Goal: Task Accomplishment & Management: Manage account settings

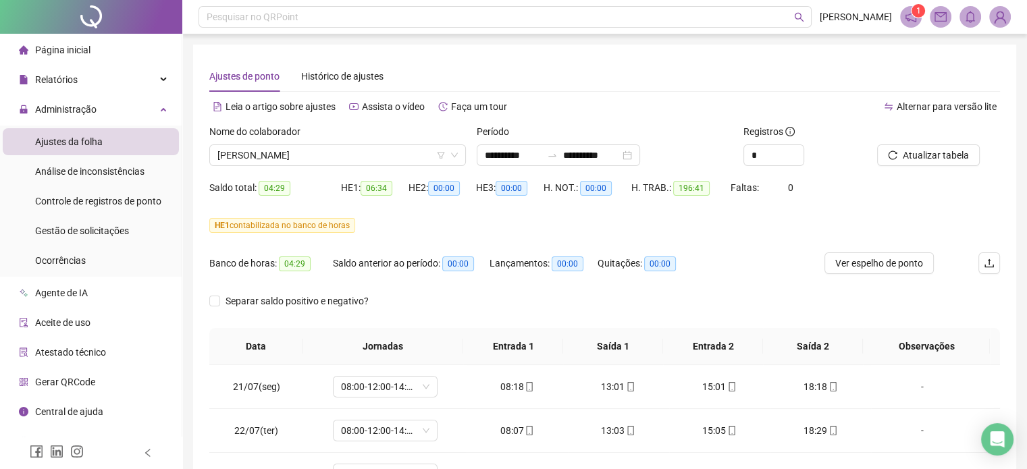
click at [965, 143] on div at bounding box center [921, 134] width 89 height 20
click at [947, 155] on span "Atualizar tabela" at bounding box center [936, 155] width 66 height 15
click at [95, 234] on span "Gestão de solicitações" at bounding box center [82, 231] width 94 height 11
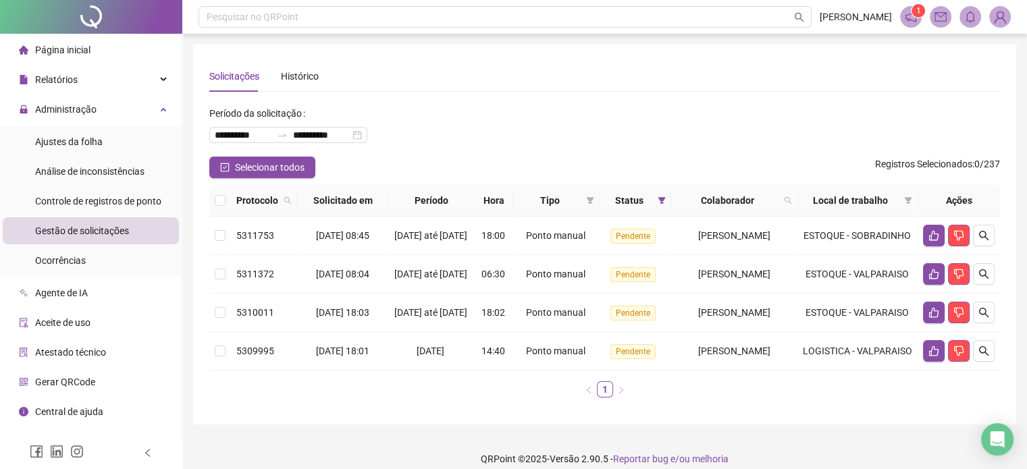
click at [232, 190] on th "Protocolo" at bounding box center [264, 201] width 66 height 32
click at [87, 150] on div "Ajustes da folha" at bounding box center [69, 141] width 68 height 27
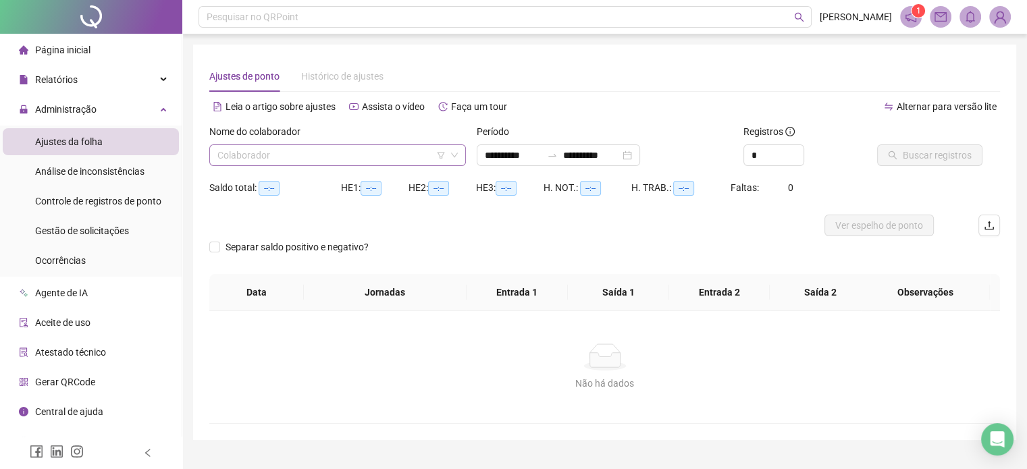
type input "**********"
click at [327, 155] on input "search" at bounding box center [331, 155] width 228 height 20
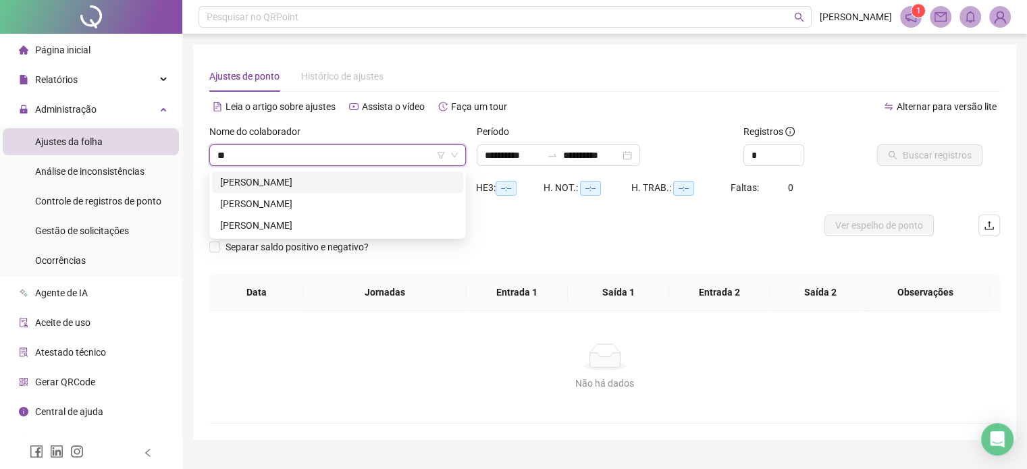
type input "***"
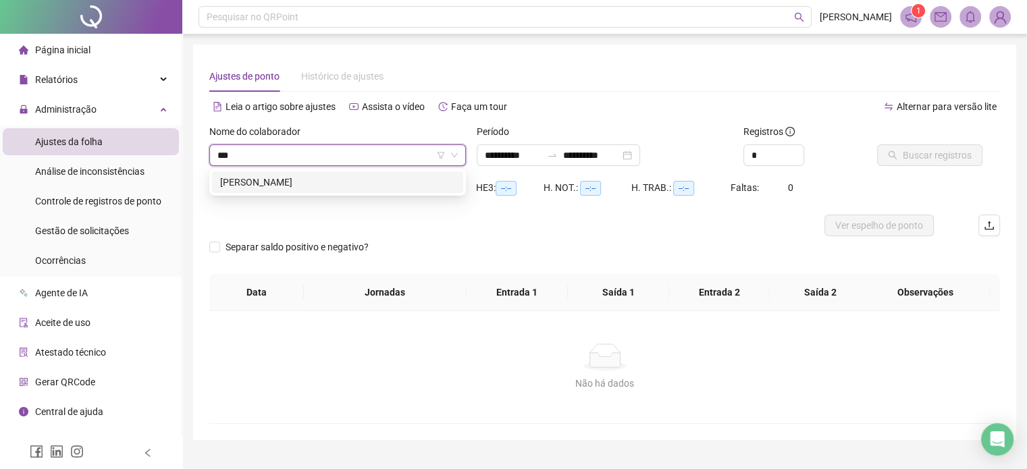
click at [278, 183] on div "[PERSON_NAME]" at bounding box center [337, 182] width 235 height 15
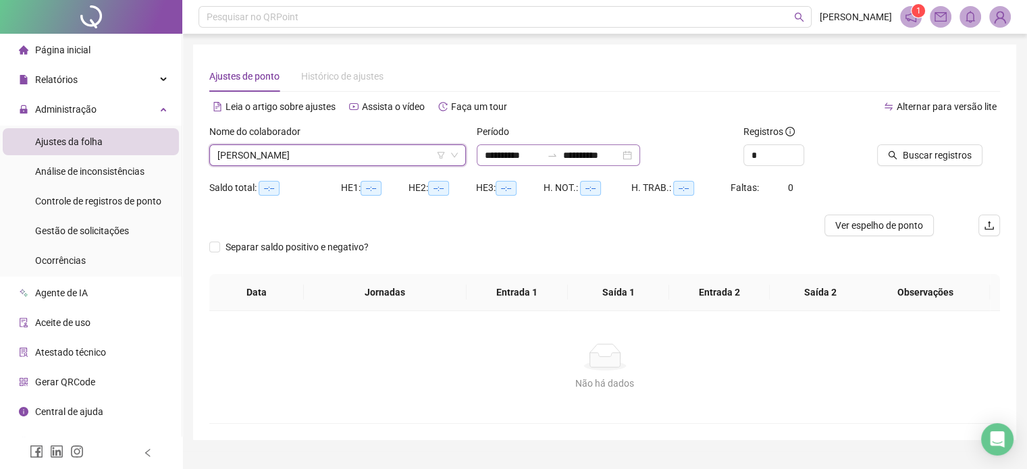
click at [640, 153] on div "**********" at bounding box center [558, 156] width 163 height 22
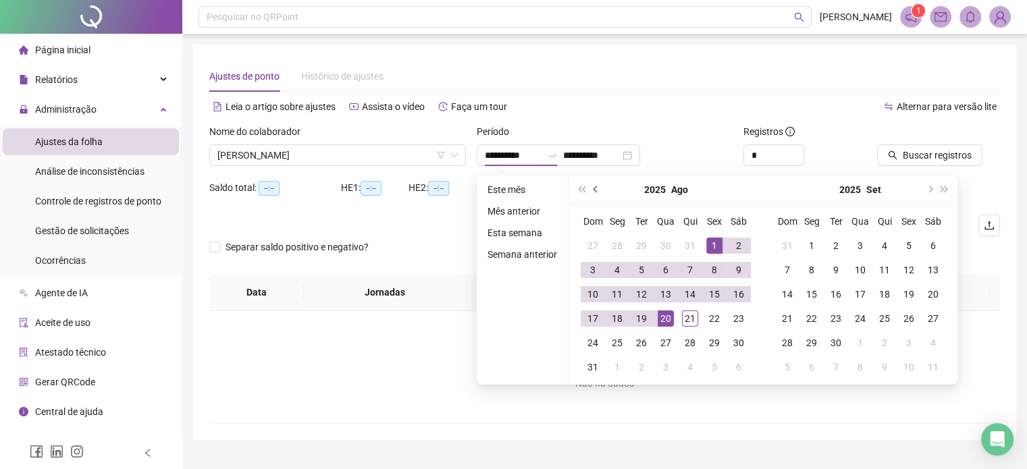
click at [597, 196] on button "prev-year" at bounding box center [596, 189] width 15 height 27
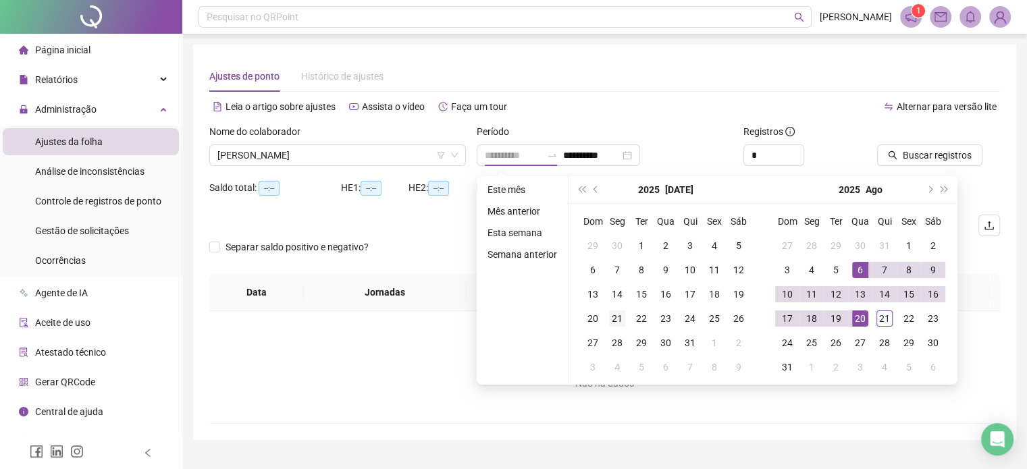
type input "**********"
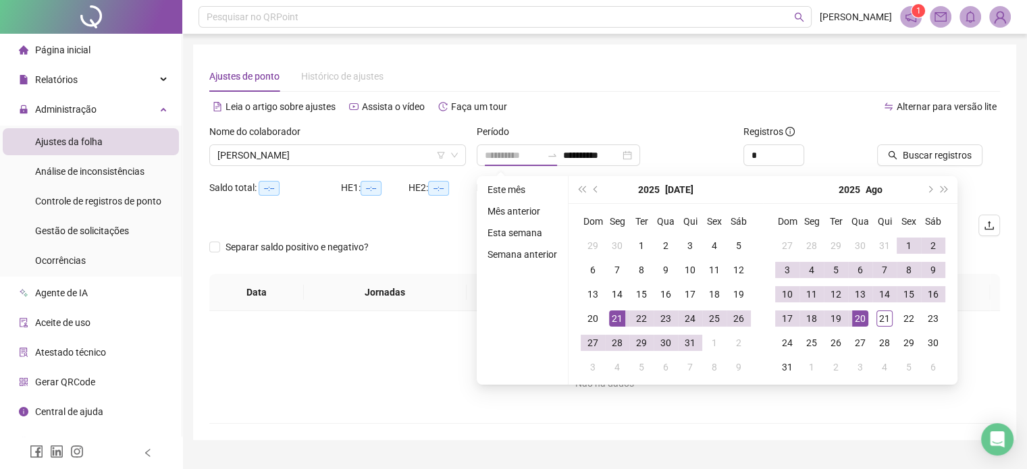
click at [619, 323] on div "21" at bounding box center [617, 319] width 16 height 16
type input "**********"
click at [856, 321] on div "20" at bounding box center [860, 319] width 16 height 16
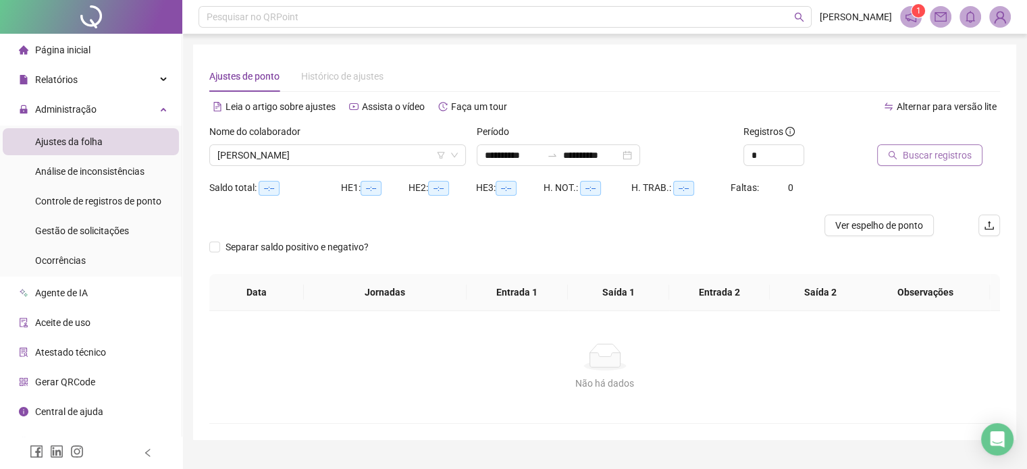
click at [931, 161] on span "Buscar registros" at bounding box center [937, 155] width 69 height 15
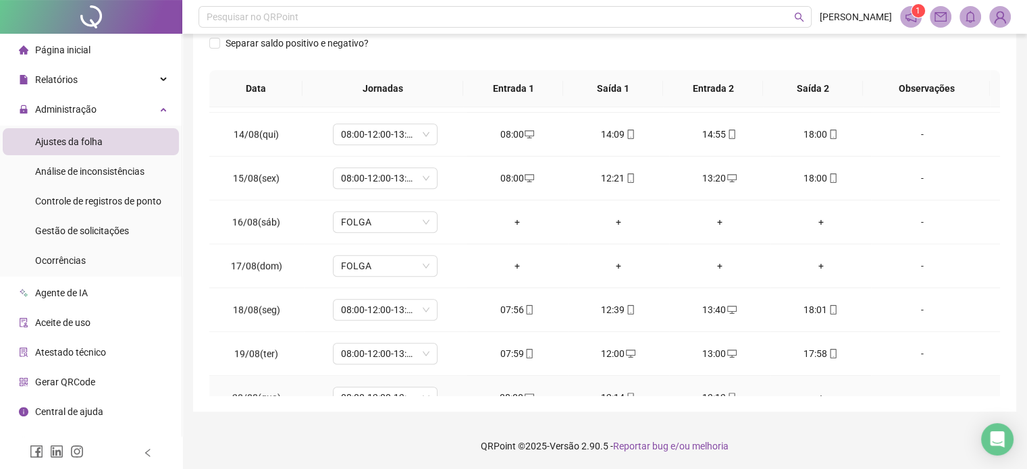
scroll to position [1068, 0]
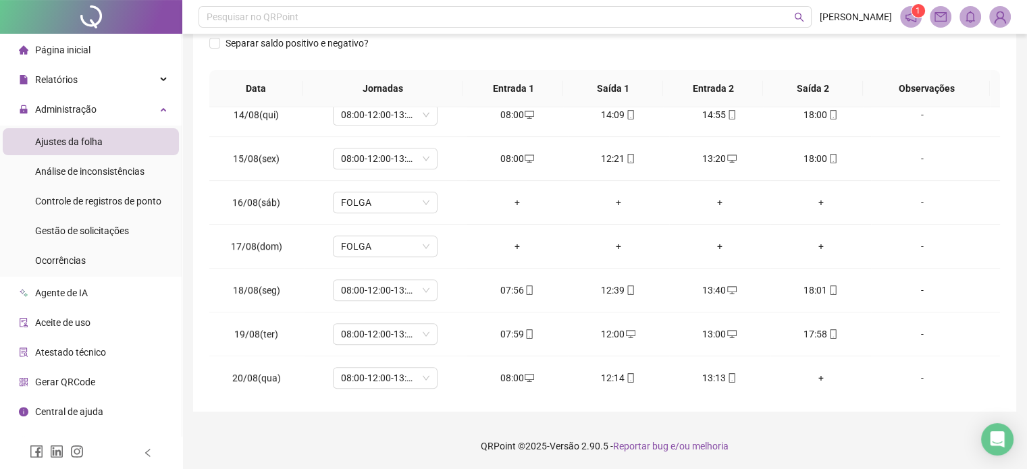
click at [793, 434] on footer "QRPoint © 2025 - Versão 2.90.5 - Reportar bug e/ou melhoria" at bounding box center [604, 446] width 845 height 47
click at [800, 430] on footer "QRPoint © 2025 - Versão 2.90.5 - Reportar bug e/ou melhoria" at bounding box center [604, 446] width 845 height 47
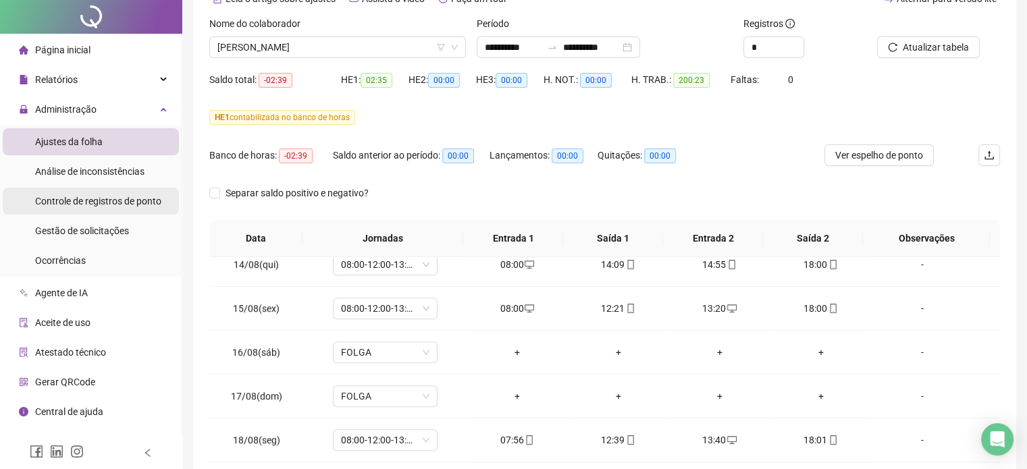
scroll to position [0, 0]
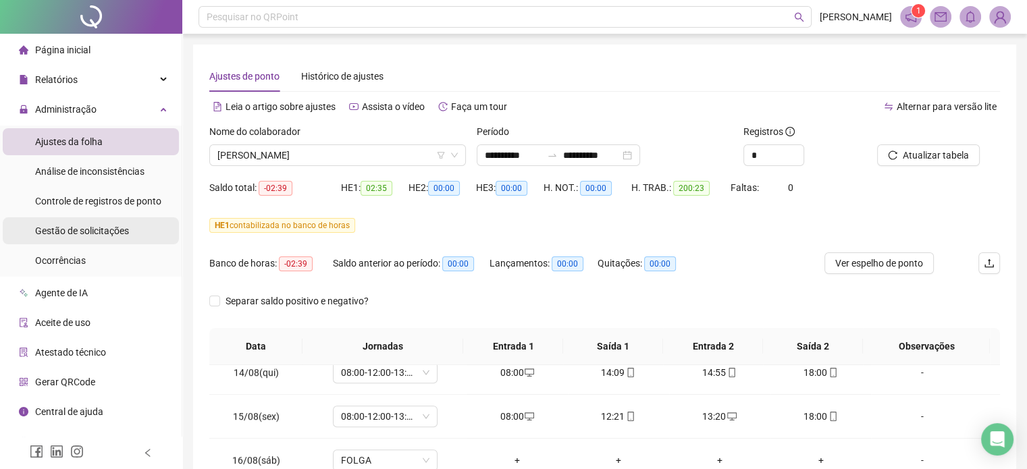
click at [97, 234] on span "Gestão de solicitações" at bounding box center [82, 231] width 94 height 11
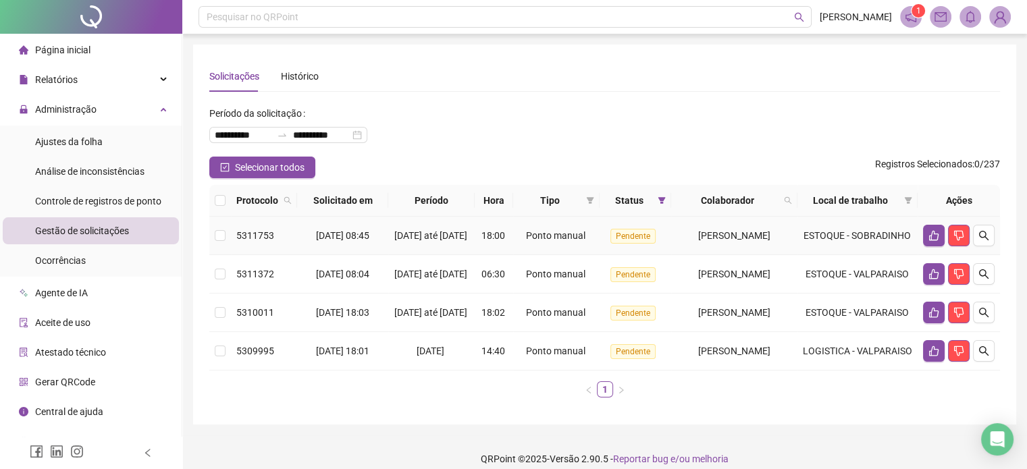
click at [727, 241] on span "[PERSON_NAME]" at bounding box center [734, 235] width 72 height 11
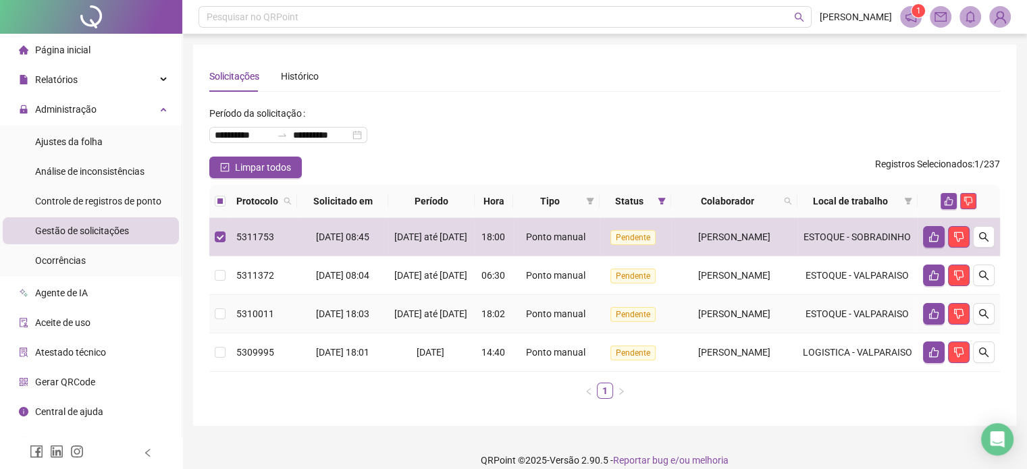
click at [713, 320] on td "[PERSON_NAME]" at bounding box center [734, 314] width 126 height 38
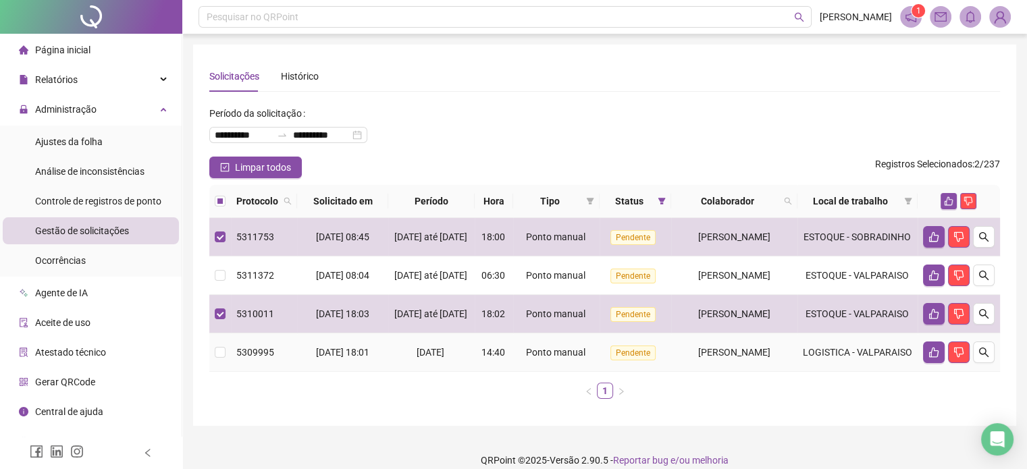
click at [718, 369] on td "[PERSON_NAME]" at bounding box center [734, 353] width 126 height 38
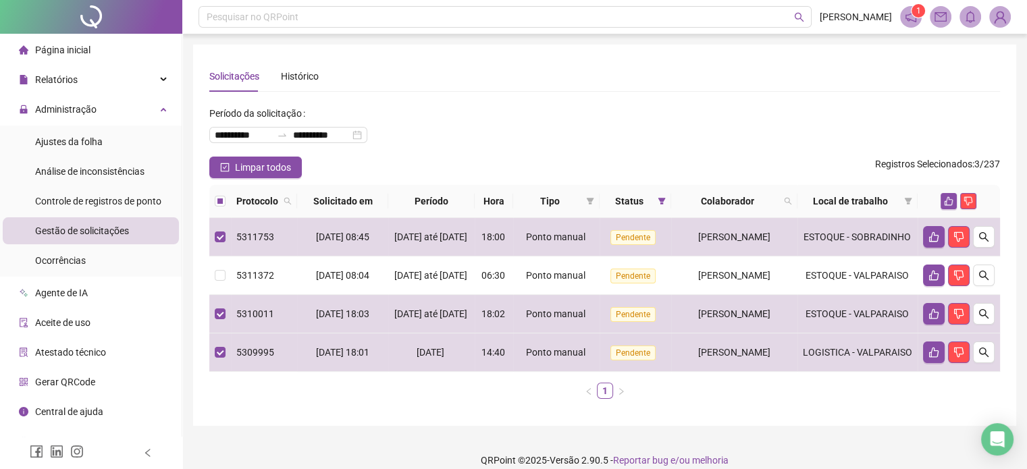
click at [796, 410] on div "Protocolo Solicitado em Período Hora Tipo Status Colaborador Local de trabalho …" at bounding box center [604, 297] width 791 height 225
click at [940, 197] on div at bounding box center [959, 201] width 72 height 16
click at [942, 198] on button "button" at bounding box center [949, 201] width 16 height 16
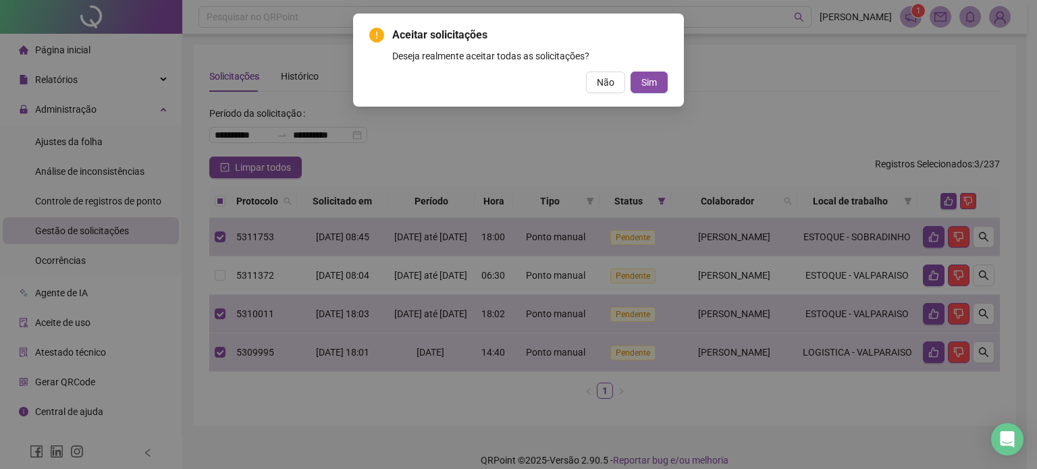
click at [654, 70] on div "Aceitar solicitações Deseja realmente aceitar todas as solicitações? Não Sim" at bounding box center [518, 60] width 299 height 66
click at [652, 82] on span "Sim" at bounding box center [650, 82] width 16 height 15
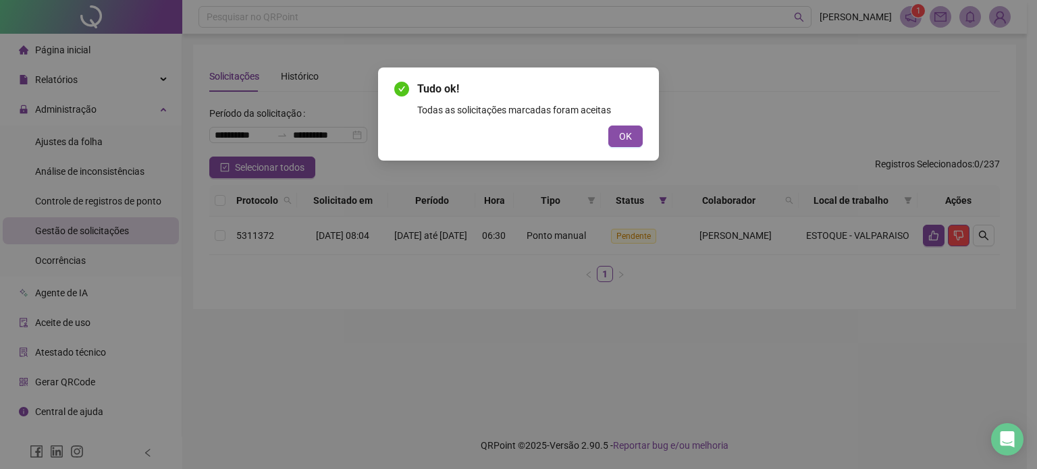
click at [624, 124] on div "Tudo ok! Todas as solicitações marcadas foram aceitas OK" at bounding box center [518, 114] width 249 height 66
click at [638, 141] on button "OK" at bounding box center [626, 137] width 34 height 22
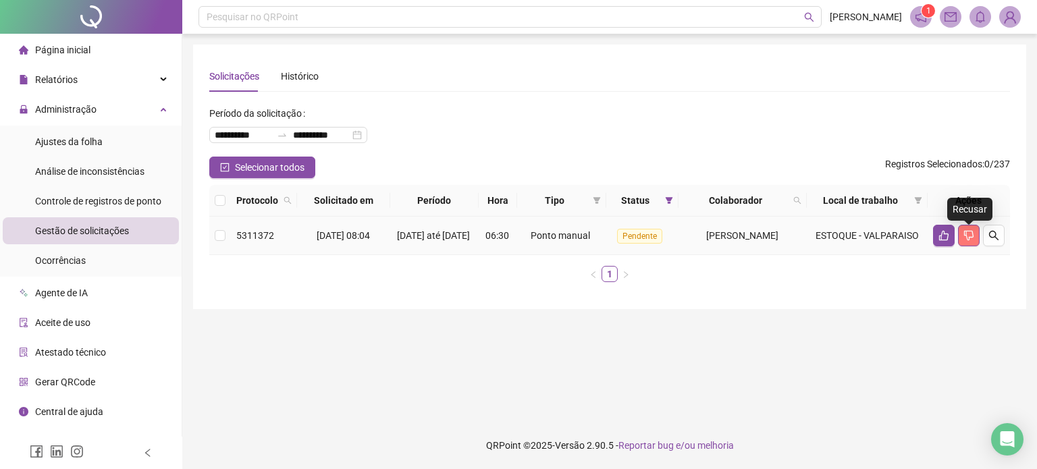
click at [964, 239] on icon "dislike" at bounding box center [969, 235] width 11 height 11
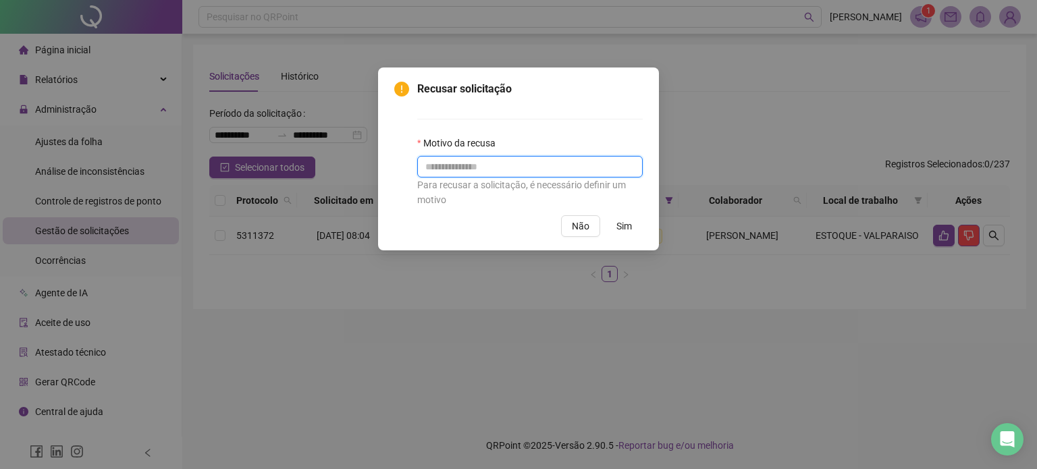
click at [478, 161] on input "text" at bounding box center [530, 167] width 226 height 22
type input "**********"
click at [624, 226] on span "Sim" at bounding box center [625, 226] width 16 height 15
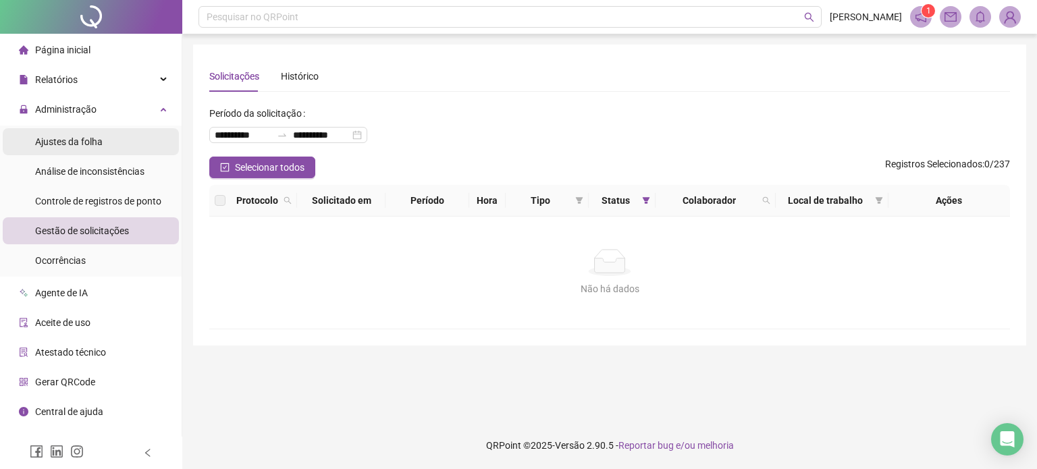
click at [109, 129] on li "Ajustes da folha" at bounding box center [91, 141] width 176 height 27
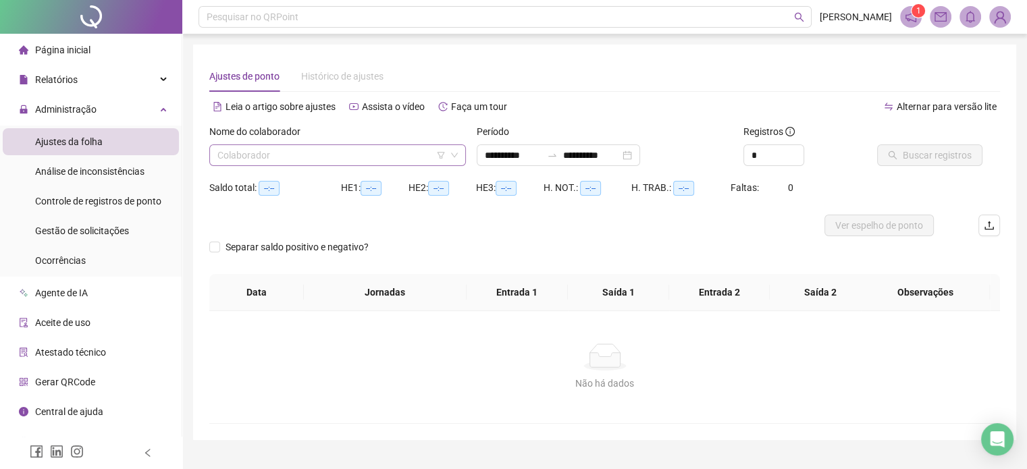
click at [351, 161] on input "search" at bounding box center [331, 155] width 228 height 20
click at [327, 155] on input "search" at bounding box center [331, 155] width 228 height 20
type input "**********"
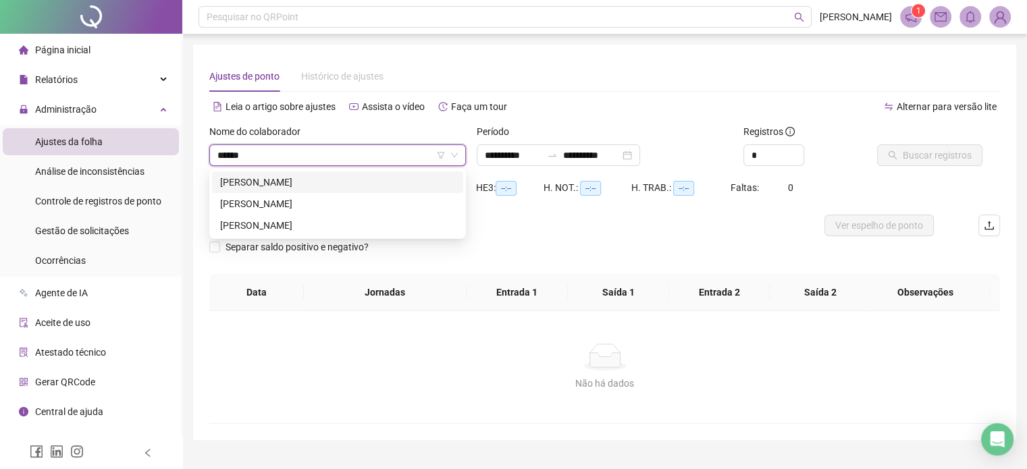
type input "*******"
click at [326, 208] on div "[PERSON_NAME]" at bounding box center [337, 204] width 235 height 15
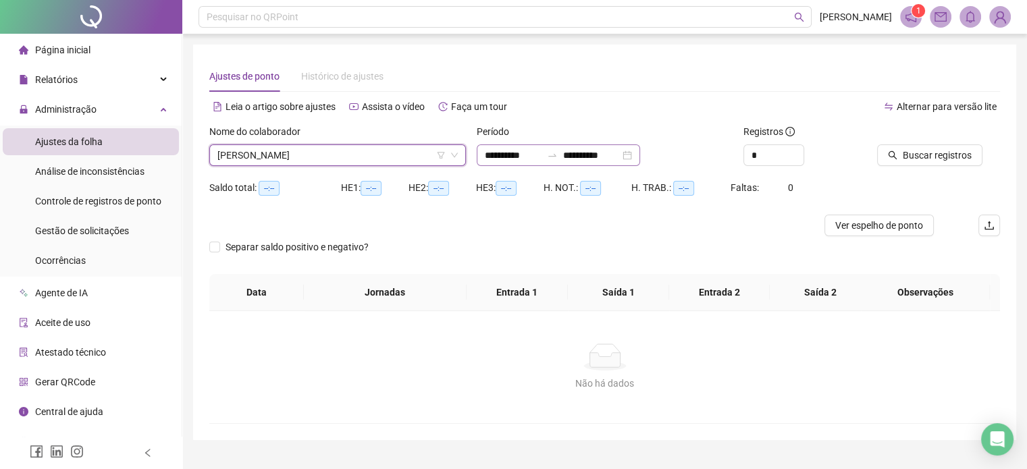
click at [640, 159] on div "**********" at bounding box center [558, 156] width 163 height 22
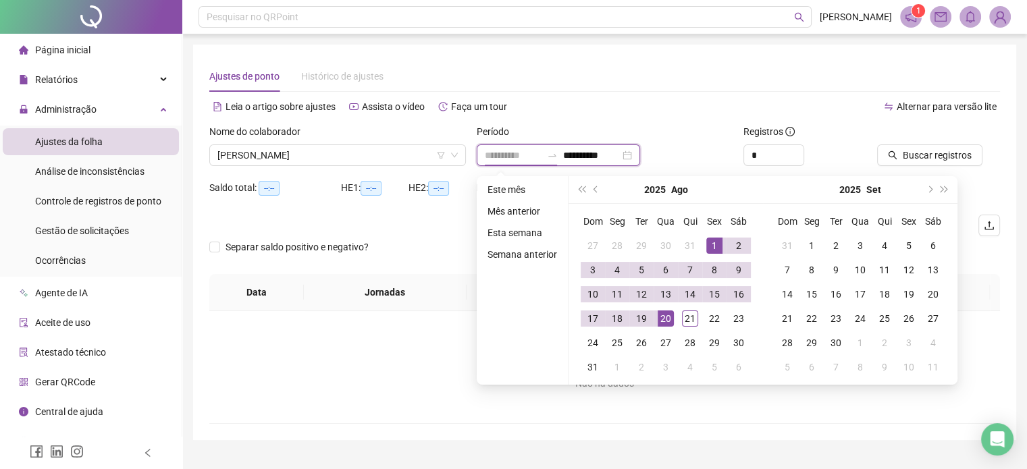
type input "**********"
click at [713, 244] on div "1" at bounding box center [715, 246] width 16 height 16
type input "**********"
click at [683, 324] on div "21" at bounding box center [690, 319] width 16 height 16
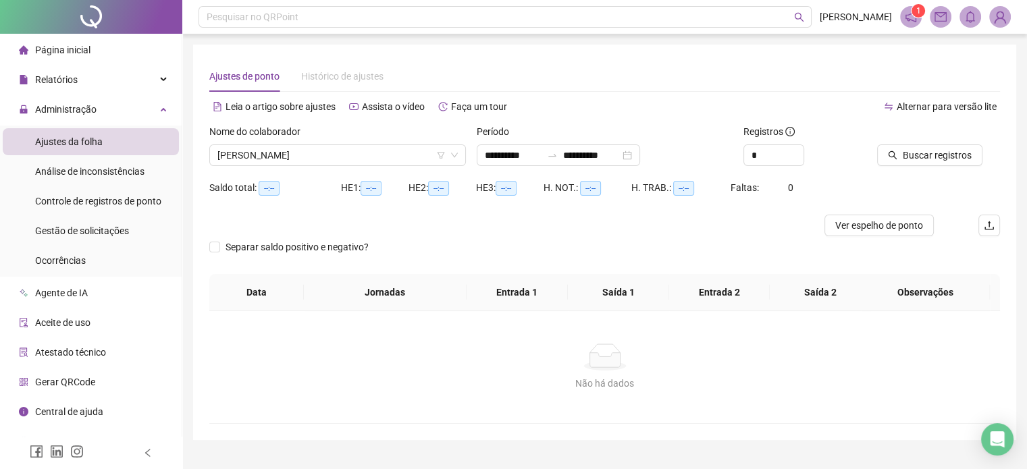
click at [967, 143] on div "Buscar registros" at bounding box center [938, 145] width 123 height 42
click at [947, 152] on span "Buscar registros" at bounding box center [937, 155] width 69 height 15
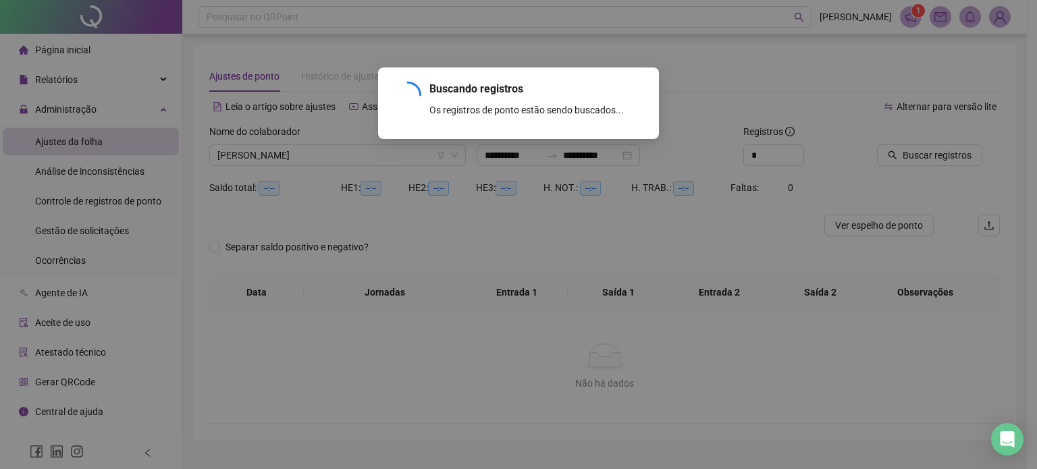
click at [689, 227] on div "Buscando registros Os registros de ponto estão sendo buscados... OK" at bounding box center [518, 234] width 1037 height 469
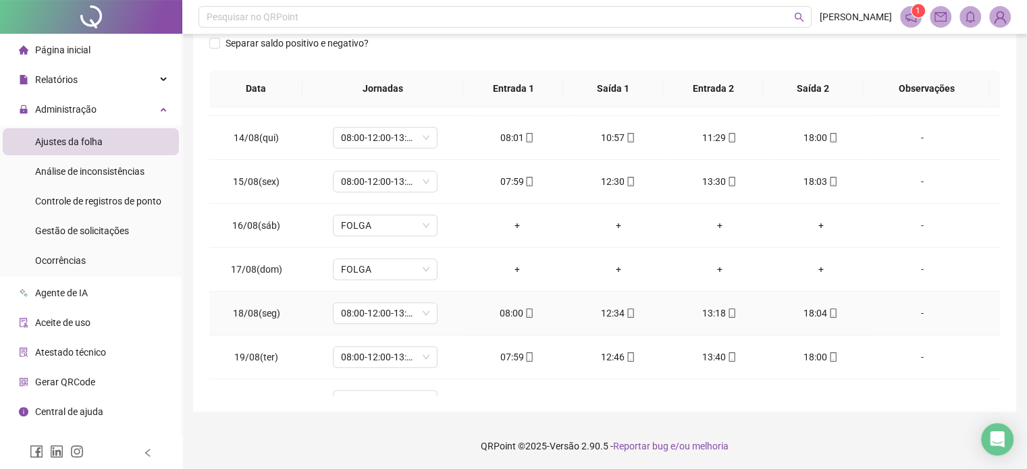
scroll to position [630, 0]
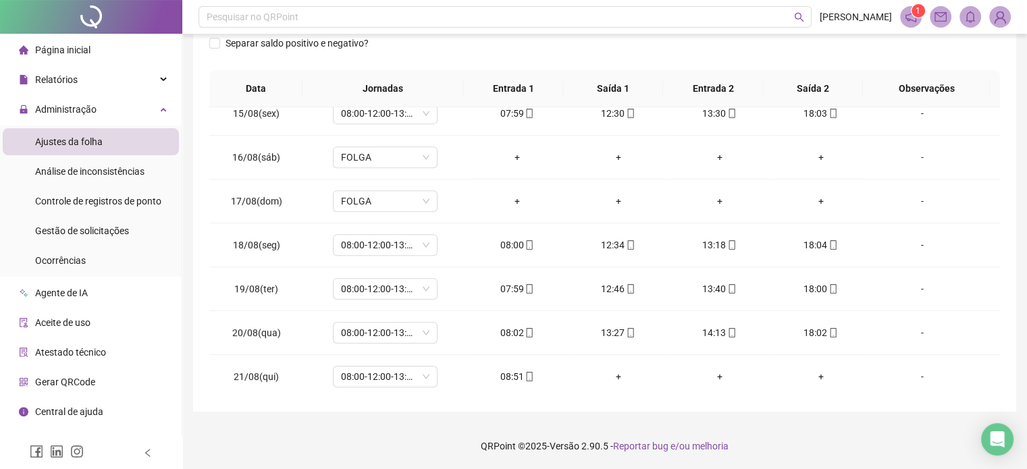
click at [511, 415] on div "**********" at bounding box center [604, 106] width 845 height 728
click at [392, 434] on footer "QRPoint © 2025 - Versão 2.90.5 - Reportar bug e/ou melhoria" at bounding box center [604, 446] width 845 height 47
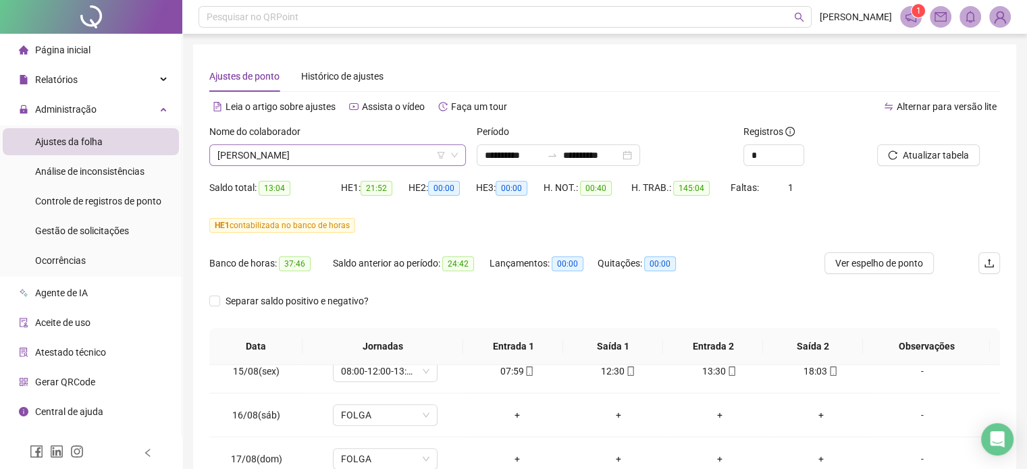
drag, startPoint x: 305, startPoint y: 127, endPoint x: 303, endPoint y: 148, distance: 21.0
click at [305, 128] on label "Nome do colaborador" at bounding box center [259, 131] width 100 height 15
click at [303, 148] on span "[PERSON_NAME]" at bounding box center [337, 155] width 240 height 20
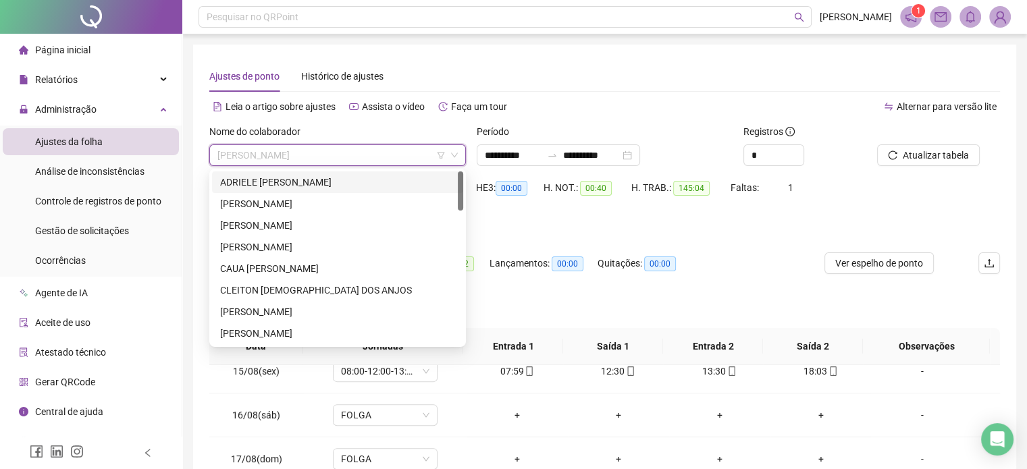
click at [288, 186] on div "ADRIELE [PERSON_NAME]" at bounding box center [337, 182] width 235 height 15
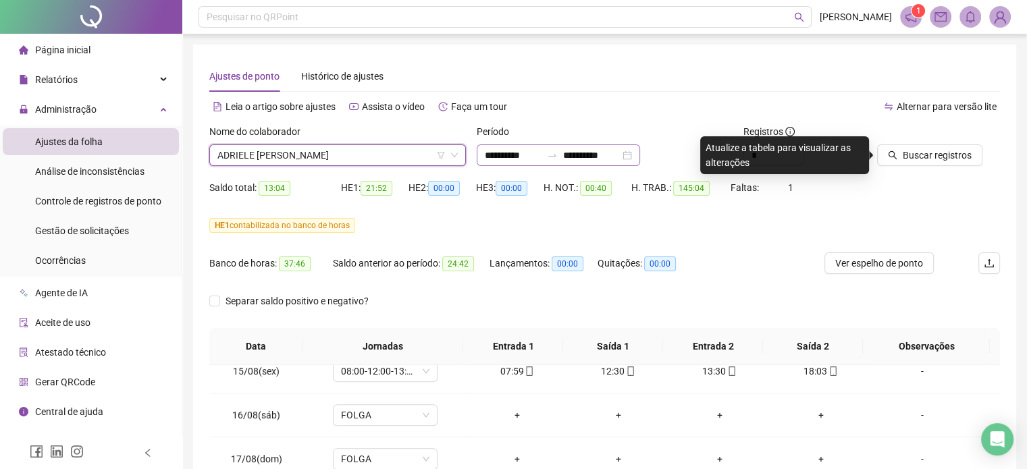
click at [640, 156] on div "**********" at bounding box center [558, 156] width 163 height 22
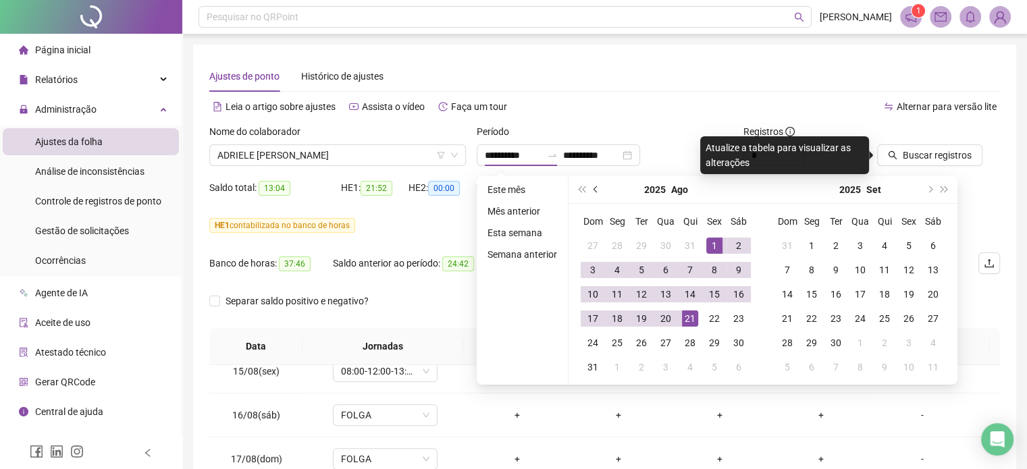
click at [594, 190] on span "prev-year" at bounding box center [597, 189] width 7 height 7
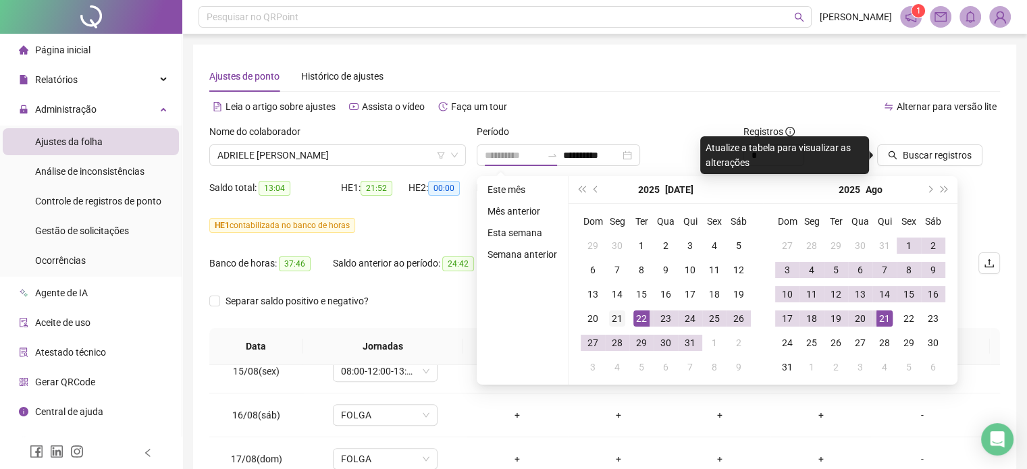
type input "**********"
click at [619, 320] on div "21" at bounding box center [617, 319] width 16 height 16
type input "**********"
click at [859, 313] on div "20" at bounding box center [860, 319] width 16 height 16
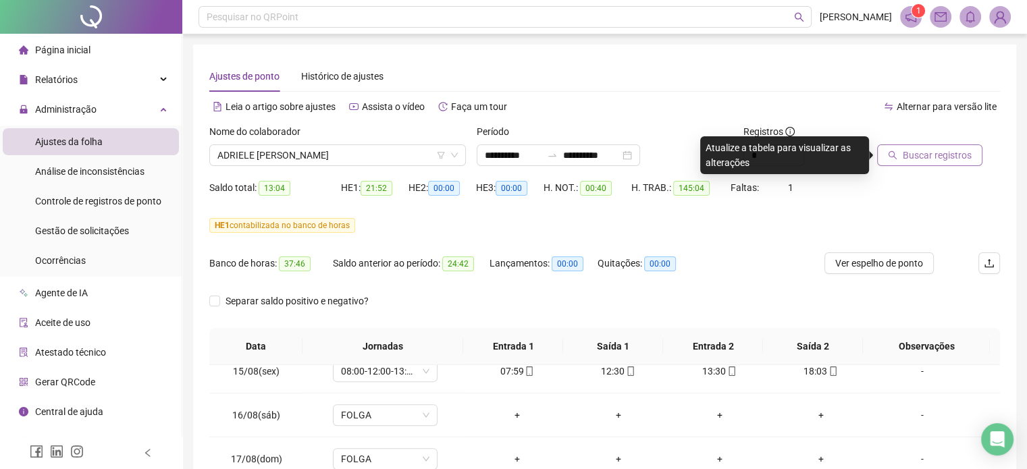
click at [917, 159] on span "Buscar registros" at bounding box center [937, 155] width 69 height 15
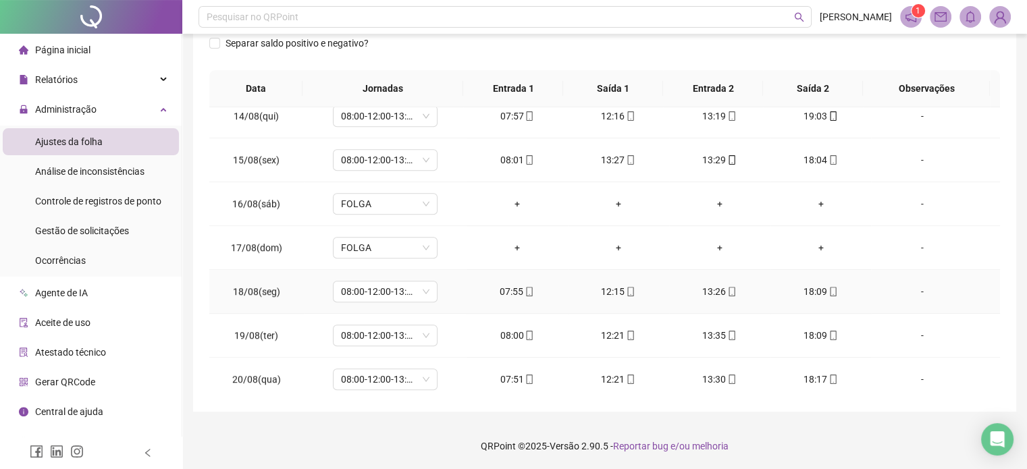
scroll to position [1068, 0]
click at [849, 451] on footer "QRPoint © 2025 - Versão 2.90.5 - Reportar bug e/ou melhoria" at bounding box center [604, 446] width 845 height 47
click at [822, 442] on footer "QRPoint © 2025 - Versão 2.90.5 - Reportar bug e/ou melhoria" at bounding box center [604, 446] width 845 height 47
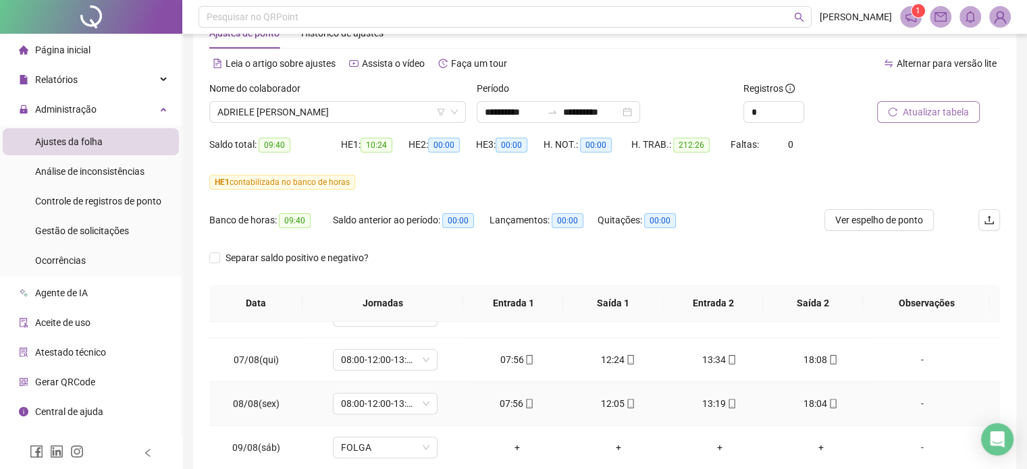
scroll to position [0, 0]
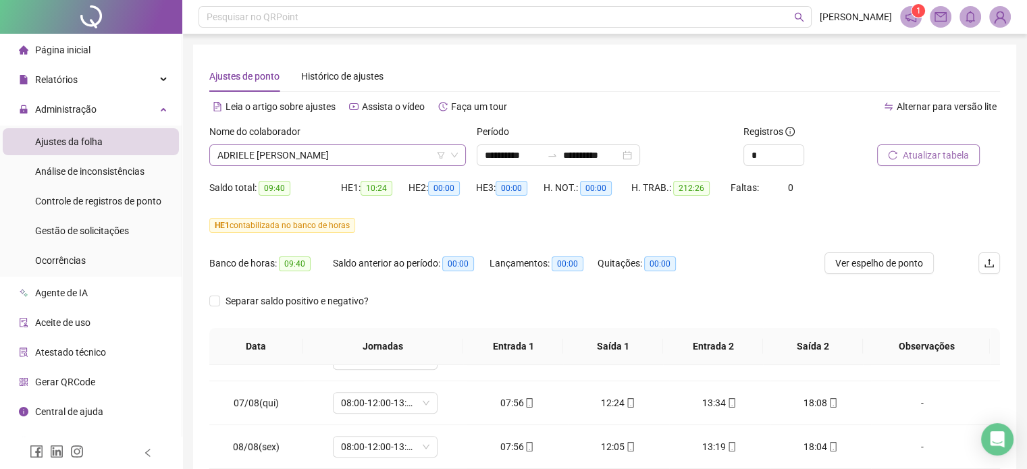
click at [326, 154] on span "ADRIELE [PERSON_NAME]" at bounding box center [337, 155] width 240 height 20
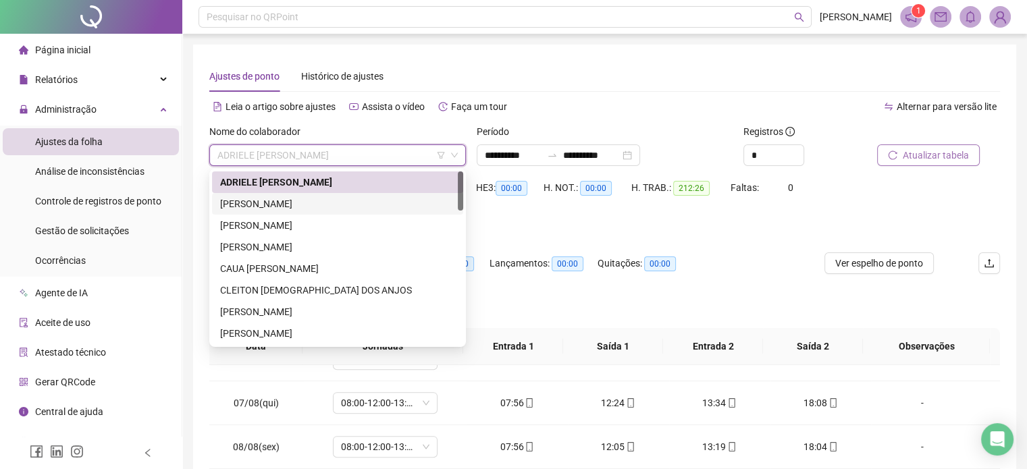
click at [289, 209] on div "[PERSON_NAME]" at bounding box center [337, 204] width 235 height 15
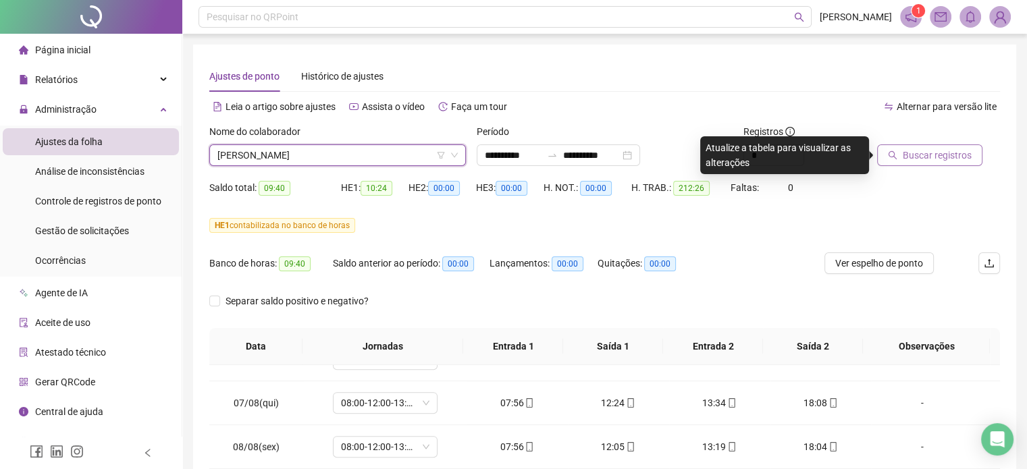
click at [940, 163] on button "Buscar registros" at bounding box center [929, 156] width 105 height 22
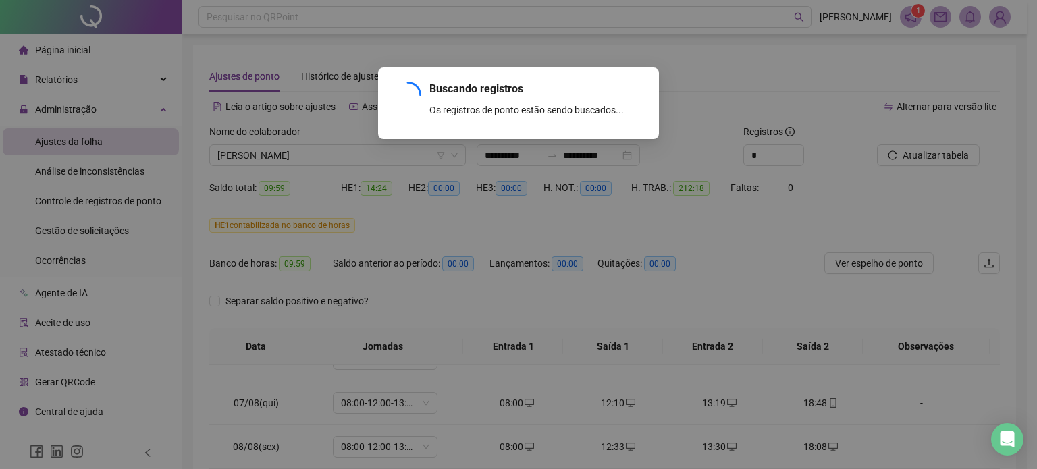
click at [694, 284] on div "Buscando registros Os registros de ponto estão sendo buscados... OK" at bounding box center [518, 234] width 1037 height 469
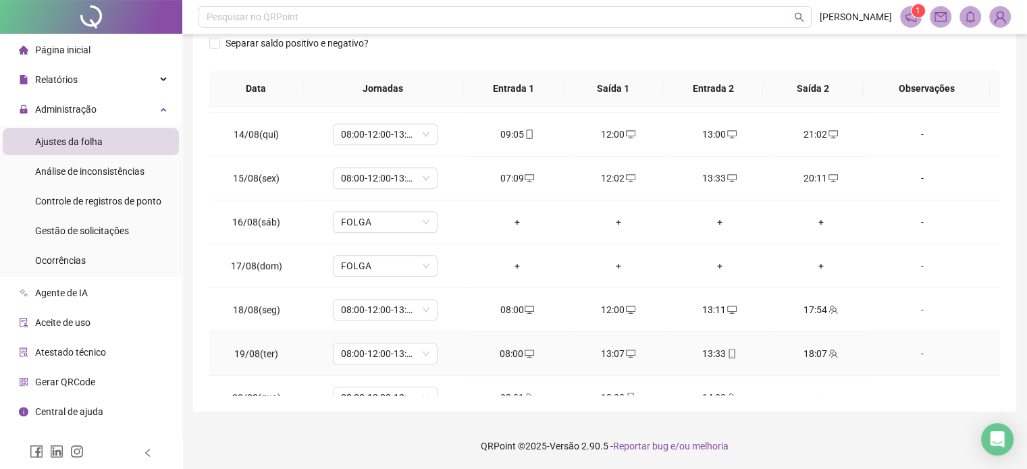
scroll to position [1068, 0]
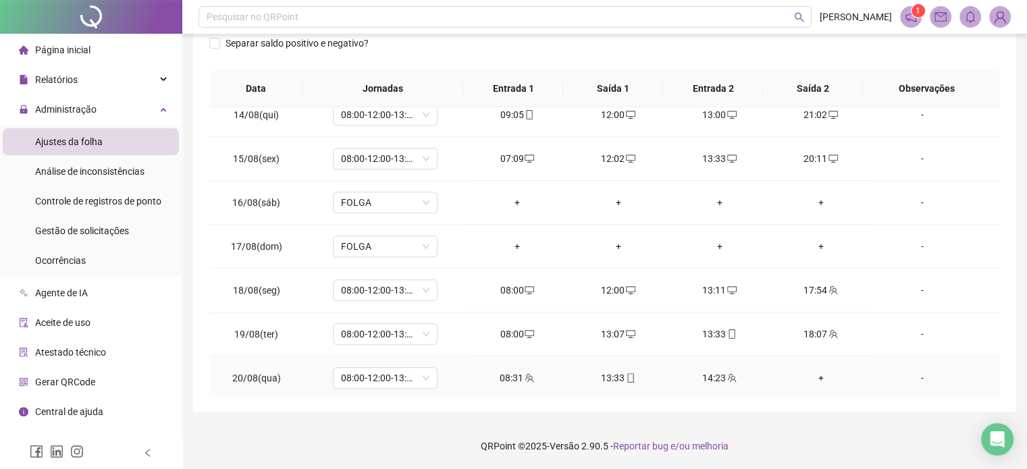
click at [806, 376] on div "+" at bounding box center [821, 378] width 80 height 15
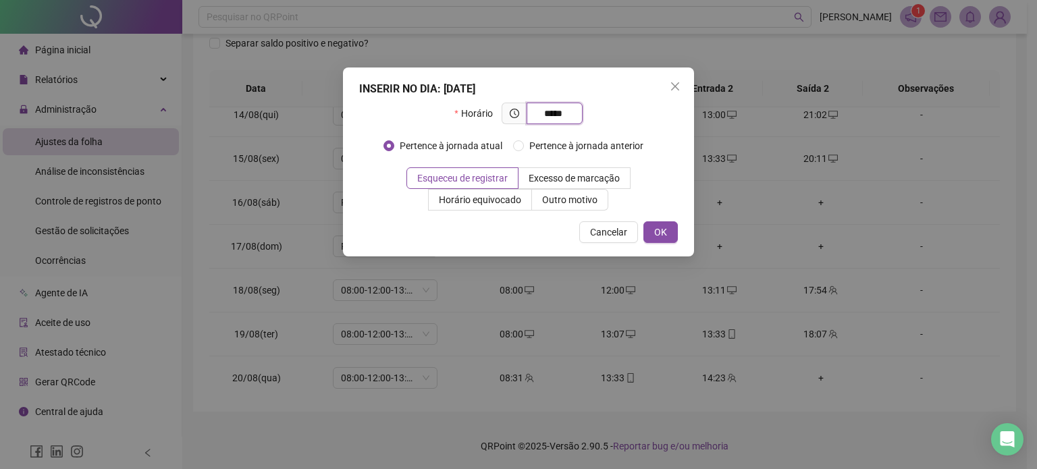
type input "*****"
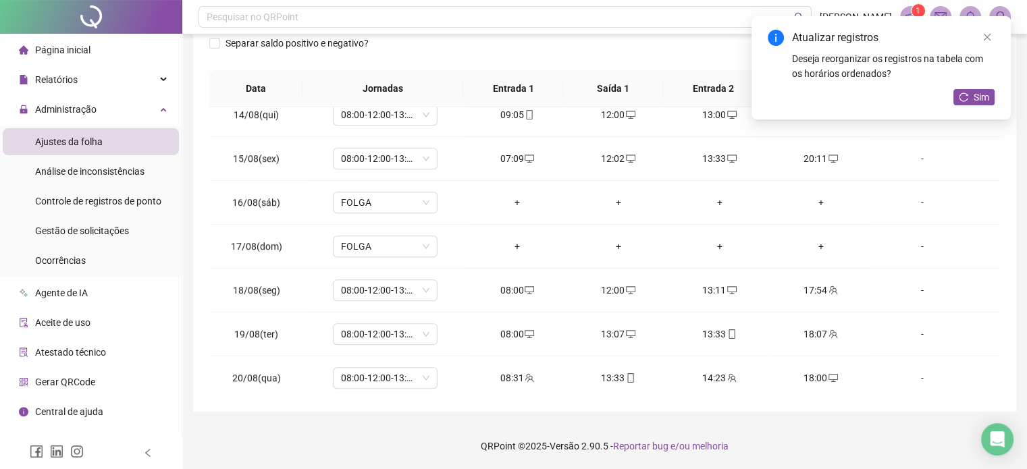
click at [806, 453] on footer "QRPoint © 2025 - Versão 2.90.5 - Reportar bug e/ou melhoria" at bounding box center [604, 446] width 845 height 47
click at [965, 95] on icon "reload" at bounding box center [963, 97] width 9 height 9
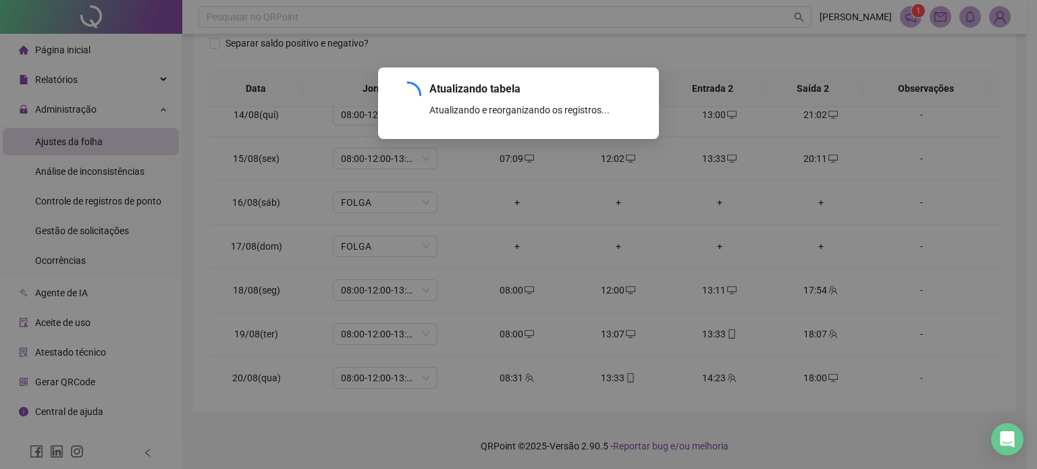
click at [815, 406] on div "Atualizando tabela Atualizando e reorganizando os registros... OK" at bounding box center [518, 234] width 1037 height 469
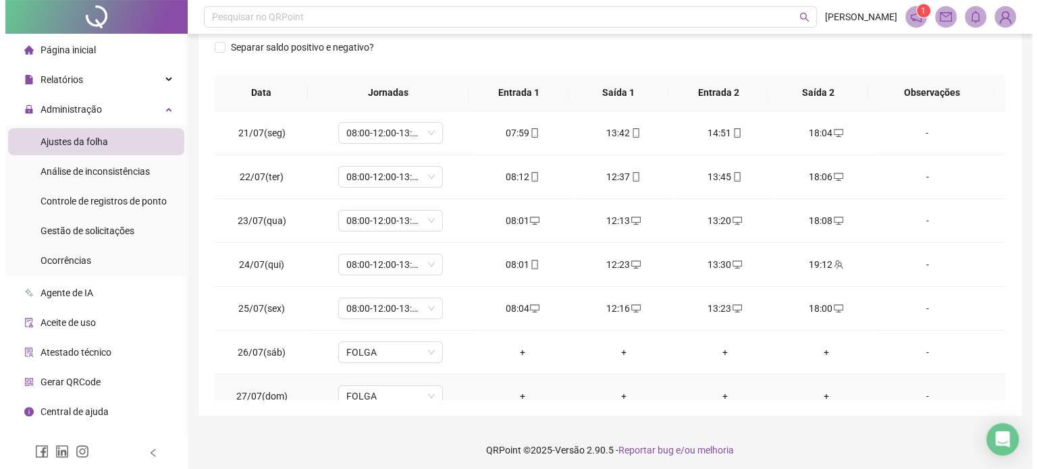
scroll to position [0, 0]
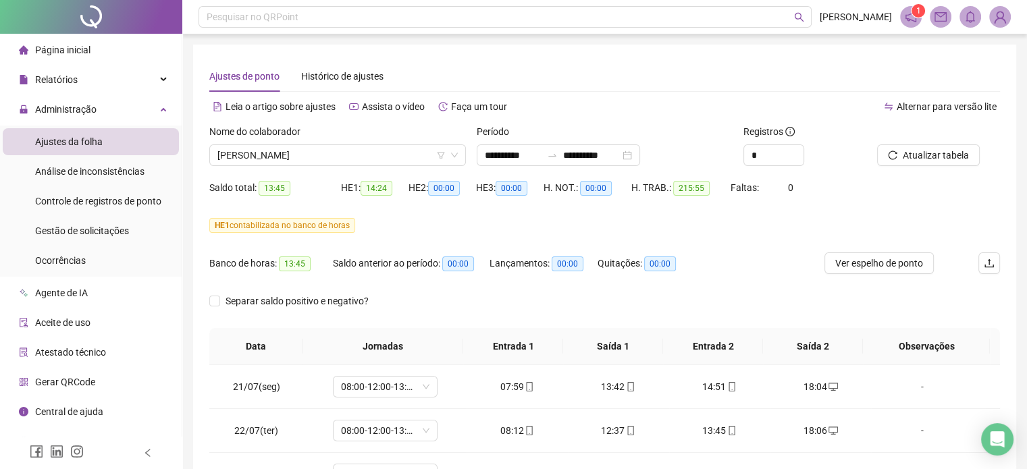
click at [353, 137] on div "Nome do colaborador" at bounding box center [337, 134] width 257 height 20
click at [339, 164] on span "[PERSON_NAME]" at bounding box center [337, 155] width 240 height 20
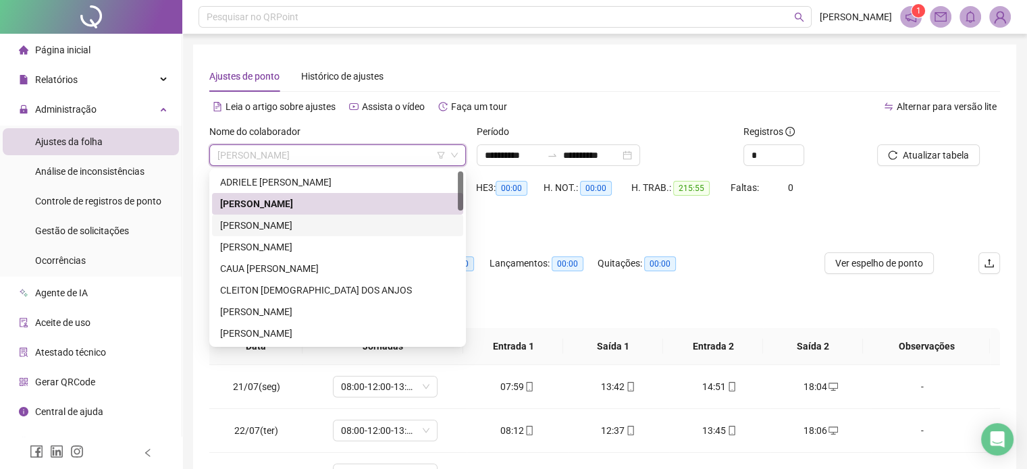
click at [318, 229] on div "[PERSON_NAME]" at bounding box center [337, 225] width 235 height 15
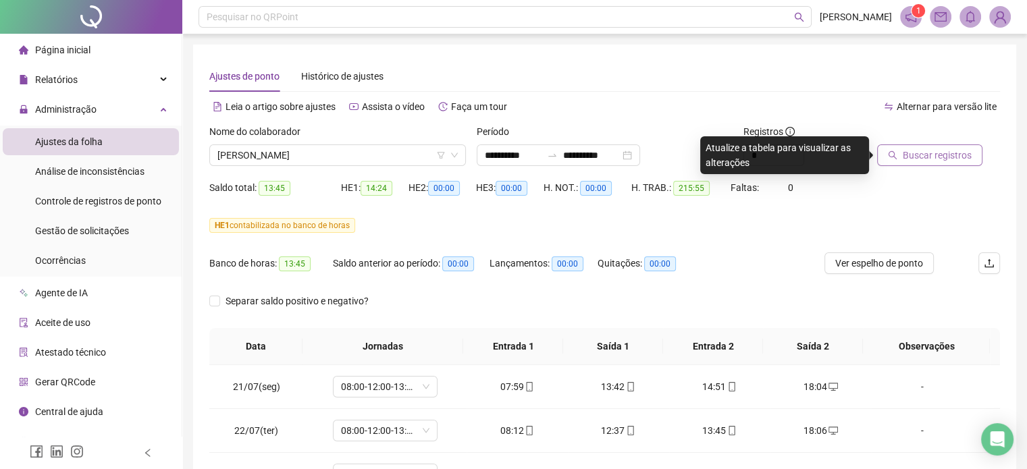
click at [913, 162] on span "Buscar registros" at bounding box center [937, 155] width 69 height 15
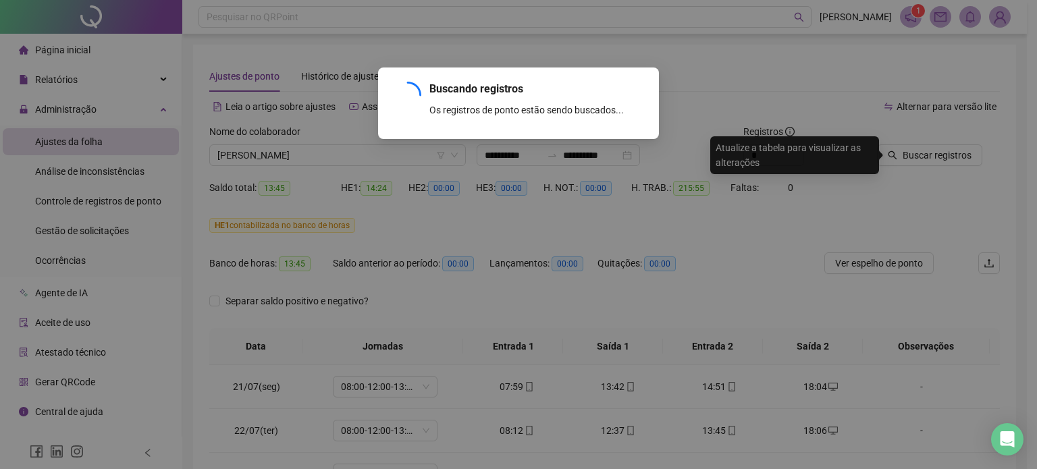
click at [721, 293] on div "Buscando registros Os registros de ponto estão sendo buscados... OK" at bounding box center [518, 234] width 1037 height 469
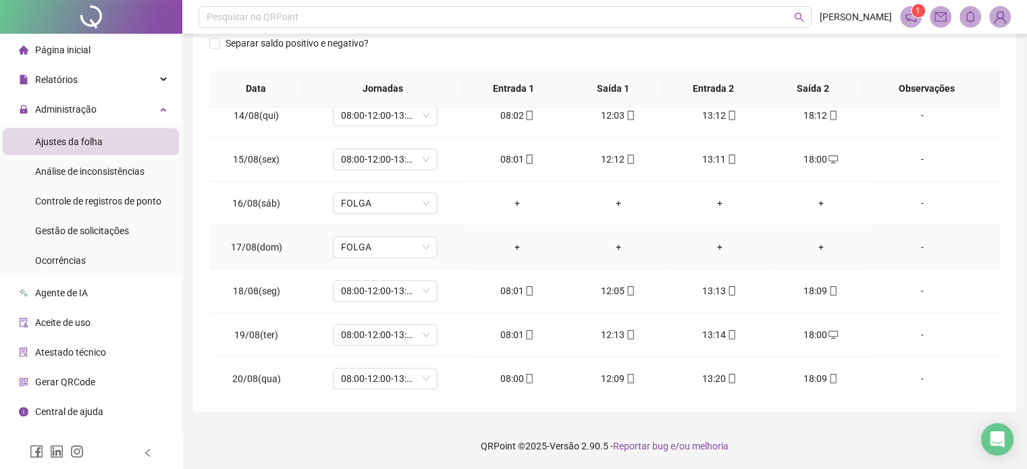
scroll to position [1068, 0]
click at [823, 434] on footer "QRPoint © 2025 - Versão 2.90.5 - Reportar bug e/ou melhoria" at bounding box center [604, 446] width 845 height 47
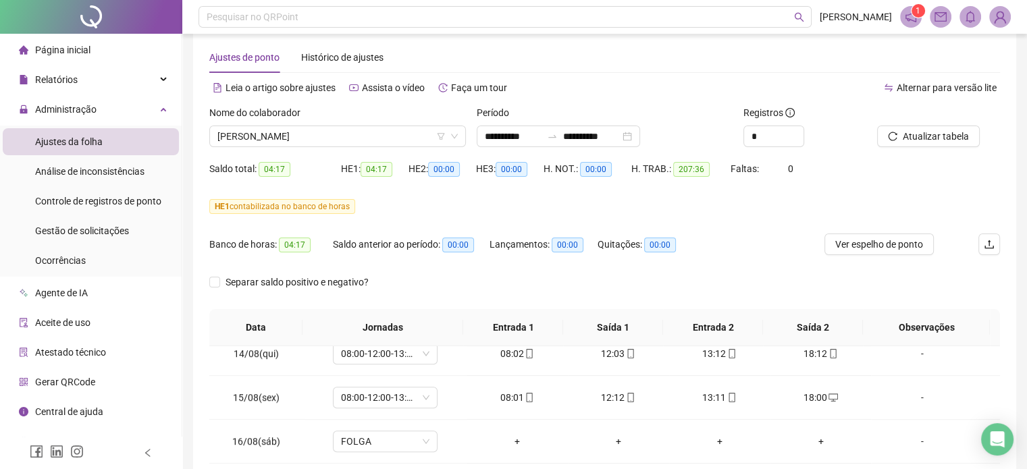
scroll to position [0, 0]
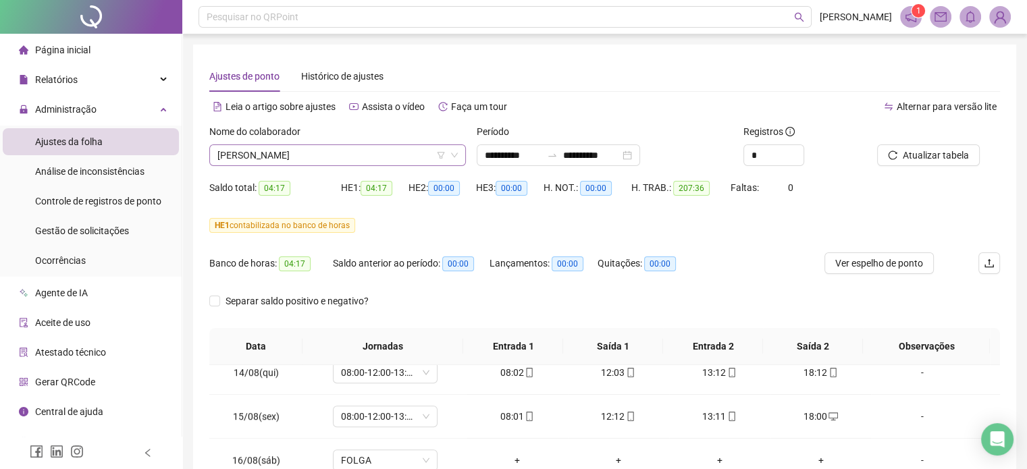
click at [284, 145] on span "[PERSON_NAME]" at bounding box center [337, 155] width 240 height 20
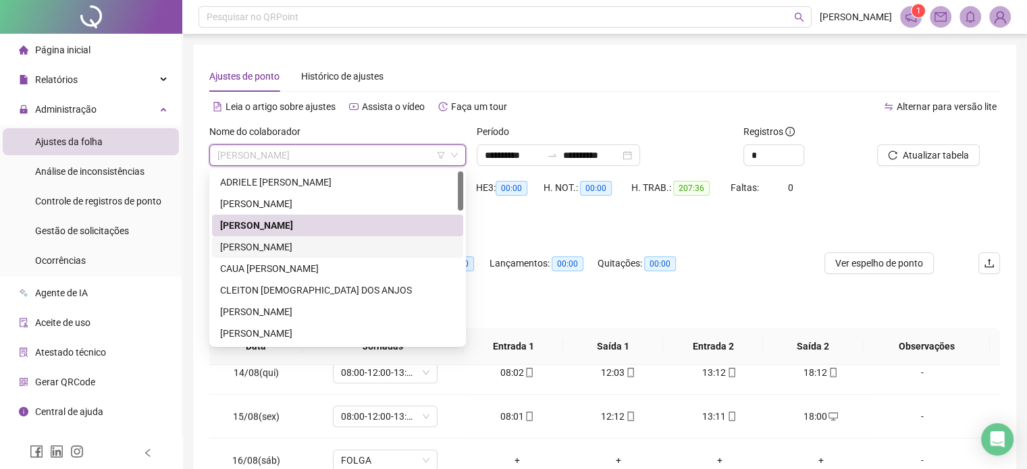
click at [311, 244] on div "[PERSON_NAME]" at bounding box center [337, 247] width 235 height 15
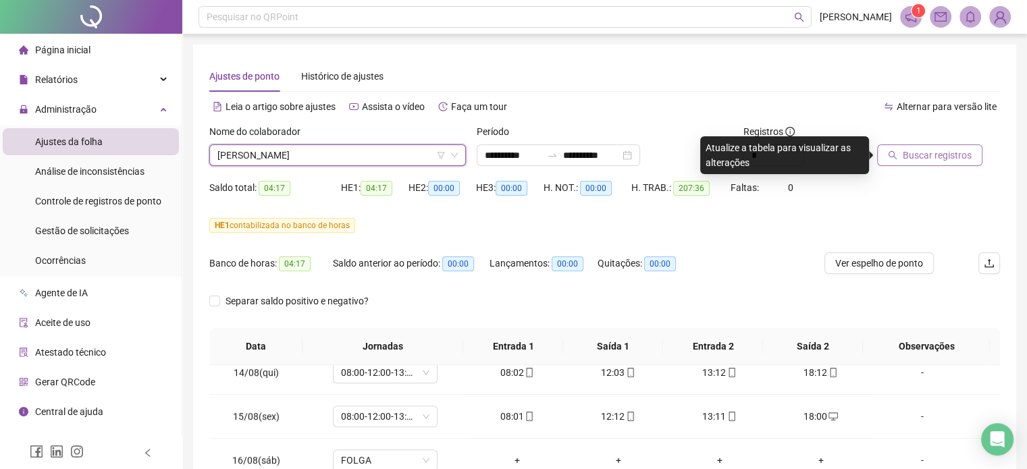
click at [975, 161] on button "Buscar registros" at bounding box center [929, 156] width 105 height 22
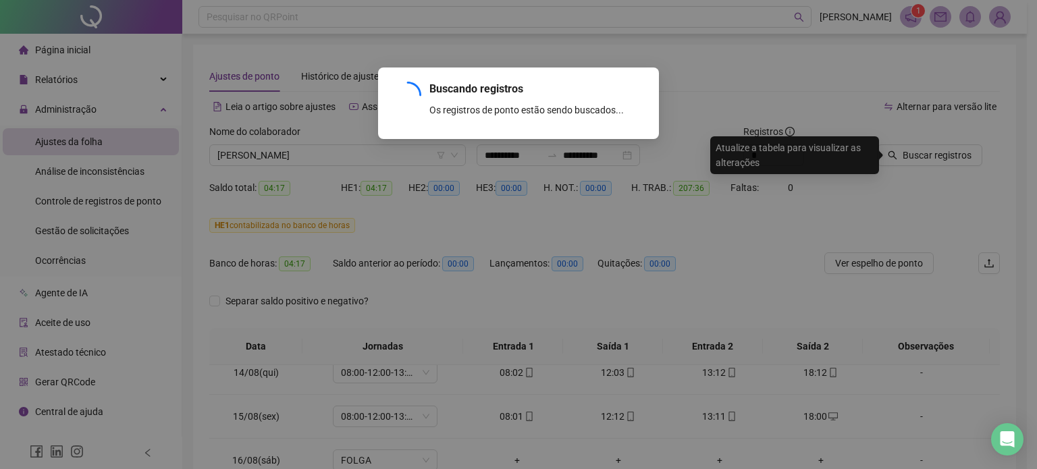
click at [555, 302] on div "Buscando registros Os registros de ponto estão sendo buscados... OK" at bounding box center [518, 234] width 1037 height 469
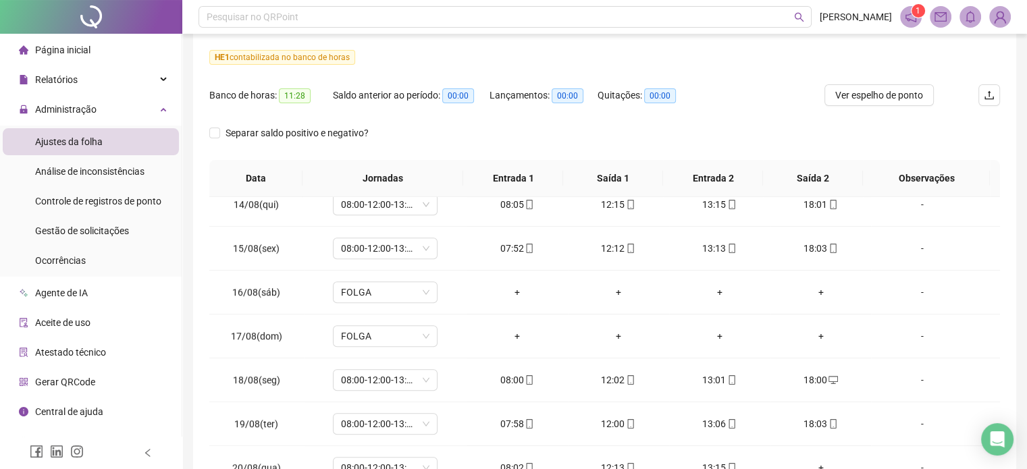
scroll to position [258, 0]
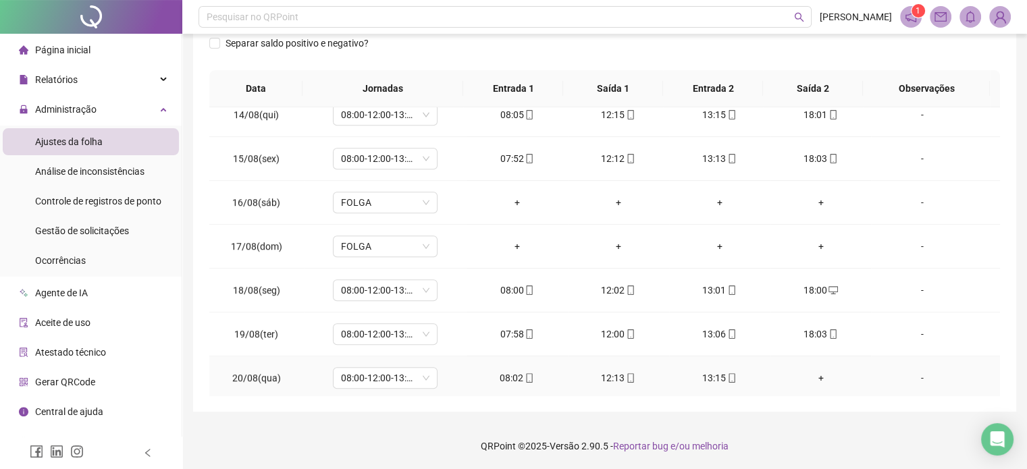
click at [811, 376] on div "+" at bounding box center [821, 378] width 80 height 15
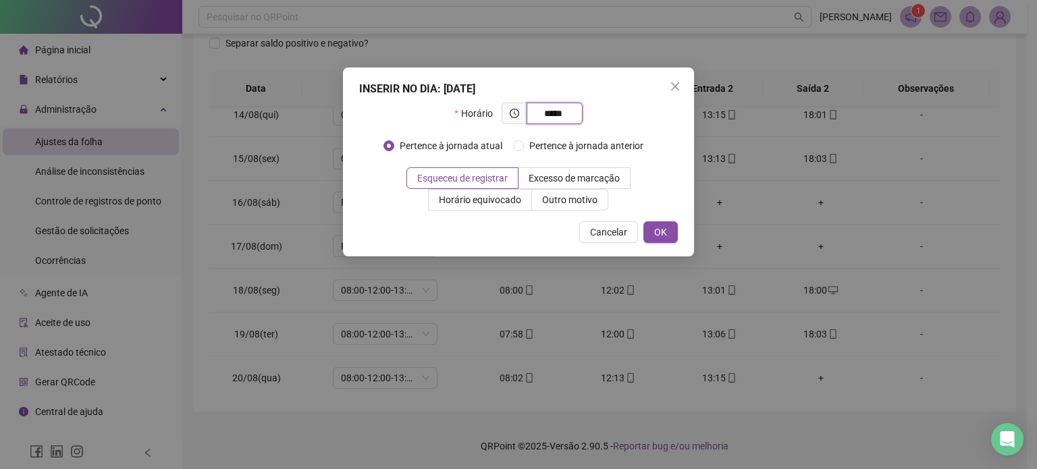
type input "*****"
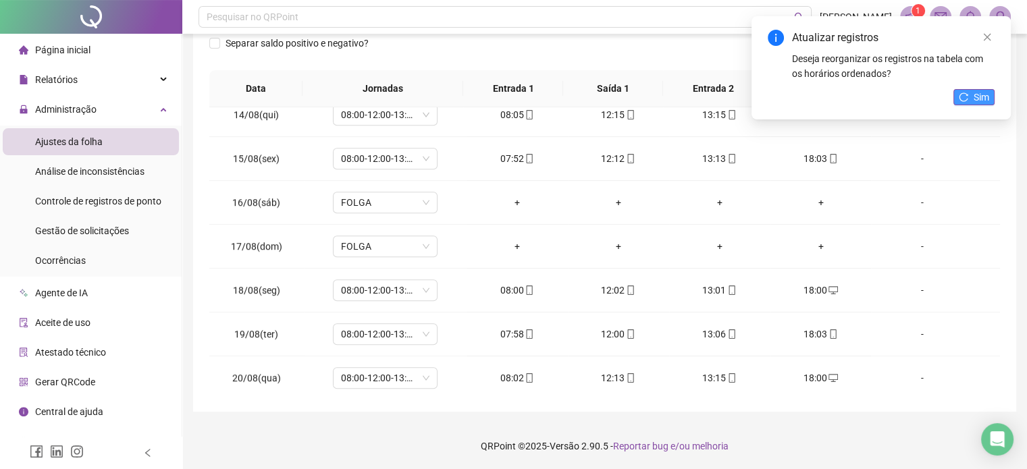
click at [970, 95] on button "Sim" at bounding box center [974, 97] width 41 height 16
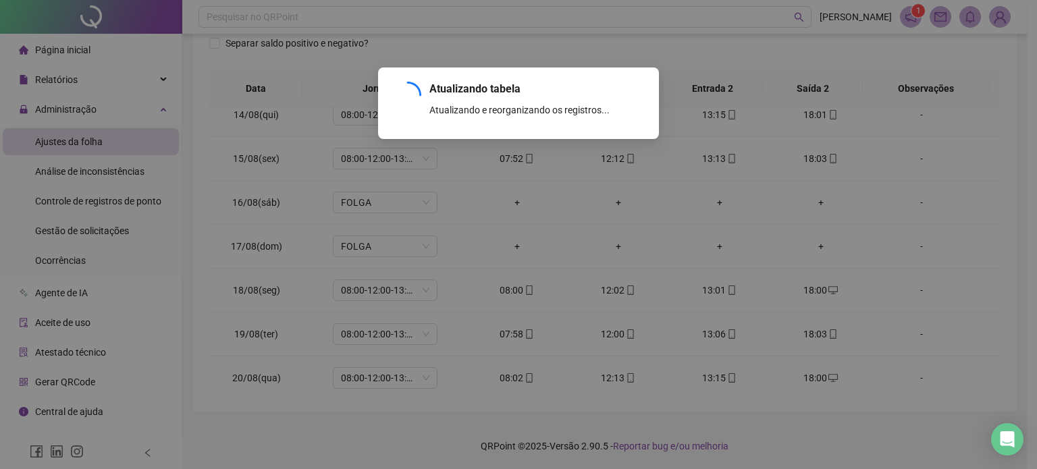
click at [805, 405] on div "Atualizando tabela Atualizando e reorganizando os registros... OK" at bounding box center [518, 234] width 1037 height 469
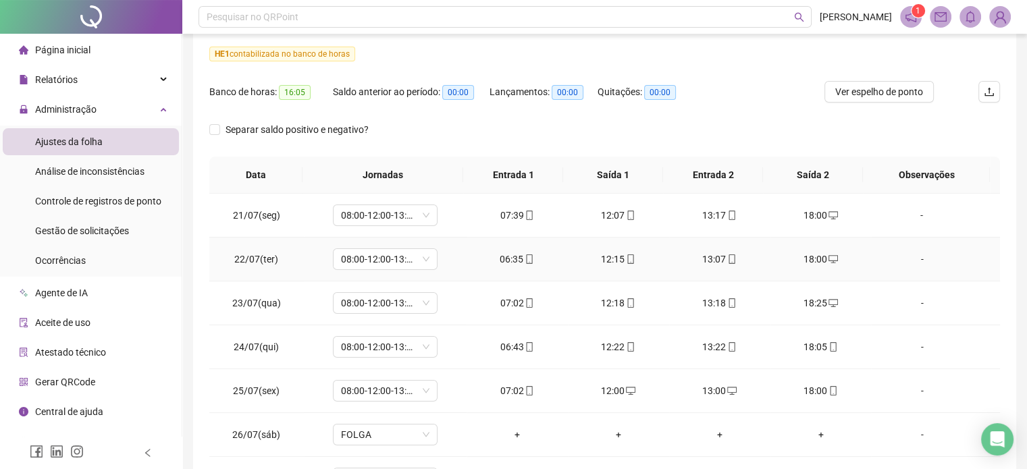
scroll to position [0, 0]
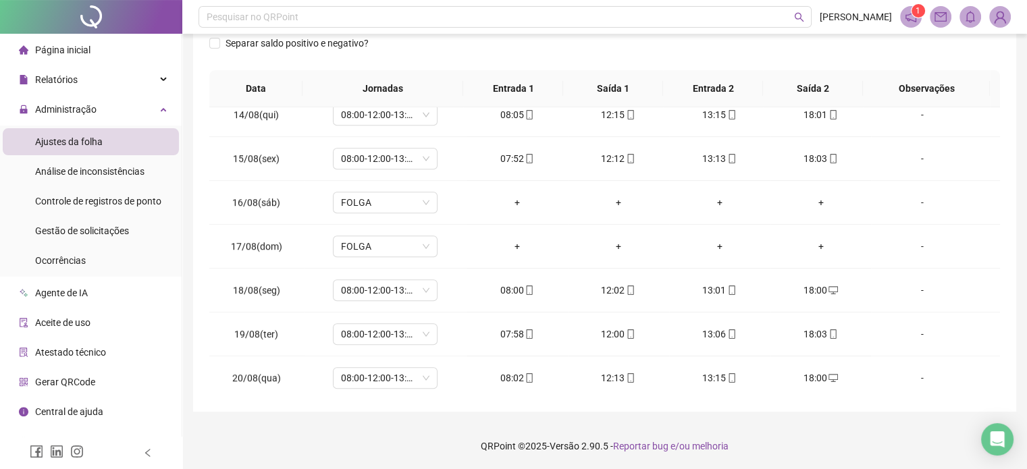
click at [804, 445] on footer "QRPoint © 2025 - Versão 2.90.5 - Reportar bug e/ou melhoria" at bounding box center [604, 446] width 845 height 47
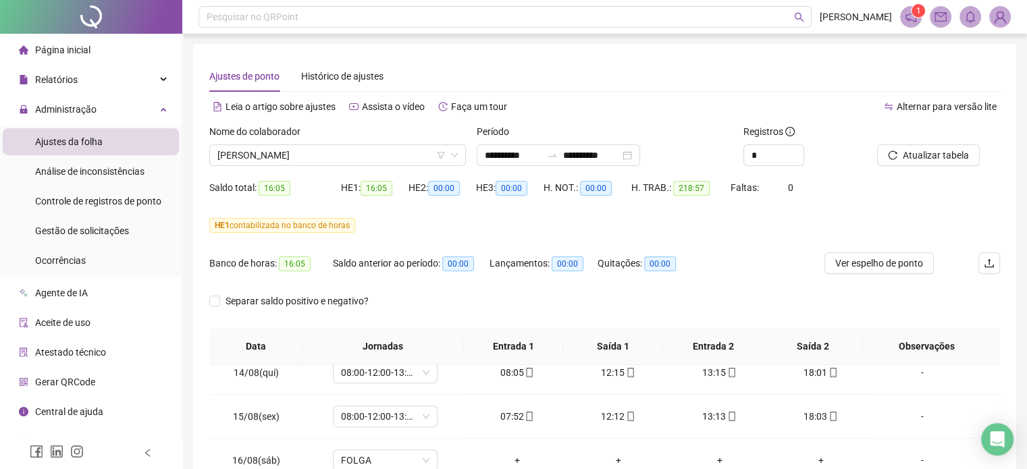
click at [328, 167] on div "Nome do colaborador [PERSON_NAME]" at bounding box center [337, 150] width 267 height 53
click at [328, 156] on span "[PERSON_NAME]" at bounding box center [337, 155] width 240 height 20
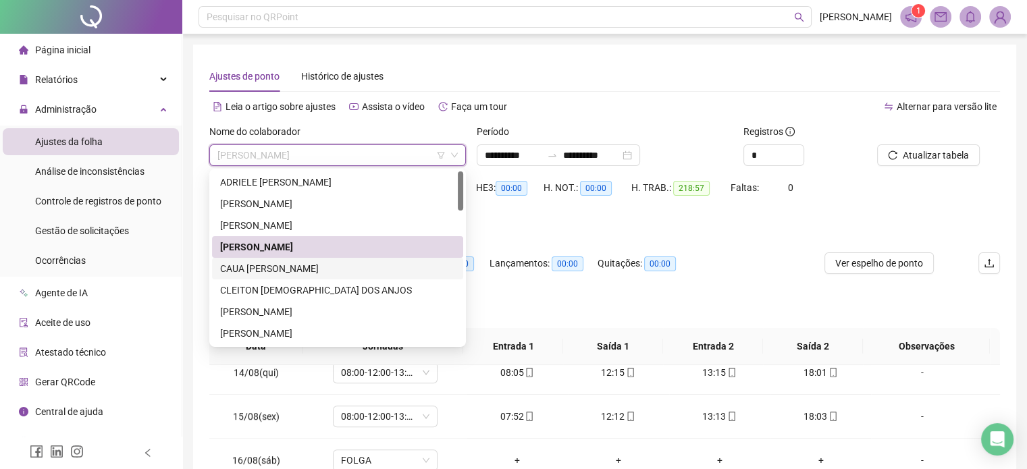
click at [278, 265] on div "CAUA [PERSON_NAME]" at bounding box center [337, 268] width 235 height 15
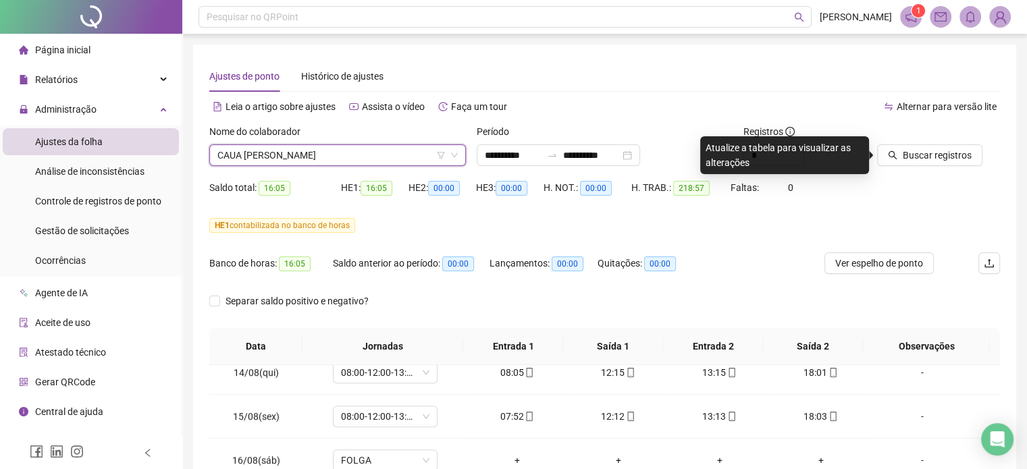
click at [865, 131] on div "Registros" at bounding box center [805, 134] width 123 height 20
click at [908, 159] on span "Buscar registros" at bounding box center [937, 155] width 69 height 15
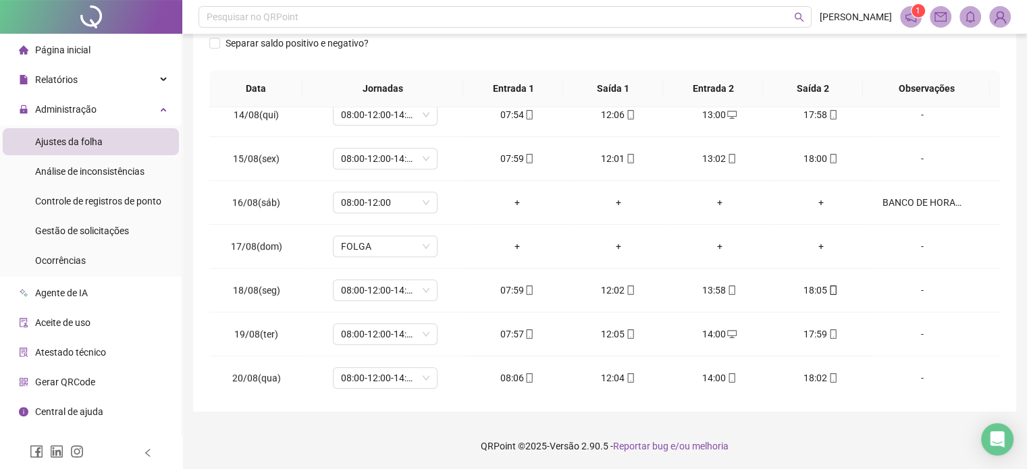
click at [854, 451] on footer "QRPoint © 2025 - Versão 2.90.5 - Reportar bug e/ou melhoria" at bounding box center [604, 446] width 845 height 47
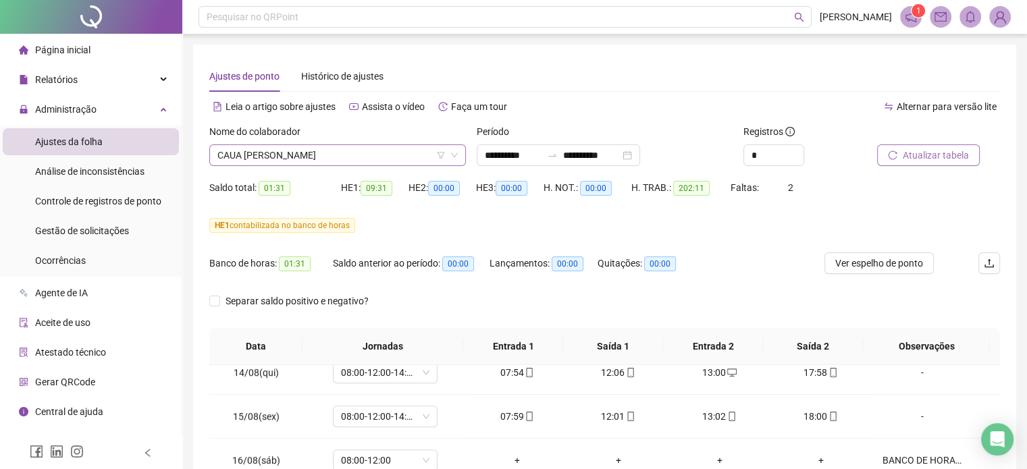
click at [315, 148] on span "CAUA [PERSON_NAME]" at bounding box center [337, 155] width 240 height 20
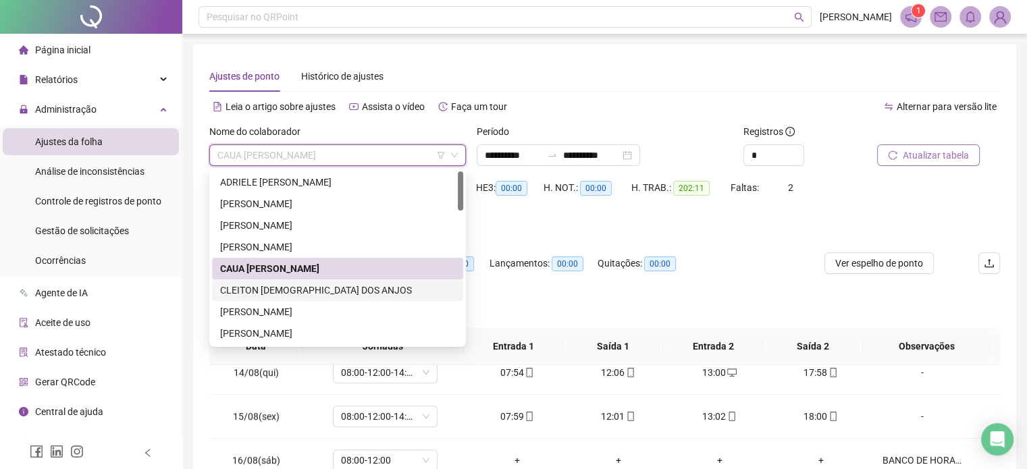
click at [292, 285] on div "CLEITON [DEMOGRAPHIC_DATA] DOS ANJOS" at bounding box center [337, 290] width 235 height 15
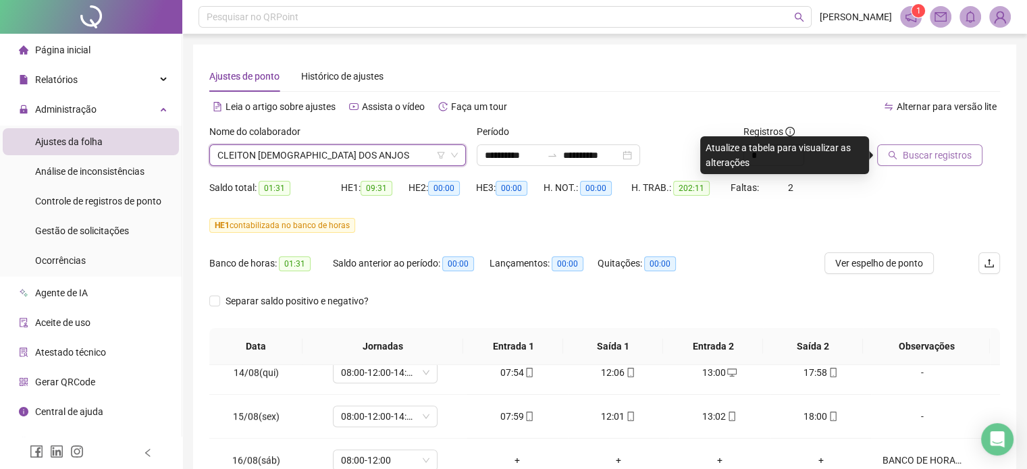
click at [983, 121] on div "Alternar para versão lite" at bounding box center [803, 114] width 396 height 22
click at [951, 151] on span "Buscar registros" at bounding box center [937, 155] width 69 height 15
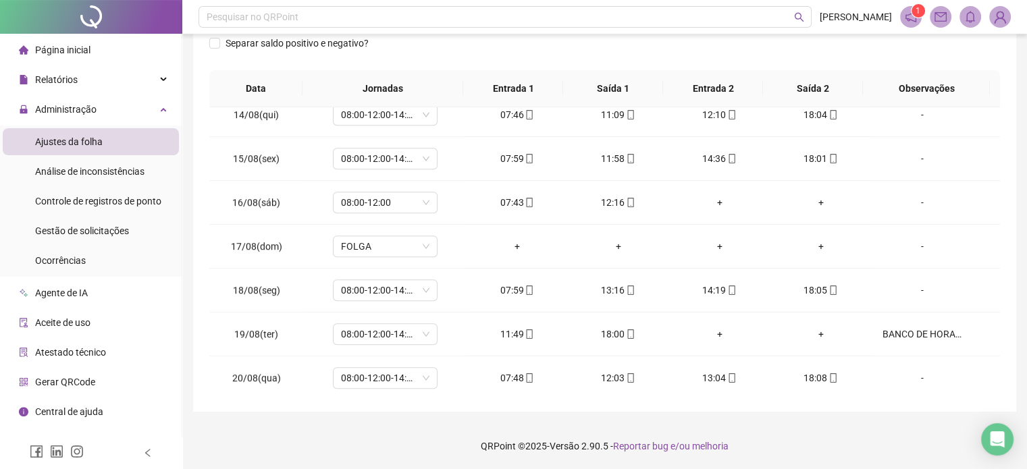
click at [823, 440] on footer "QRPoint © 2025 - Versão 2.90.5 - Reportar bug e/ou melhoria" at bounding box center [604, 446] width 845 height 47
click at [833, 435] on footer "QRPoint © 2025 - Versão 2.90.5 - Reportar bug e/ou melhoria" at bounding box center [604, 446] width 845 height 47
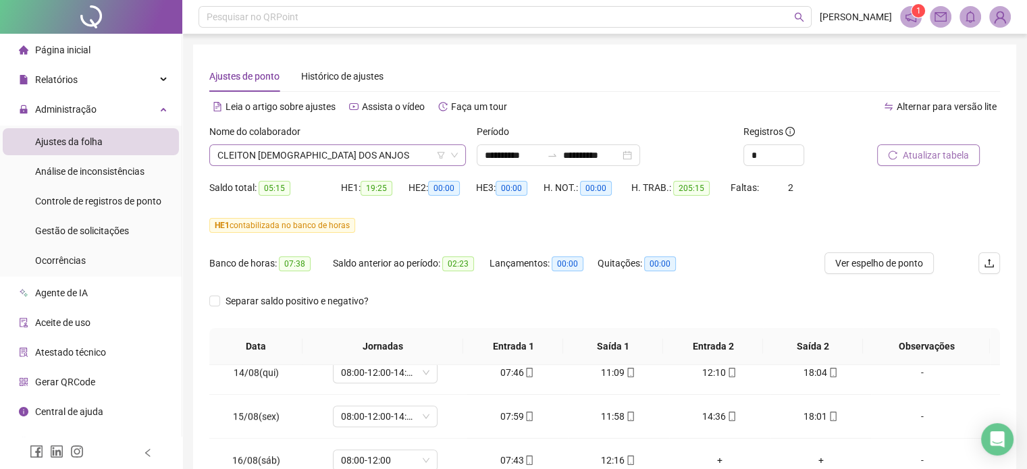
click at [292, 152] on span "CLEITON [DEMOGRAPHIC_DATA] DOS ANJOS" at bounding box center [337, 155] width 240 height 20
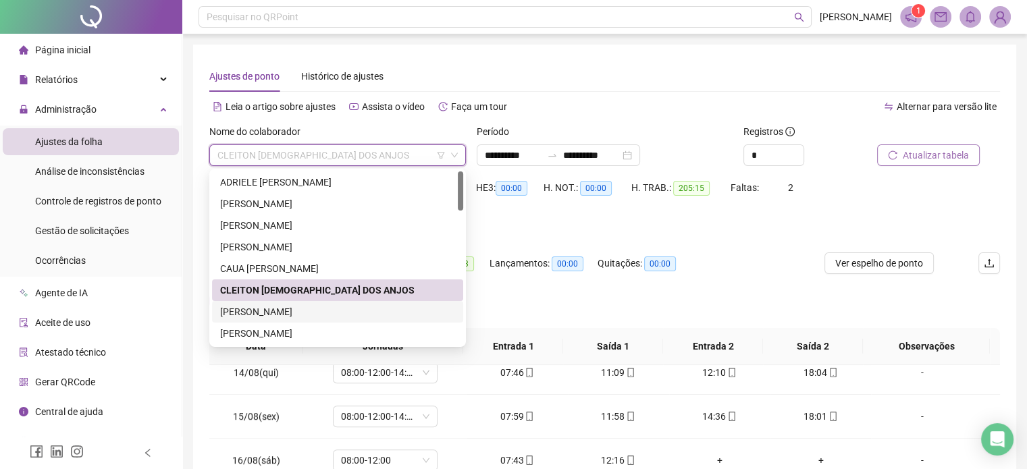
drag, startPoint x: 275, startPoint y: 307, endPoint x: 332, endPoint y: 304, distance: 57.5
click at [275, 307] on div "[PERSON_NAME]" at bounding box center [337, 312] width 235 height 15
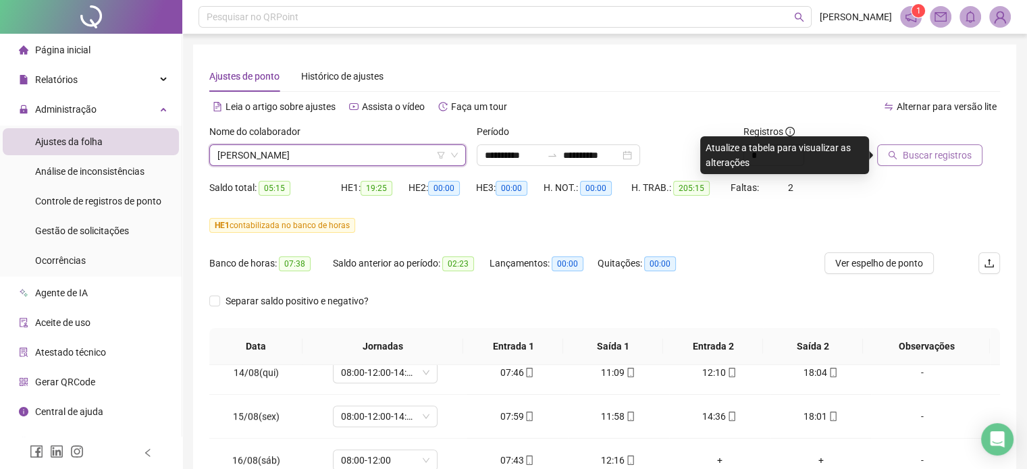
click at [941, 154] on span "Buscar registros" at bounding box center [937, 155] width 69 height 15
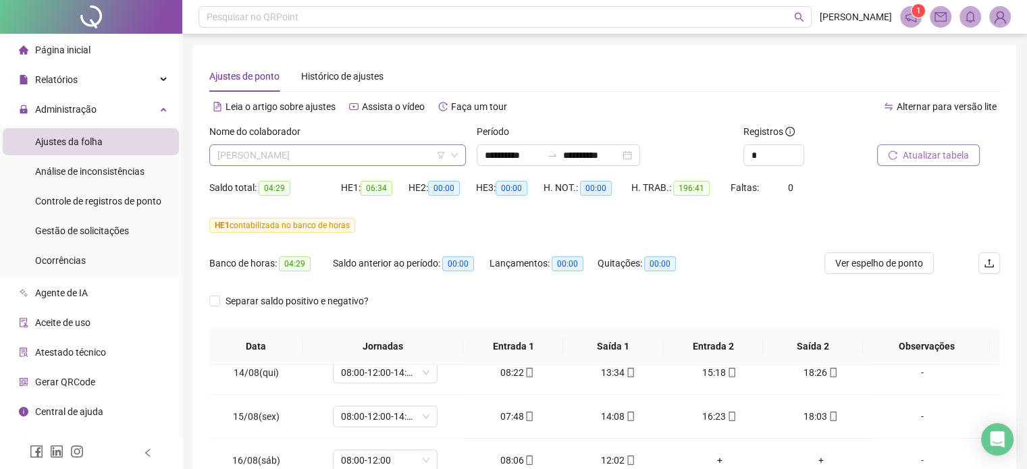
click at [378, 151] on span "[PERSON_NAME]" at bounding box center [337, 155] width 240 height 20
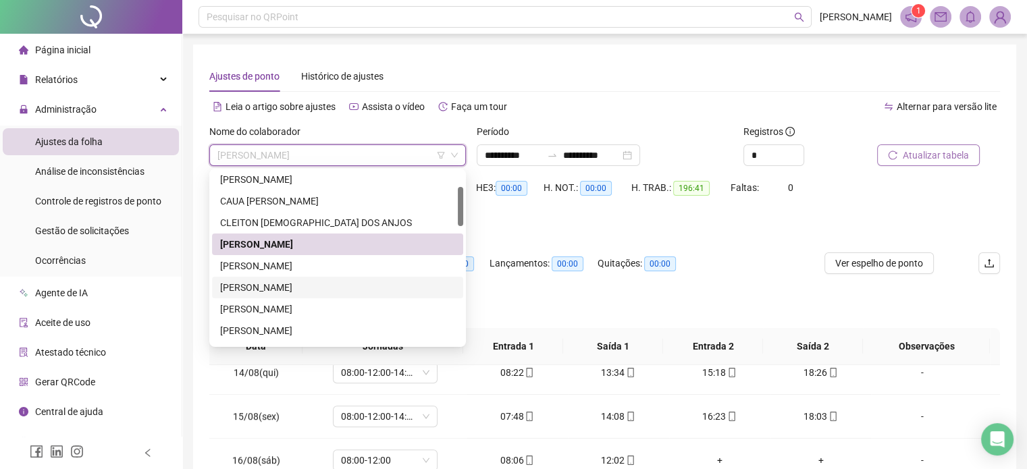
click at [291, 289] on div "[PERSON_NAME]" at bounding box center [337, 287] width 235 height 15
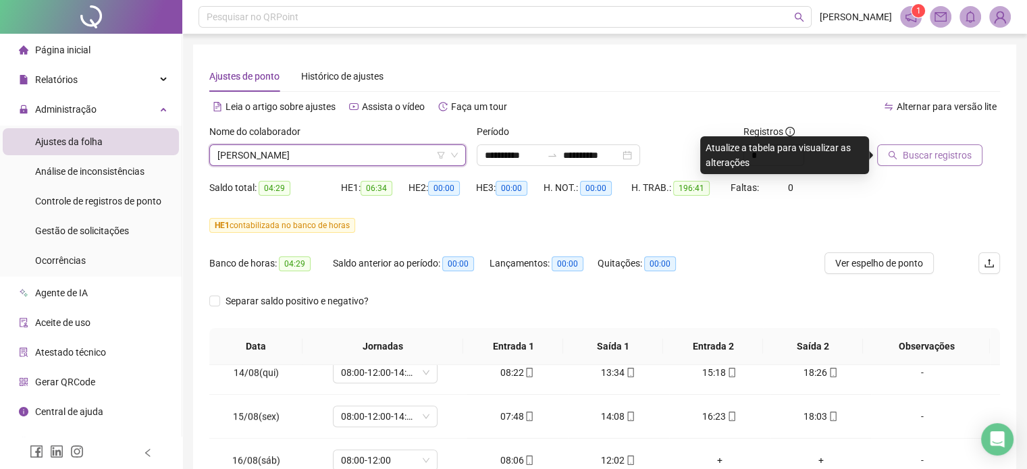
click at [943, 145] on button "Buscar registros" at bounding box center [929, 156] width 105 height 22
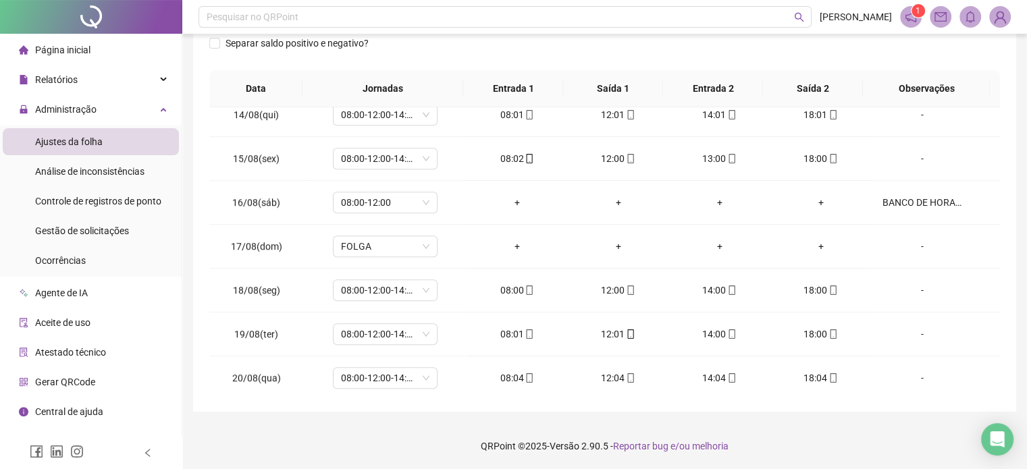
click at [821, 434] on footer "QRPoint © 2025 - Versão 2.90.5 - Reportar bug e/ou melhoria" at bounding box center [604, 446] width 845 height 47
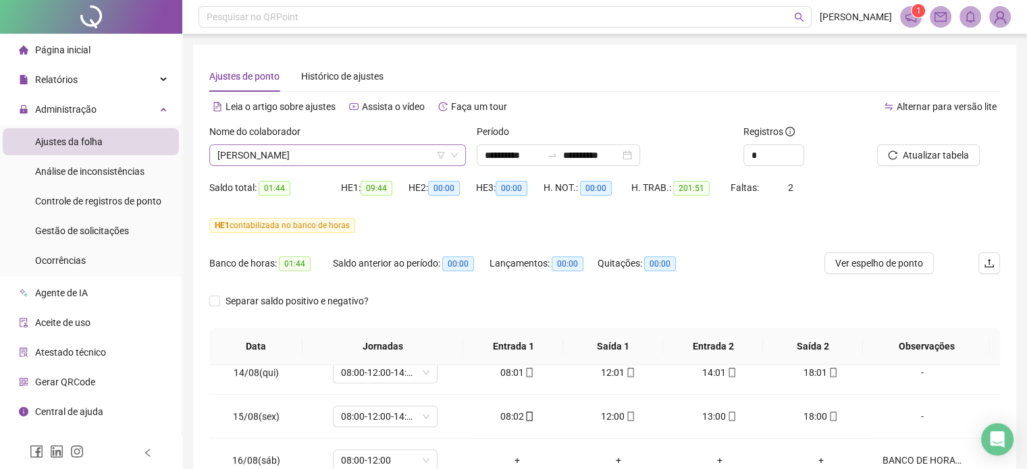
click at [343, 145] on span "[PERSON_NAME]" at bounding box center [337, 155] width 240 height 20
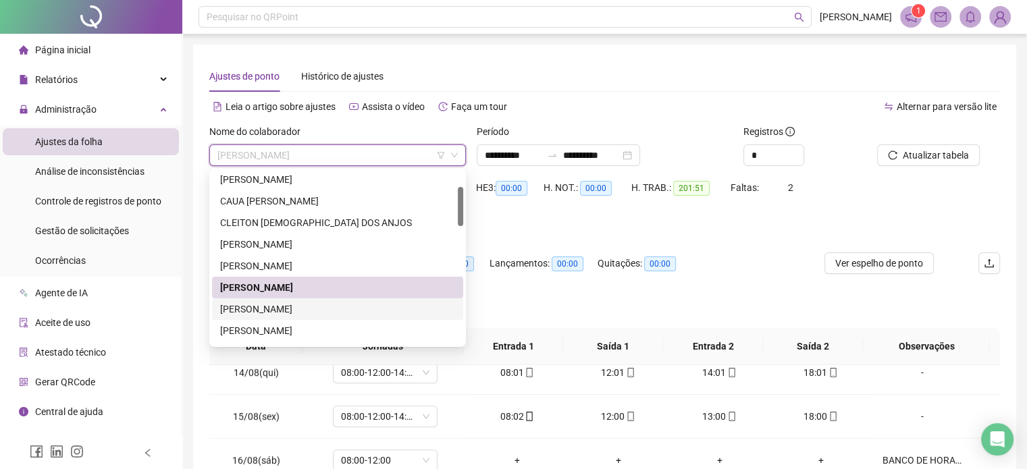
click at [299, 303] on div "[PERSON_NAME]" at bounding box center [337, 309] width 235 height 15
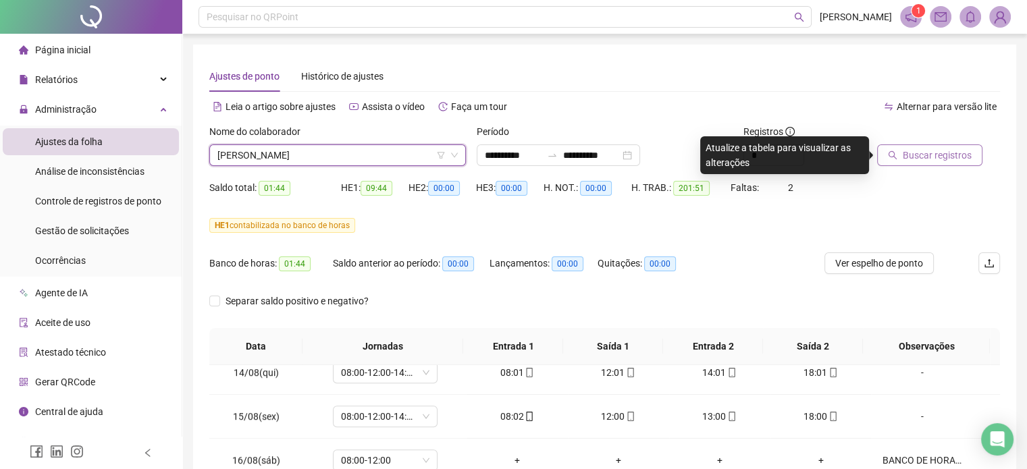
click at [937, 153] on span "Buscar registros" at bounding box center [937, 155] width 69 height 15
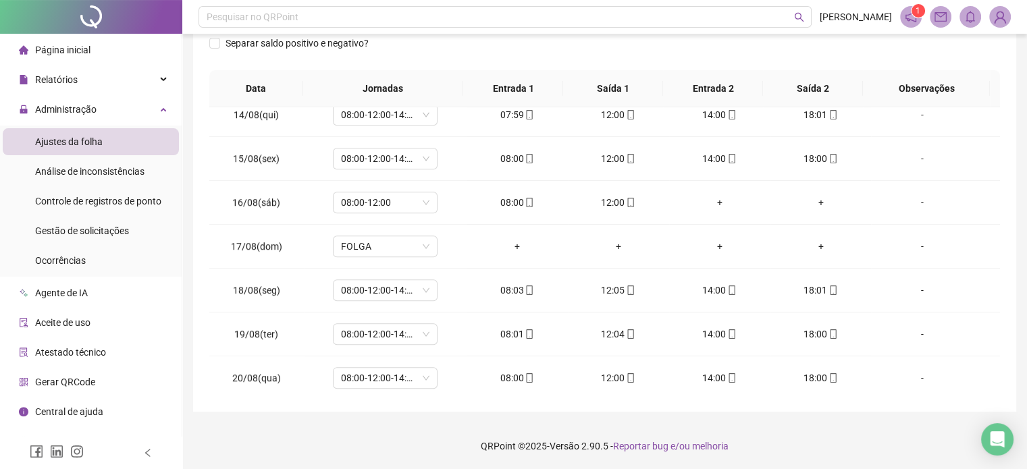
click at [808, 430] on footer "QRPoint © 2025 - Versão 2.90.5 - Reportar bug e/ou melhoria" at bounding box center [604, 446] width 845 height 47
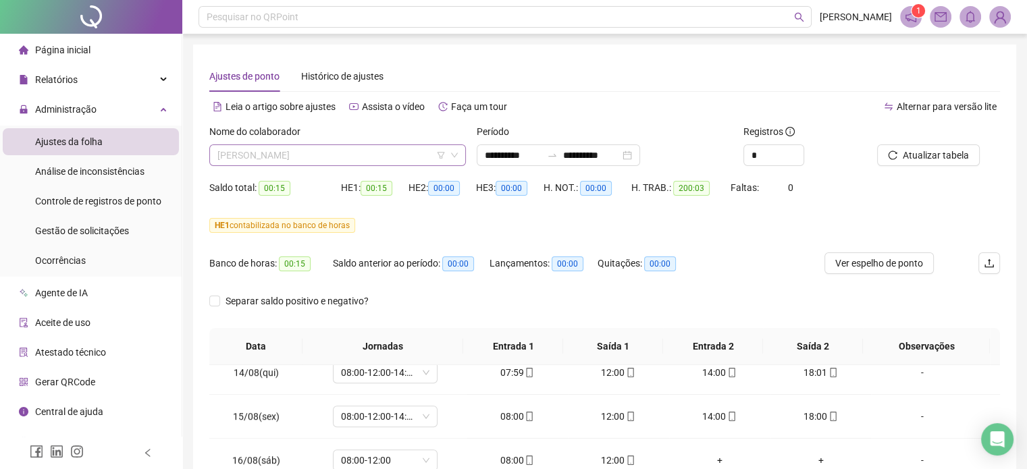
click at [280, 158] on span "[PERSON_NAME]" at bounding box center [337, 155] width 240 height 20
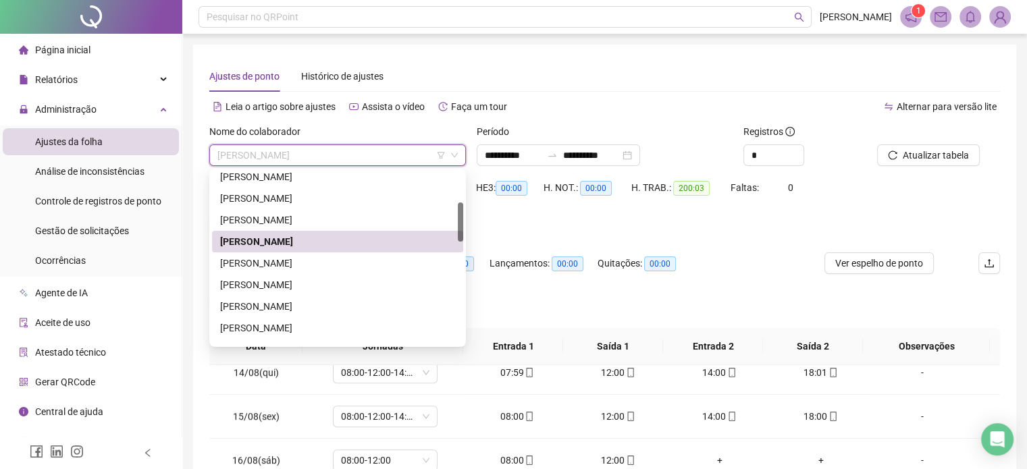
click at [282, 259] on div "[PERSON_NAME]" at bounding box center [337, 263] width 235 height 15
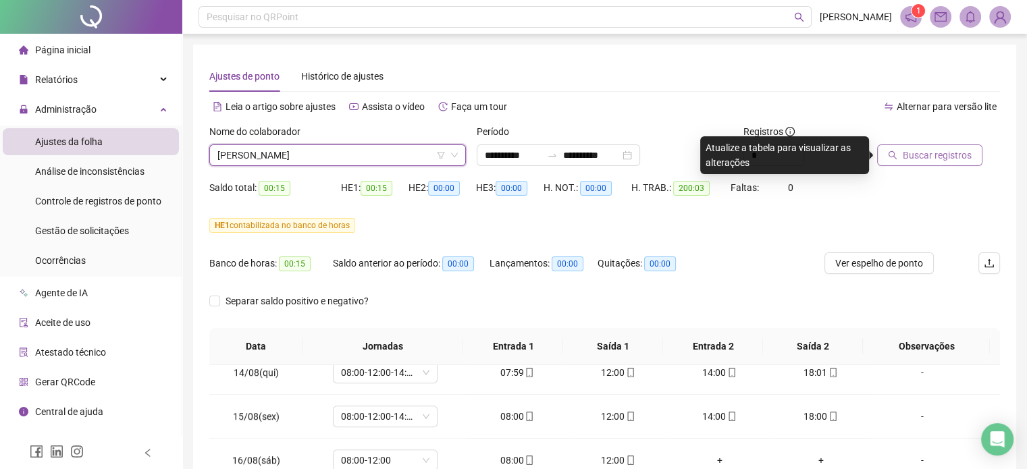
click at [931, 150] on span "Buscar registros" at bounding box center [937, 155] width 69 height 15
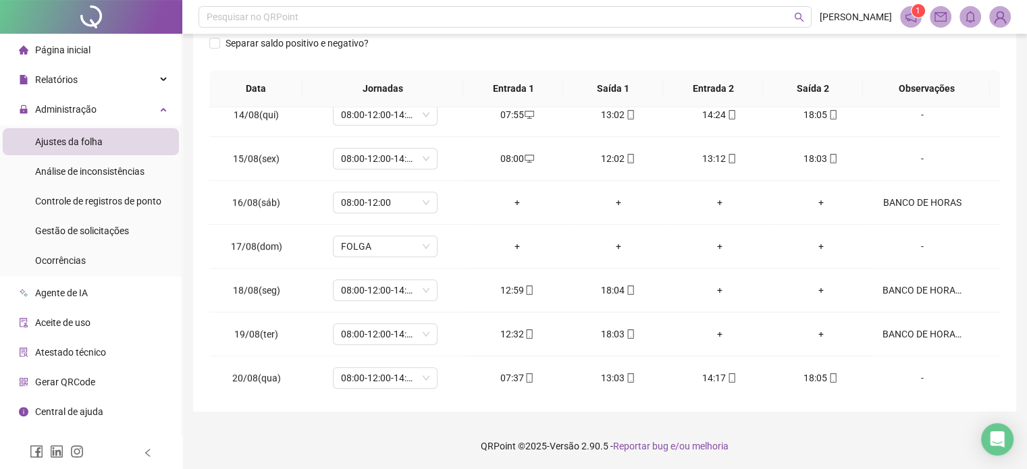
click at [810, 429] on footer "QRPoint © 2025 - Versão 2.90.5 - Reportar bug e/ou melhoria" at bounding box center [604, 446] width 845 height 47
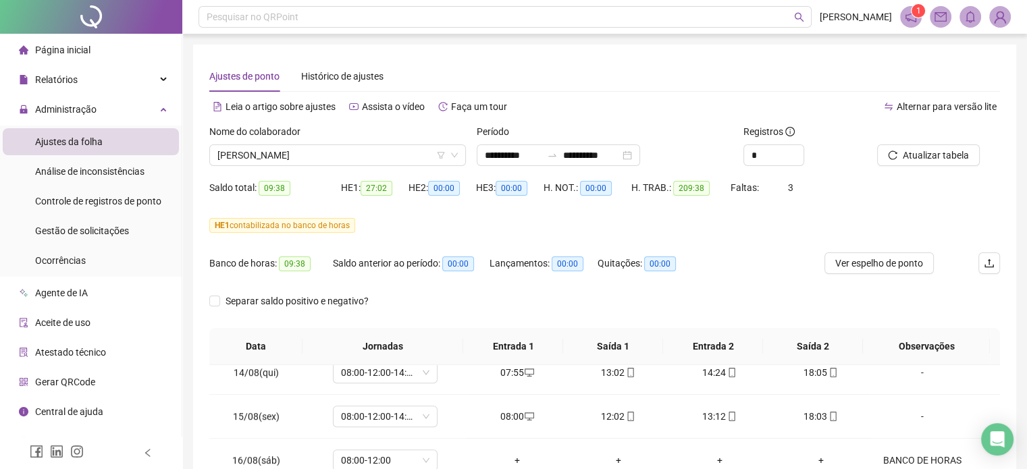
click at [347, 167] on div "Nome do colaborador EVERTON [PERSON_NAME]" at bounding box center [337, 150] width 267 height 53
click at [330, 159] on span "[PERSON_NAME]" at bounding box center [337, 155] width 240 height 20
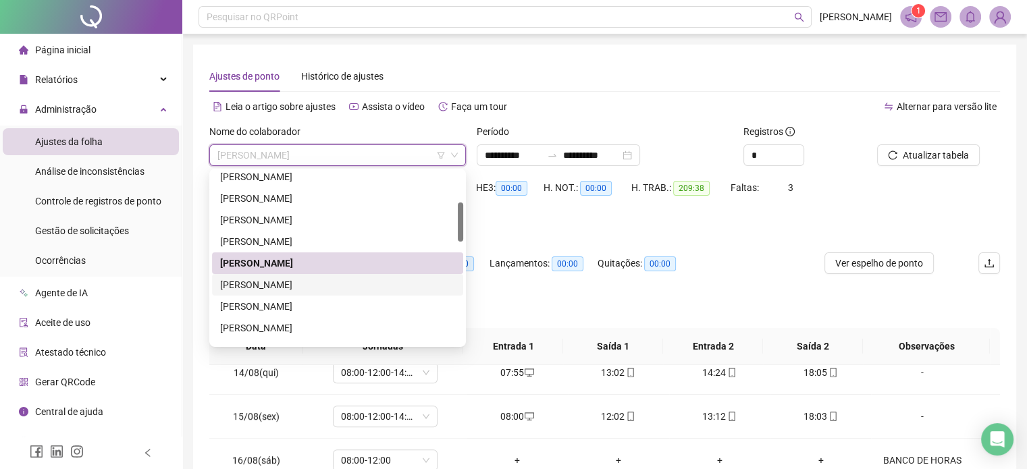
click at [295, 288] on div "[PERSON_NAME]" at bounding box center [337, 285] width 235 height 15
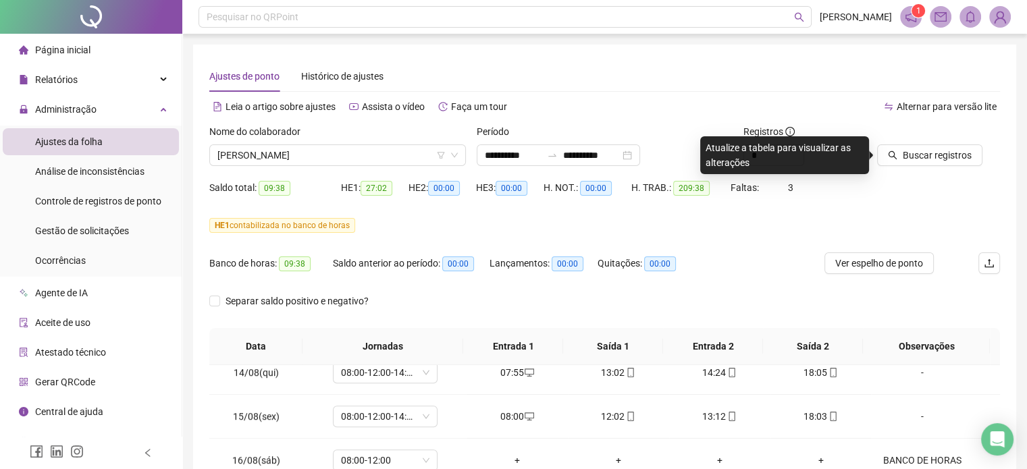
click at [928, 166] on div "Buscar registros" at bounding box center [939, 150] width 134 height 53
click at [918, 161] on span "Buscar registros" at bounding box center [937, 155] width 69 height 15
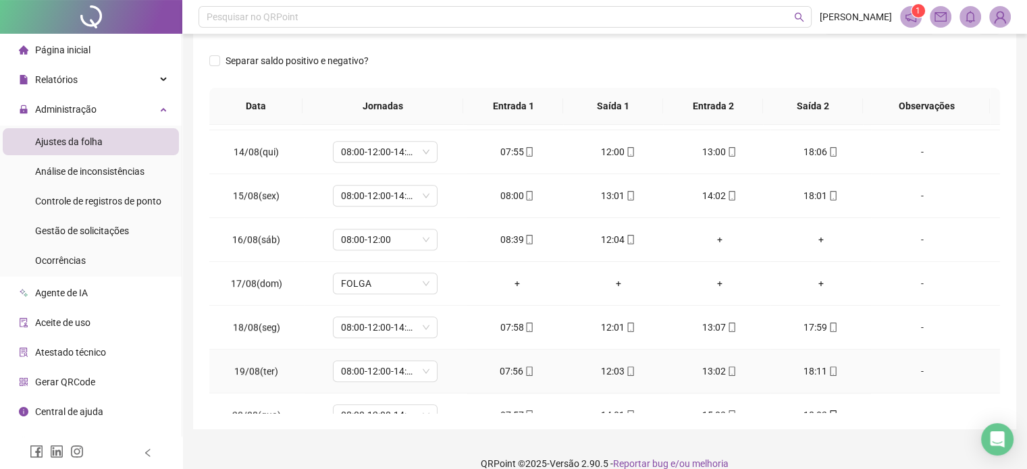
scroll to position [1068, 0]
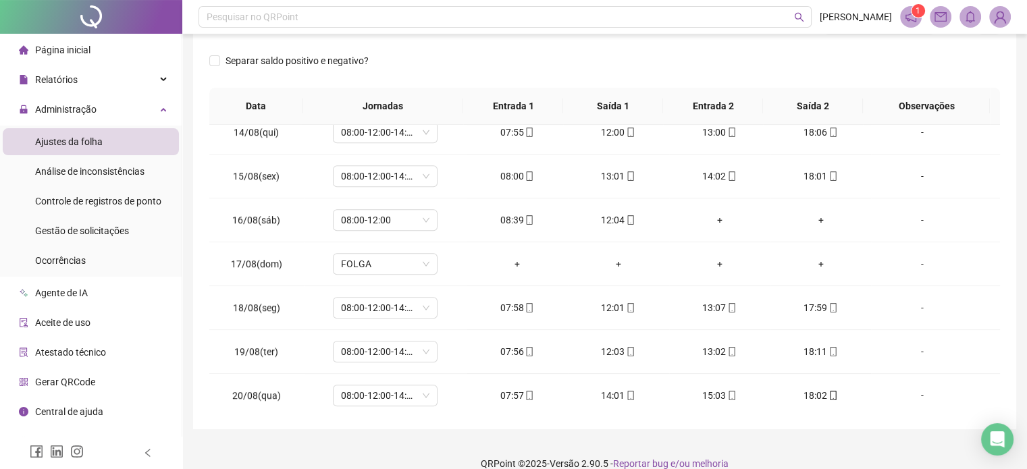
click at [819, 447] on footer "QRPoint © 2025 - Versão 2.90.5 - Reportar bug e/ou melhoria" at bounding box center [604, 463] width 845 height 47
click at [819, 448] on footer "QRPoint © 2025 - Versão 2.90.5 - Reportar bug e/ou melhoria" at bounding box center [604, 463] width 845 height 47
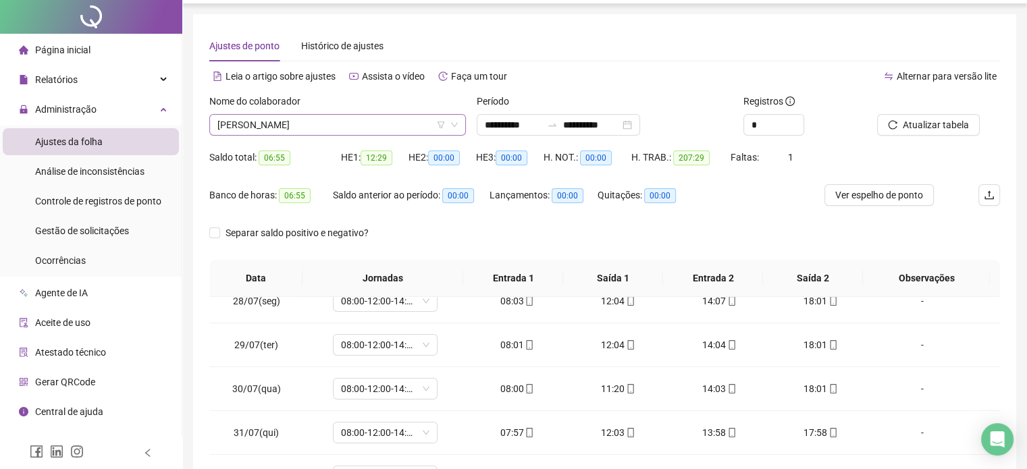
scroll to position [0, 0]
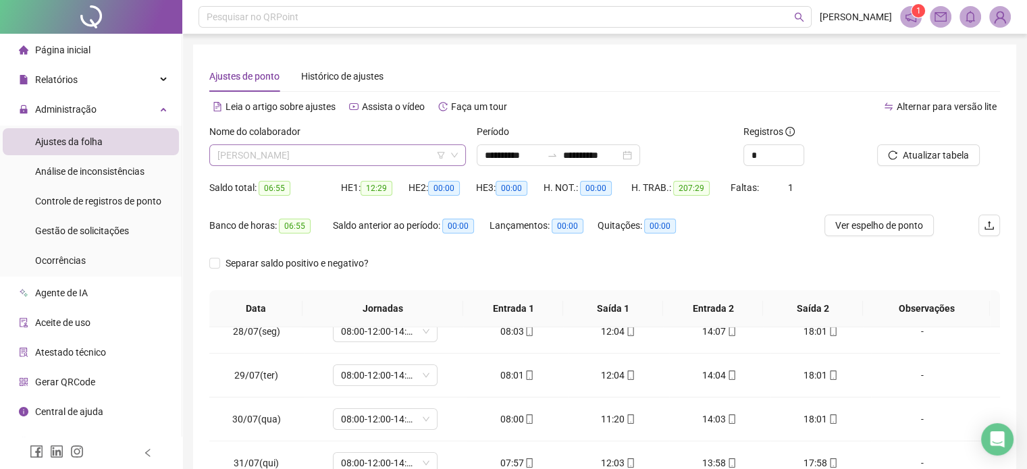
click at [259, 161] on span "[PERSON_NAME]" at bounding box center [337, 155] width 240 height 20
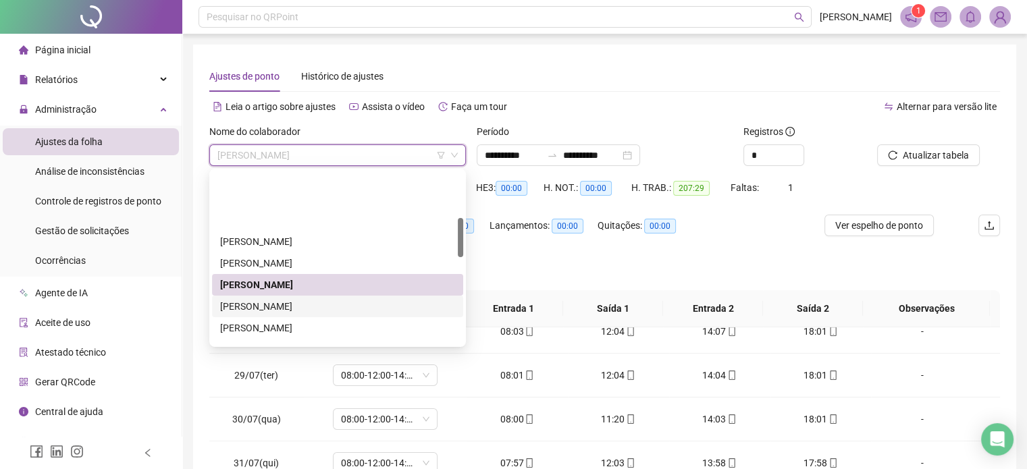
scroll to position [203, 0]
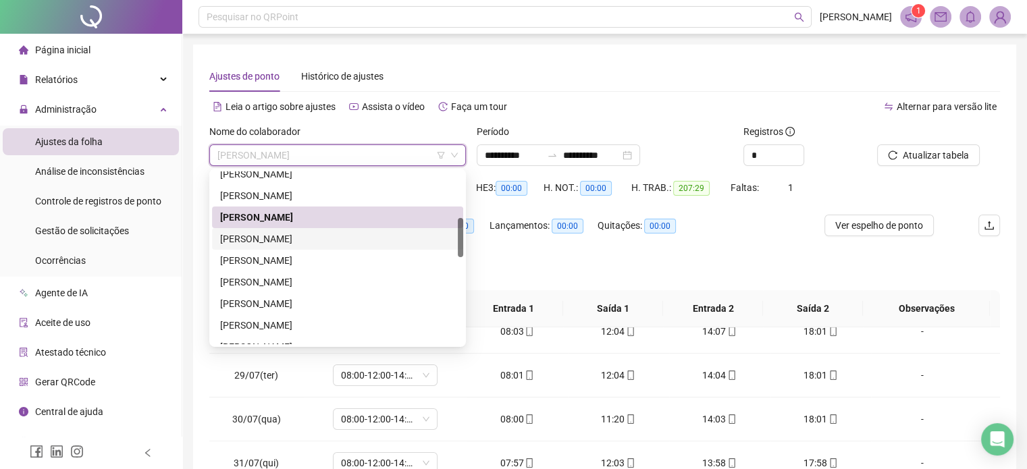
click at [269, 247] on div "[PERSON_NAME]" at bounding box center [337, 239] width 251 height 22
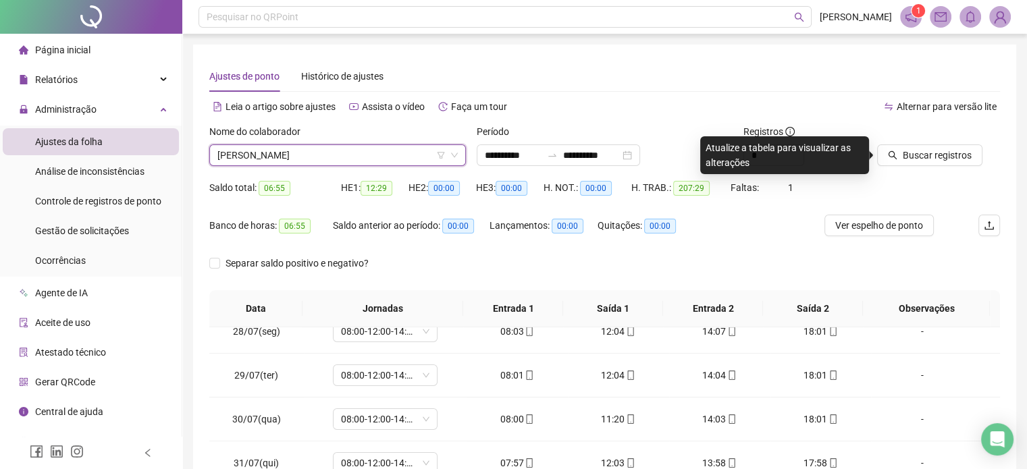
drag, startPoint x: 925, startPoint y: 162, endPoint x: 919, endPoint y: 170, distance: 9.6
click at [925, 161] on span "Buscar registros" at bounding box center [937, 155] width 69 height 15
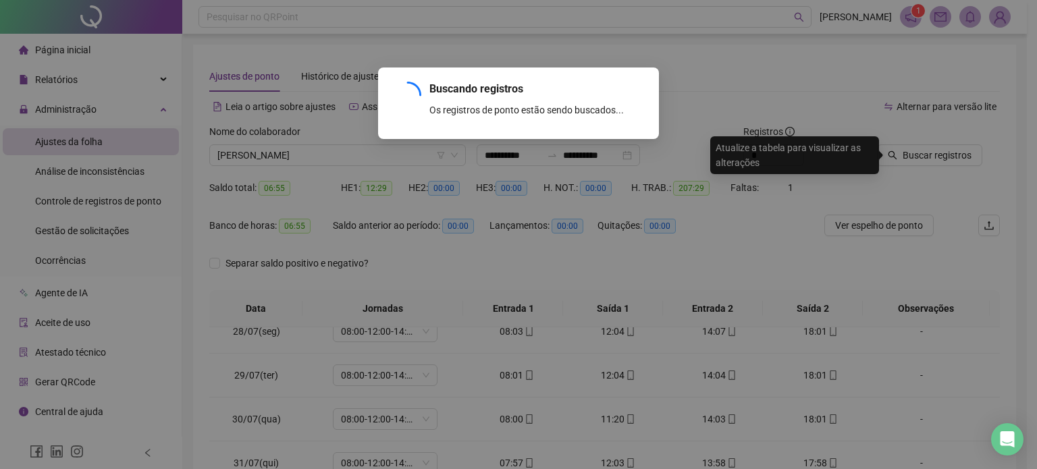
click at [594, 253] on div "Buscando registros Os registros de ponto estão sendo buscados... OK" at bounding box center [518, 234] width 1037 height 469
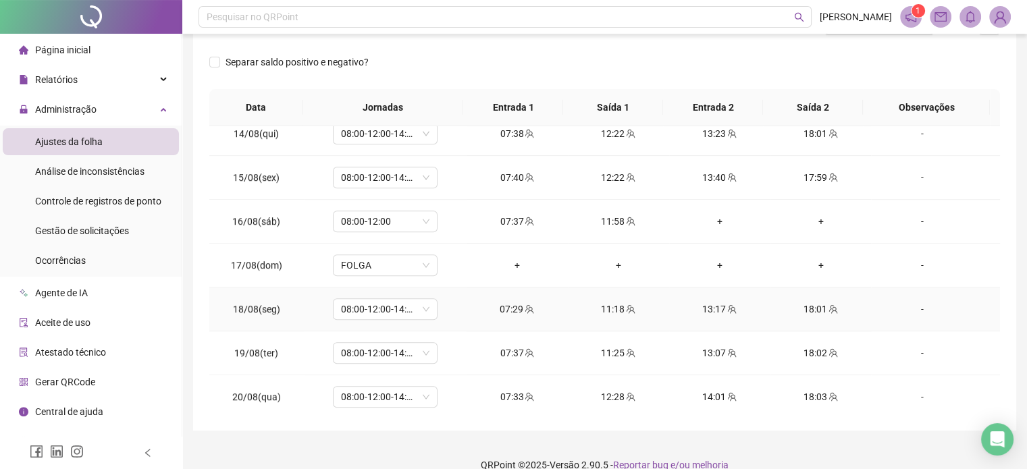
scroll to position [258, 0]
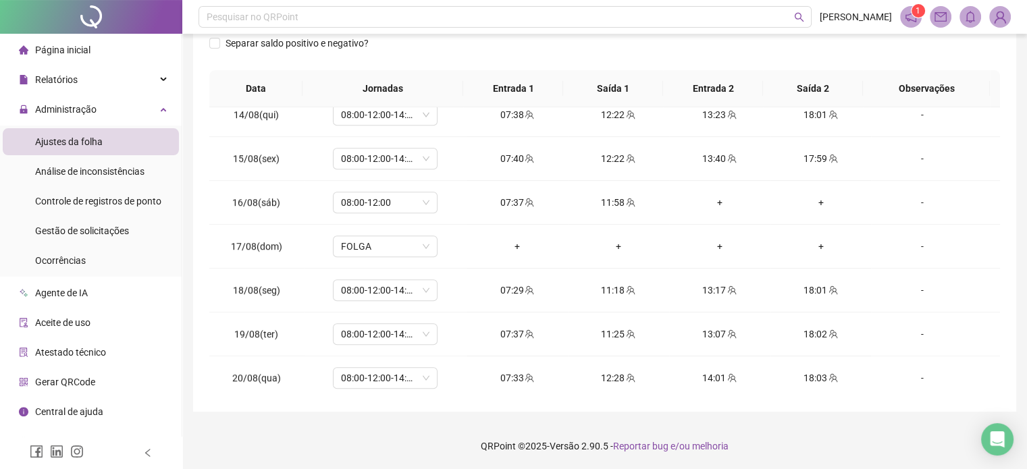
click at [795, 446] on footer "QRPoint © 2025 - Versão 2.90.5 - Reportar bug e/ou melhoria" at bounding box center [604, 446] width 845 height 47
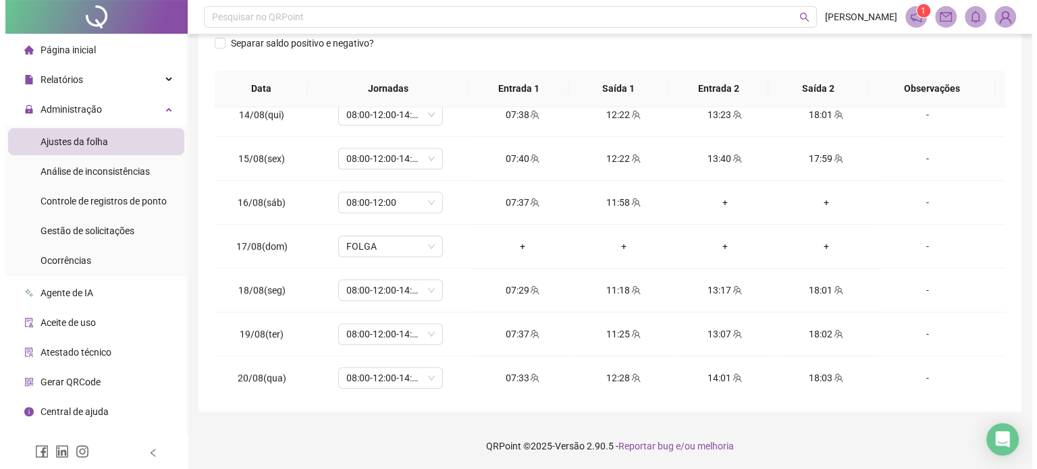
scroll to position [0, 0]
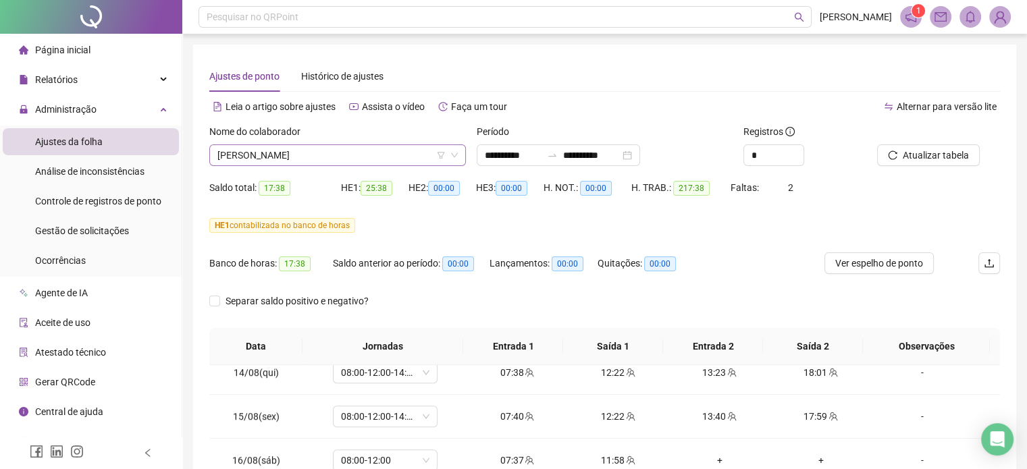
click at [382, 156] on span "[PERSON_NAME]" at bounding box center [337, 155] width 240 height 20
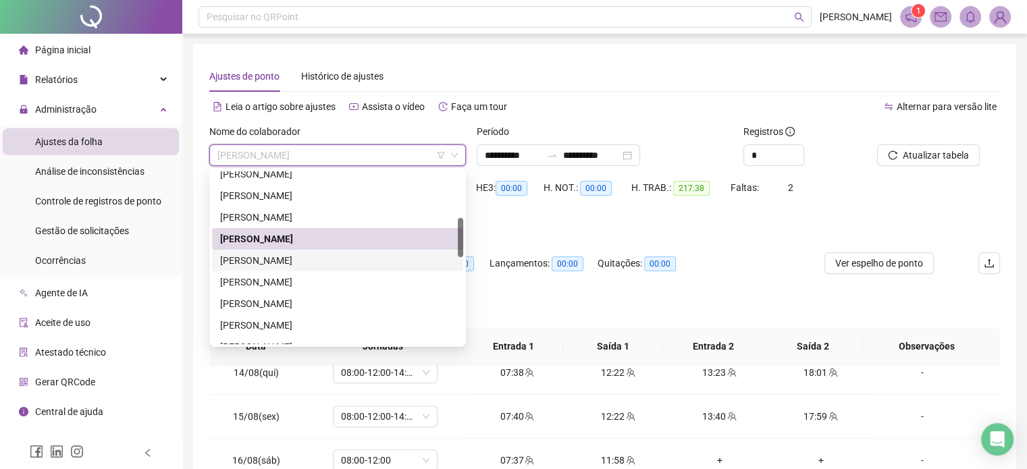
click at [294, 259] on div "[PERSON_NAME]" at bounding box center [337, 260] width 235 height 15
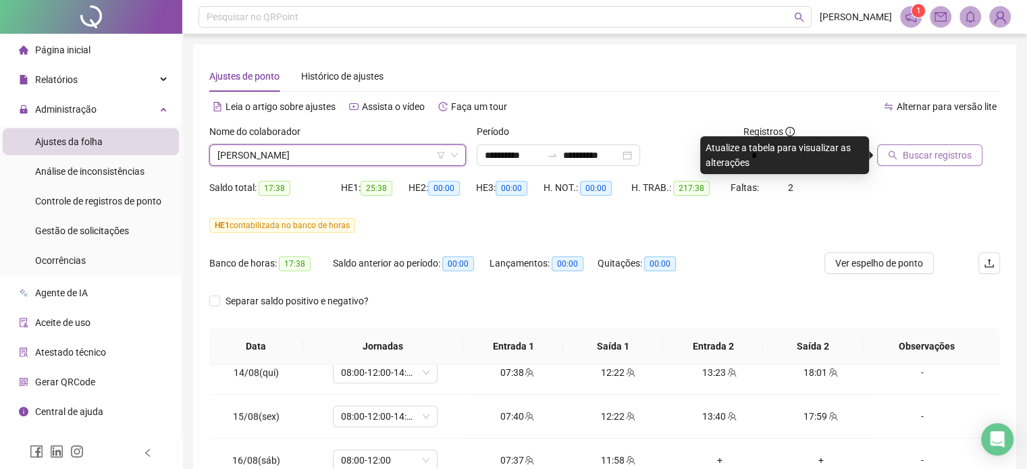
click at [938, 163] on button "Buscar registros" at bounding box center [929, 156] width 105 height 22
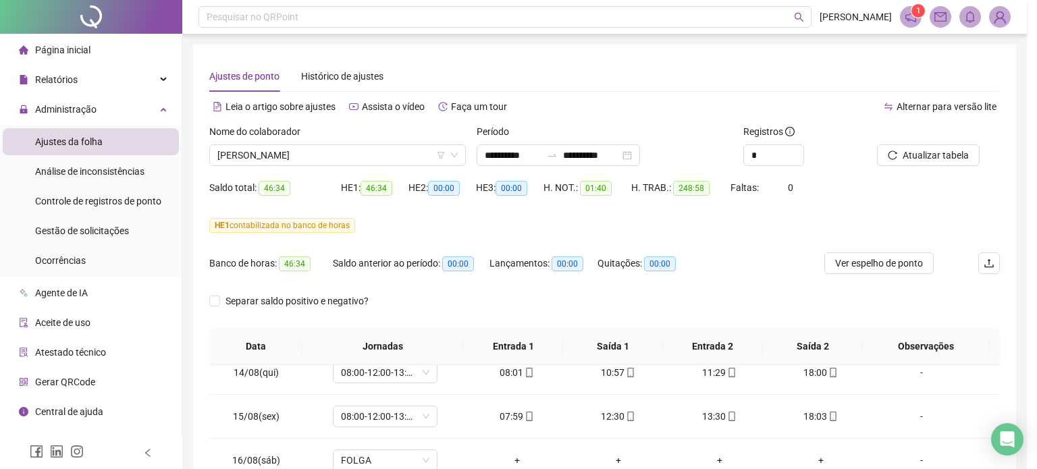
click at [542, 283] on div "Buscando registros Os registros de ponto estão sendo buscados... OK" at bounding box center [518, 234] width 1037 height 469
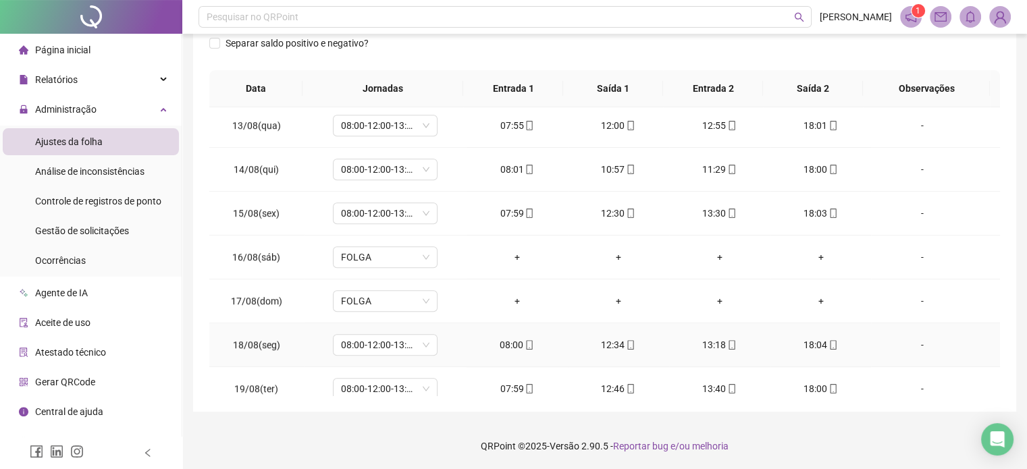
scroll to position [1068, 0]
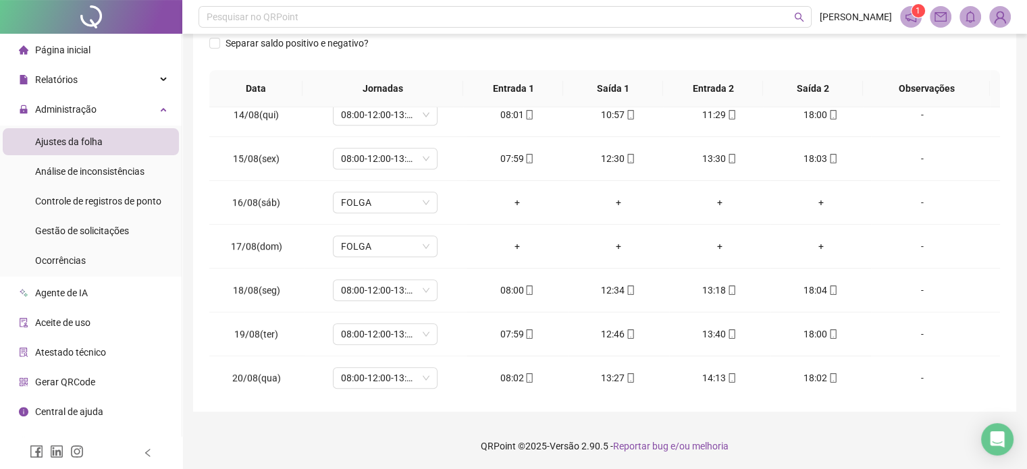
click at [828, 456] on footer "QRPoint © 2025 - Versão 2.90.5 - Reportar bug e/ou melhoria" at bounding box center [604, 446] width 845 height 47
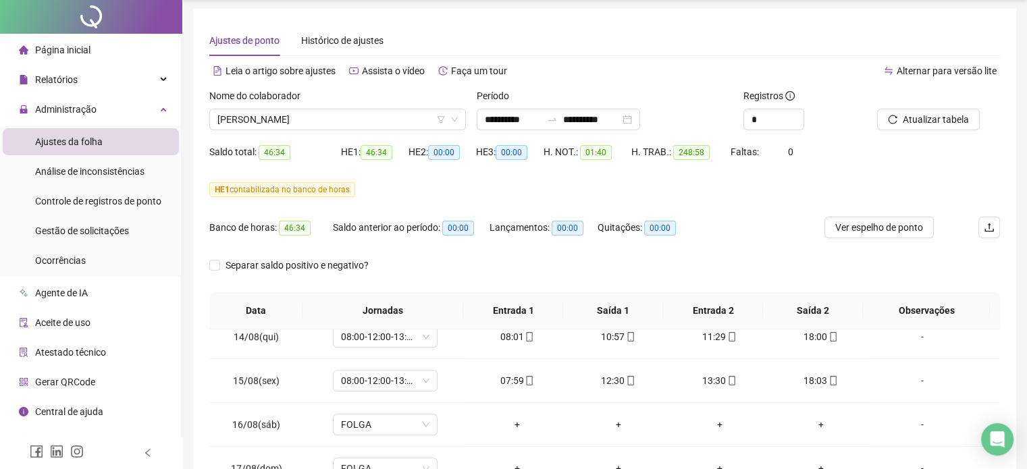
scroll to position [0, 0]
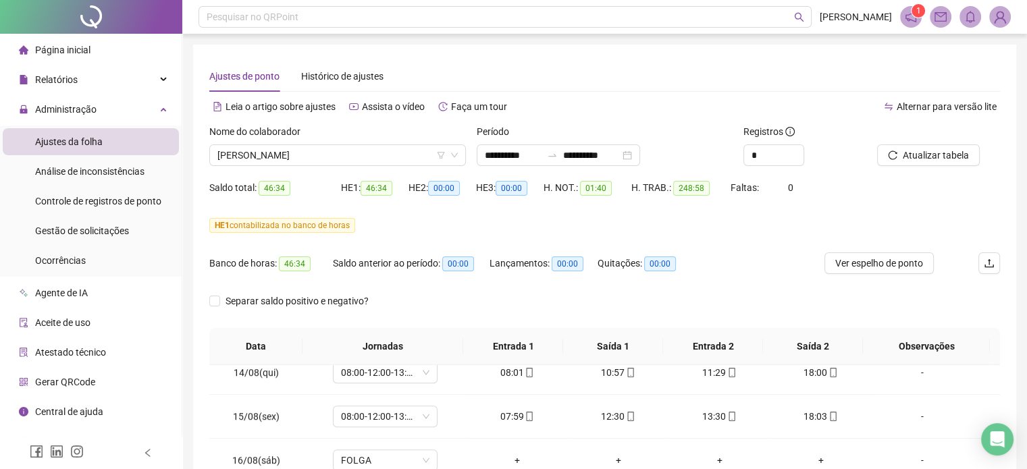
click at [362, 143] on div "Nome do colaborador" at bounding box center [337, 134] width 257 height 20
click at [352, 163] on span "[PERSON_NAME]" at bounding box center [337, 155] width 240 height 20
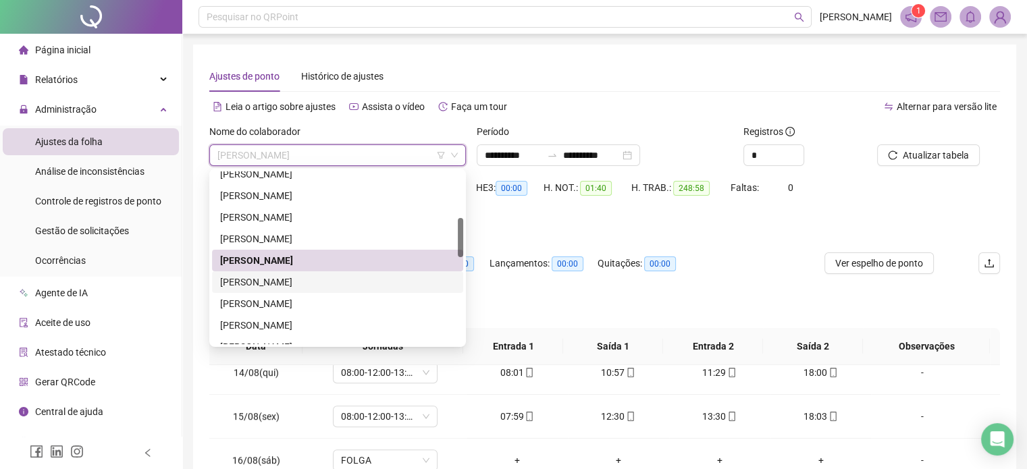
click at [335, 286] on div "[PERSON_NAME]" at bounding box center [337, 282] width 235 height 15
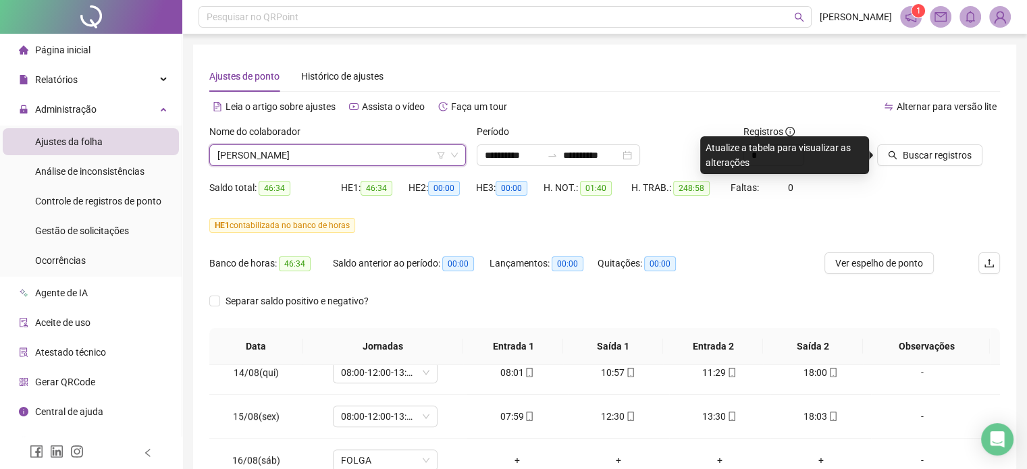
click at [1009, 164] on div "**********" at bounding box center [604, 357] width 823 height 625
click at [913, 149] on span "Buscar registros" at bounding box center [937, 155] width 69 height 15
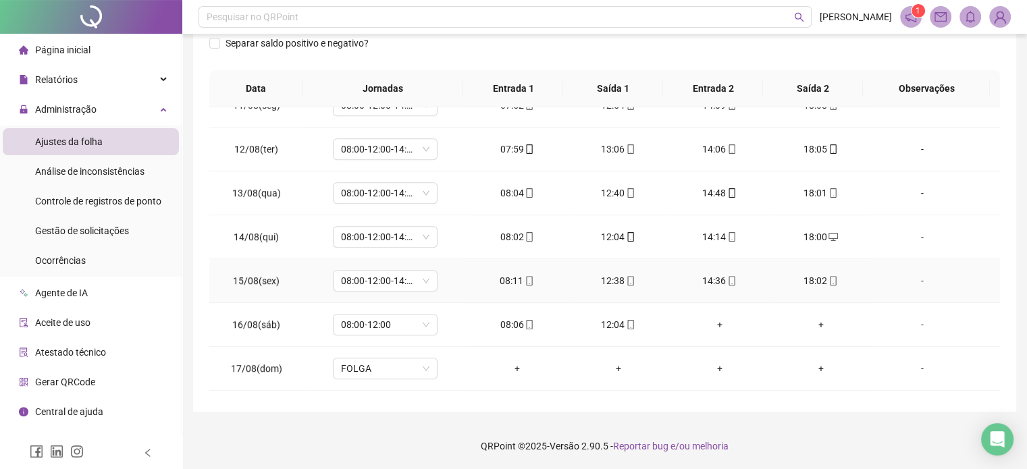
scroll to position [1068, 0]
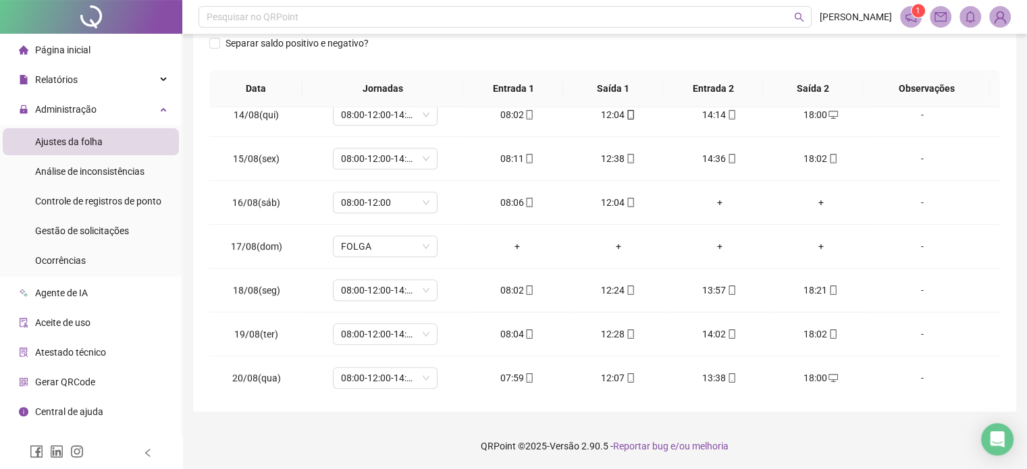
click at [840, 443] on footer "QRPoint © 2025 - Versão 2.90.5 - Reportar bug e/ou melhoria" at bounding box center [604, 446] width 845 height 47
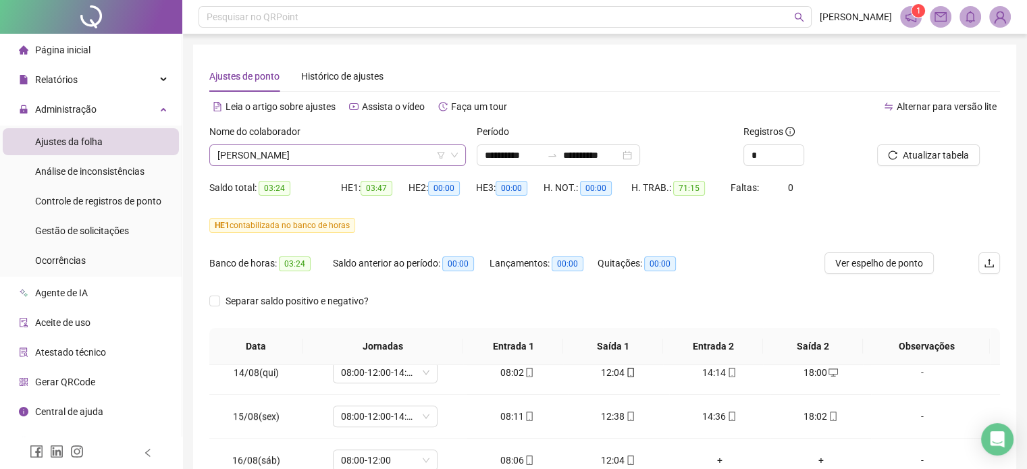
click at [337, 161] on span "[PERSON_NAME]" at bounding box center [337, 155] width 240 height 20
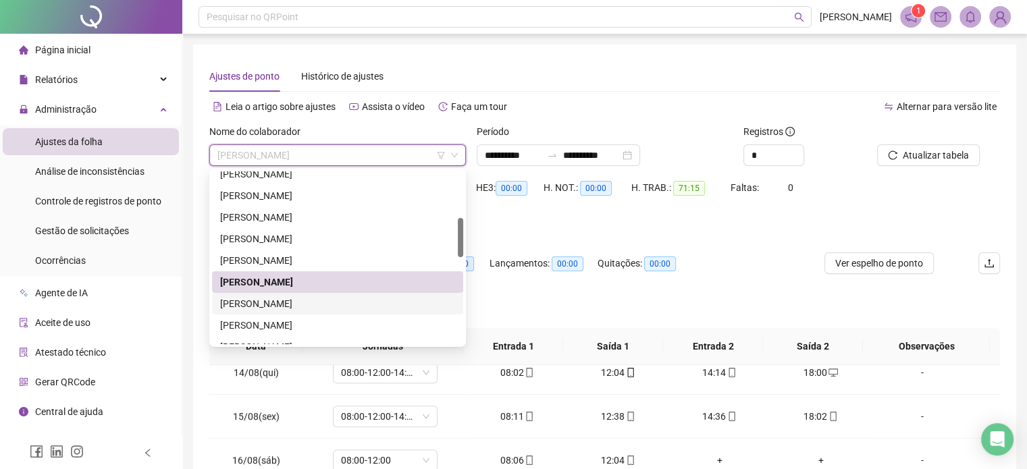
click at [324, 307] on div "[PERSON_NAME]" at bounding box center [337, 304] width 235 height 15
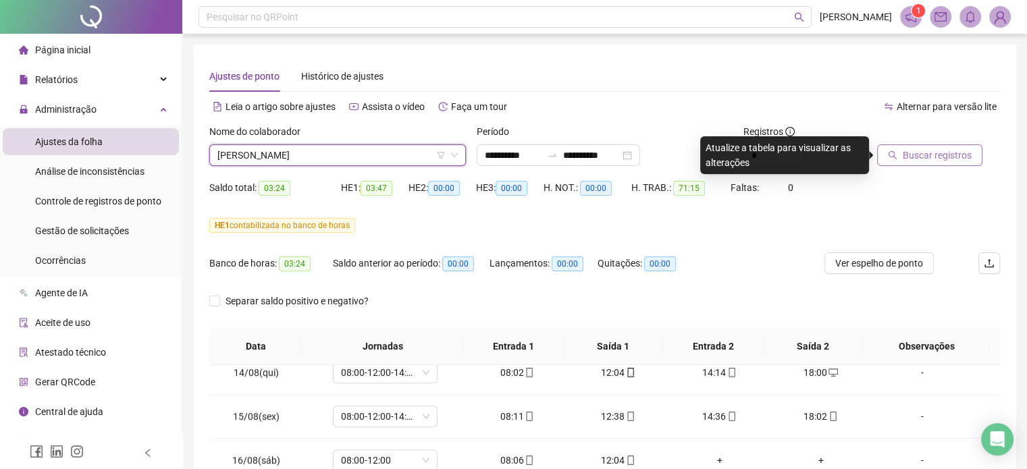
click at [926, 157] on span "Buscar registros" at bounding box center [937, 155] width 69 height 15
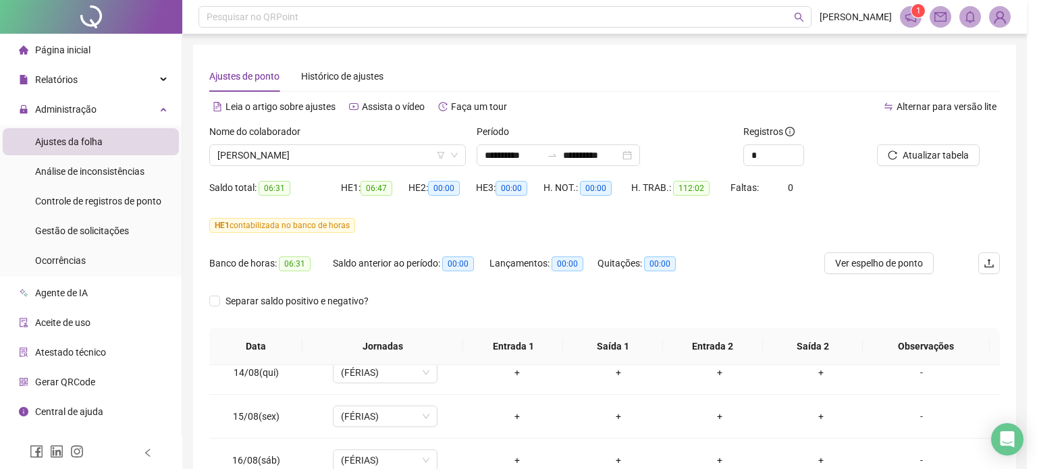
click at [698, 288] on div "Buscando registros Os registros de ponto estão sendo buscados... OK" at bounding box center [518, 234] width 1037 height 469
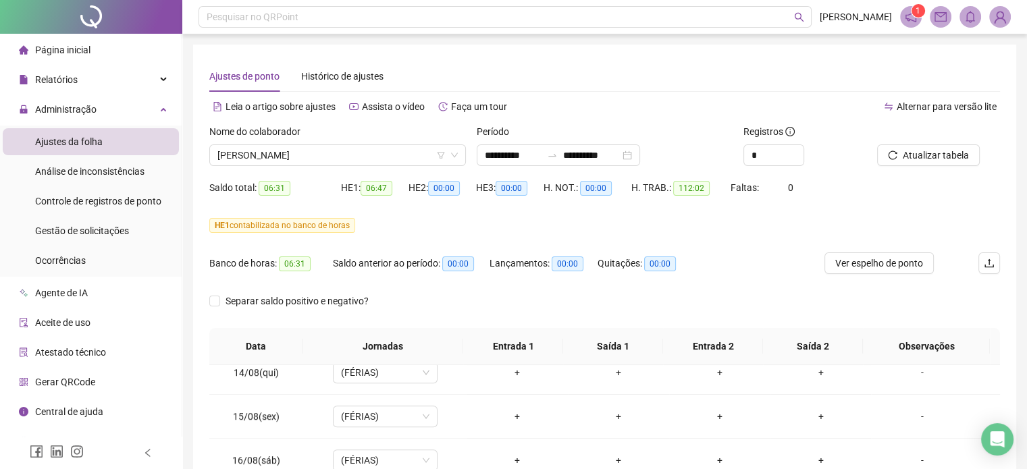
scroll to position [258, 0]
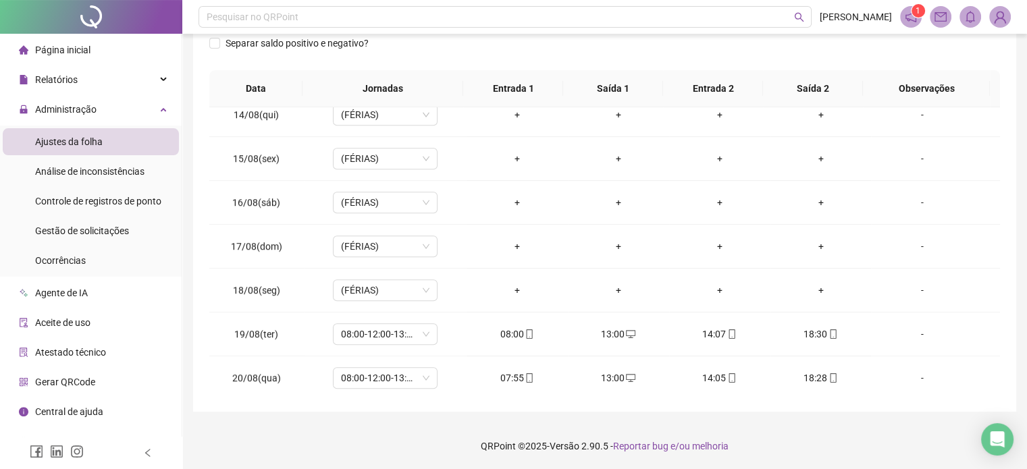
click at [812, 453] on footer "QRPoint © 2025 - Versão 2.90.5 - Reportar bug e/ou melhoria" at bounding box center [604, 446] width 845 height 47
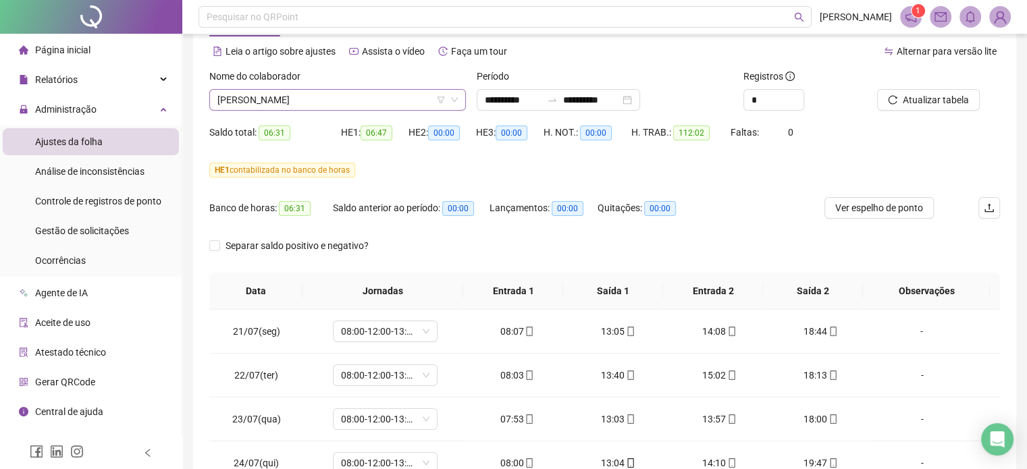
click at [319, 109] on span "[PERSON_NAME]" at bounding box center [337, 100] width 240 height 20
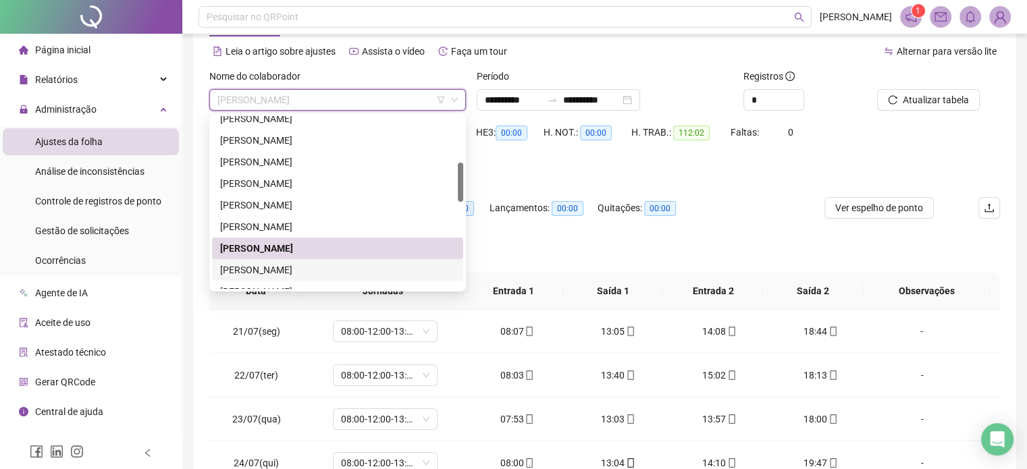
click at [292, 269] on div "[PERSON_NAME]" at bounding box center [337, 270] width 235 height 15
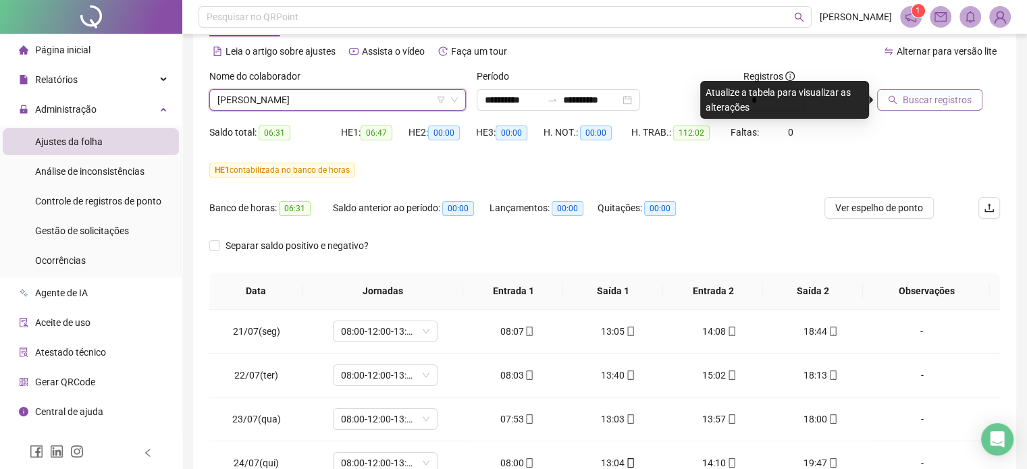
click at [952, 97] on span "Buscar registros" at bounding box center [937, 100] width 69 height 15
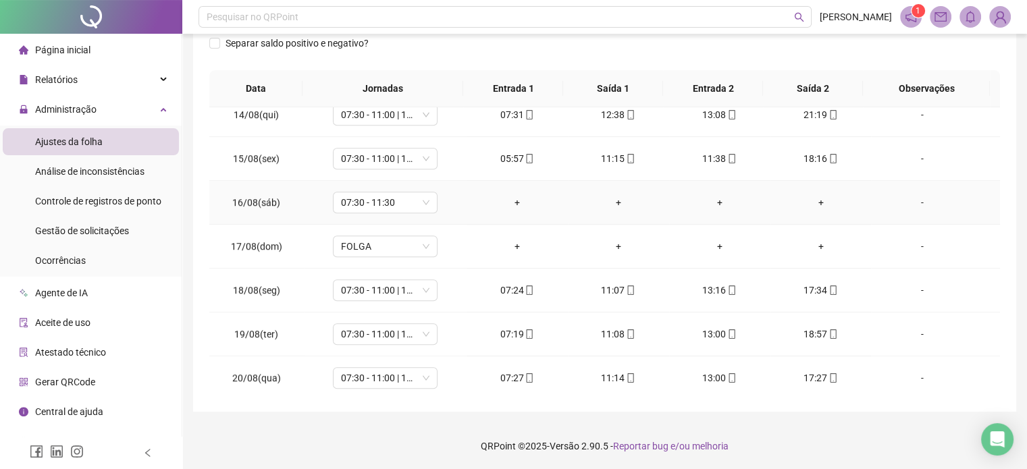
click at [910, 189] on td "-" at bounding box center [935, 203] width 129 height 44
click at [912, 197] on div "-" at bounding box center [922, 202] width 80 height 15
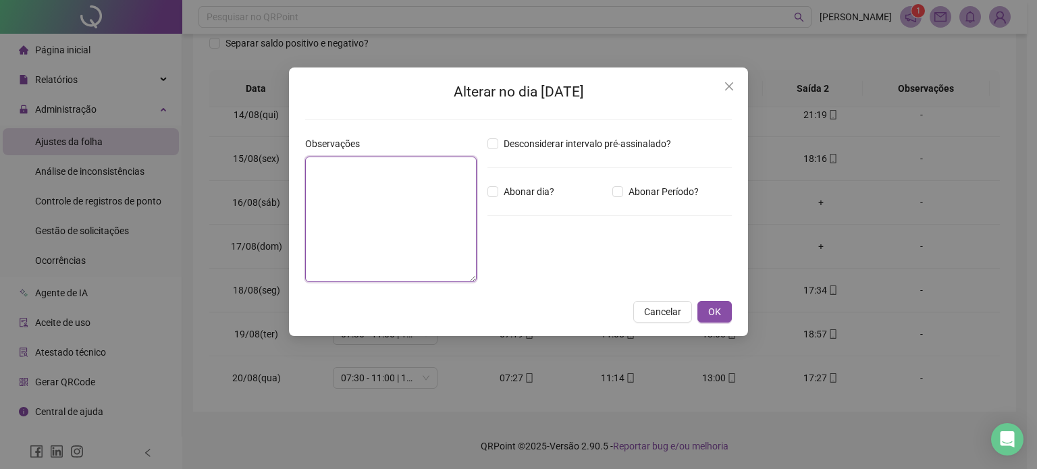
click at [382, 225] on textarea at bounding box center [391, 220] width 172 height 126
type textarea "**********"
click at [731, 308] on button "OK" at bounding box center [715, 312] width 34 height 22
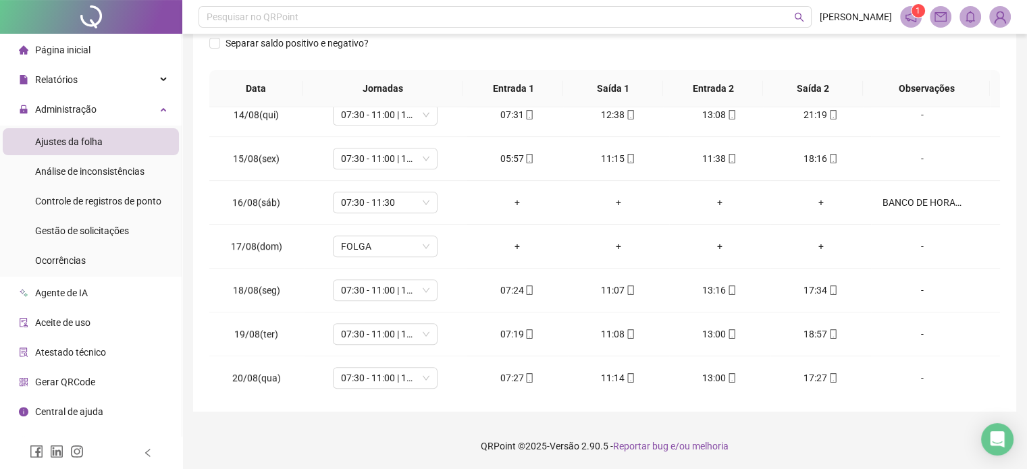
click at [826, 450] on footer "QRPoint © 2025 - Versão 2.90.5 - Reportar bug e/ou melhoria" at bounding box center [604, 446] width 845 height 47
click at [816, 439] on footer "QRPoint © 2025 - Versão 2.90.5 - Reportar bug e/ou melhoria" at bounding box center [604, 446] width 845 height 47
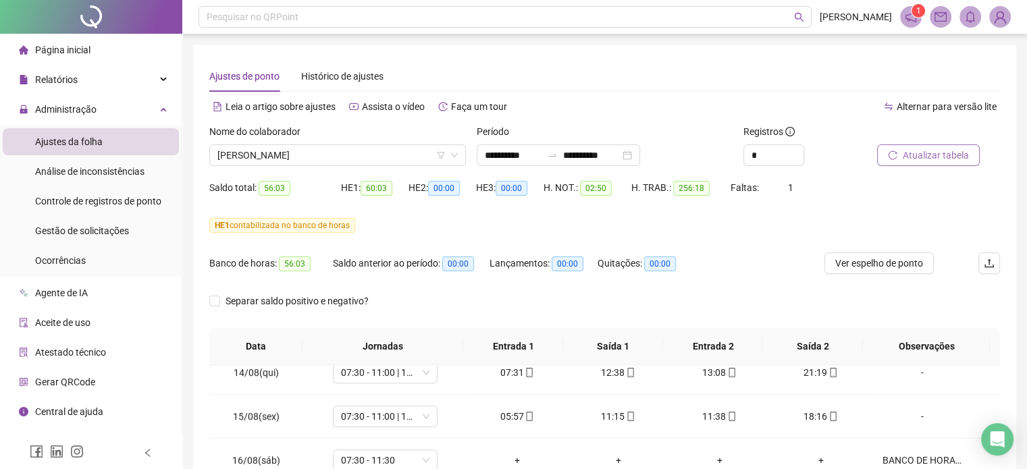
click at [909, 159] on span "Atualizar tabela" at bounding box center [936, 155] width 66 height 15
click at [338, 156] on span "[PERSON_NAME]" at bounding box center [337, 155] width 240 height 20
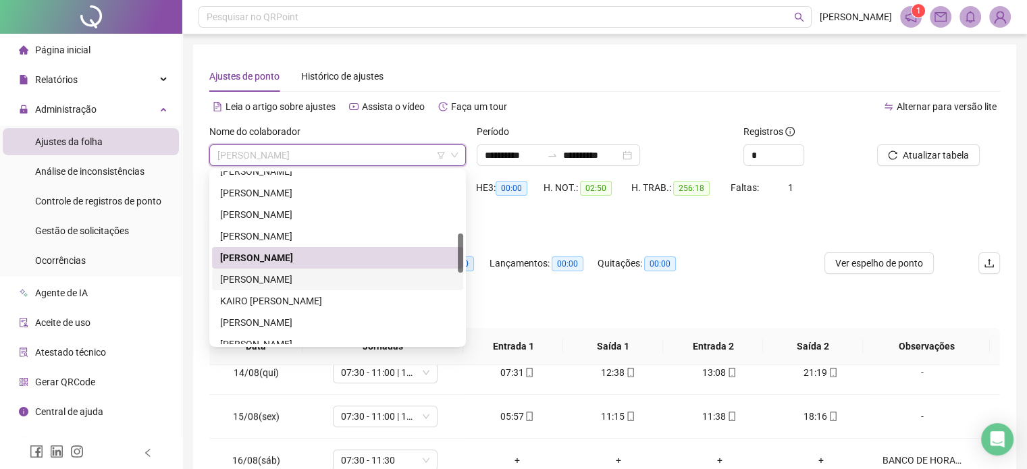
click at [292, 280] on div "[PERSON_NAME]" at bounding box center [337, 279] width 235 height 15
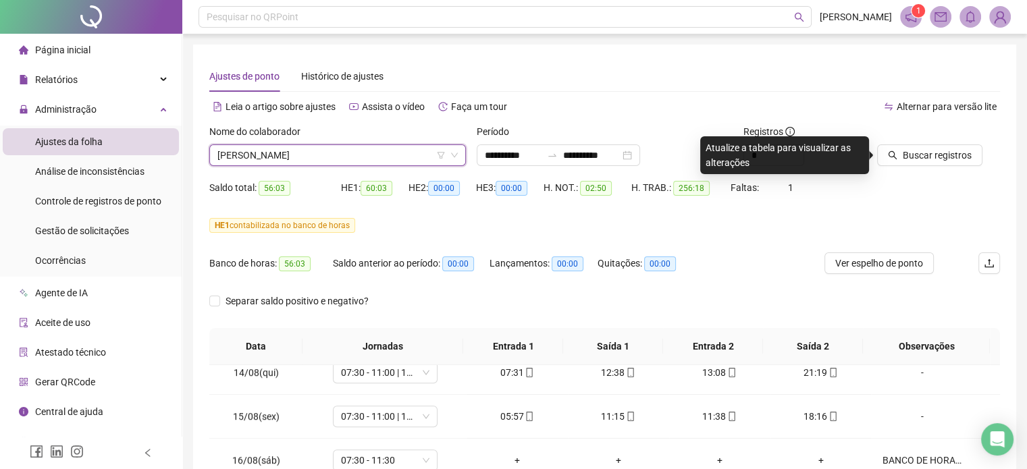
click at [257, 155] on span "[PERSON_NAME]" at bounding box center [337, 155] width 240 height 20
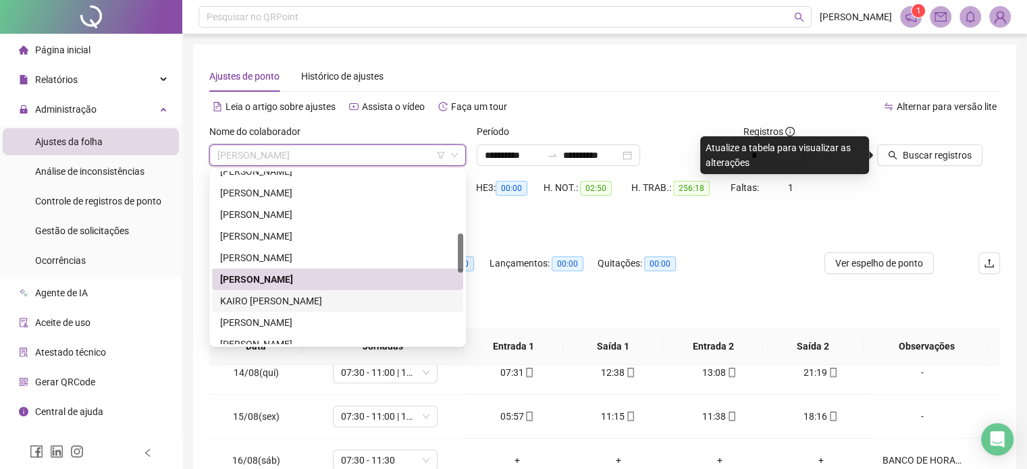
click at [288, 302] on div "KAIRO [PERSON_NAME]" at bounding box center [337, 301] width 235 height 15
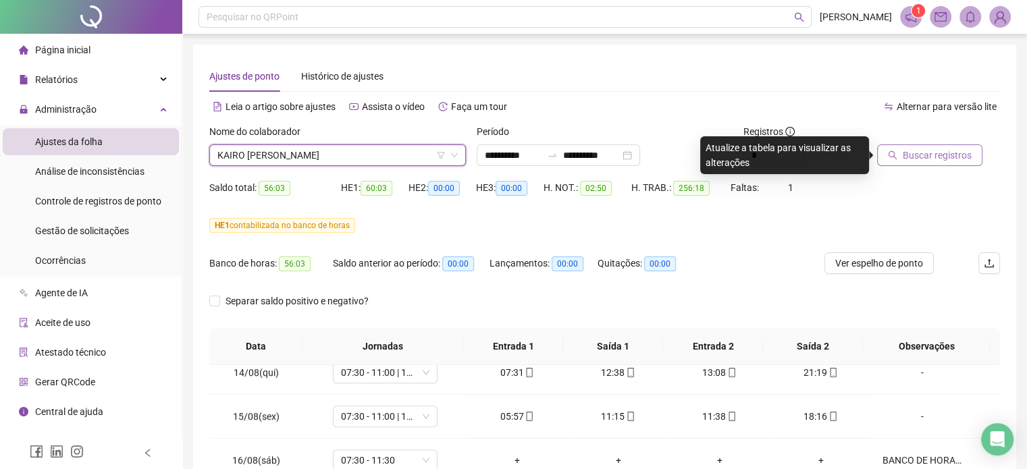
click at [920, 156] on span "Buscar registros" at bounding box center [937, 155] width 69 height 15
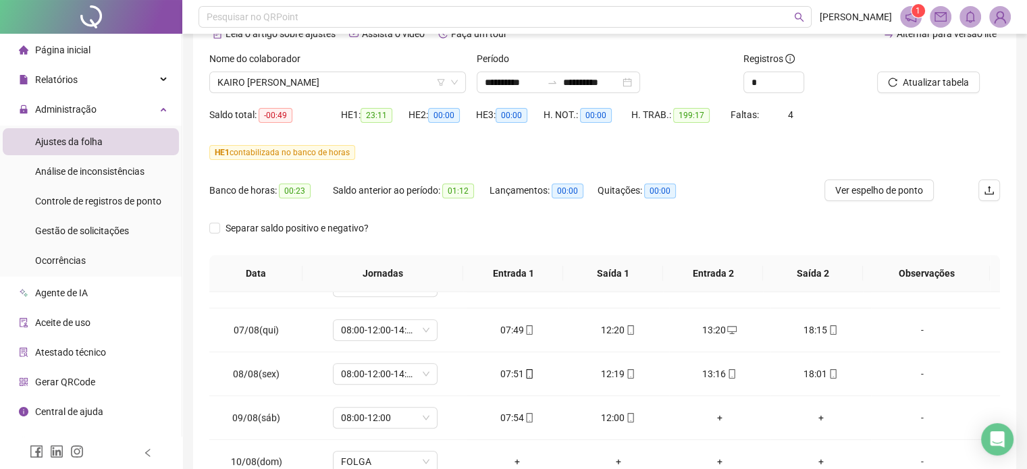
scroll to position [0, 0]
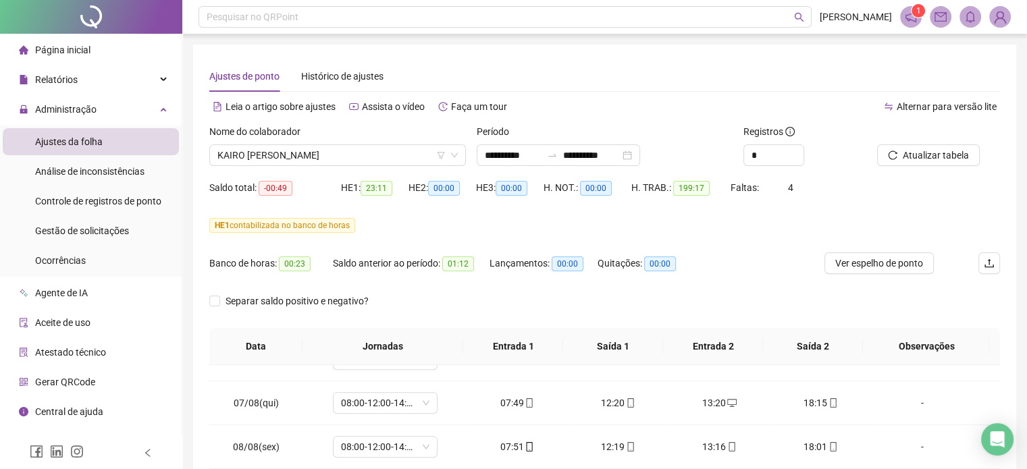
click at [392, 170] on div "Nome do colaborador KAIRO [PERSON_NAME]" at bounding box center [337, 150] width 267 height 53
click at [383, 163] on span "KAIRO [PERSON_NAME]" at bounding box center [337, 155] width 240 height 20
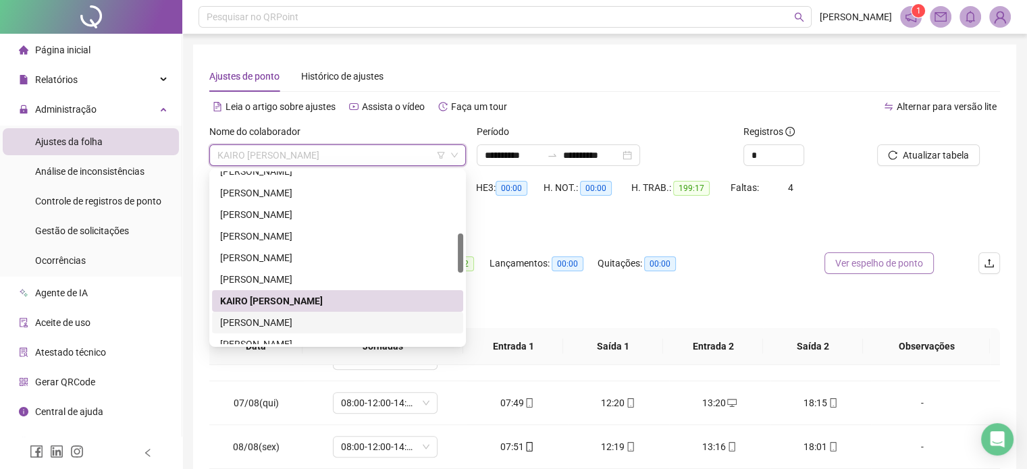
click at [288, 323] on div "[PERSON_NAME]" at bounding box center [337, 322] width 235 height 15
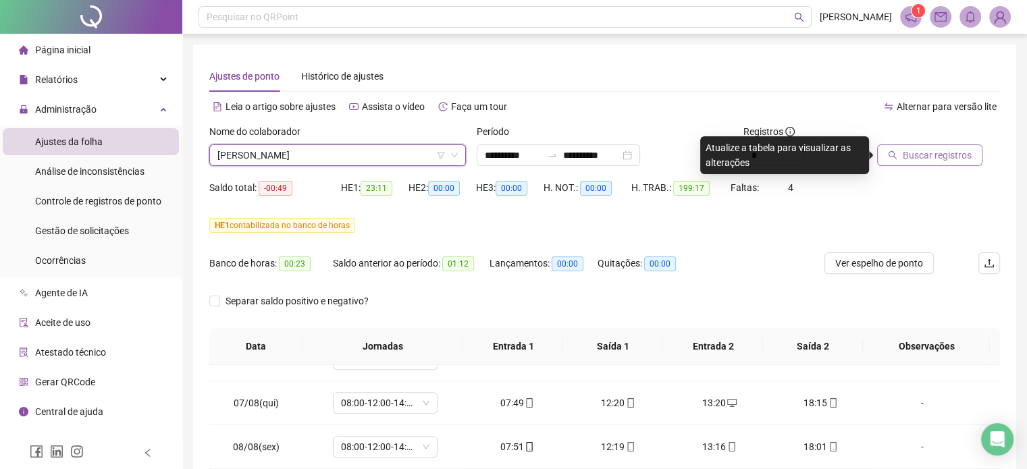
click at [939, 154] on span "Buscar registros" at bounding box center [937, 155] width 69 height 15
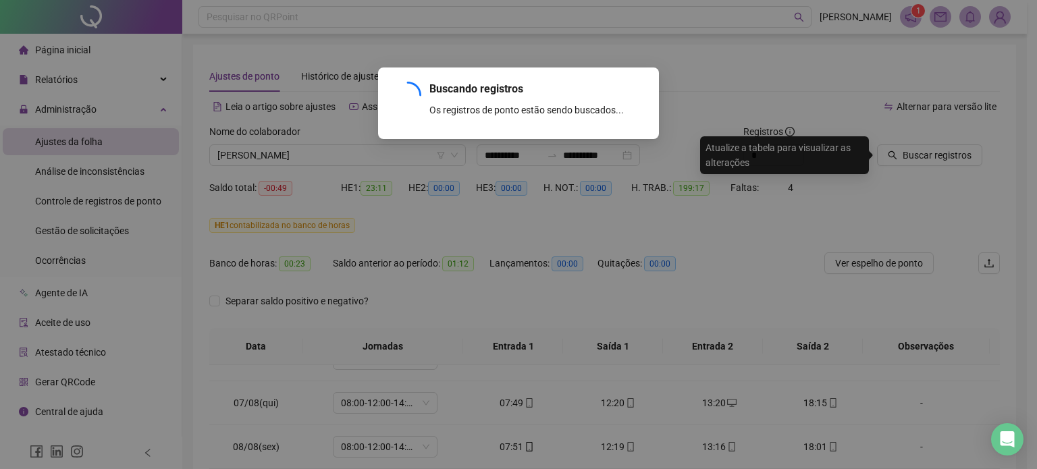
click at [774, 275] on div "Buscando registros Os registros de ponto estão sendo buscados... OK" at bounding box center [518, 234] width 1037 height 469
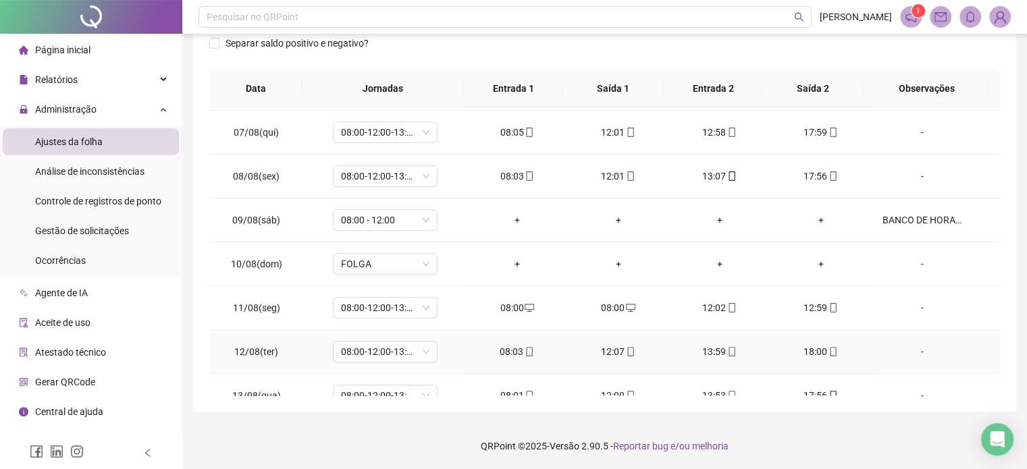
scroll to position [811, 0]
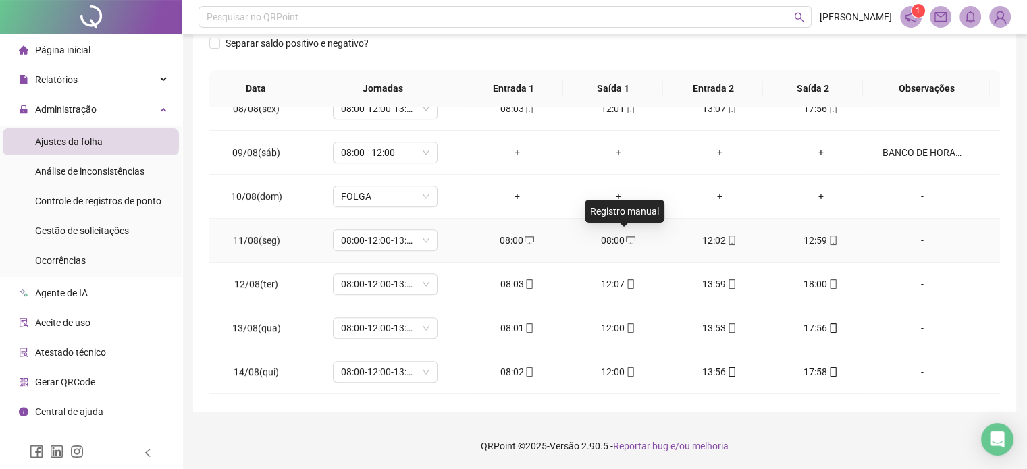
click at [626, 238] on icon "desktop" at bounding box center [630, 240] width 9 height 9
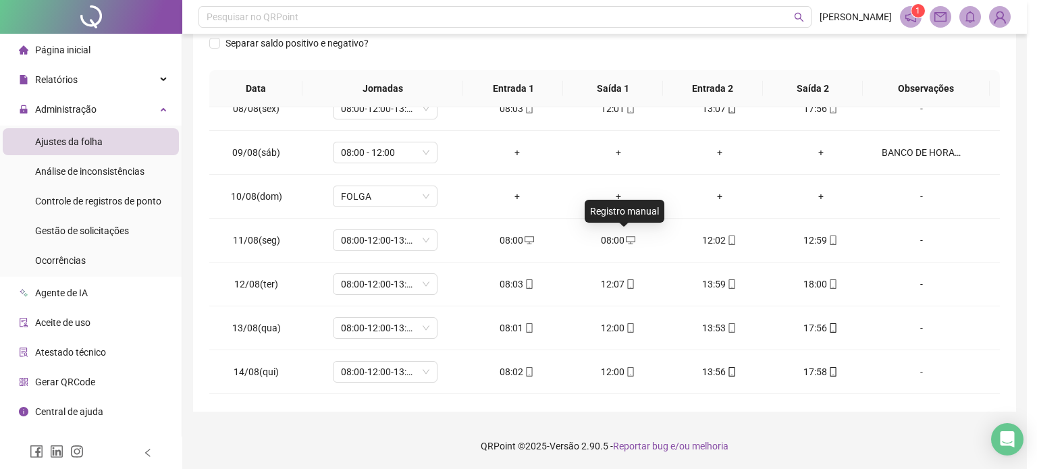
type input "**********"
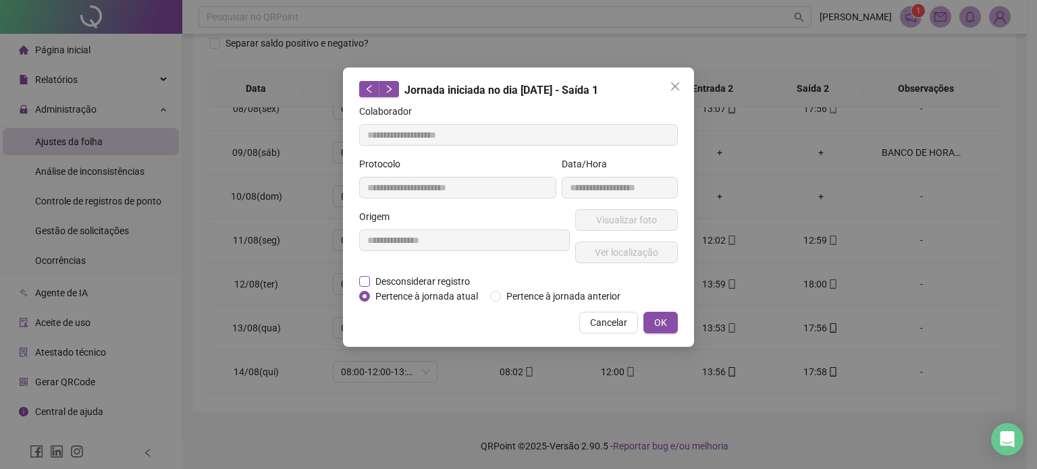
click at [448, 283] on span "Desconsiderar registro" at bounding box center [422, 281] width 105 height 15
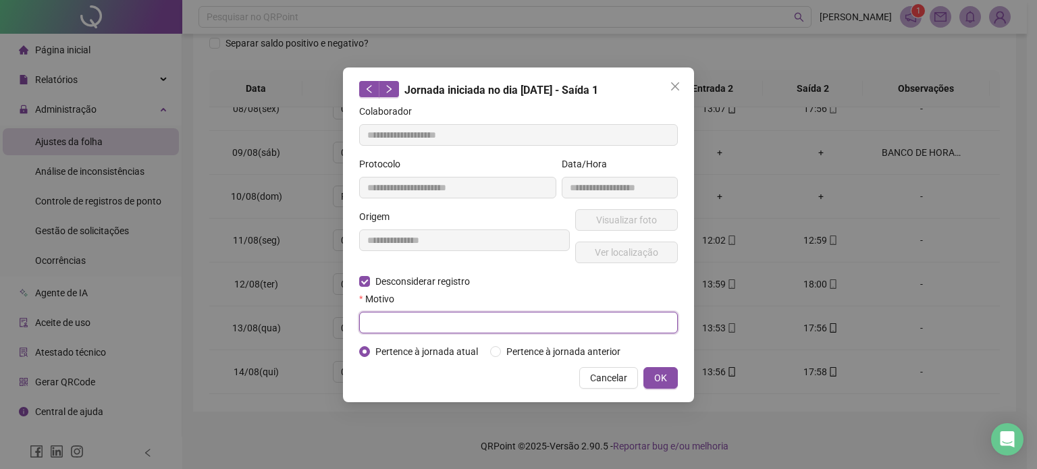
click at [430, 319] on input "text" at bounding box center [518, 323] width 319 height 22
type input "**********"
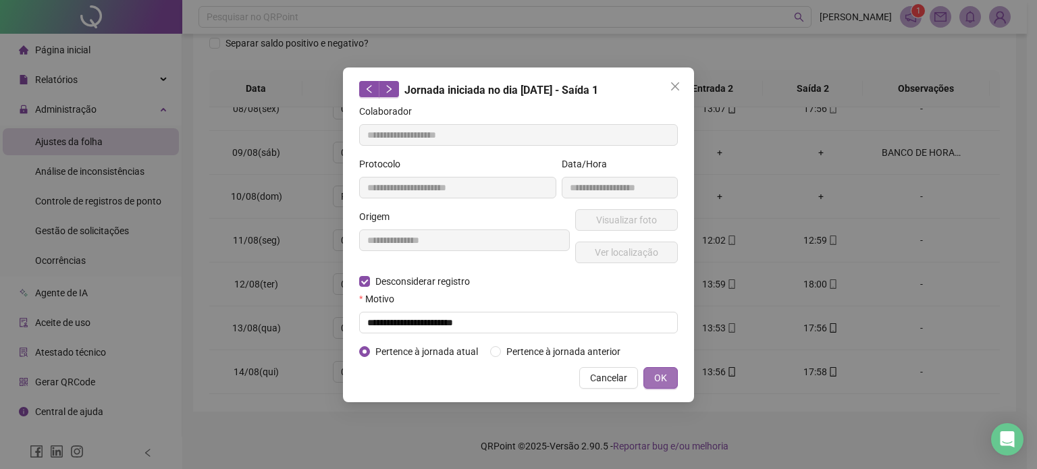
click at [666, 383] on span "OK" at bounding box center [660, 378] width 13 height 15
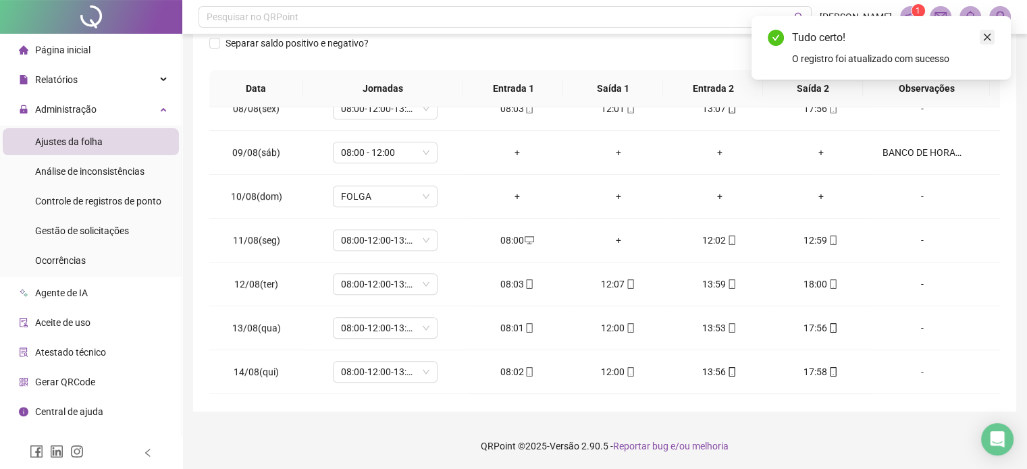
click at [992, 30] on link "Close" at bounding box center [987, 37] width 15 height 15
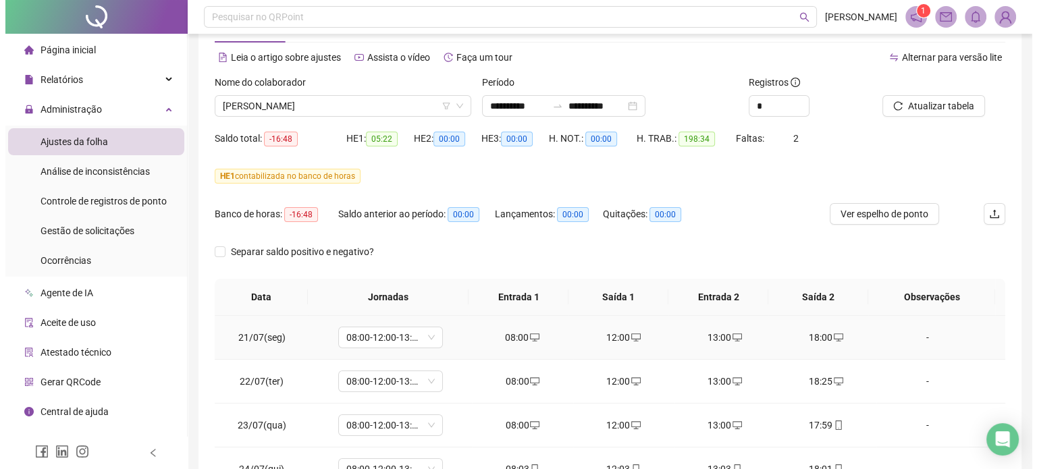
scroll to position [0, 0]
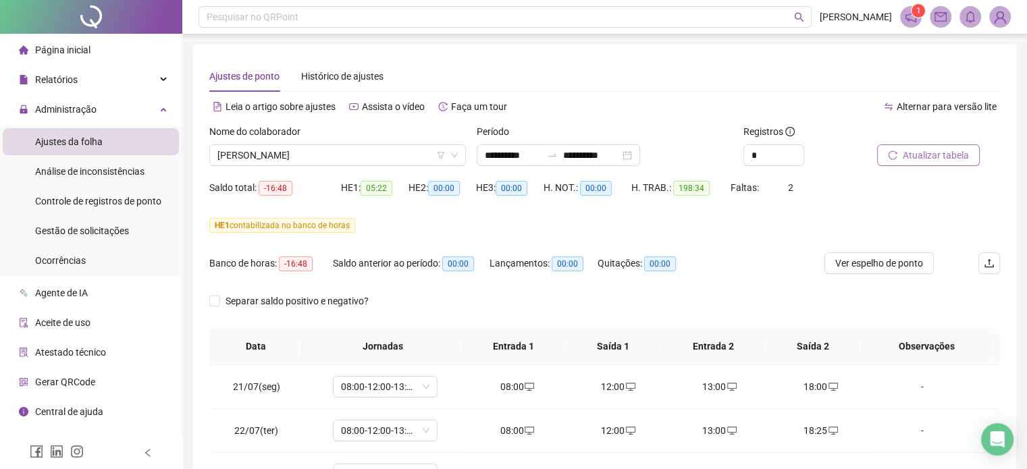
click at [927, 151] on span "Atualizar tabela" at bounding box center [936, 155] width 66 height 15
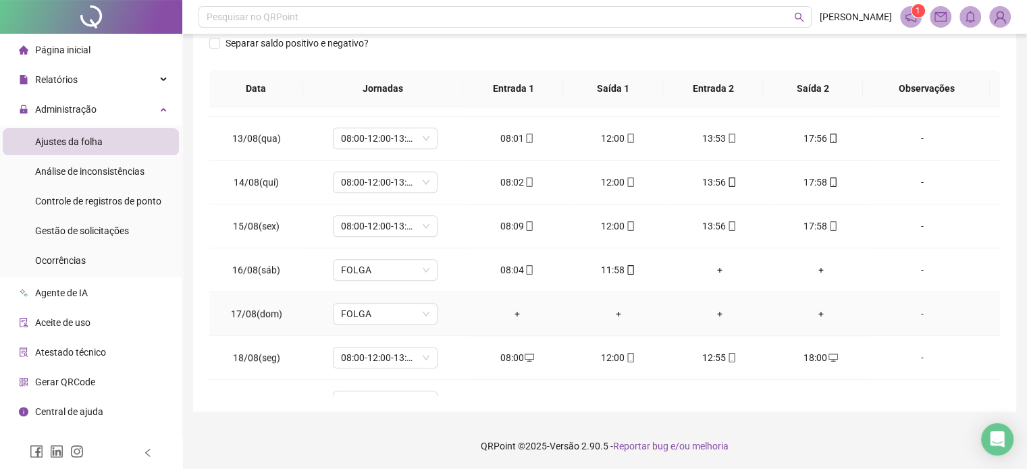
scroll to position [933, 0]
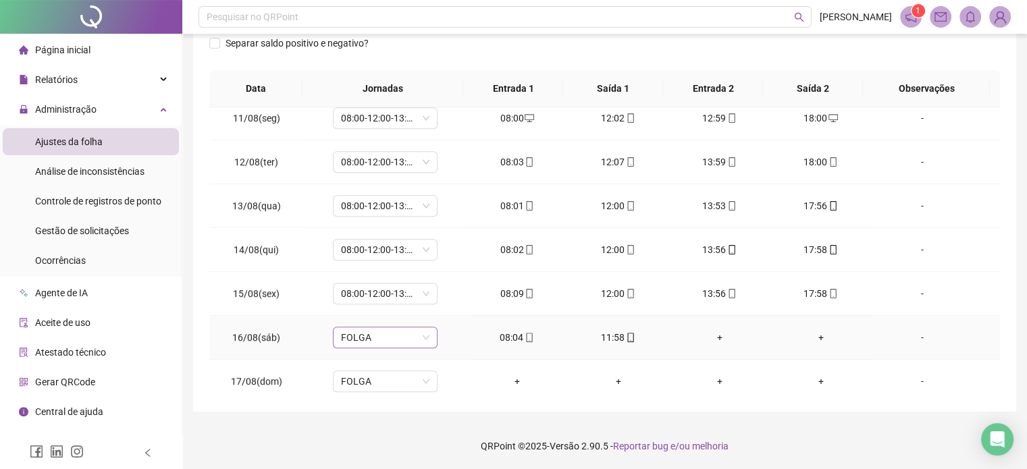
click at [373, 328] on span "FOLGA" at bounding box center [385, 338] width 88 height 20
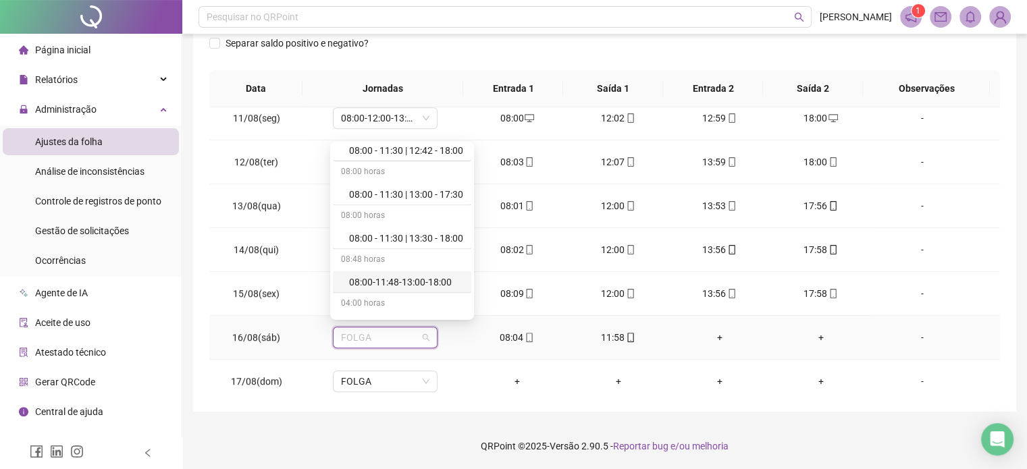
scroll to position [2904, 0]
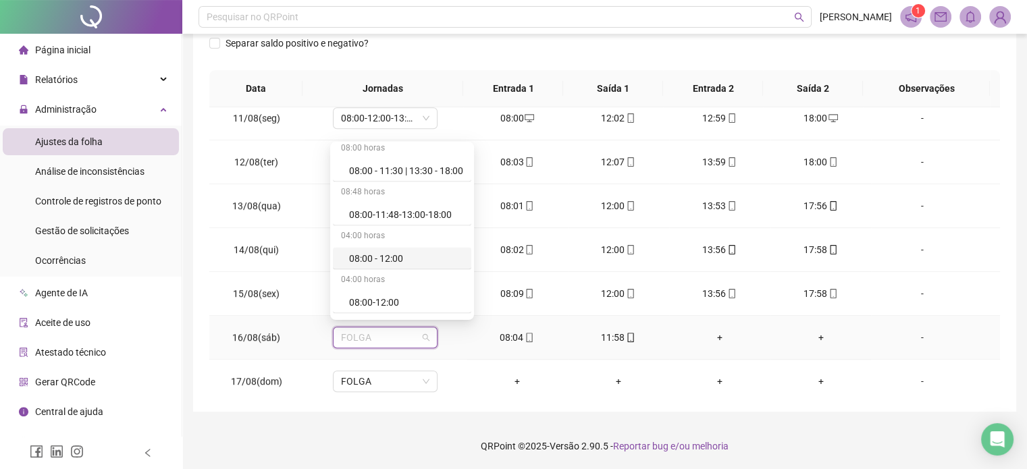
click at [392, 251] on div "08:00 - 12:00" at bounding box center [406, 258] width 114 height 15
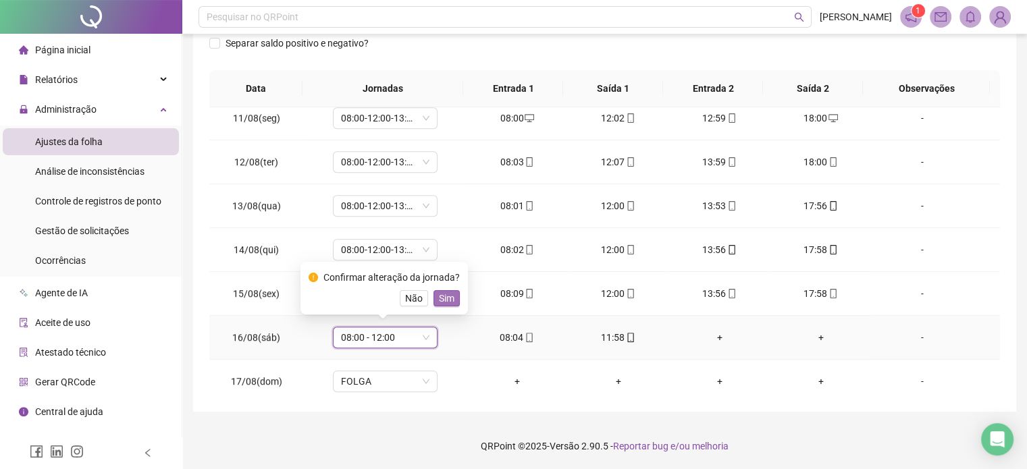
click at [449, 294] on span "Sim" at bounding box center [447, 298] width 16 height 15
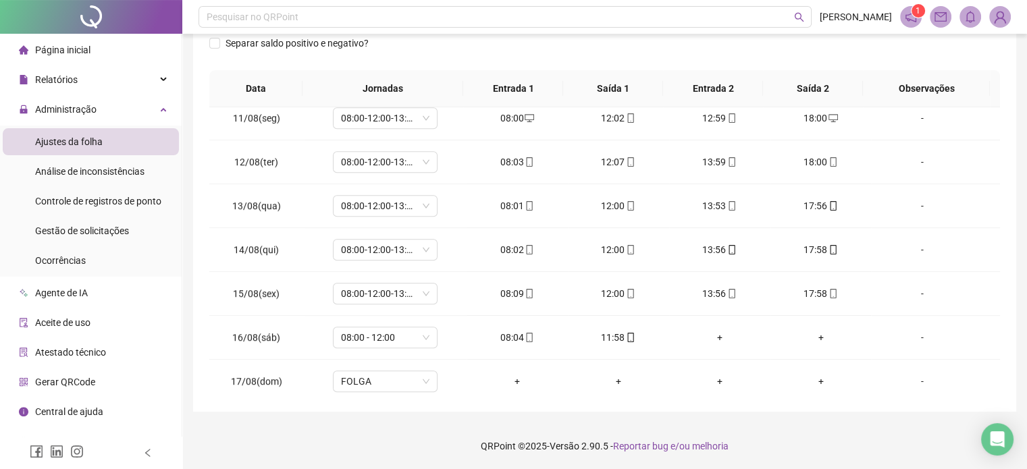
click at [792, 419] on div "**********" at bounding box center [604, 106] width 845 height 728
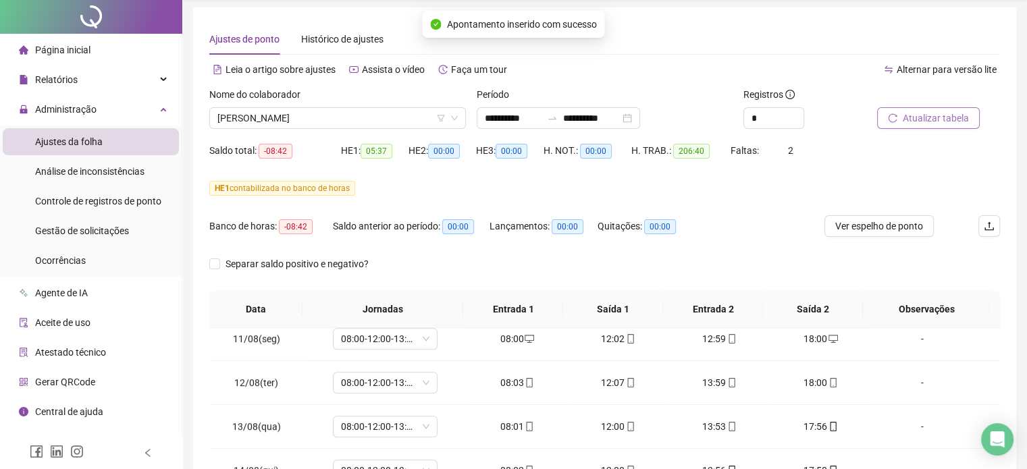
scroll to position [0, 0]
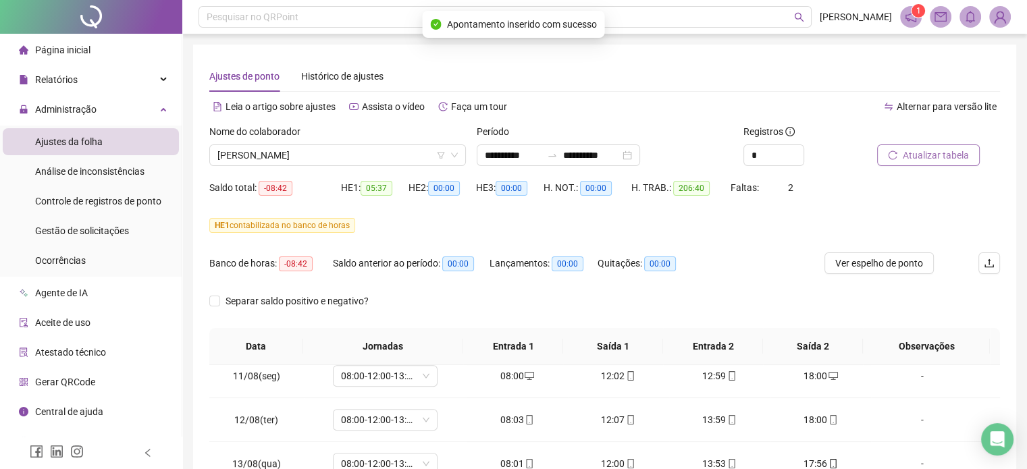
click at [919, 151] on span "Atualizar tabela" at bounding box center [936, 155] width 66 height 15
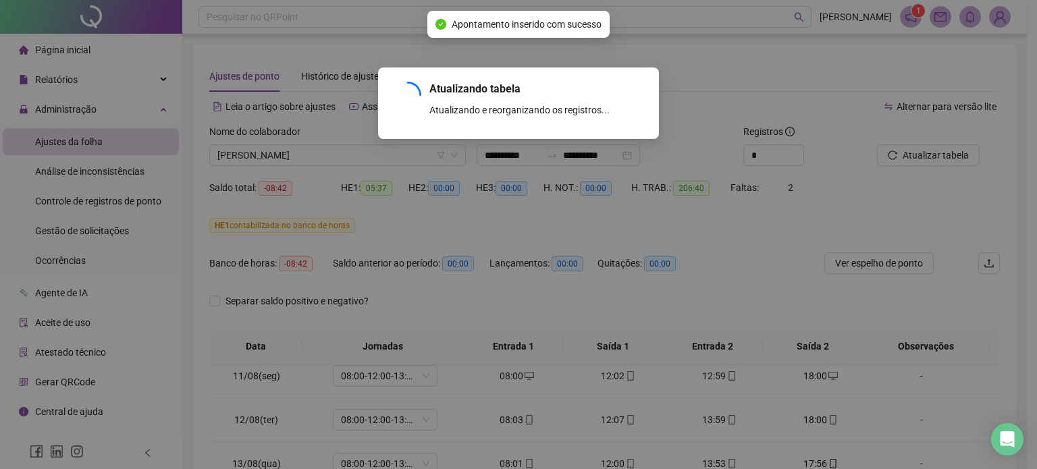
drag, startPoint x: 380, startPoint y: 228, endPoint x: 377, endPoint y: 221, distance: 7.9
click at [380, 228] on div "Atualizando tabela Atualizando e reorganizando os registros... OK" at bounding box center [518, 234] width 1037 height 469
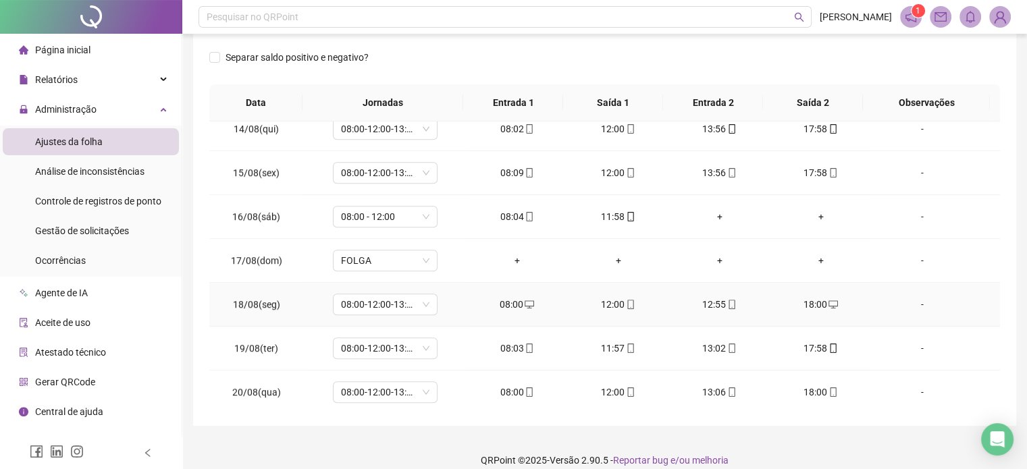
scroll to position [258, 0]
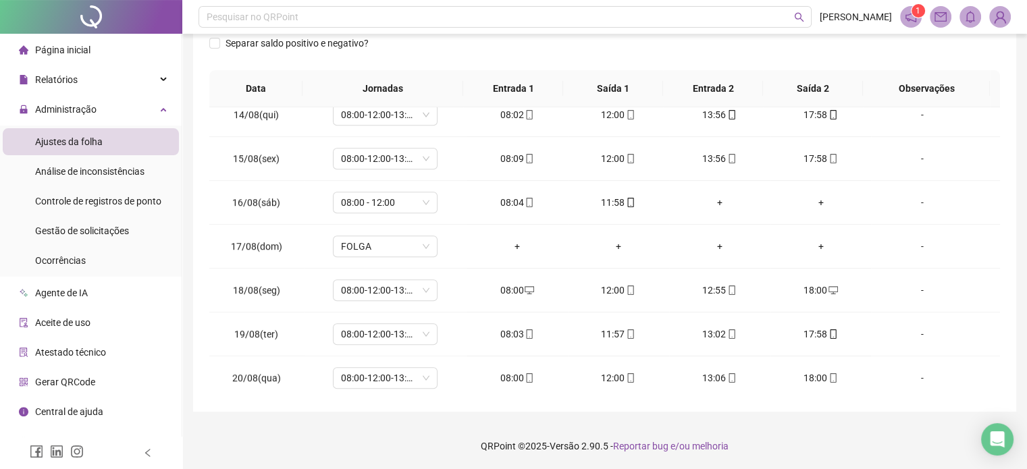
click at [816, 435] on footer "QRPoint © 2025 - Versão 2.90.5 - Reportar bug e/ou melhoria" at bounding box center [604, 446] width 845 height 47
click at [815, 442] on footer "QRPoint © 2025 - Versão 2.90.5 - Reportar bug e/ou melhoria" at bounding box center [604, 446] width 845 height 47
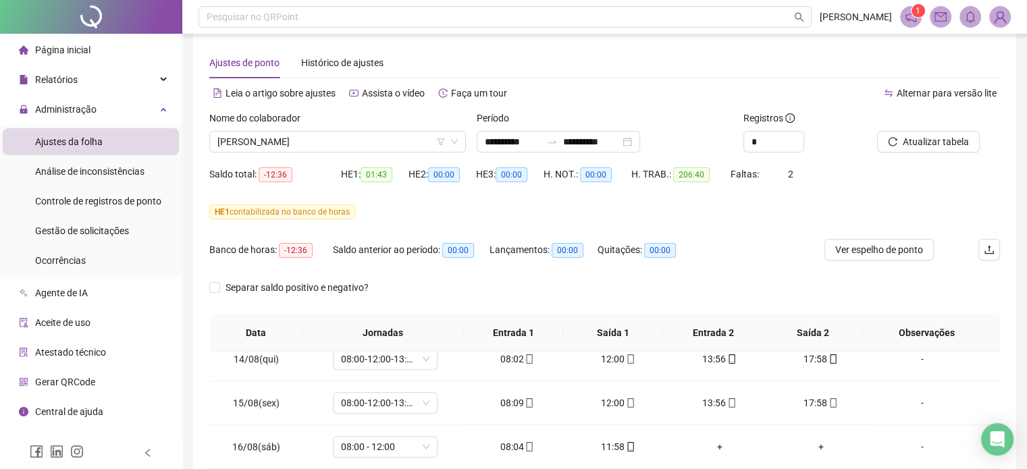
scroll to position [0, 0]
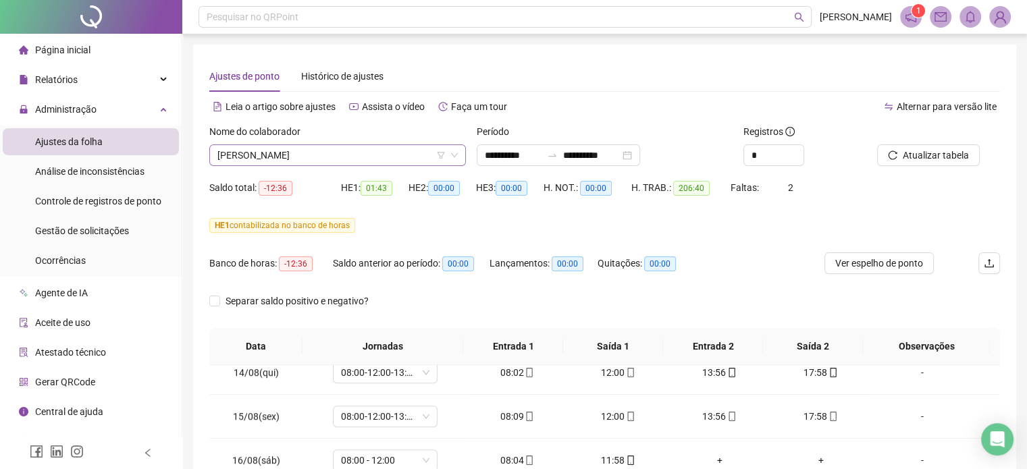
click at [301, 157] on span "[PERSON_NAME]" at bounding box center [337, 155] width 240 height 20
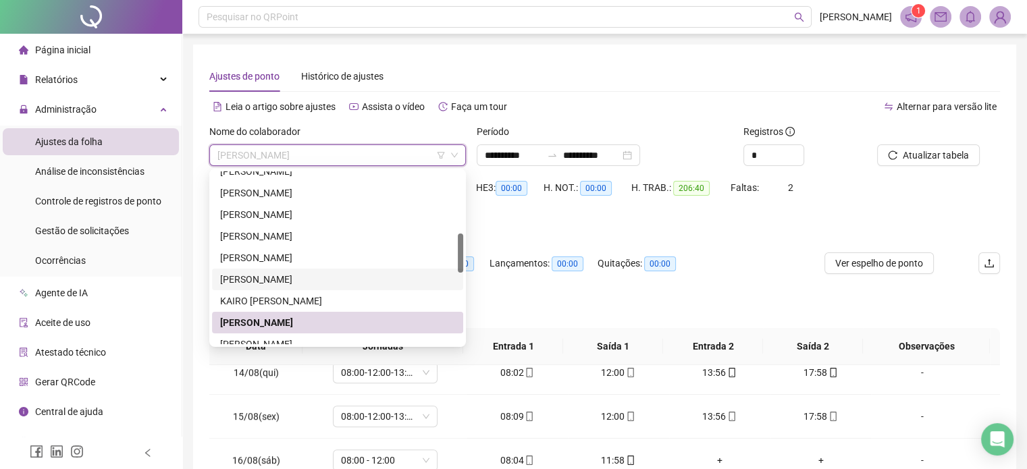
scroll to position [405, 0]
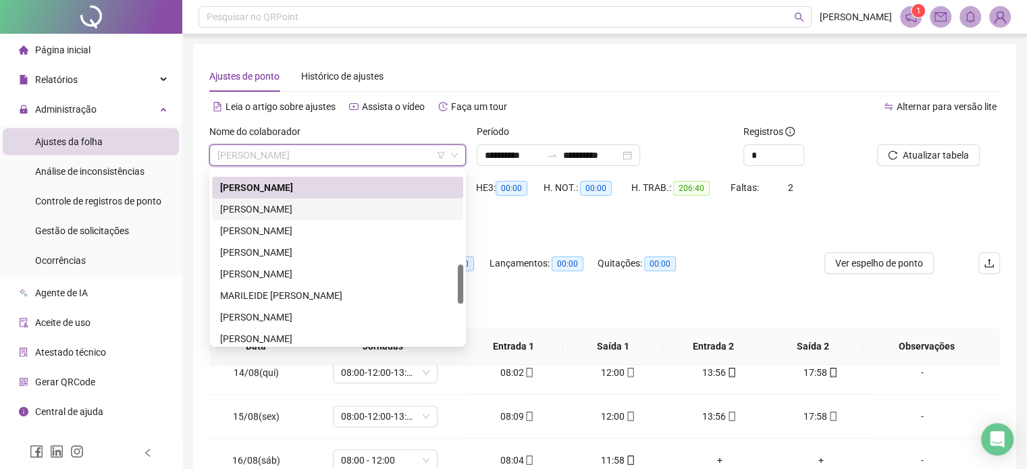
click at [327, 209] on div "[PERSON_NAME]" at bounding box center [337, 209] width 235 height 15
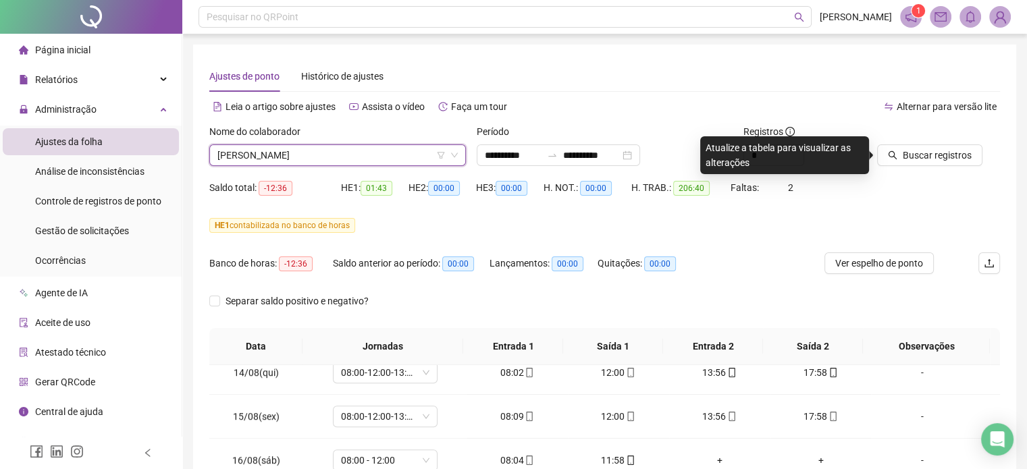
click at [975, 151] on button "Buscar registros" at bounding box center [929, 156] width 105 height 22
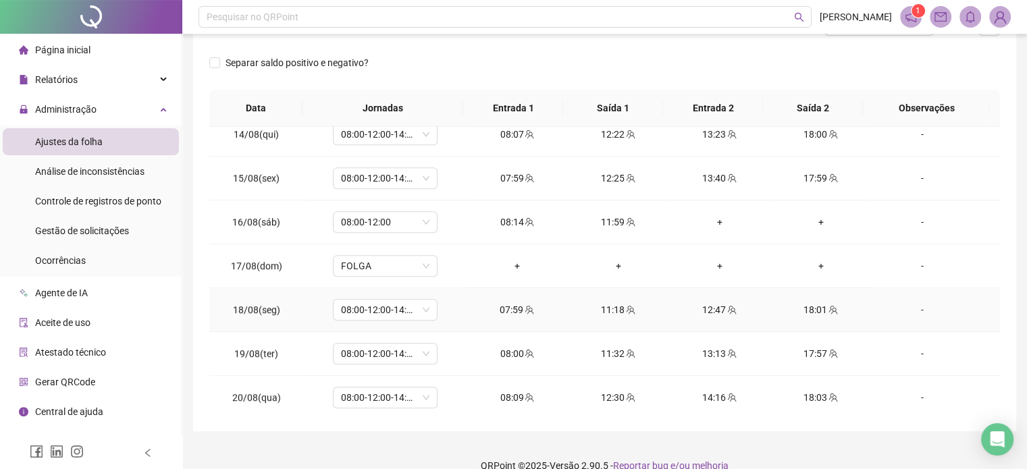
scroll to position [258, 0]
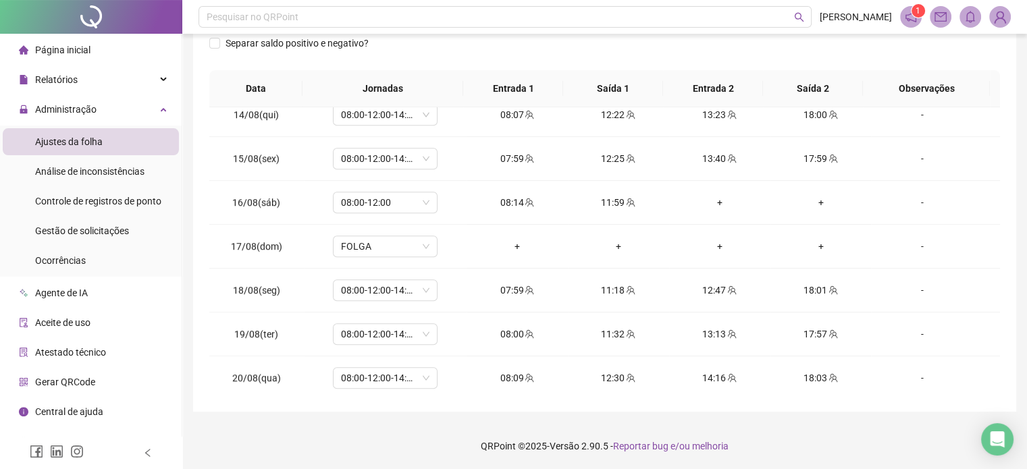
click at [840, 438] on footer "QRPoint © 2025 - Versão 2.90.5 - Reportar bug e/ou melhoria" at bounding box center [604, 446] width 845 height 47
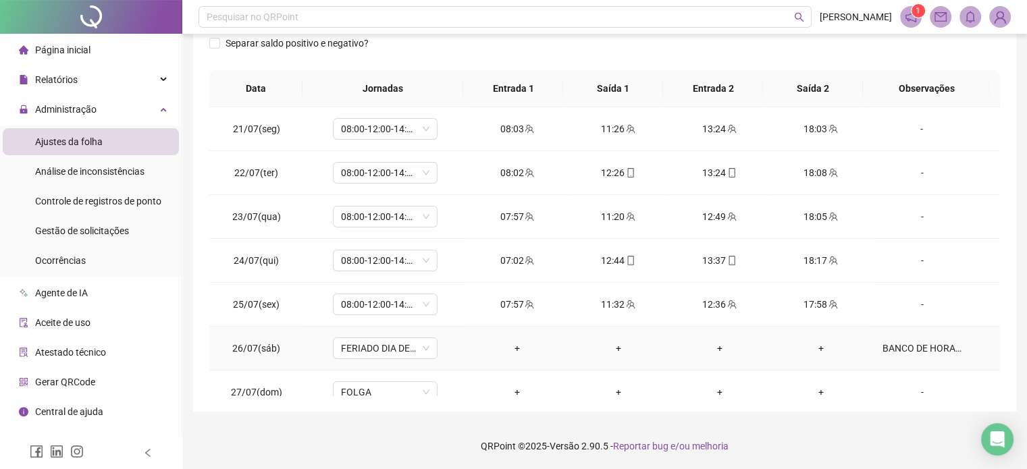
click at [890, 351] on div "BANCO DE HORAS." at bounding box center [922, 348] width 80 height 15
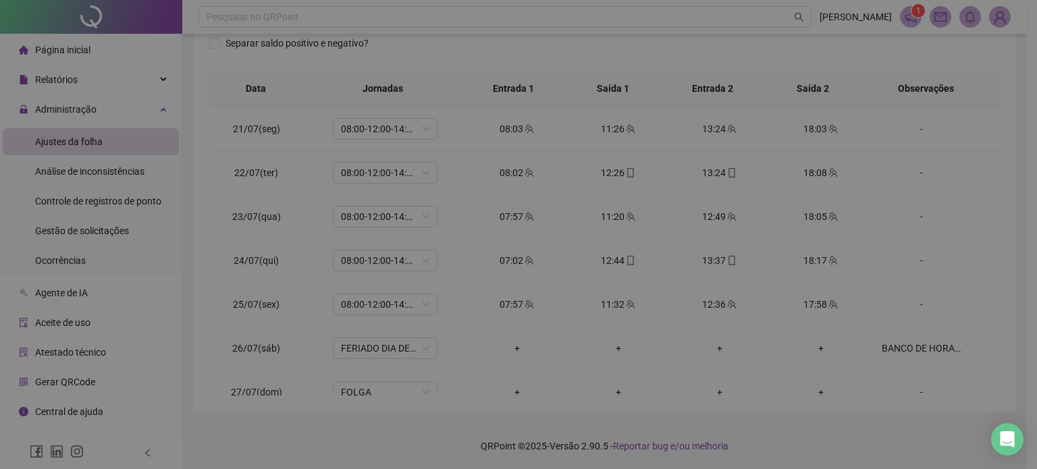
type textarea "**********"
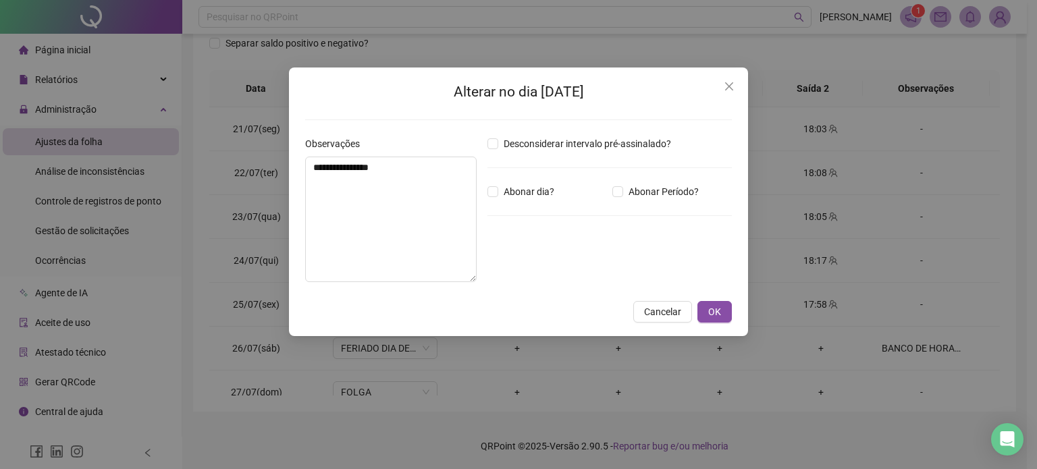
click at [667, 313] on span "Cancelar" at bounding box center [662, 312] width 37 height 15
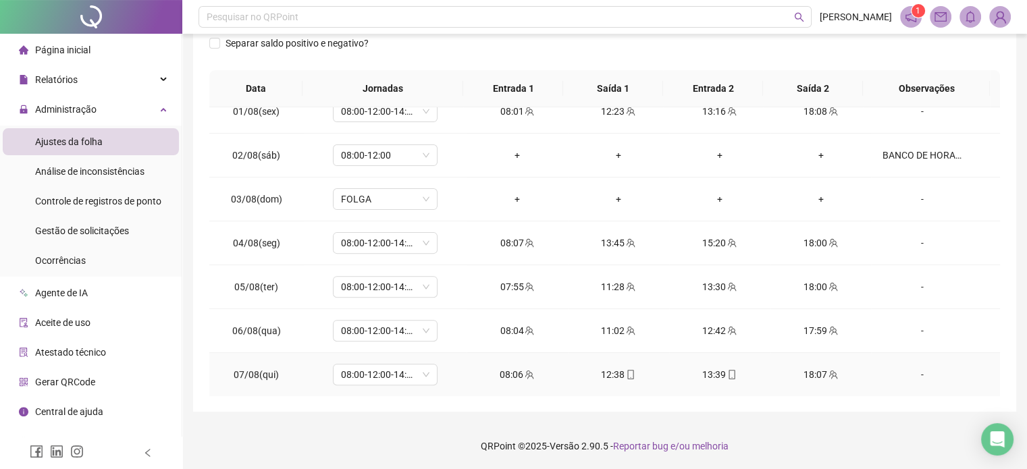
scroll to position [608, 0]
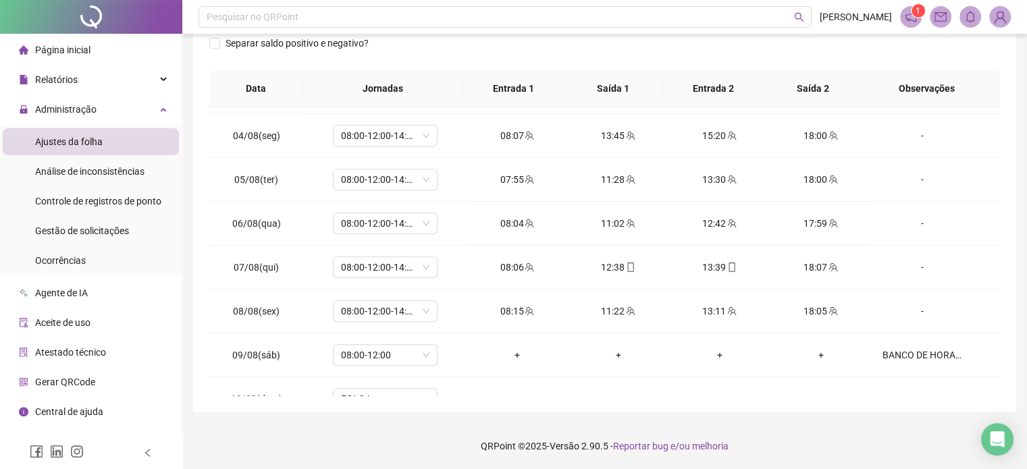
click at [827, 442] on footer "QRPoint © 2025 - Versão 2.90.5 - Reportar bug e/ou melhoria" at bounding box center [604, 446] width 845 height 47
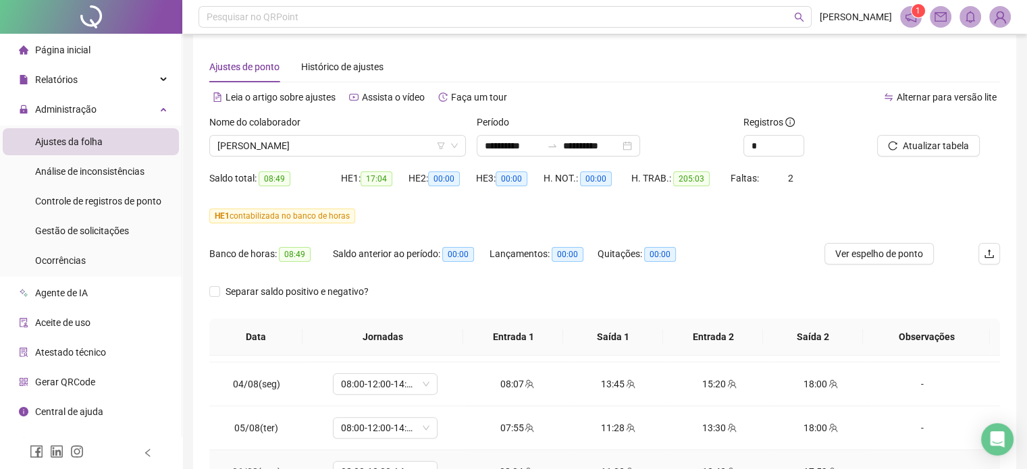
scroll to position [0, 0]
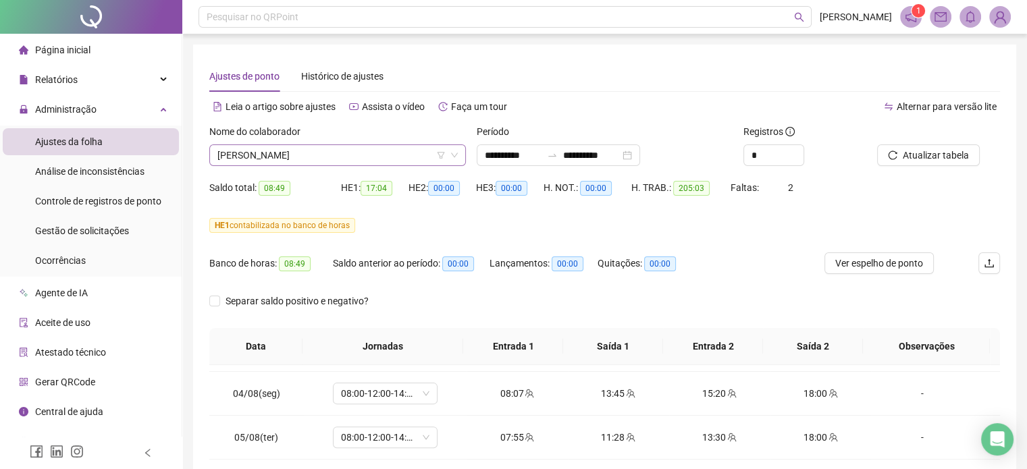
click at [313, 161] on span "[PERSON_NAME]" at bounding box center [337, 155] width 240 height 20
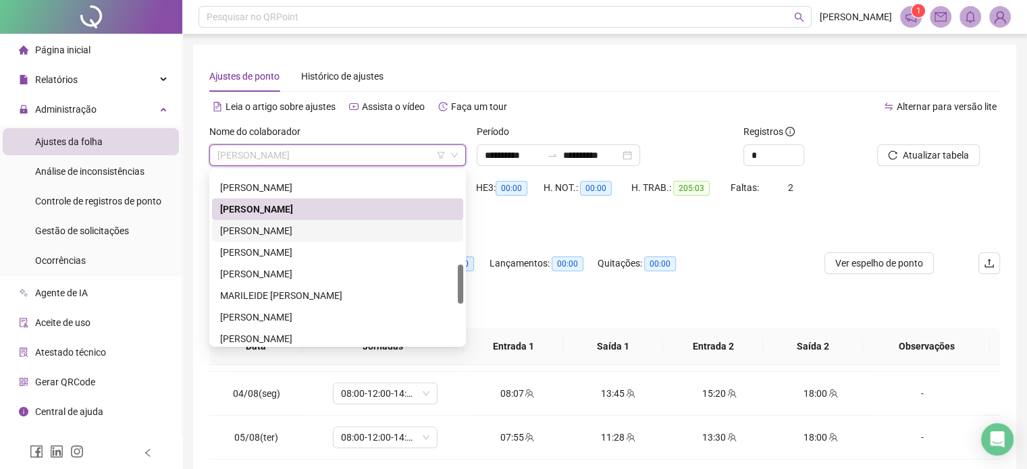
drag, startPoint x: 308, startPoint y: 234, endPoint x: 746, endPoint y: 232, distance: 437.7
click at [308, 234] on div "[PERSON_NAME]" at bounding box center [337, 231] width 235 height 15
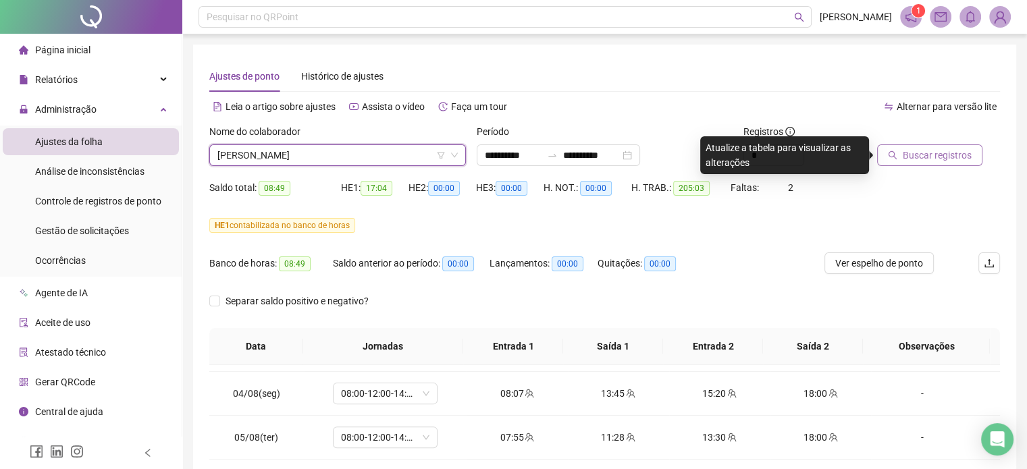
click at [938, 160] on span "Buscar registros" at bounding box center [937, 155] width 69 height 15
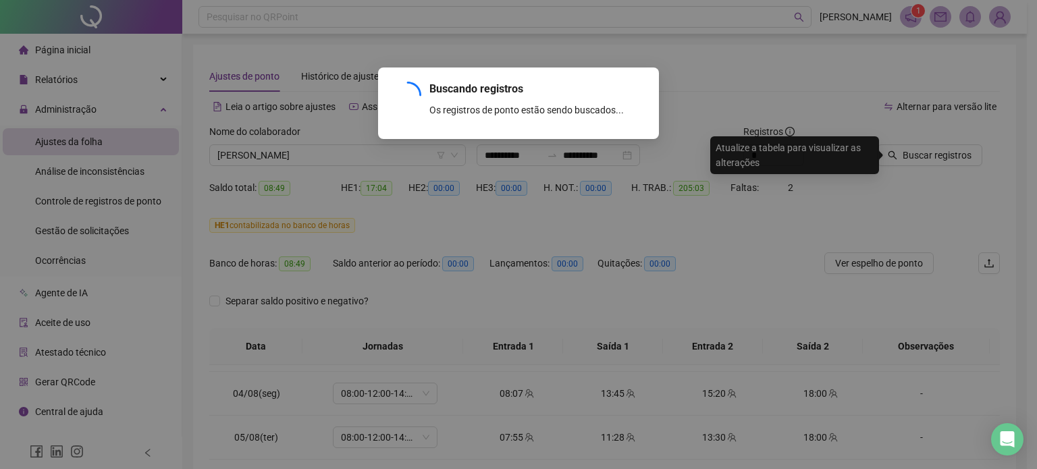
click at [673, 288] on div "Buscando registros Os registros de ponto estão sendo buscados... OK" at bounding box center [518, 234] width 1037 height 469
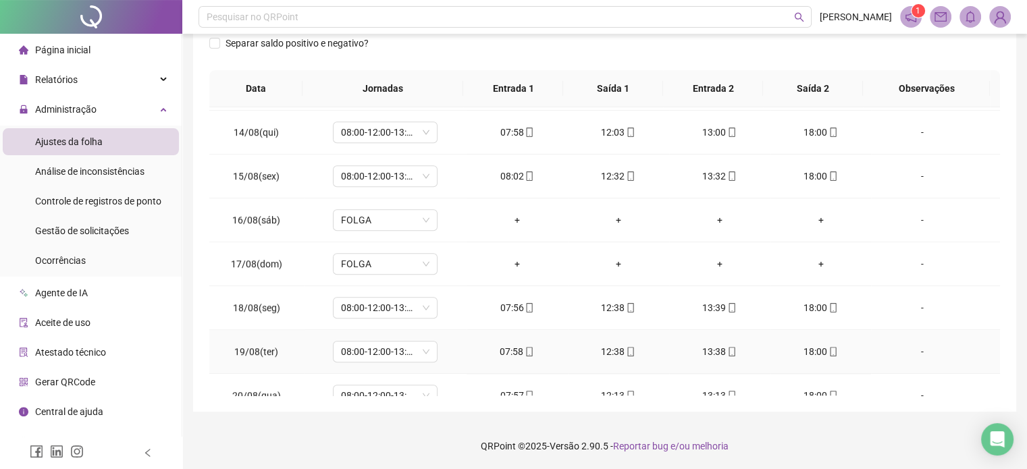
scroll to position [1068, 0]
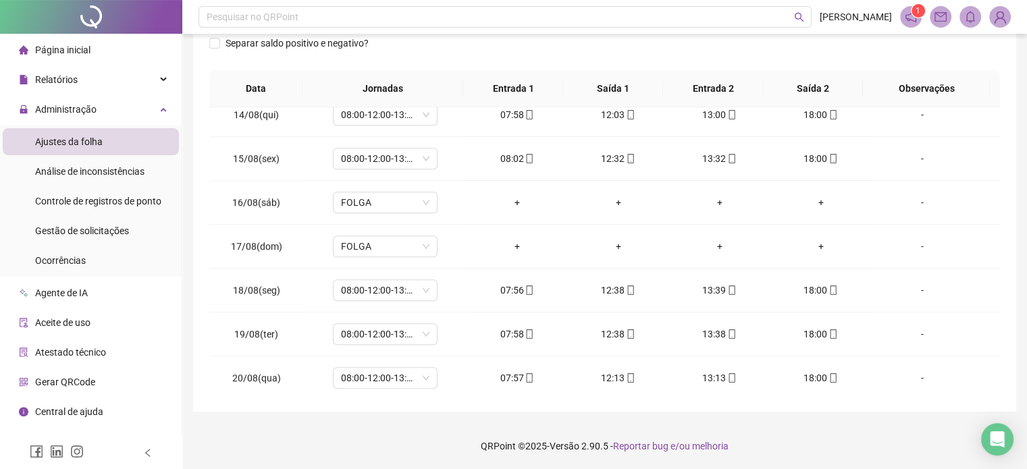
click at [830, 447] on footer "QRPoint © 2025 - Versão 2.90.5 - Reportar bug e/ou melhoria" at bounding box center [604, 446] width 845 height 47
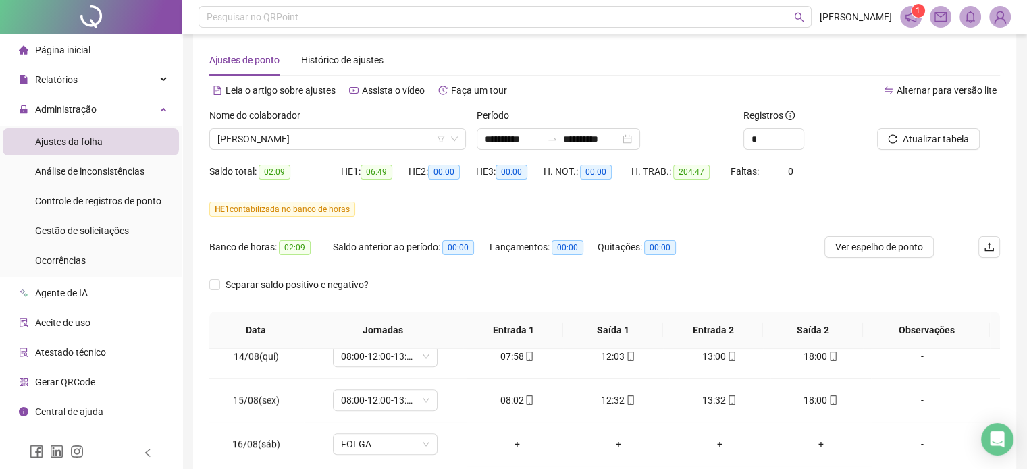
scroll to position [0, 0]
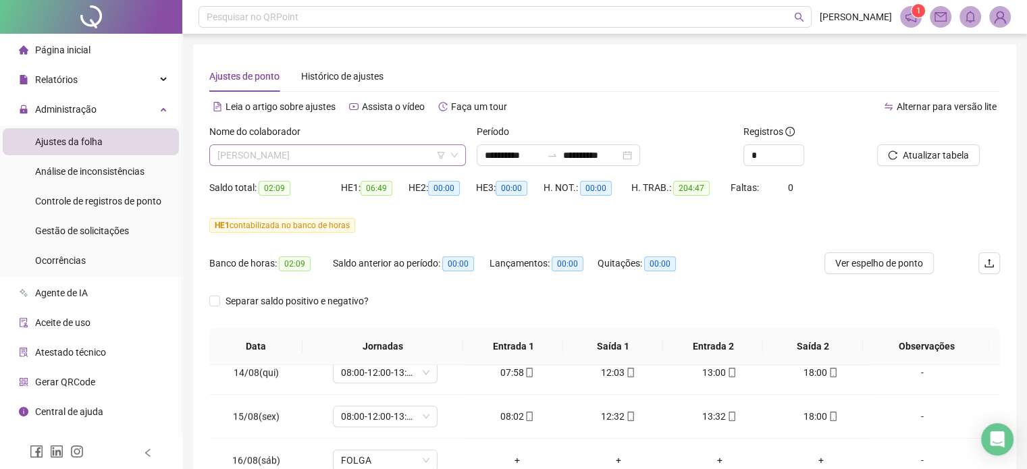
click at [280, 159] on span "[PERSON_NAME]" at bounding box center [337, 155] width 240 height 20
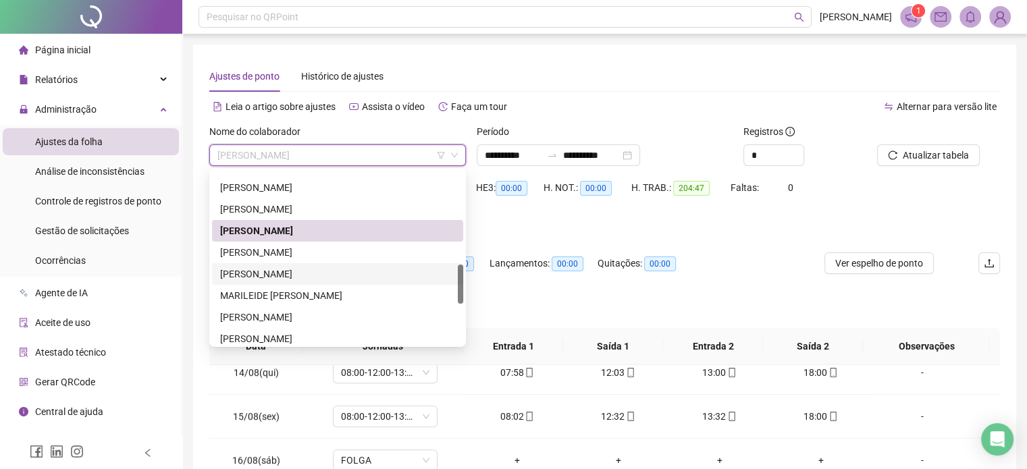
click at [300, 251] on div "[PERSON_NAME]" at bounding box center [337, 252] width 235 height 15
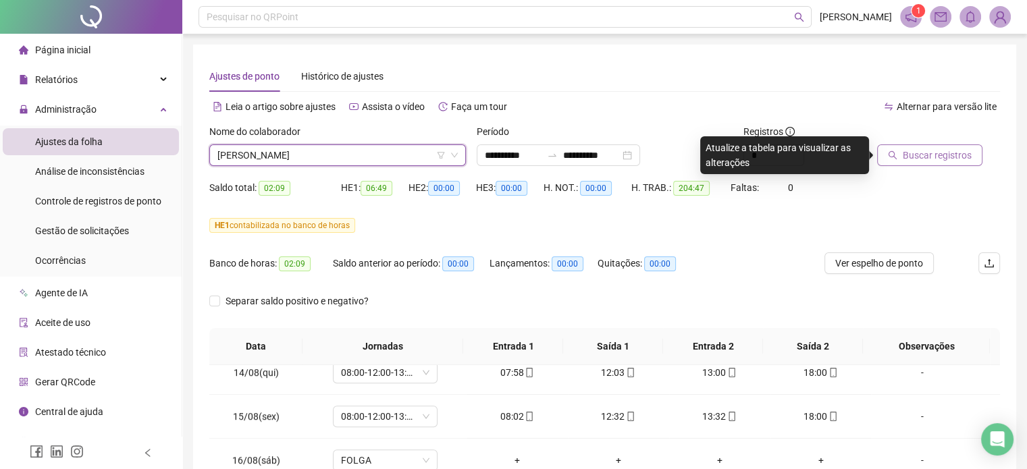
click at [928, 152] on span "Buscar registros" at bounding box center [937, 155] width 69 height 15
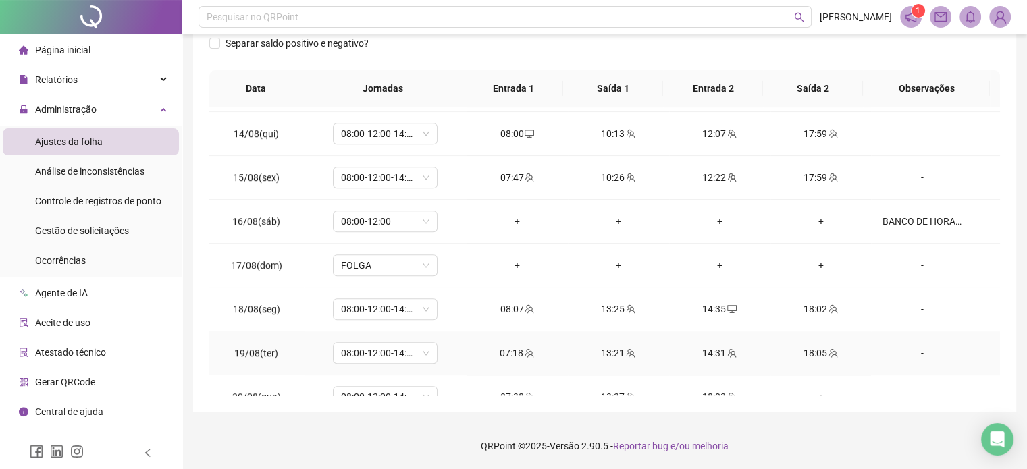
scroll to position [1068, 0]
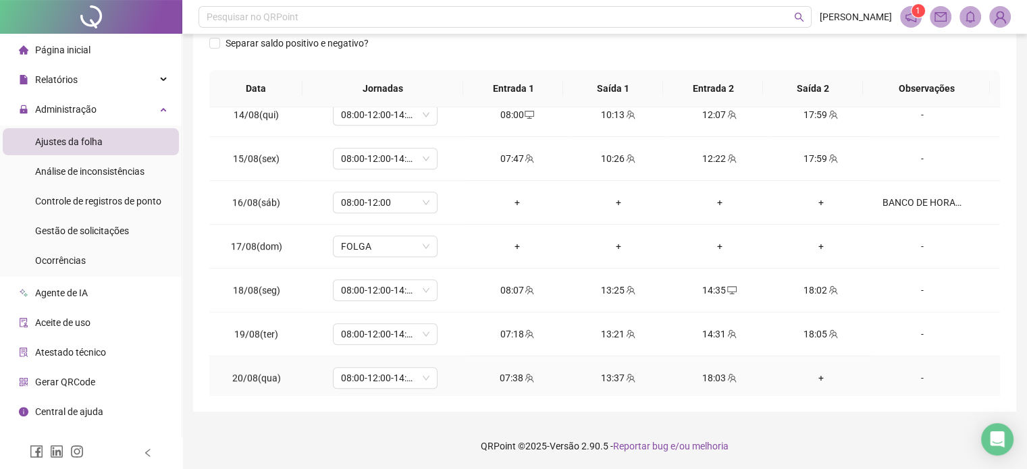
click at [811, 378] on div "+" at bounding box center [821, 378] width 80 height 15
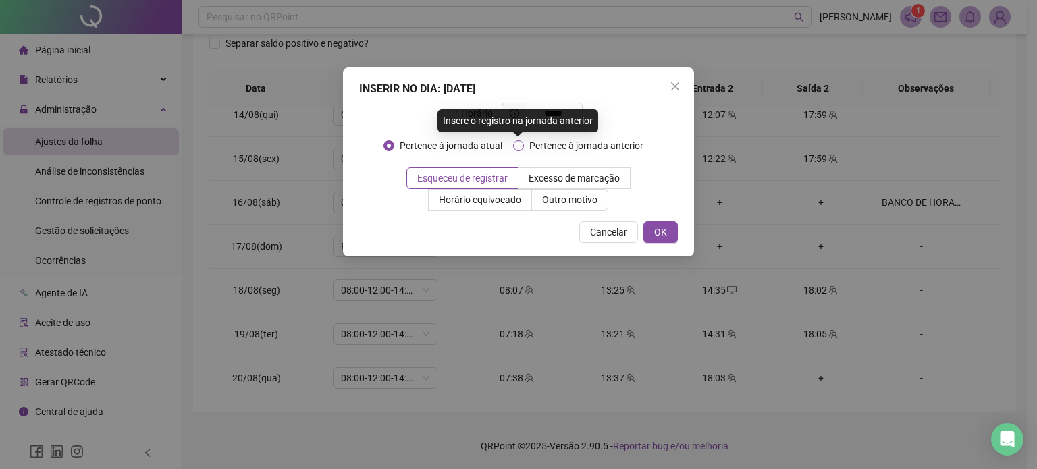
type input "*****"
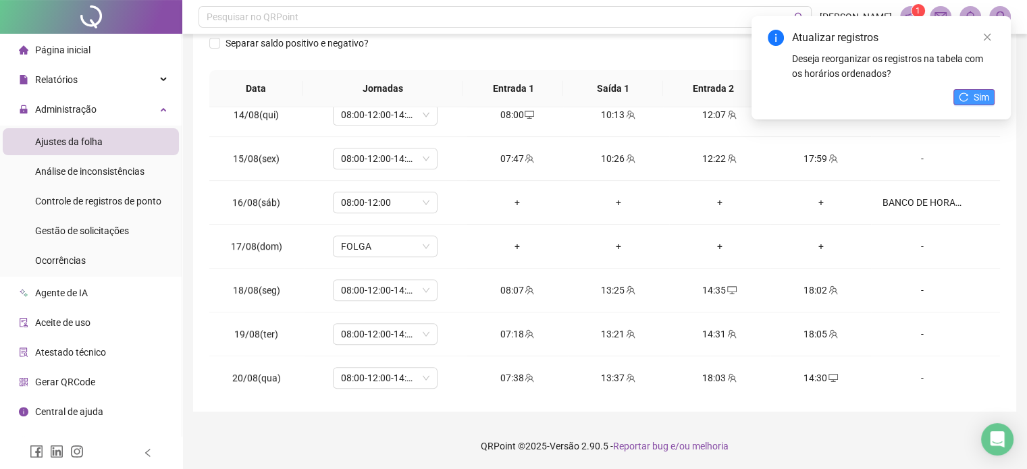
click at [985, 100] on span "Sim" at bounding box center [982, 97] width 16 height 15
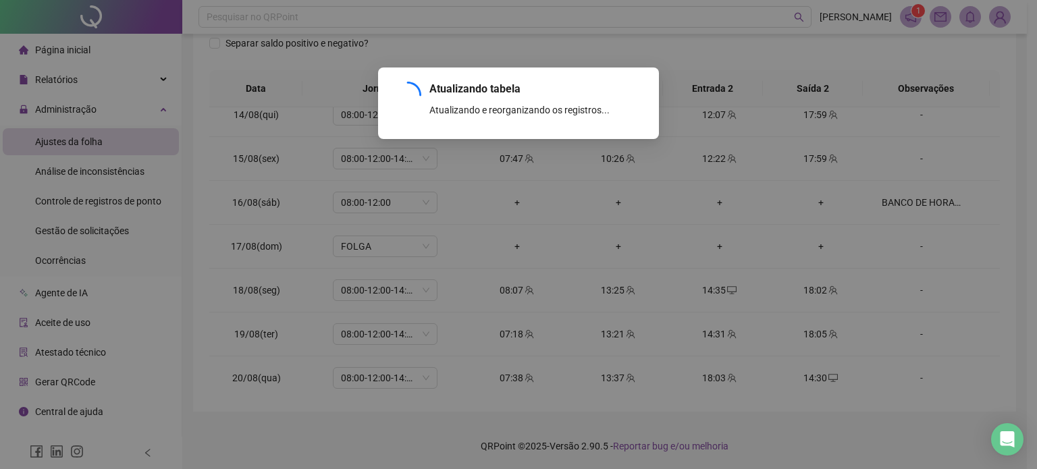
click at [852, 447] on div "Atualizando tabela Atualizando e reorganizando os registros... OK" at bounding box center [518, 234] width 1037 height 469
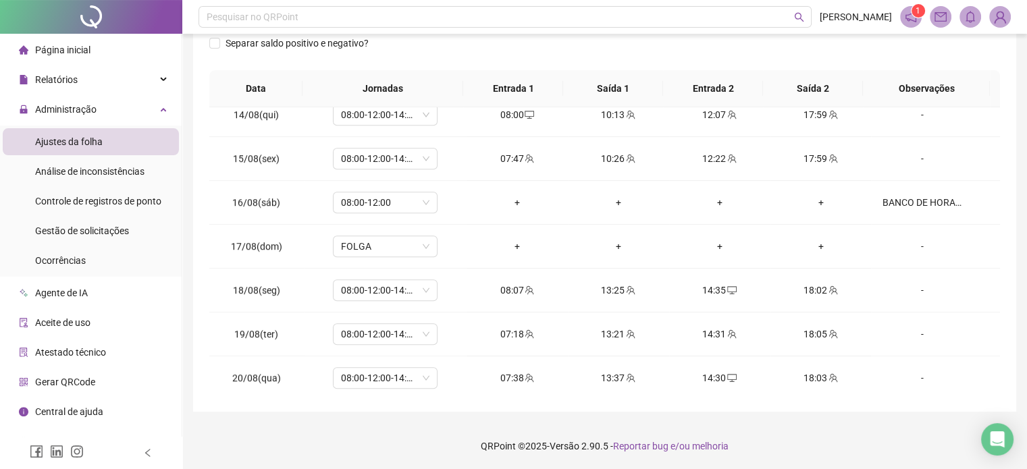
click at [842, 441] on footer "QRPoint © 2025 - Versão 2.90.5 - Reportar bug e/ou melhoria" at bounding box center [604, 446] width 845 height 47
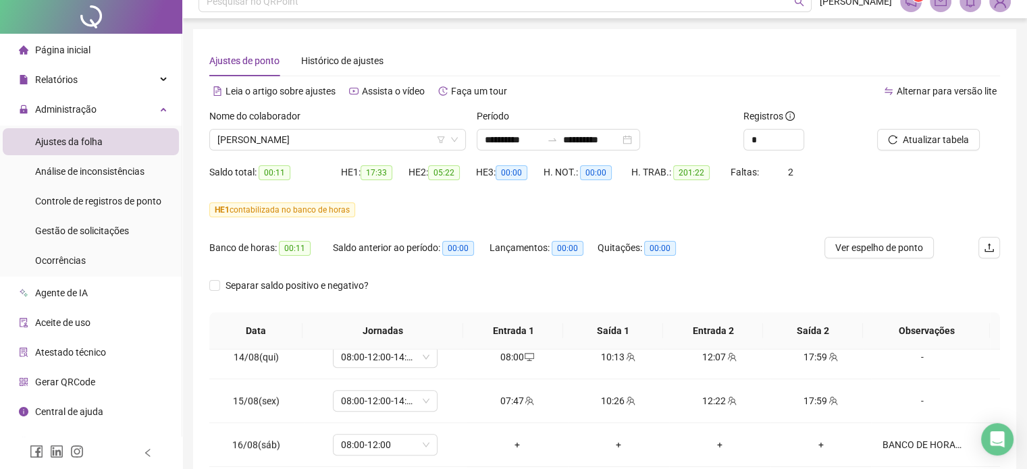
scroll to position [0, 0]
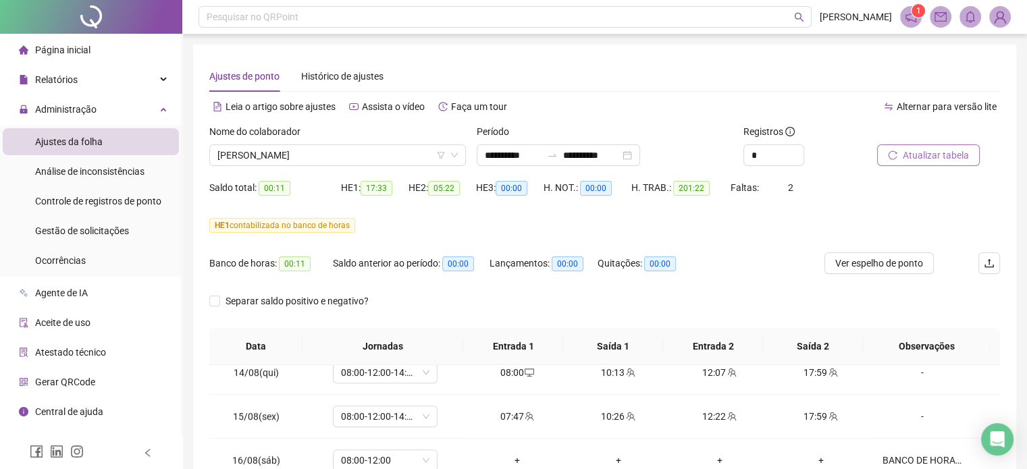
click at [924, 153] on span "Atualizar tabela" at bounding box center [936, 155] width 66 height 15
drag, startPoint x: 499, startPoint y: 294, endPoint x: 322, endPoint y: 154, distance: 226.1
click at [497, 292] on div "Separar saldo positivo e negativo?" at bounding box center [604, 309] width 791 height 38
click at [322, 153] on span "[PERSON_NAME]" at bounding box center [337, 155] width 240 height 20
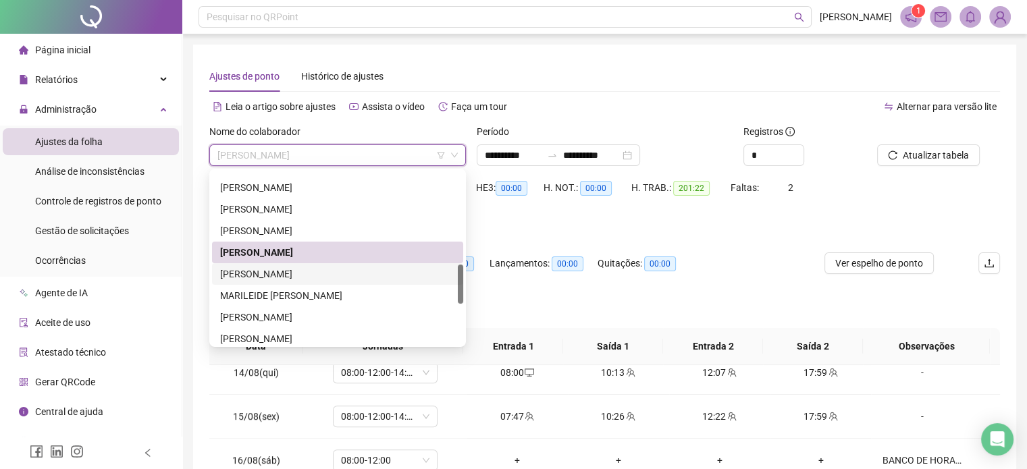
click at [311, 276] on div "[PERSON_NAME]" at bounding box center [337, 274] width 235 height 15
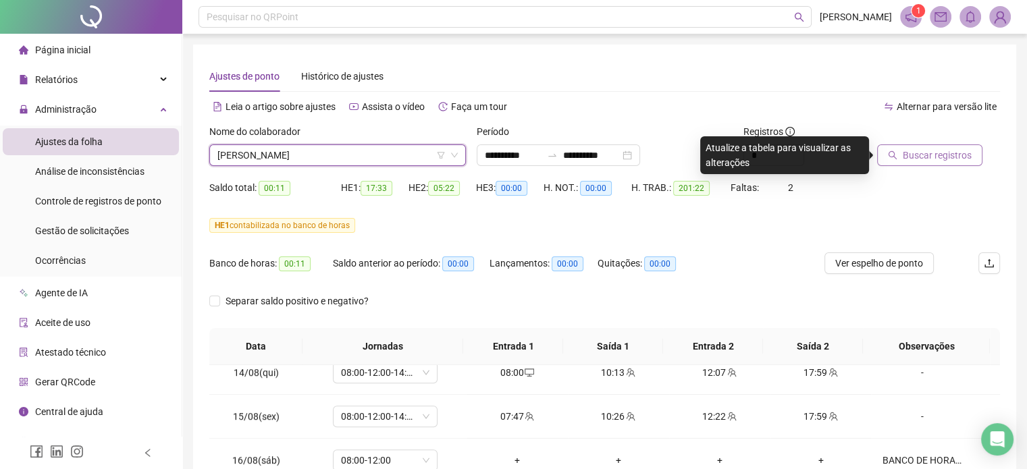
click at [935, 157] on span "Buscar registros" at bounding box center [937, 155] width 69 height 15
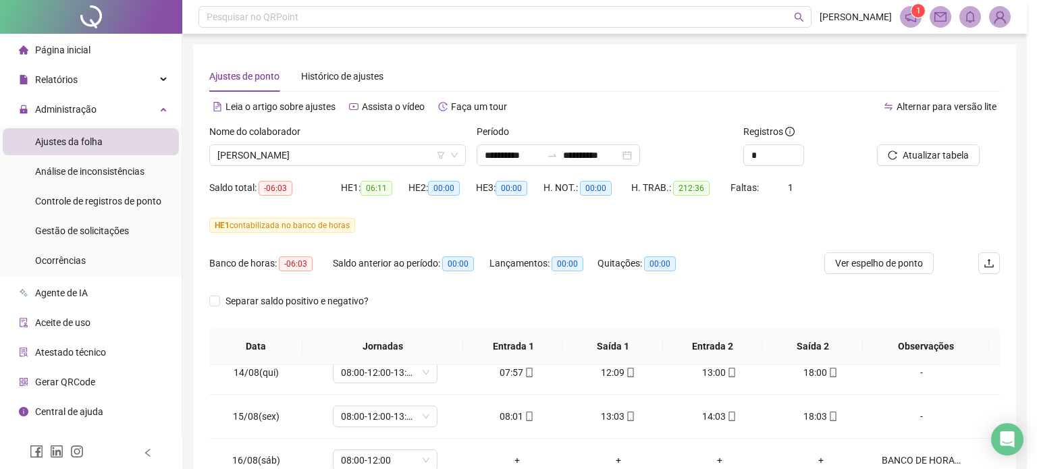
click at [549, 301] on div "Buscando registros Os registros de ponto estão sendo buscados... OK" at bounding box center [518, 234] width 1037 height 469
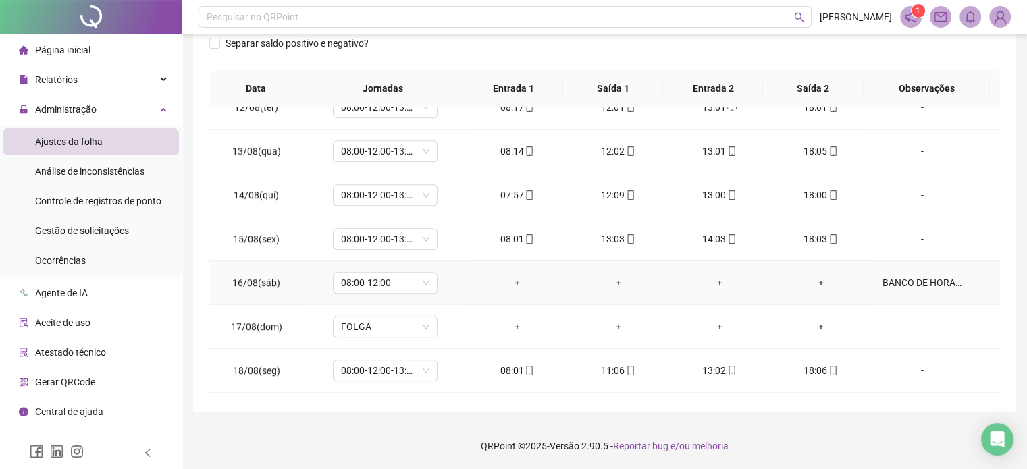
scroll to position [1068, 0]
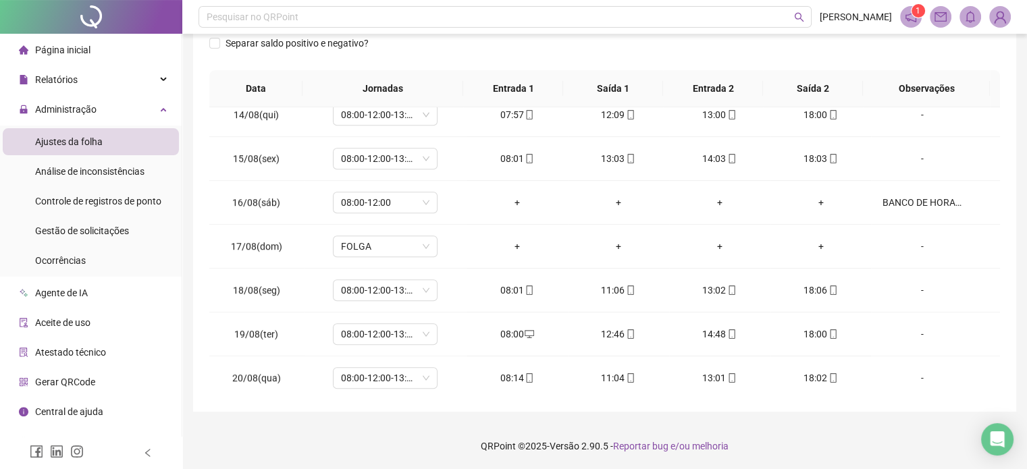
click at [828, 437] on footer "QRPoint © 2025 - Versão 2.90.5 - Reportar bug e/ou melhoria" at bounding box center [604, 446] width 845 height 47
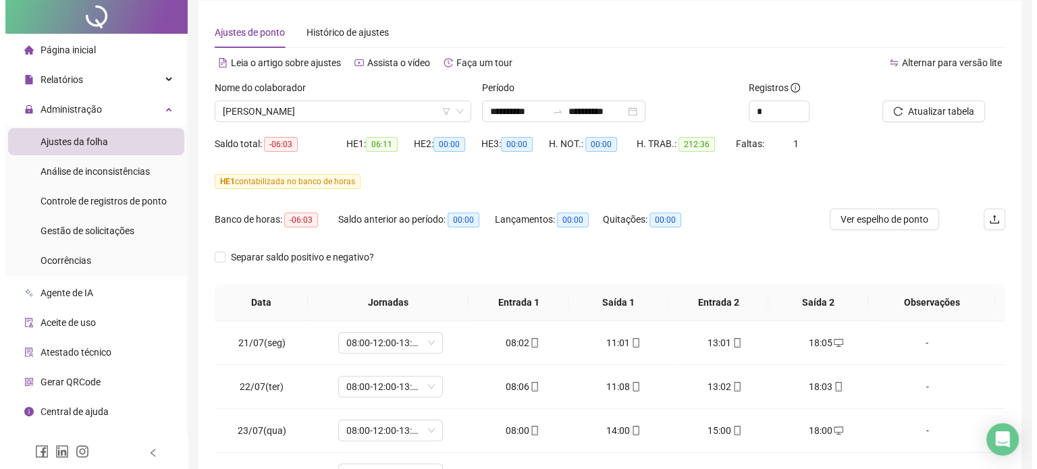
scroll to position [0, 0]
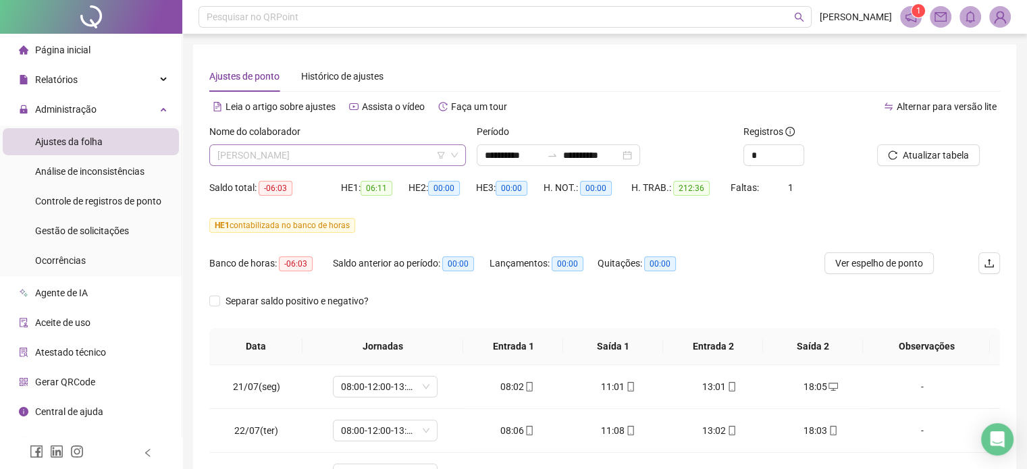
click at [311, 145] on span "[PERSON_NAME]" at bounding box center [337, 155] width 240 height 20
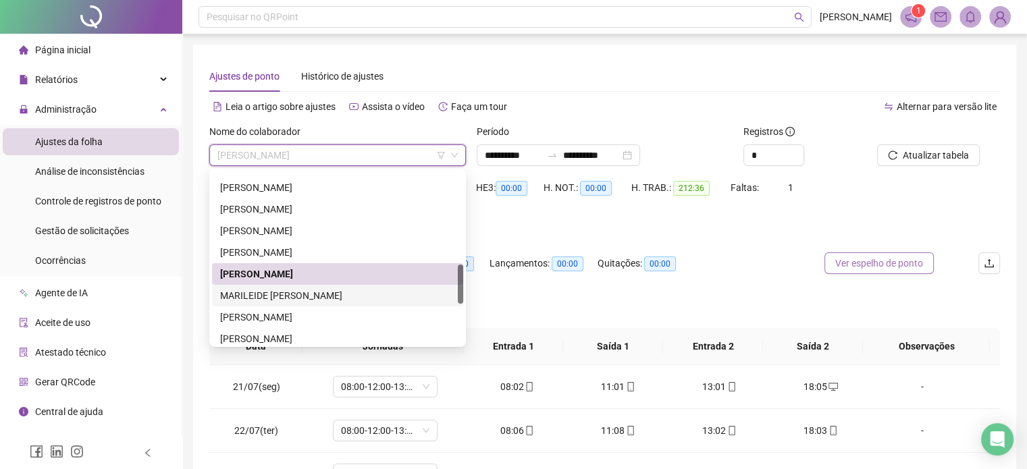
click at [299, 294] on div "MARILEIDE [PERSON_NAME]" at bounding box center [337, 295] width 235 height 15
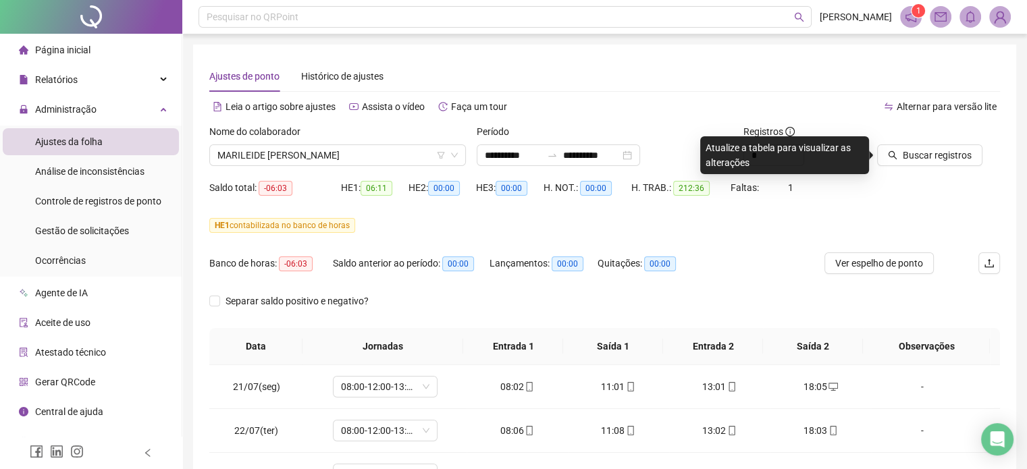
click at [948, 170] on div "Buscar registros" at bounding box center [939, 150] width 134 height 53
click at [942, 163] on button "Buscar registros" at bounding box center [929, 156] width 105 height 22
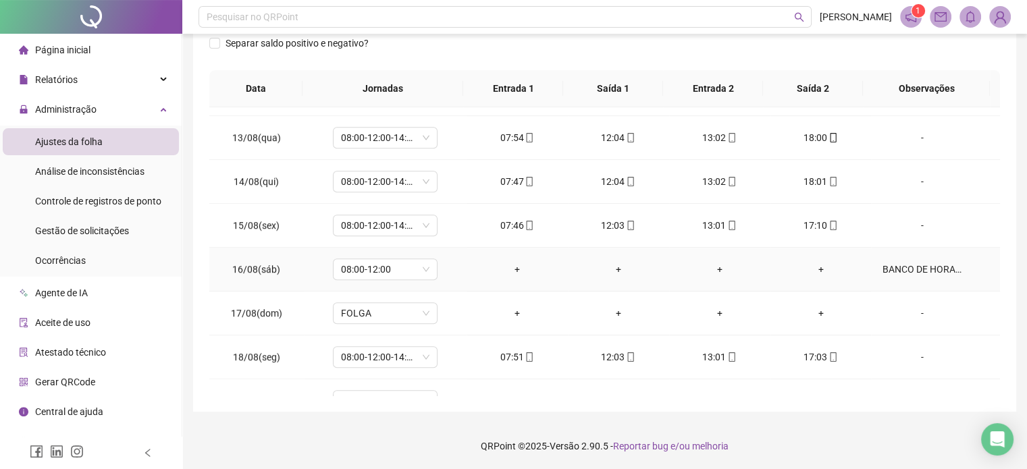
scroll to position [1068, 0]
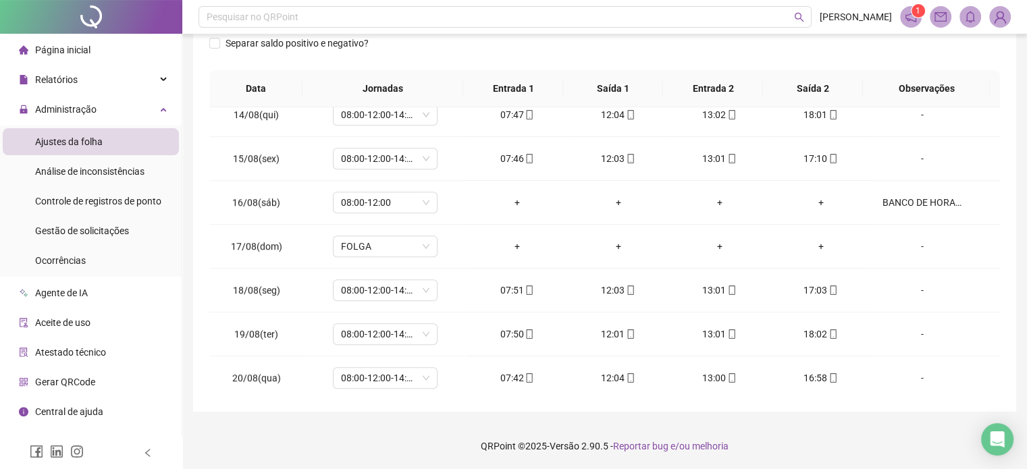
click at [854, 437] on footer "QRPoint © 2025 - Versão 2.90.5 - Reportar bug e/ou melhoria" at bounding box center [604, 446] width 845 height 47
click at [832, 439] on footer "QRPoint © 2025 - Versão 2.90.5 - Reportar bug e/ou melhoria" at bounding box center [604, 446] width 845 height 47
click at [825, 447] on footer "QRPoint © 2025 - Versão 2.90.5 - Reportar bug e/ou melhoria" at bounding box center [604, 446] width 845 height 47
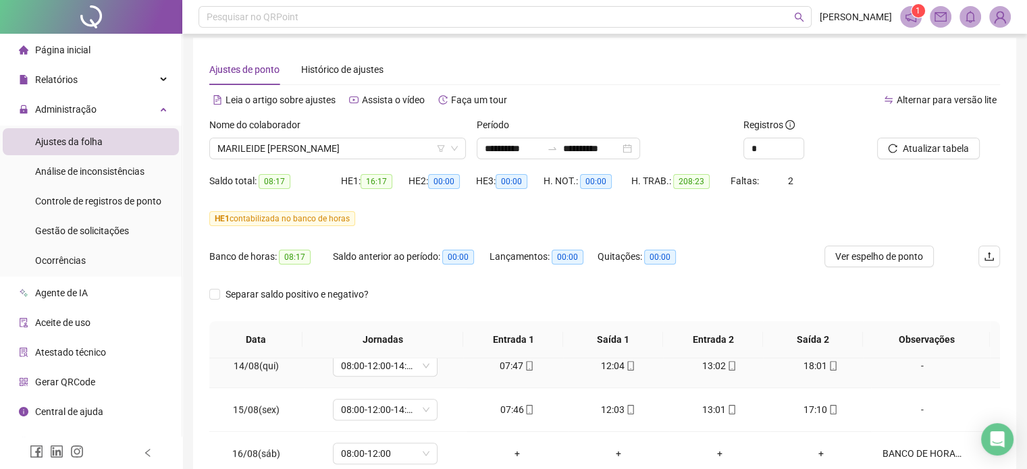
scroll to position [0, 0]
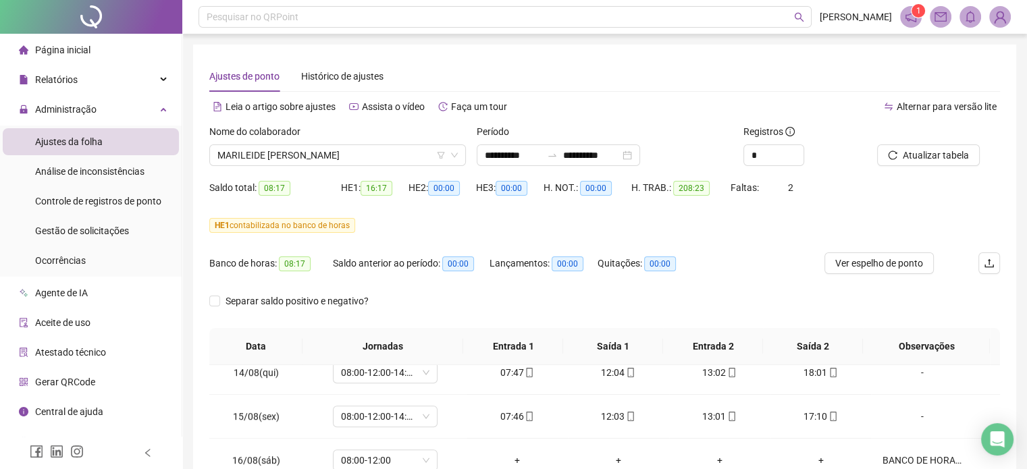
click at [326, 168] on div "Nome do colaborador [PERSON_NAME]" at bounding box center [337, 150] width 267 height 53
click at [317, 150] on span "MARILEIDE [PERSON_NAME]" at bounding box center [337, 155] width 240 height 20
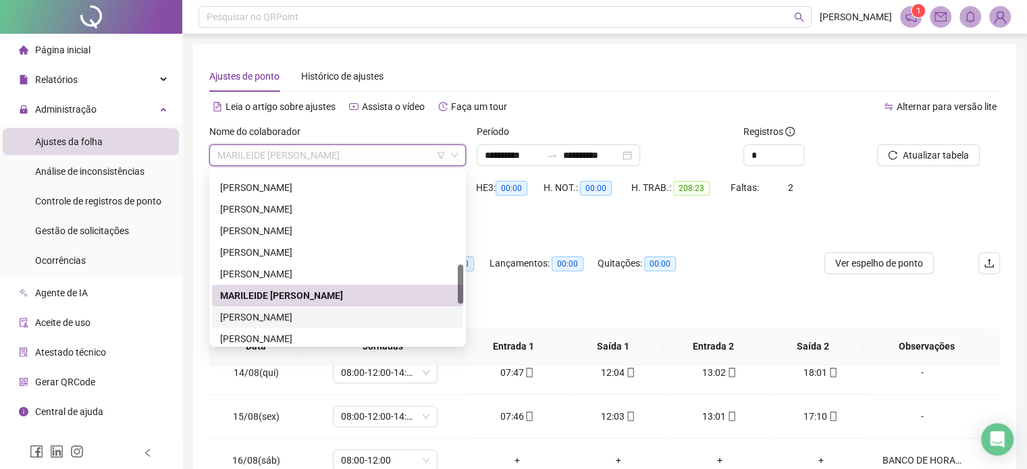
click at [284, 318] on div "[PERSON_NAME]" at bounding box center [337, 317] width 235 height 15
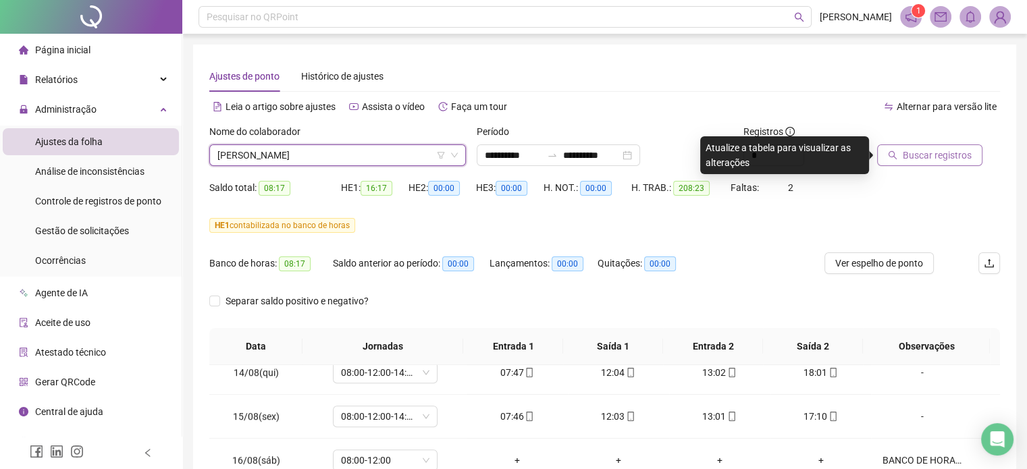
click at [929, 164] on button "Buscar registros" at bounding box center [929, 156] width 105 height 22
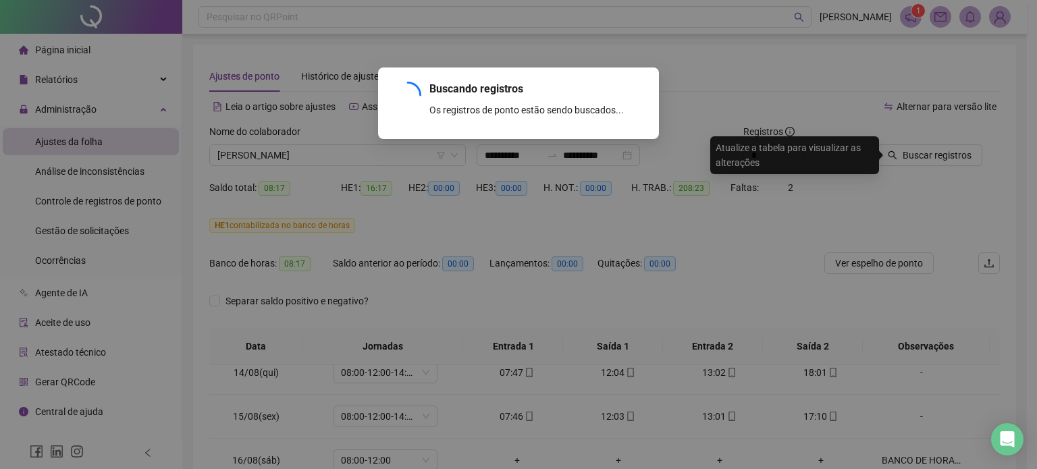
click at [523, 251] on div "Buscando registros Os registros de ponto estão sendo buscados... OK" at bounding box center [518, 234] width 1037 height 469
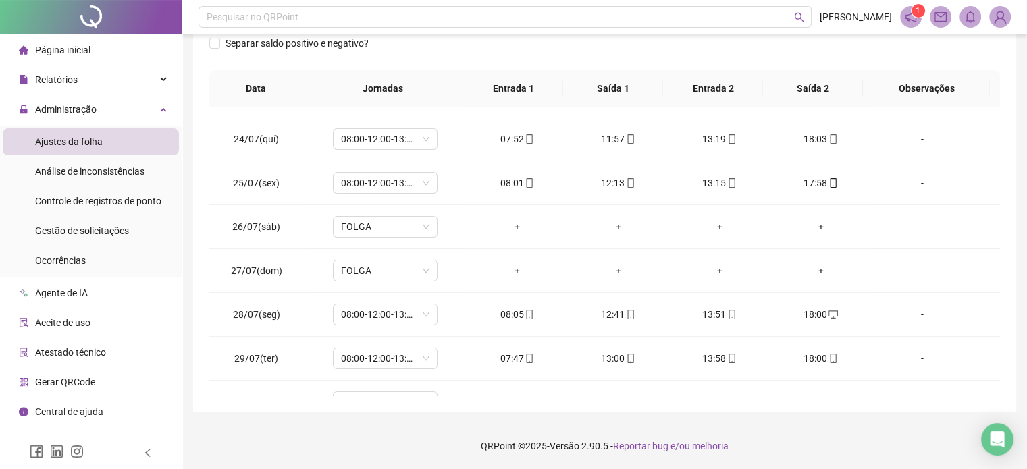
scroll to position [203, 0]
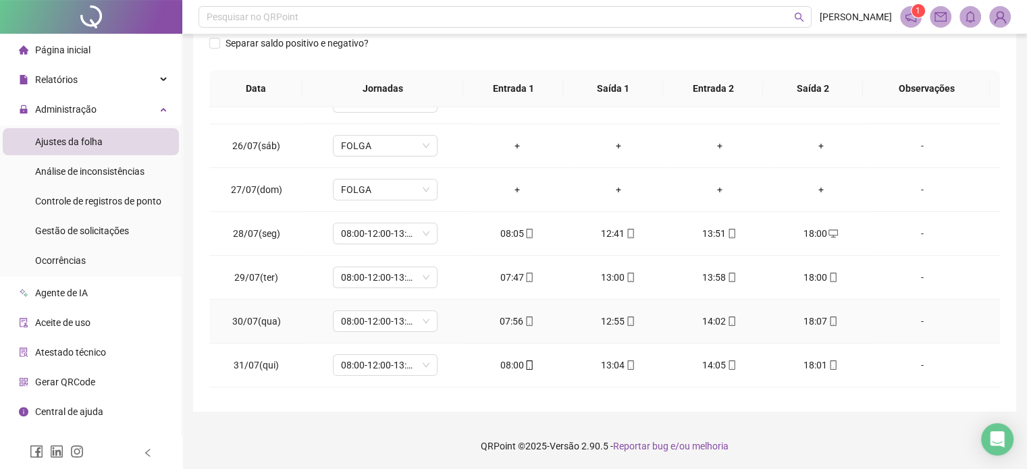
click at [387, 423] on footer "QRPoint © 2025 - Versão 2.90.5 - Reportar bug e/ou melhoria" at bounding box center [604, 446] width 845 height 47
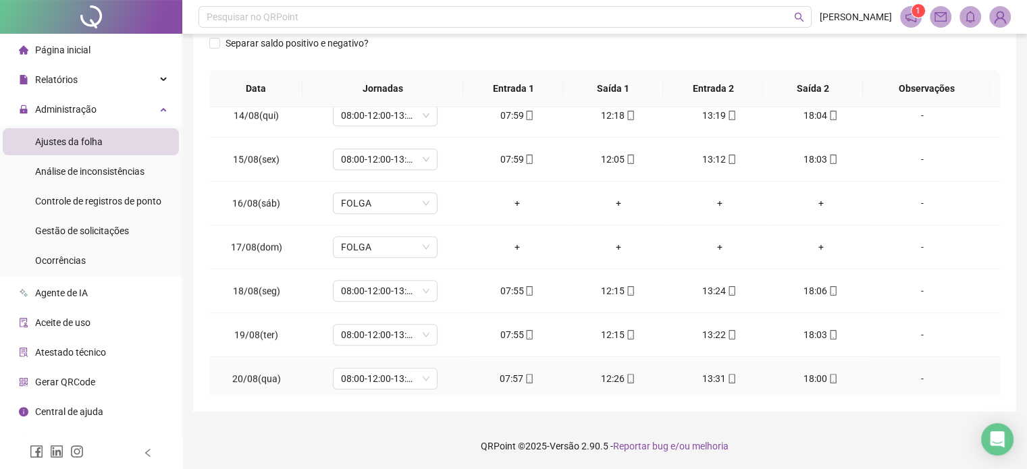
scroll to position [1068, 0]
click at [424, 391] on td "08:00-12:00-13:12-18:00" at bounding box center [385, 379] width 163 height 44
click at [403, 424] on footer "QRPoint © 2025 - Versão 2.90.5 - Reportar bug e/ou melhoria" at bounding box center [604, 446] width 845 height 47
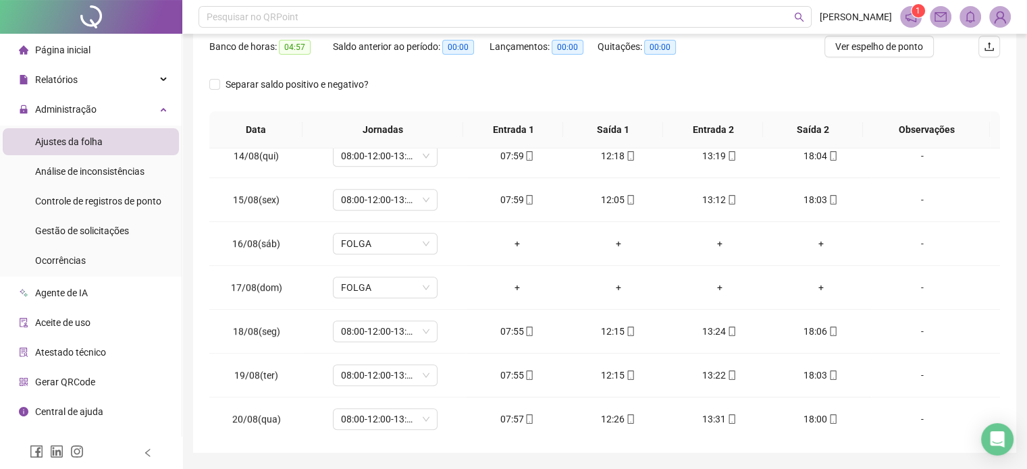
scroll to position [0, 0]
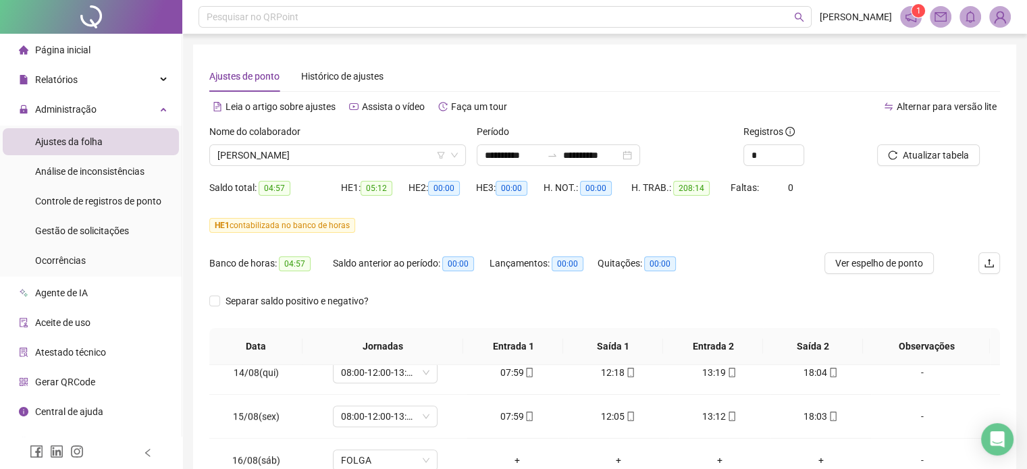
click at [330, 140] on div "Nome do colaborador" at bounding box center [337, 134] width 257 height 20
click at [319, 156] on span "[PERSON_NAME]" at bounding box center [337, 155] width 240 height 20
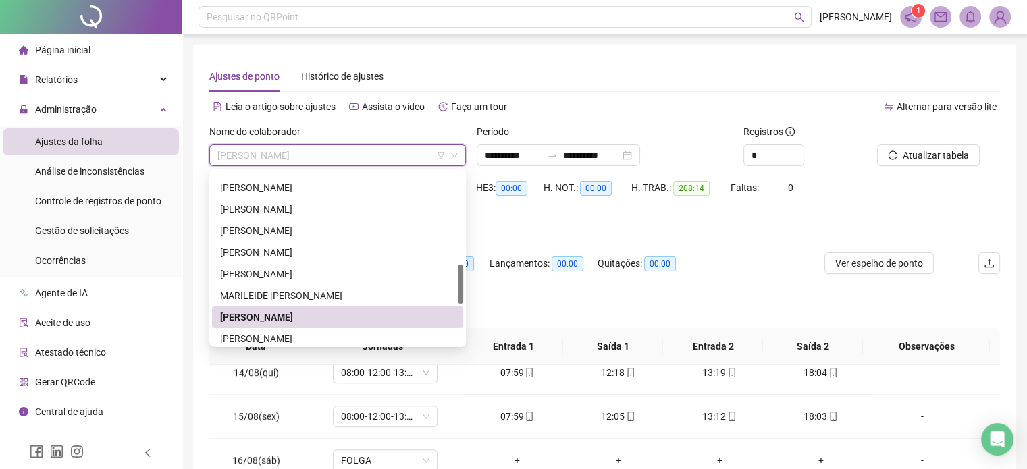
scroll to position [473, 0]
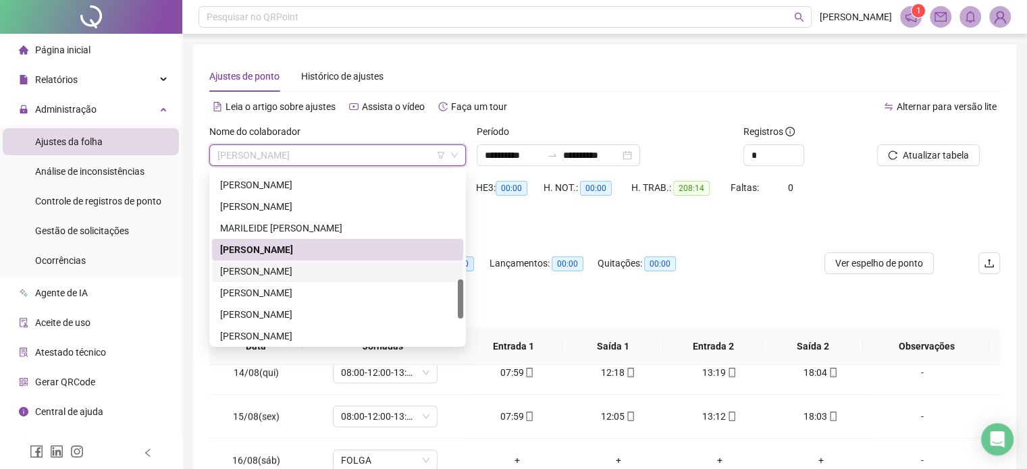
click at [316, 274] on div "[PERSON_NAME]" at bounding box center [337, 271] width 235 height 15
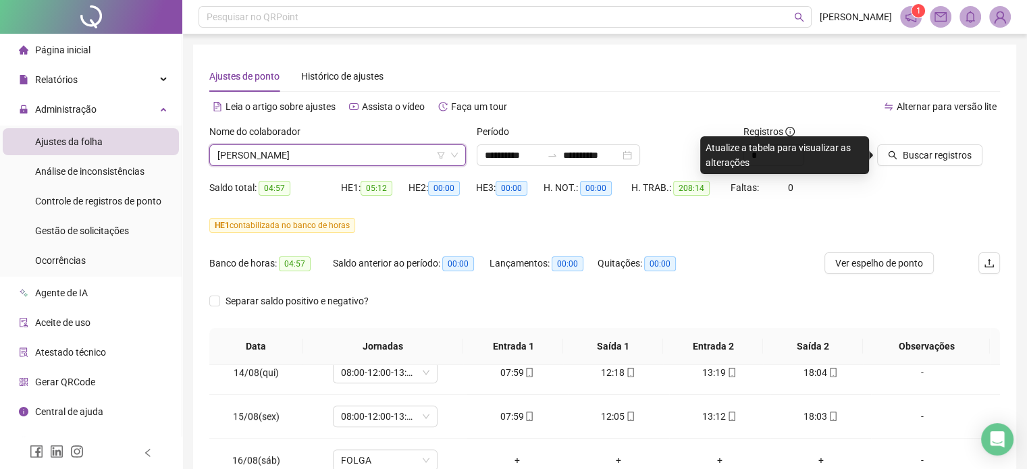
click at [323, 148] on span "[PERSON_NAME]" at bounding box center [337, 155] width 240 height 20
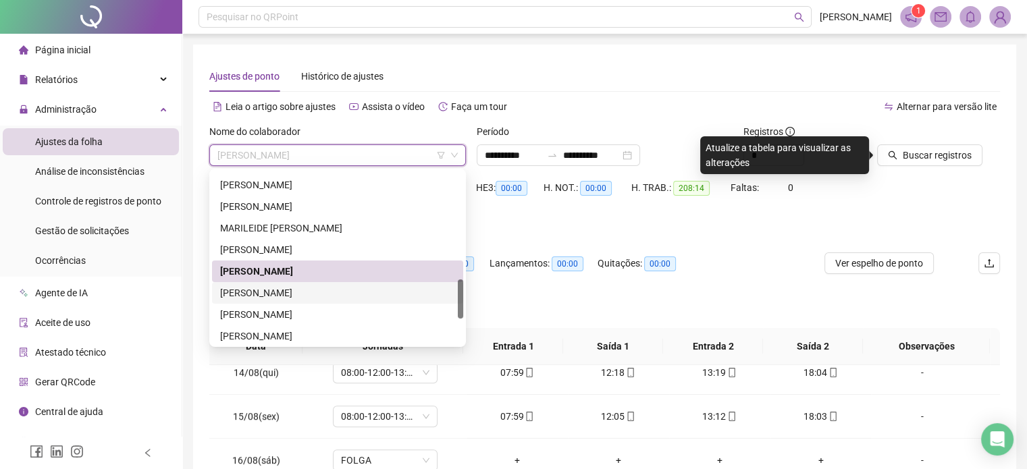
click at [313, 283] on div "[PERSON_NAME]" at bounding box center [337, 293] width 251 height 22
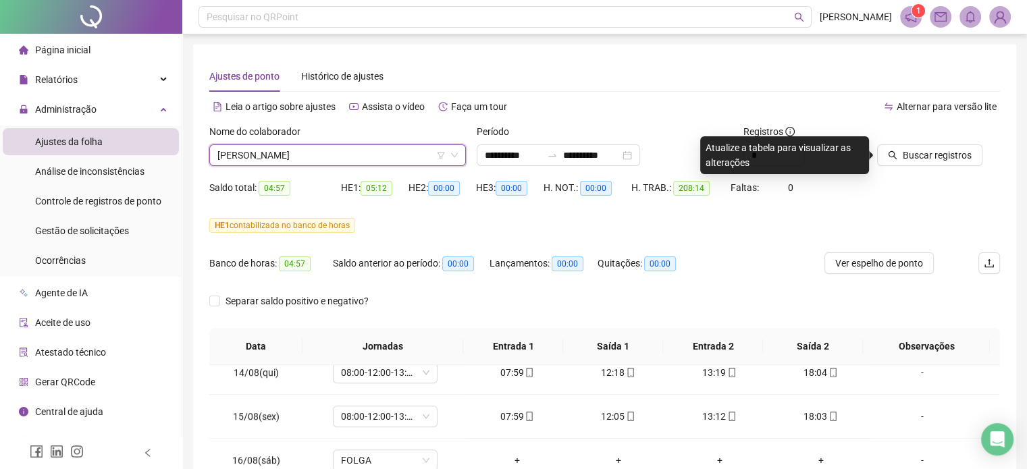
click at [943, 167] on div "Buscar registros" at bounding box center [939, 150] width 134 height 53
click at [942, 159] on span "Buscar registros" at bounding box center [937, 155] width 69 height 15
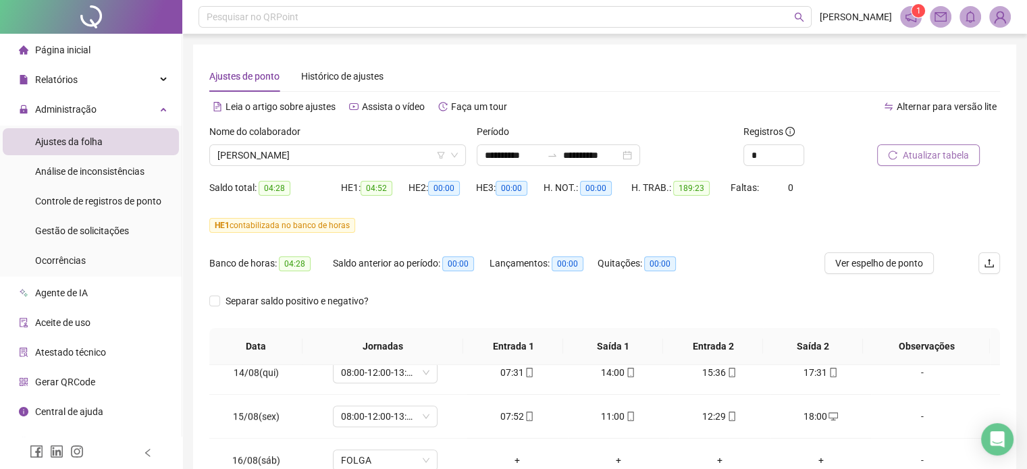
drag, startPoint x: 435, startPoint y: 305, endPoint x: 469, endPoint y: 298, distance: 34.4
click at [436, 305] on div "Separar saldo positivo e negativo?" at bounding box center [604, 309] width 791 height 38
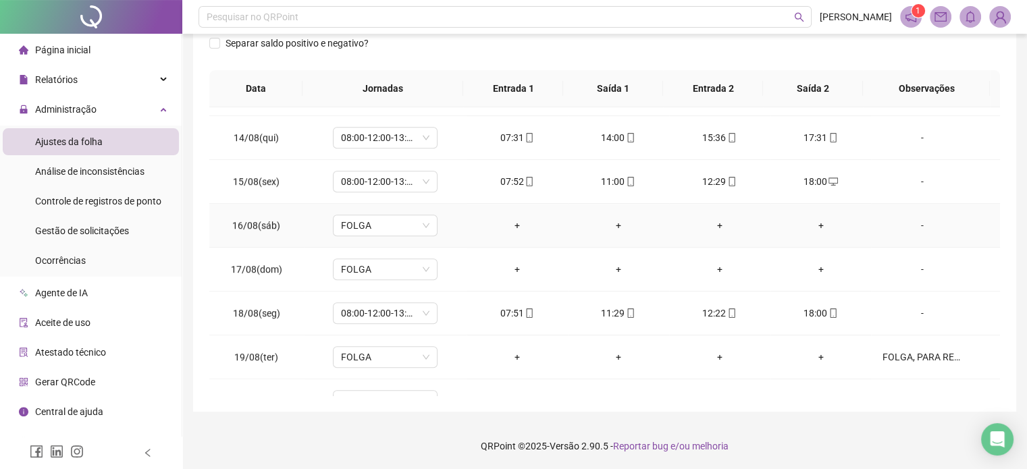
scroll to position [1068, 0]
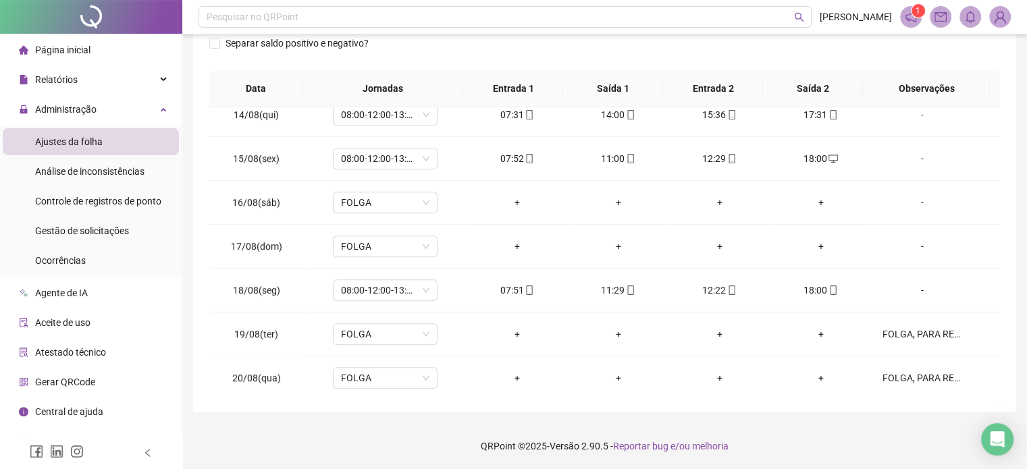
click at [405, 437] on footer "QRPoint © 2025 - Versão 2.90.5 - Reportar bug e/ou melhoria" at bounding box center [604, 446] width 845 height 47
click at [851, 442] on footer "QRPoint © 2025 - Versão 2.90.5 - Reportar bug e/ou melhoria" at bounding box center [604, 446] width 845 height 47
click at [344, 429] on footer "QRPoint © 2025 - Versão 2.90.5 - Reportar bug e/ou melhoria" at bounding box center [604, 446] width 845 height 47
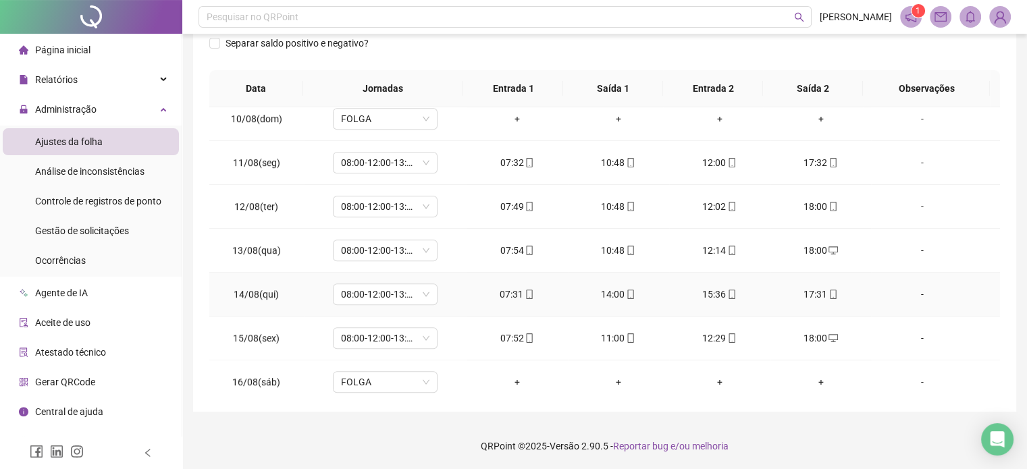
scroll to position [865, 0]
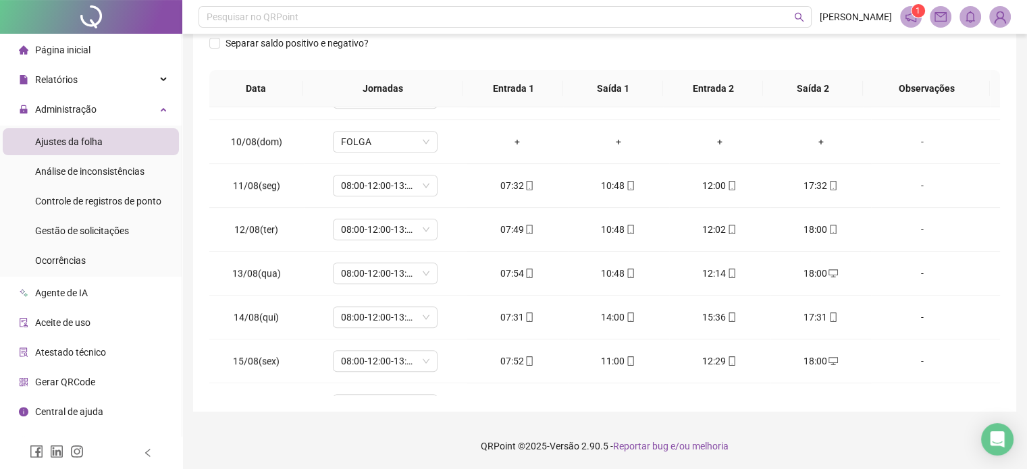
click at [367, 424] on footer "QRPoint © 2025 - Versão 2.90.5 - Reportar bug e/ou melhoria" at bounding box center [604, 446] width 845 height 47
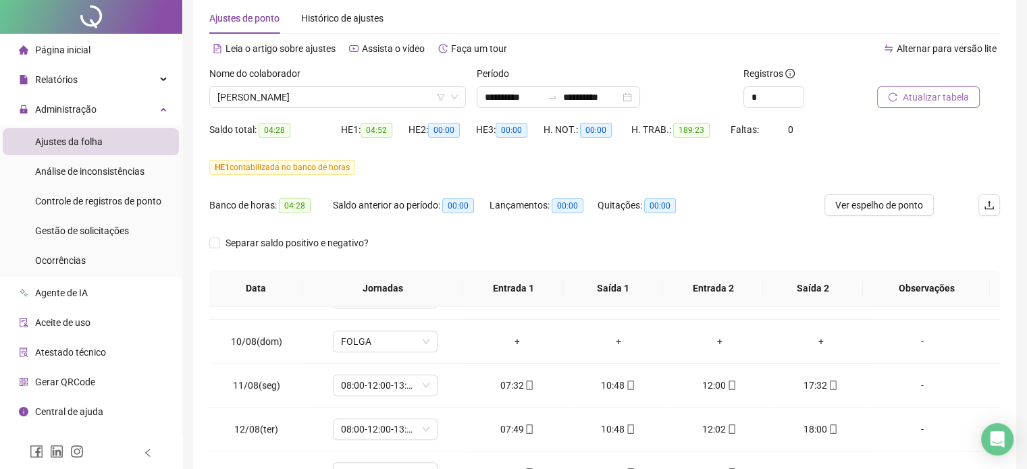
scroll to position [0, 0]
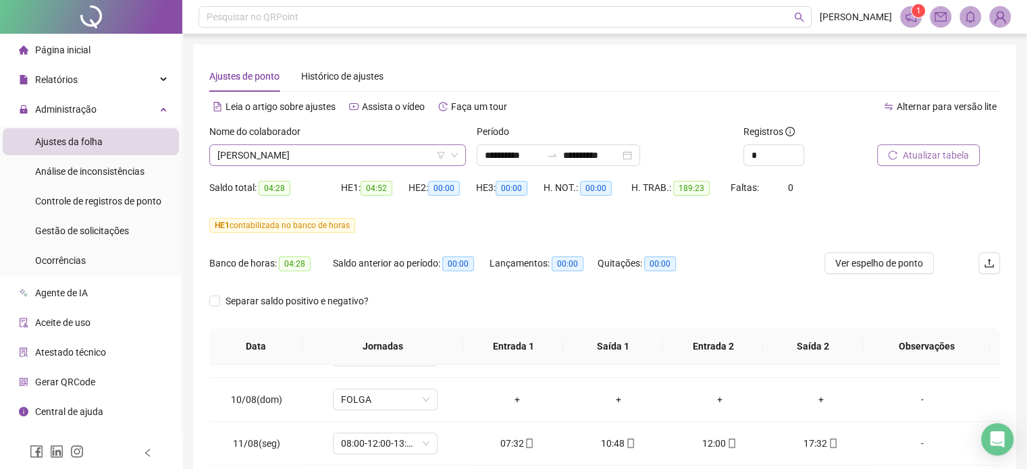
click at [404, 158] on span "[PERSON_NAME]" at bounding box center [337, 155] width 240 height 20
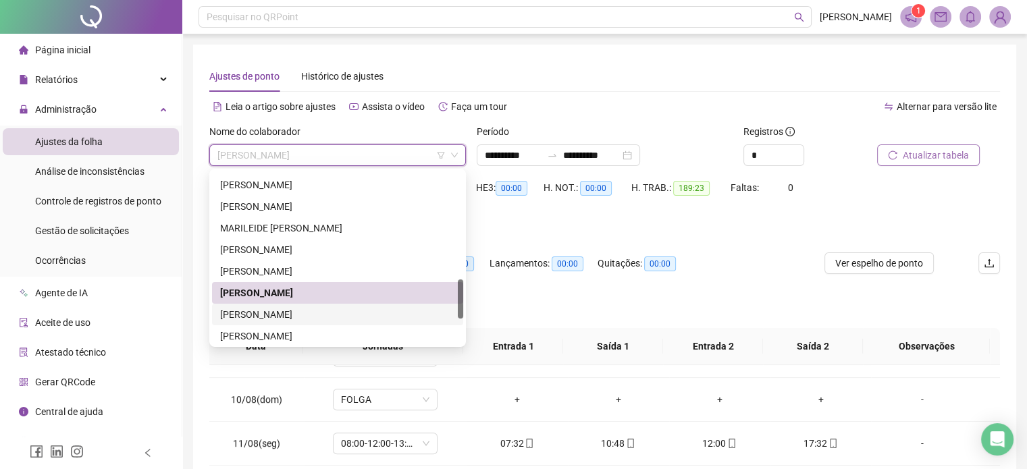
click at [326, 317] on div "[PERSON_NAME]" at bounding box center [337, 314] width 235 height 15
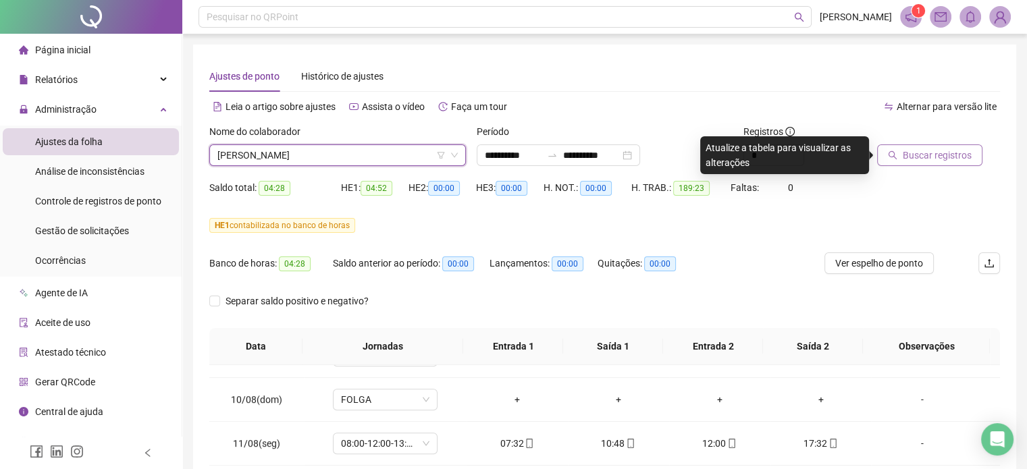
click at [380, 186] on span "04:52" at bounding box center [377, 188] width 32 height 15
click at [956, 162] on span "Buscar registros" at bounding box center [937, 155] width 69 height 15
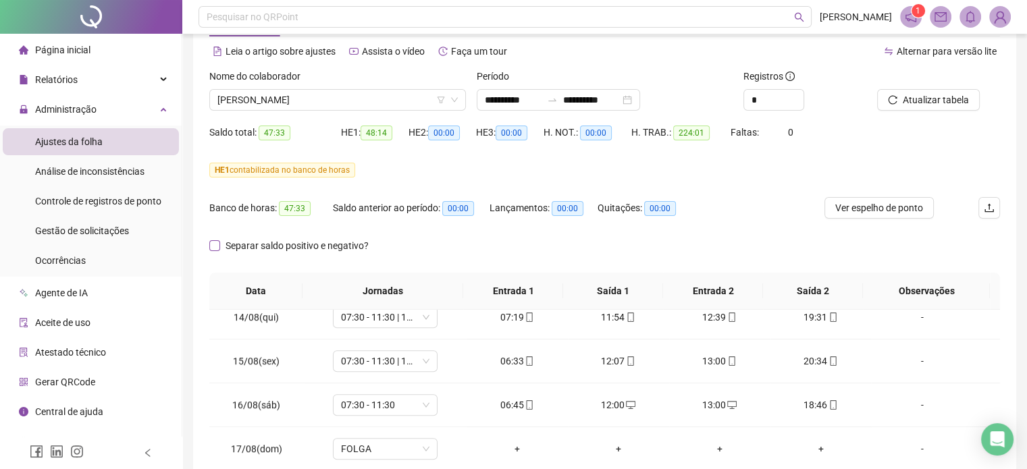
scroll to position [798, 0]
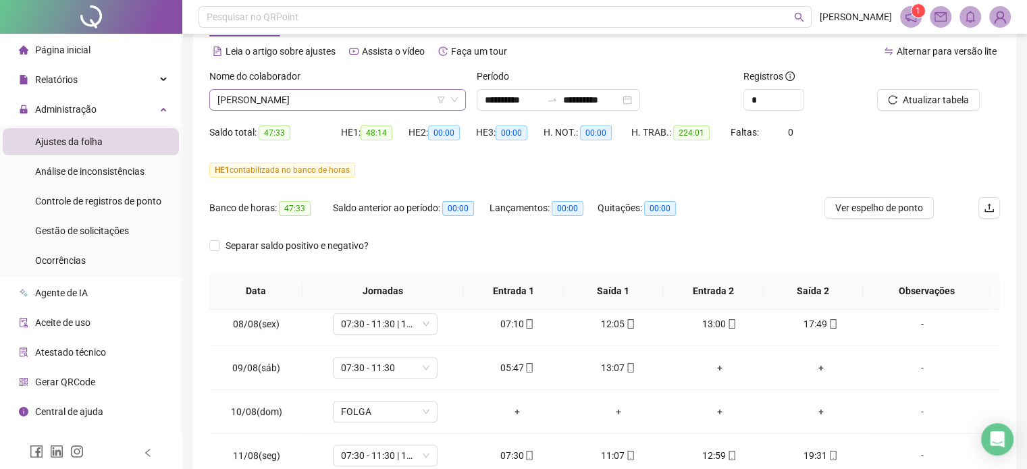
drag, startPoint x: 307, startPoint y: 86, endPoint x: 302, endPoint y: 99, distance: 14.3
click at [307, 86] on div "Nome do colaborador" at bounding box center [337, 79] width 257 height 20
click at [309, 86] on div "Nome do colaborador" at bounding box center [337, 79] width 257 height 20
click at [308, 93] on span "[PERSON_NAME]" at bounding box center [337, 100] width 240 height 20
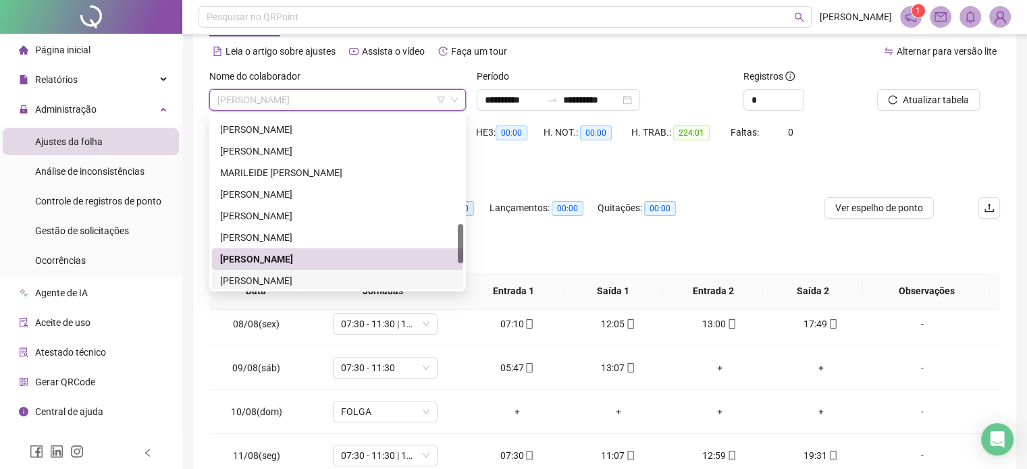
scroll to position [540, 0]
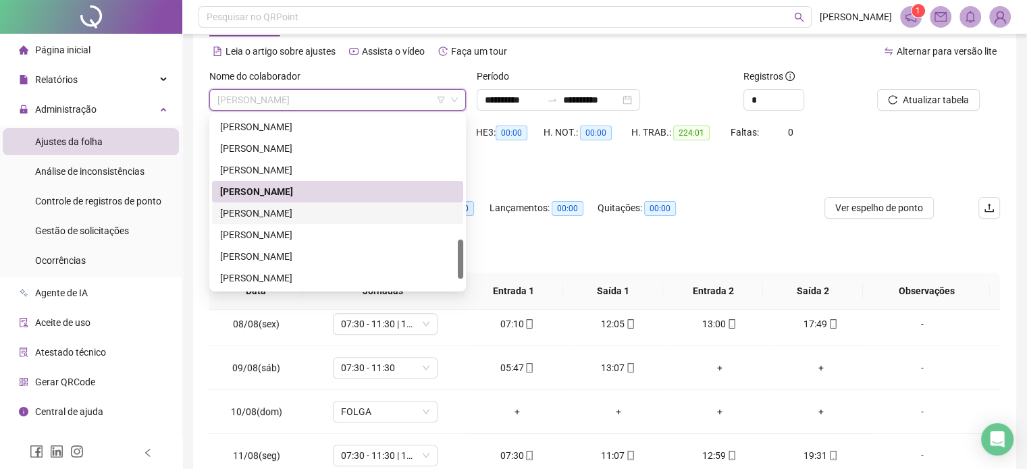
click at [300, 212] on div "[PERSON_NAME]" at bounding box center [337, 213] width 235 height 15
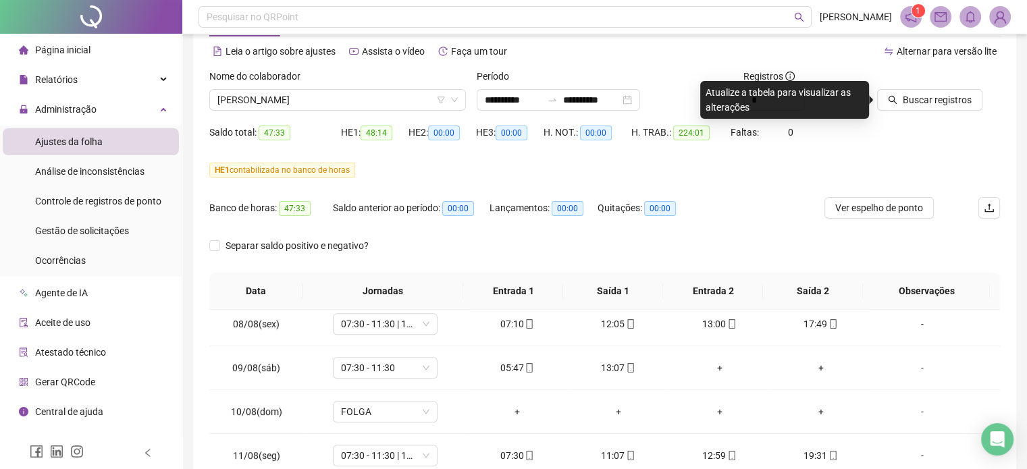
click at [790, 174] on div "HE 1 contabilizada no banco de horas" at bounding box center [604, 170] width 791 height 15
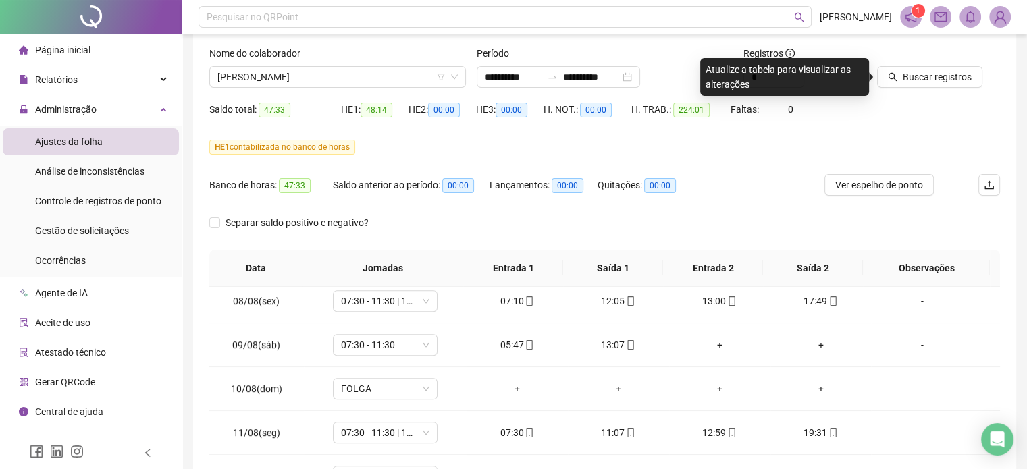
scroll to position [55, 0]
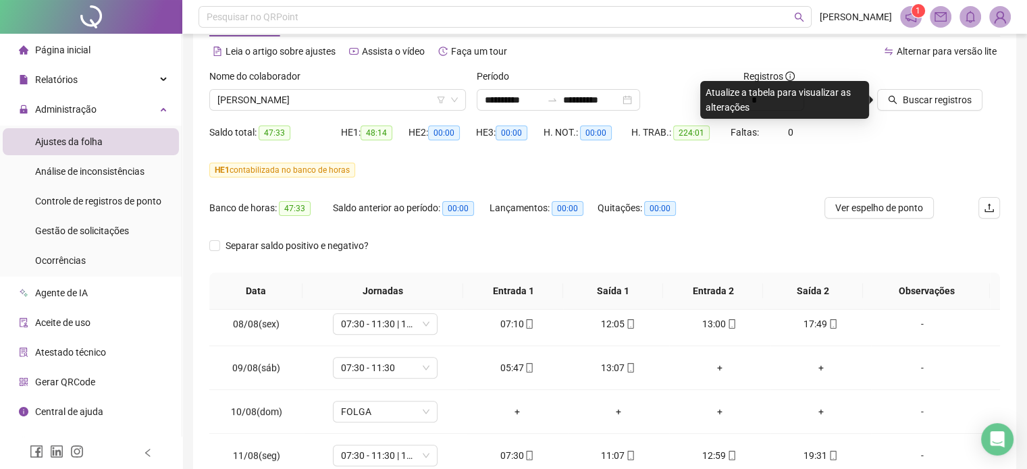
click at [927, 115] on div "Buscar registros" at bounding box center [939, 95] width 134 height 53
click at [927, 99] on span "Buscar registros" at bounding box center [937, 100] width 69 height 15
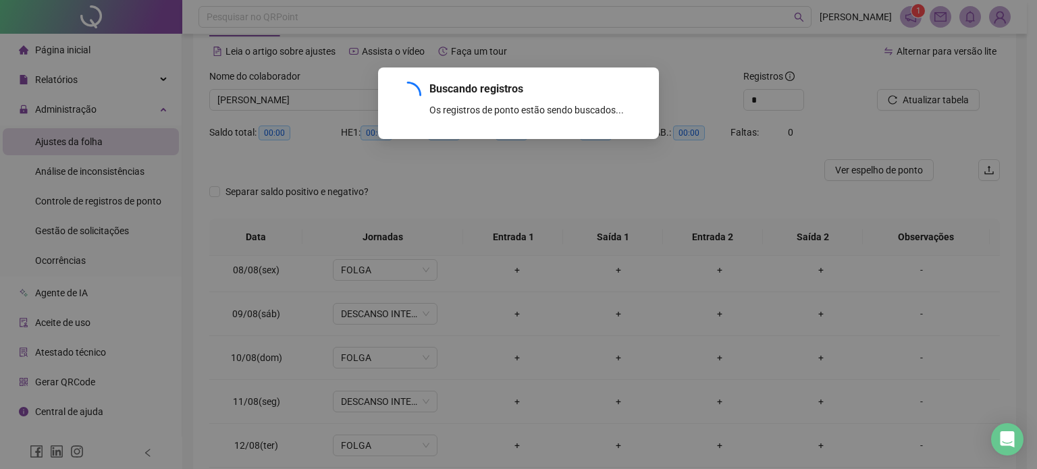
click at [450, 261] on div "Buscando registros Os registros de ponto estão sendo buscados... OK" at bounding box center [518, 234] width 1037 height 469
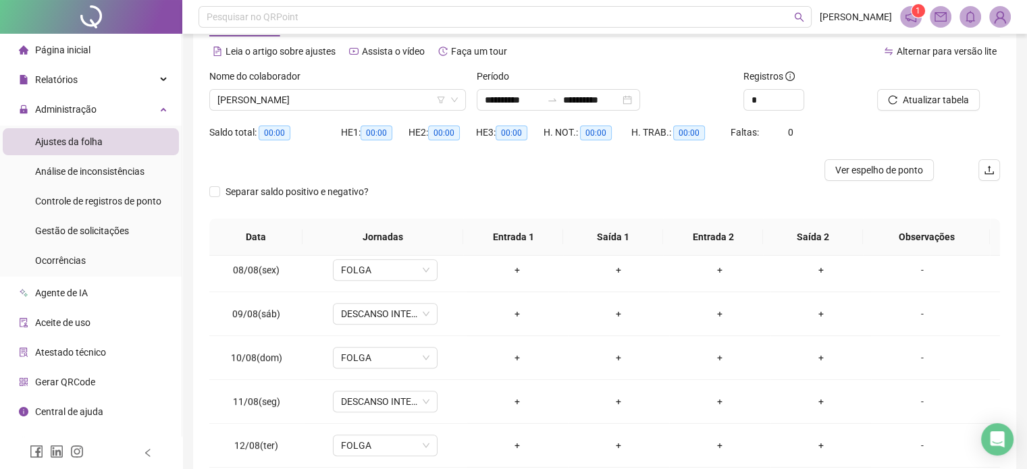
click at [457, 161] on div at bounding box center [505, 170] width 593 height 22
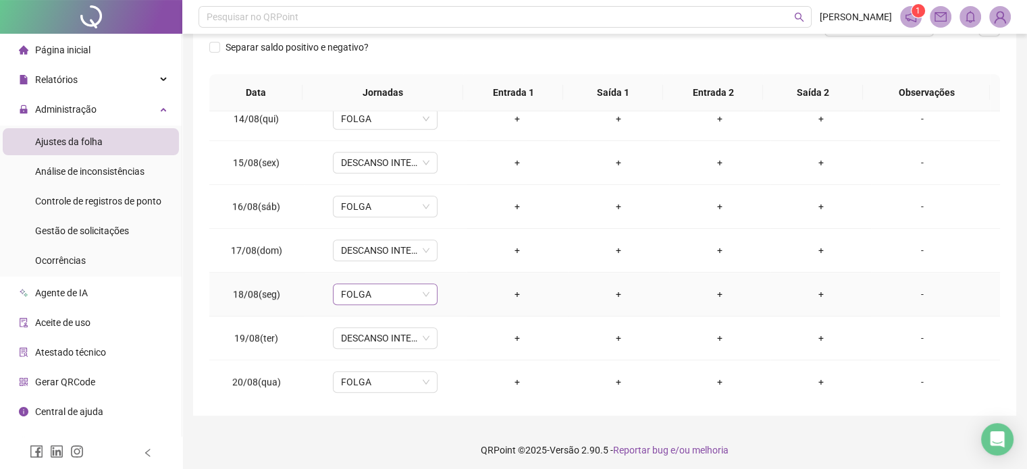
scroll to position [204, 0]
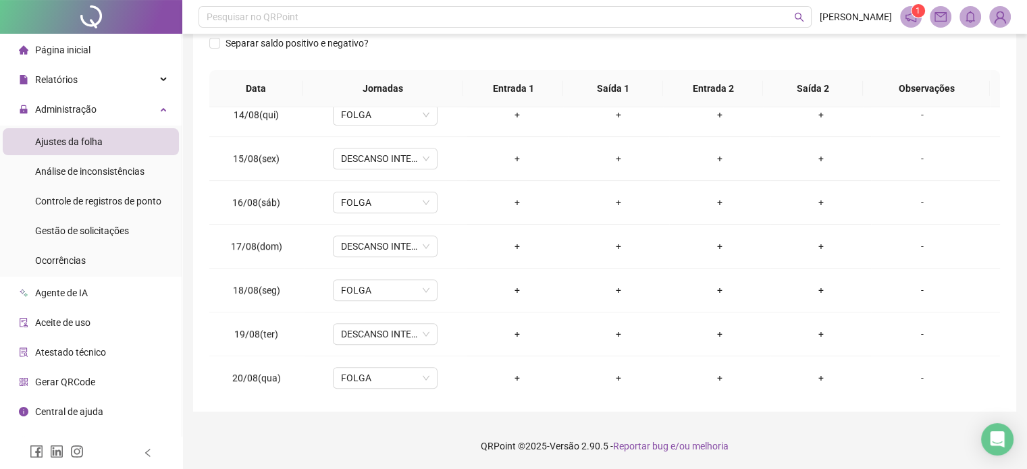
click at [292, 445] on footer "QRPoint © 2025 - Versão 2.90.5 - Reportar bug e/ou melhoria" at bounding box center [604, 446] width 845 height 47
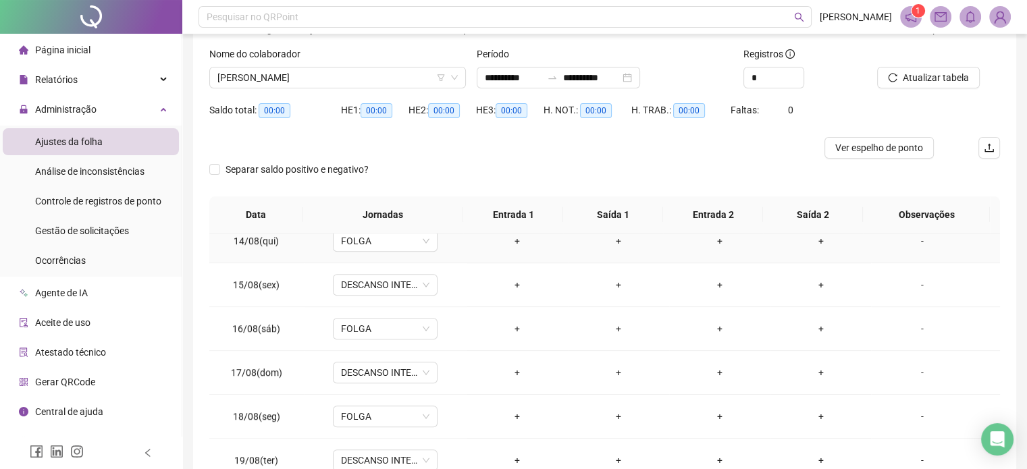
scroll to position [0, 0]
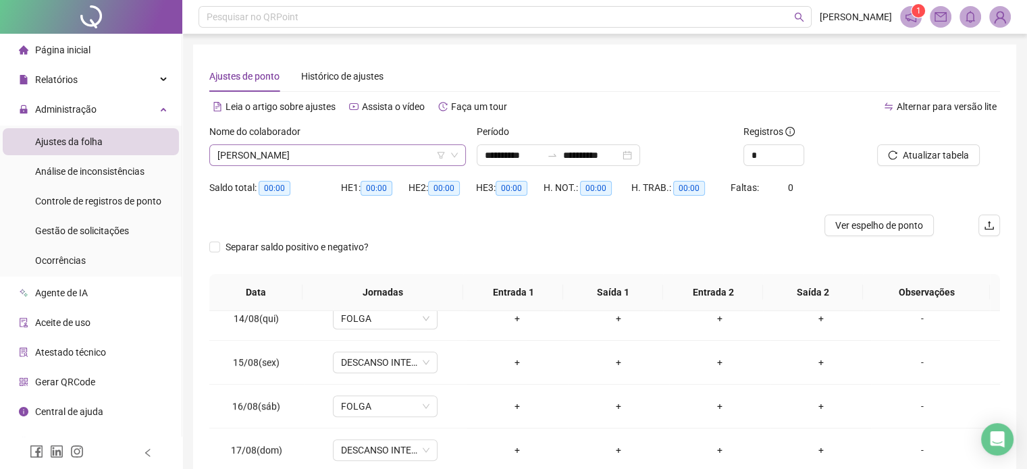
click at [272, 156] on span "[PERSON_NAME]" at bounding box center [337, 155] width 240 height 20
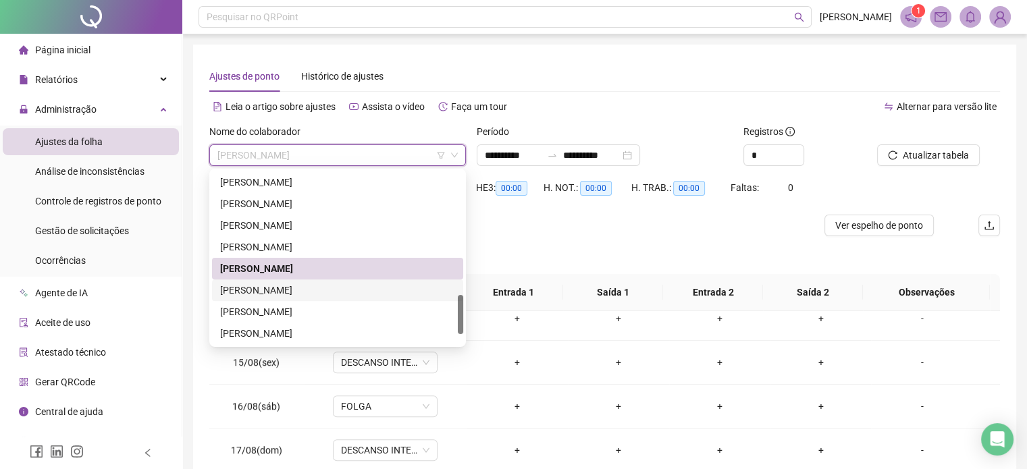
click at [281, 293] on div "[PERSON_NAME]" at bounding box center [337, 290] width 235 height 15
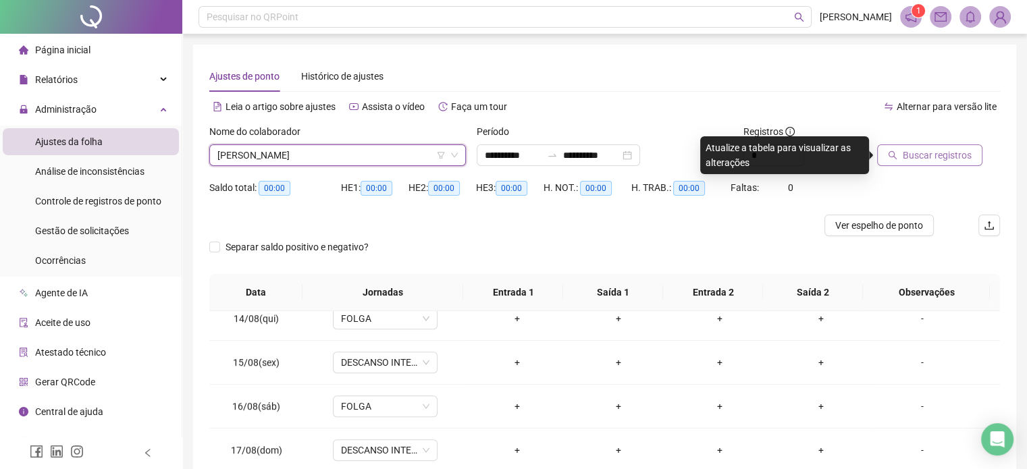
click at [944, 149] on span "Buscar registros" at bounding box center [937, 155] width 69 height 15
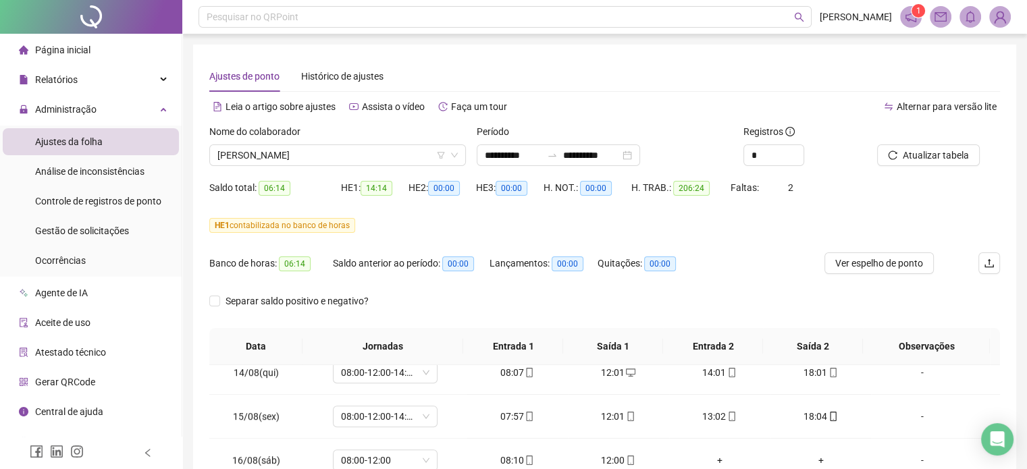
click at [513, 231] on div "HE 1 contabilizada no banco de horas" at bounding box center [604, 225] width 791 height 15
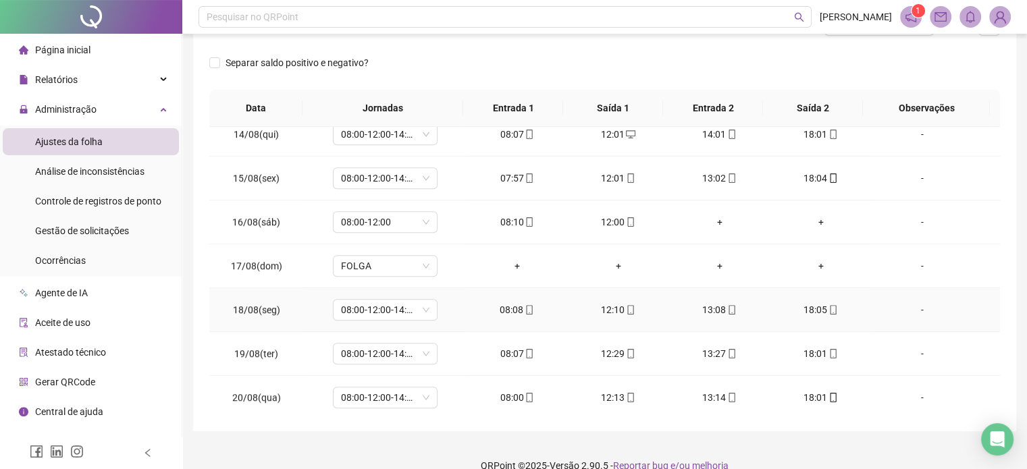
scroll to position [258, 0]
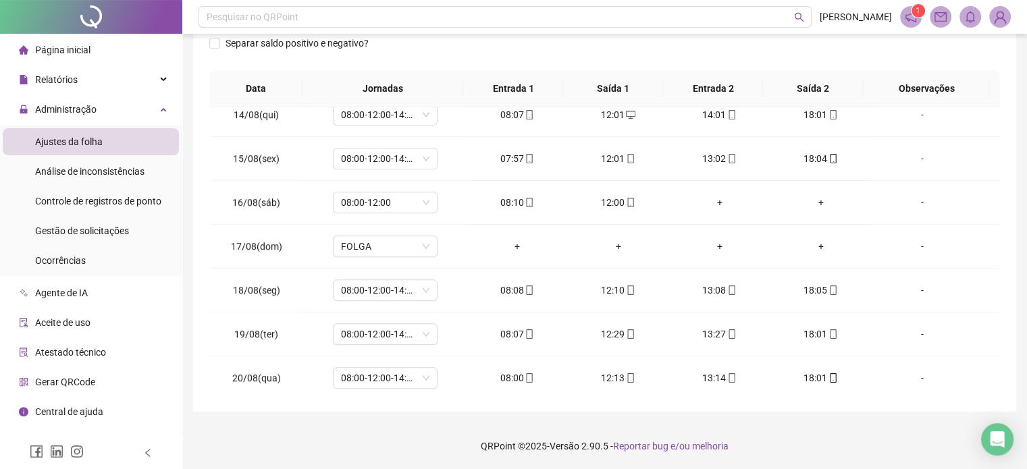
click at [799, 433] on footer "QRPoint © 2025 - Versão 2.90.5 - Reportar bug e/ou melhoria" at bounding box center [604, 446] width 845 height 47
click at [804, 448] on footer "QRPoint © 2025 - Versão 2.90.5 - Reportar bug e/ou melhoria" at bounding box center [604, 446] width 845 height 47
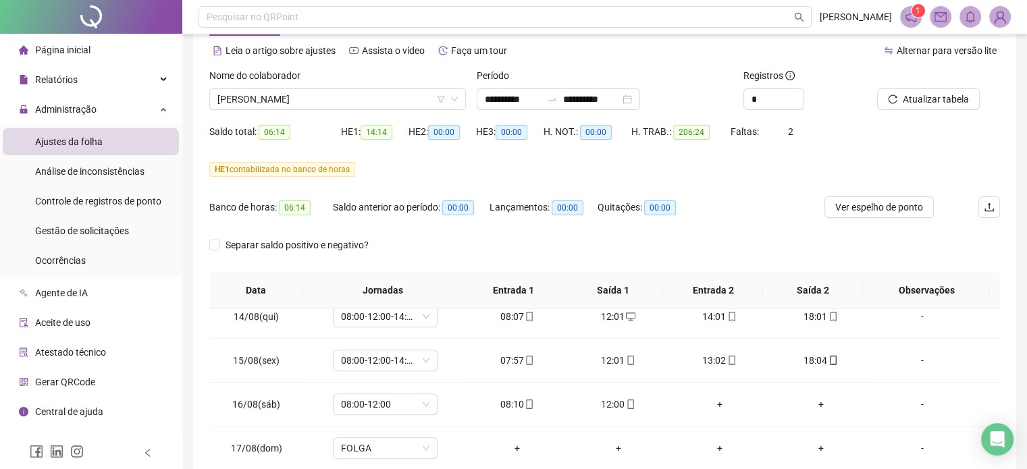
scroll to position [0, 0]
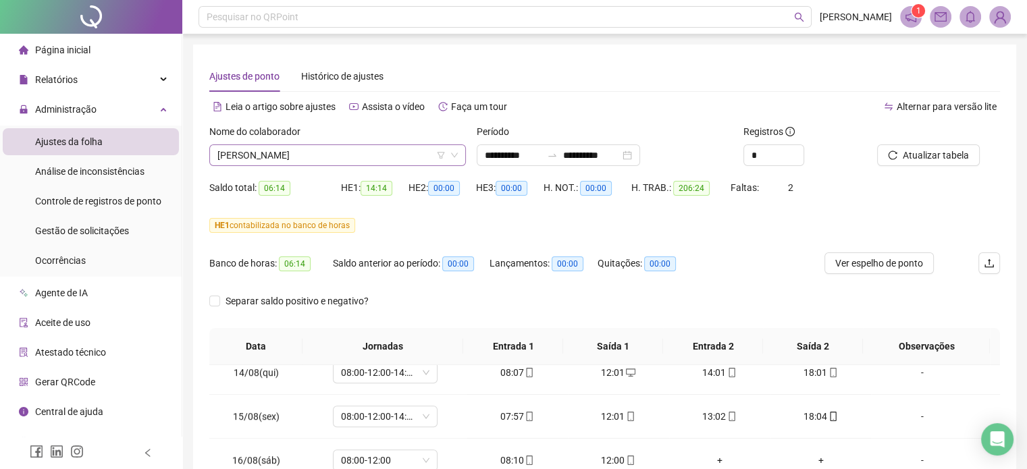
drag, startPoint x: 333, startPoint y: 136, endPoint x: 326, endPoint y: 156, distance: 21.6
click at [332, 136] on div "Nome do colaborador" at bounding box center [337, 134] width 257 height 20
click at [326, 156] on span "[PERSON_NAME]" at bounding box center [337, 155] width 240 height 20
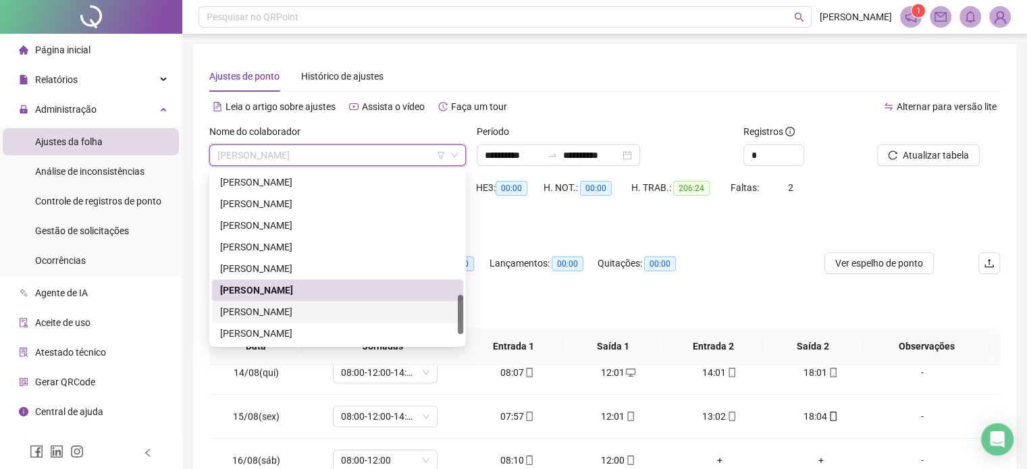
click at [300, 310] on div "[PERSON_NAME]" at bounding box center [337, 312] width 235 height 15
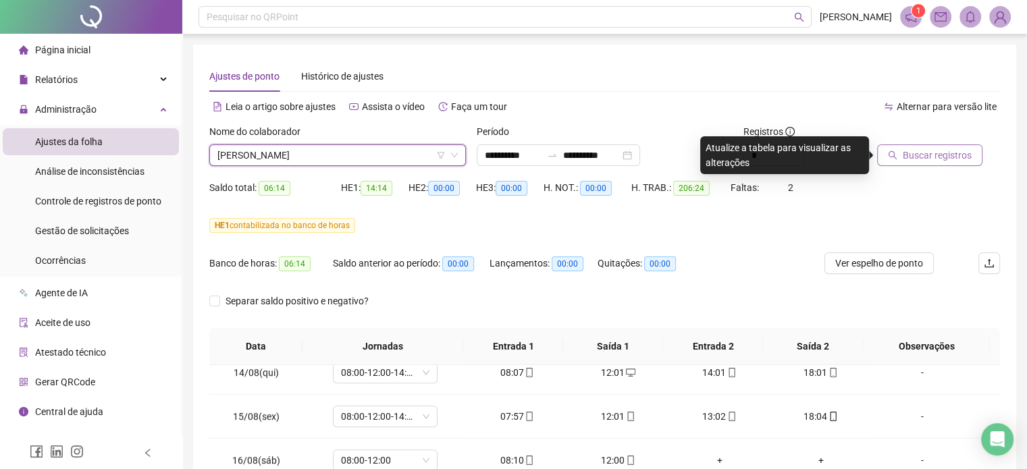
click at [948, 154] on span "Buscar registros" at bounding box center [937, 155] width 69 height 15
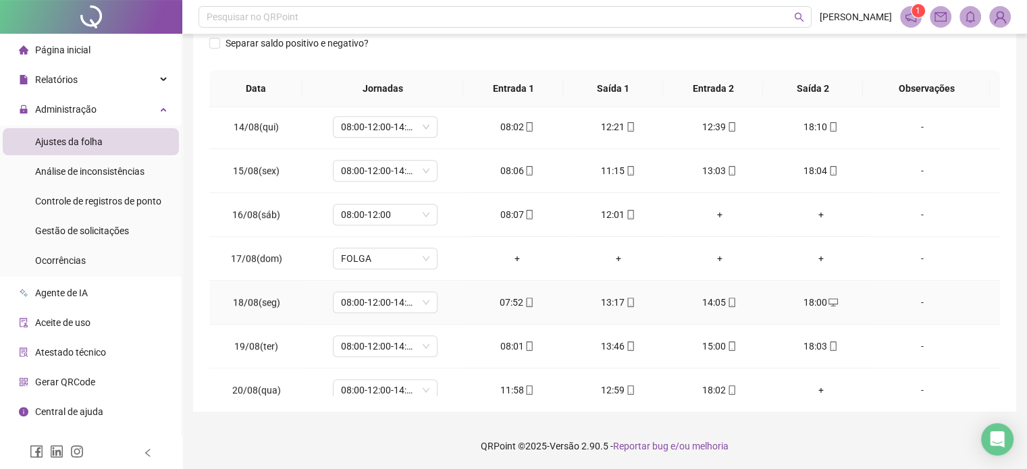
scroll to position [1068, 0]
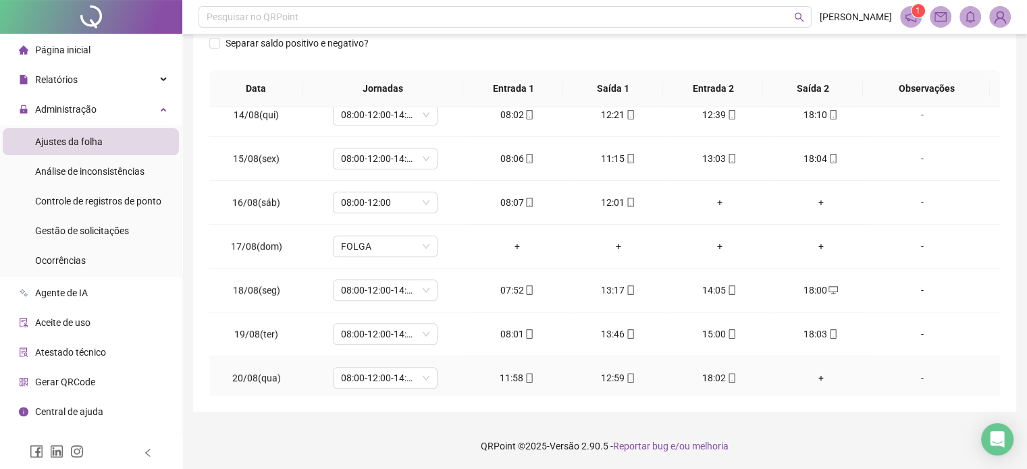
click at [809, 374] on div "+" at bounding box center [821, 378] width 80 height 15
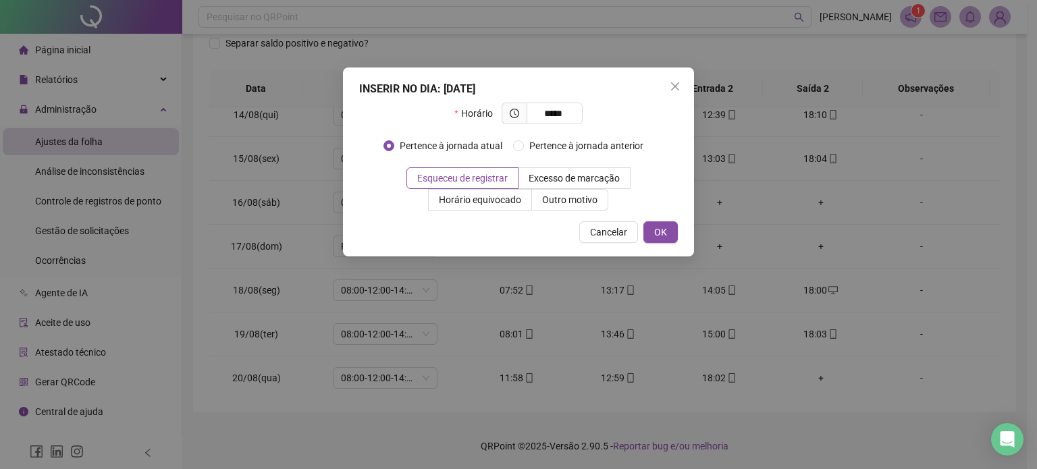
type input "*****"
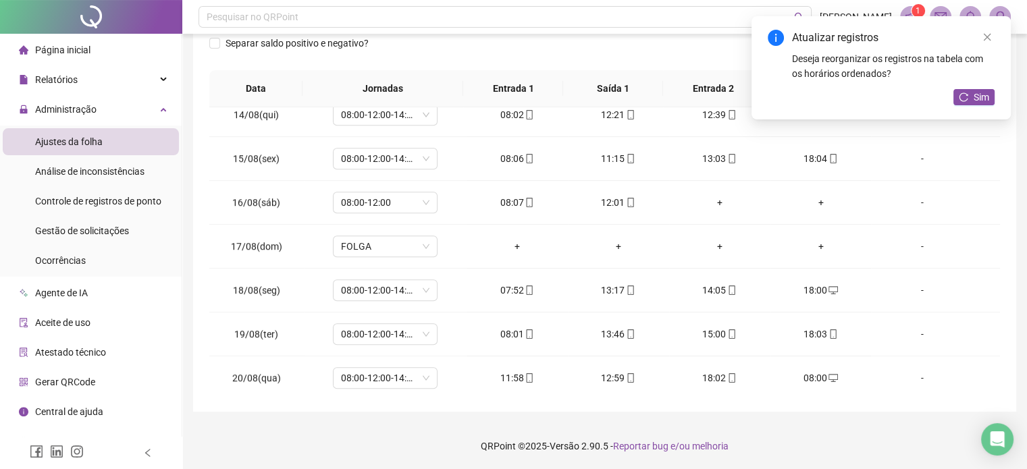
drag, startPoint x: 841, startPoint y: 438, endPoint x: 905, endPoint y: 197, distance: 250.2
click at [841, 437] on footer "QRPoint © 2025 - Versão 2.90.5 - Reportar bug e/ou melhoria" at bounding box center [604, 446] width 845 height 47
click at [965, 91] on button "Sim" at bounding box center [974, 97] width 41 height 16
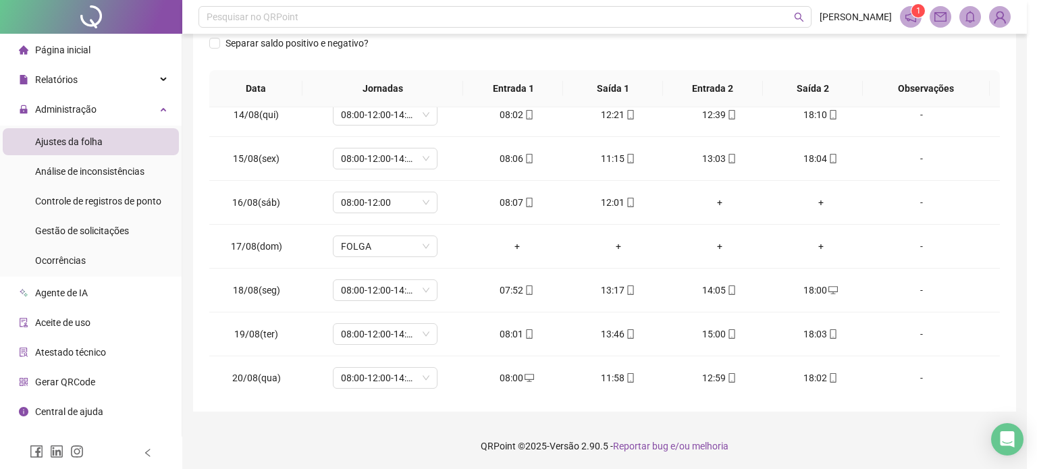
drag, startPoint x: 840, startPoint y: 435, endPoint x: 628, endPoint y: 265, distance: 271.4
click at [840, 434] on div "Atualizando tabela Atualizando e reorganizando os registros... OK" at bounding box center [518, 234] width 1037 height 469
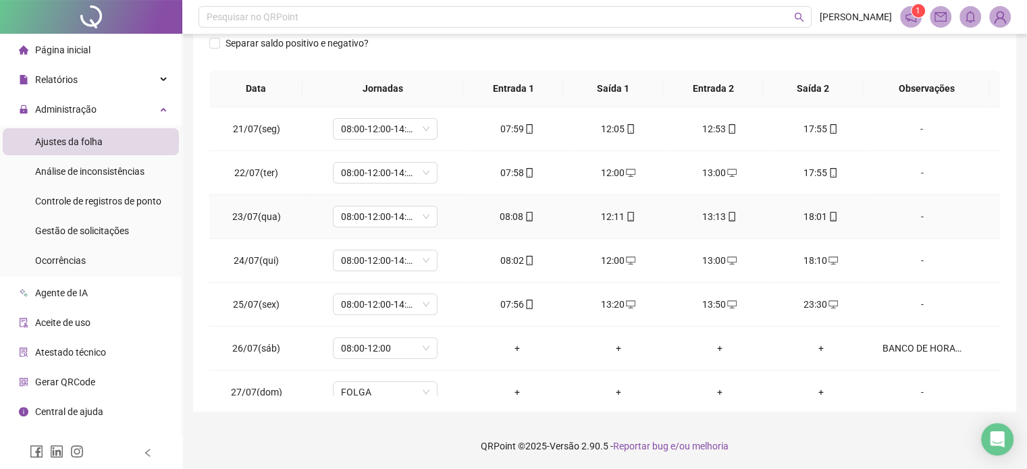
scroll to position [0, 0]
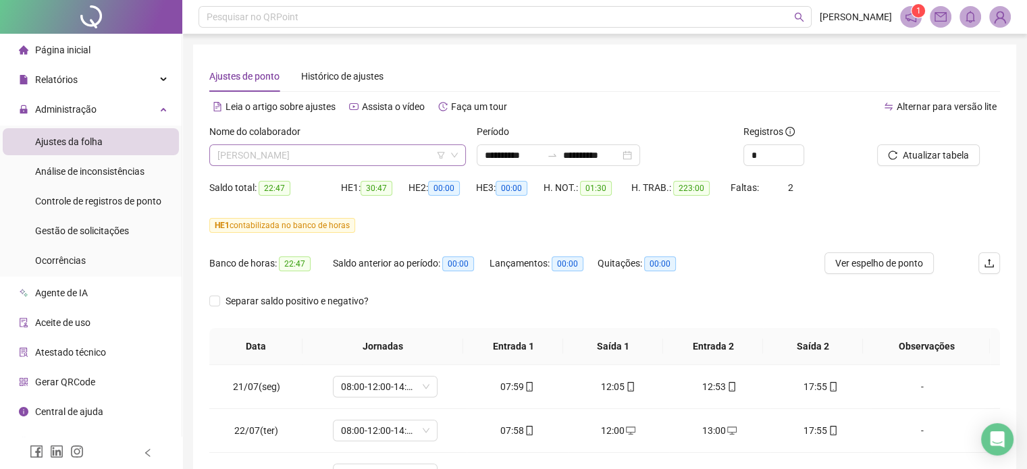
click at [331, 162] on span "[PERSON_NAME]" at bounding box center [337, 155] width 240 height 20
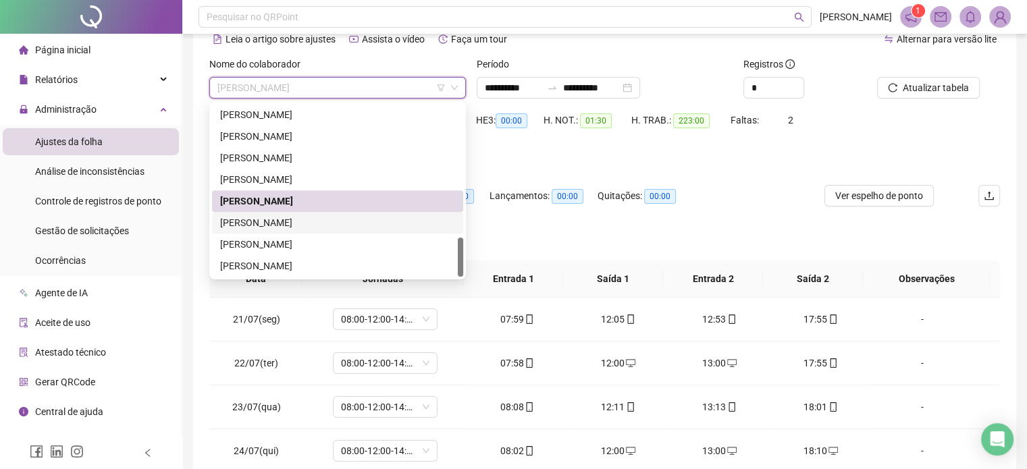
scroll to position [135, 0]
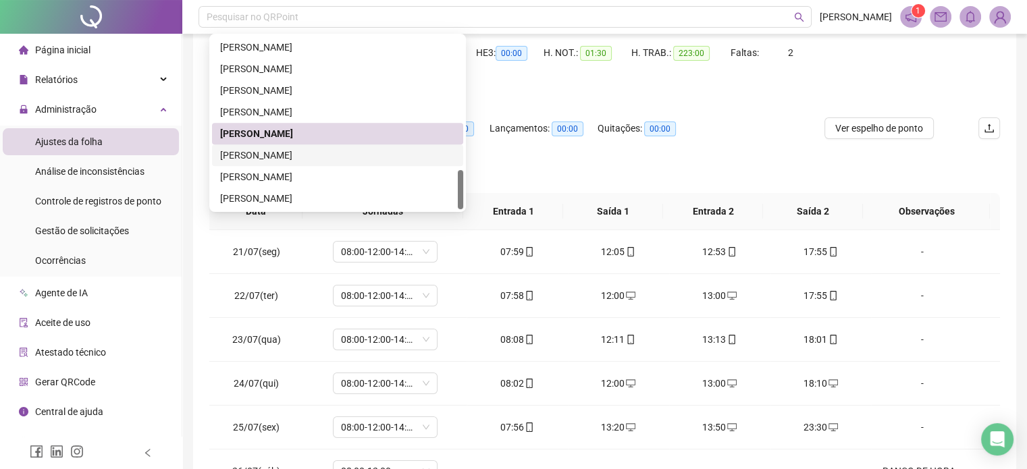
click at [297, 151] on div "[PERSON_NAME]" at bounding box center [337, 155] width 235 height 15
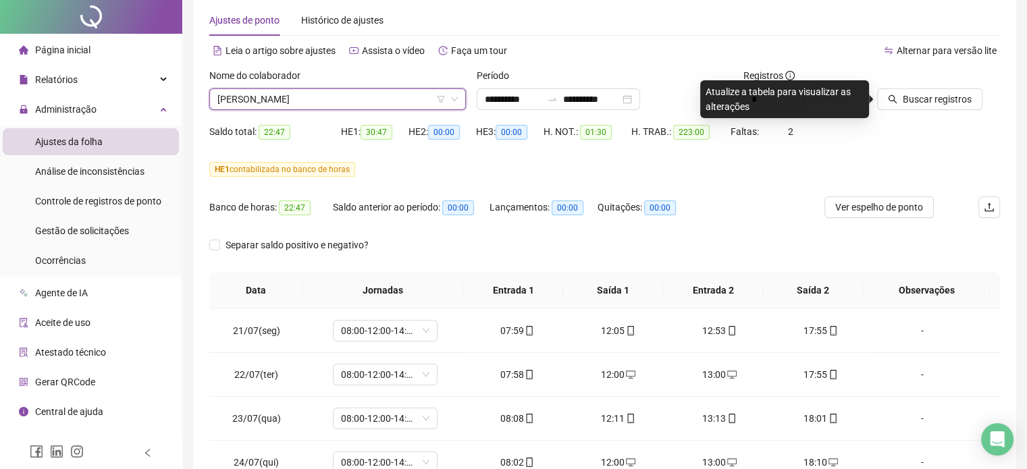
scroll to position [0, 0]
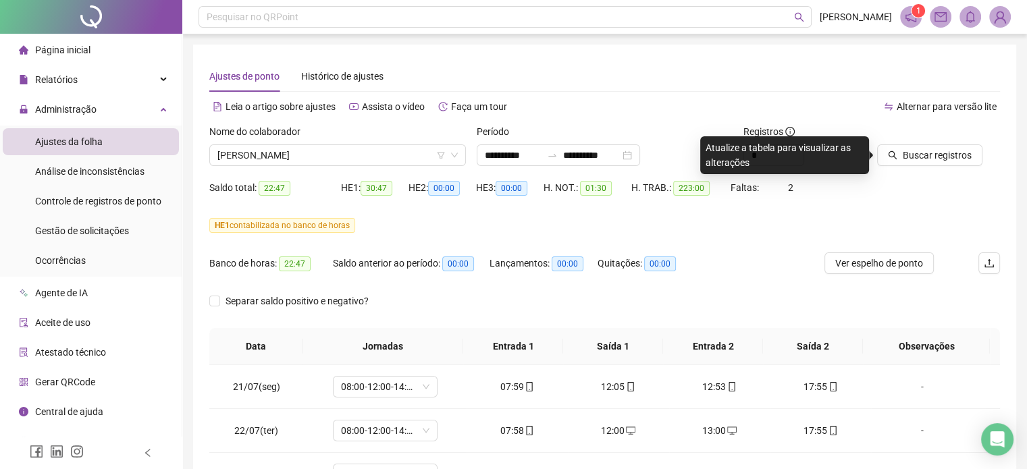
click at [941, 140] on div at bounding box center [921, 134] width 89 height 20
click at [938, 150] on span "Buscar registros" at bounding box center [937, 155] width 69 height 15
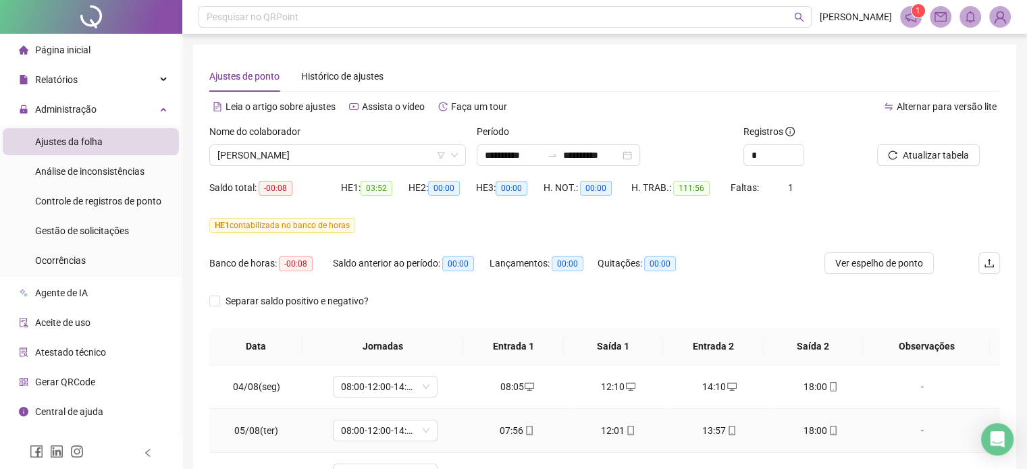
scroll to position [258, 0]
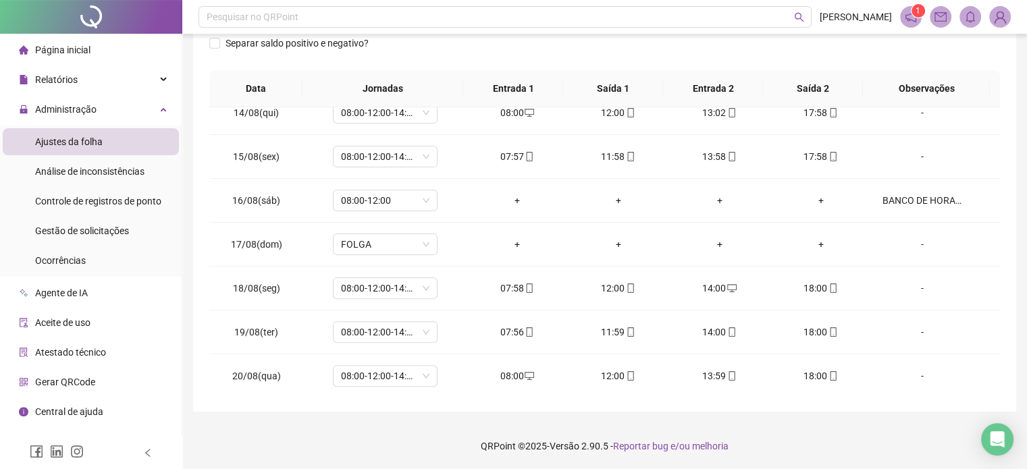
click at [835, 442] on footer "QRPoint © 2025 - Versão 2.90.5 - Reportar bug e/ou melhoria" at bounding box center [604, 446] width 845 height 47
click at [835, 443] on footer "QRPoint © 2025 - Versão 2.90.5 - Reportar bug e/ou melhoria" at bounding box center [604, 446] width 845 height 47
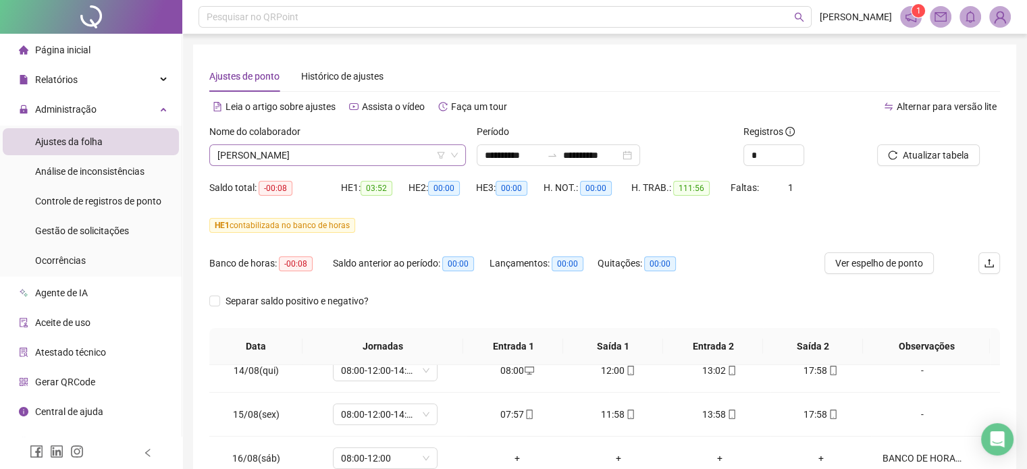
click at [280, 153] on span "[PERSON_NAME]" at bounding box center [337, 155] width 240 height 20
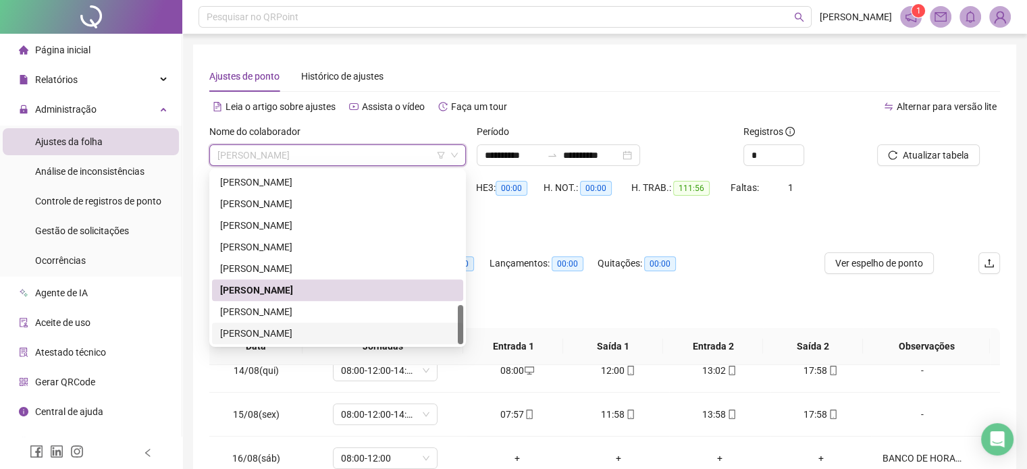
click at [299, 307] on div "[PERSON_NAME]" at bounding box center [337, 312] width 235 height 15
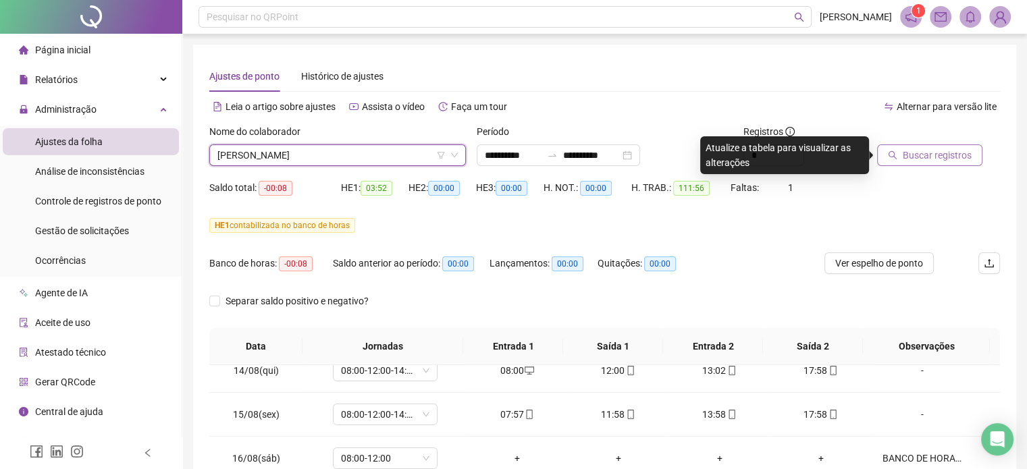
click at [975, 156] on button "Buscar registros" at bounding box center [929, 156] width 105 height 22
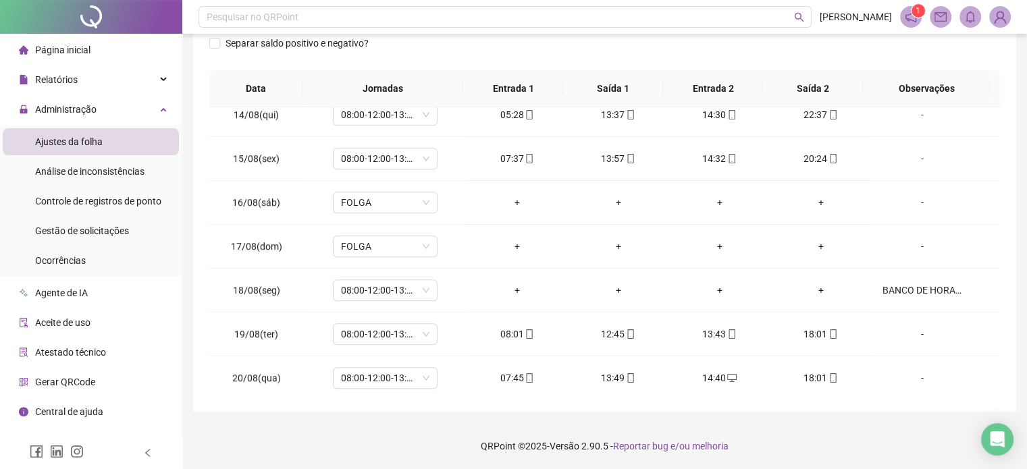
click at [838, 431] on footer "QRPoint © 2025 - Versão 2.90.5 - Reportar bug e/ou melhoria" at bounding box center [604, 446] width 845 height 47
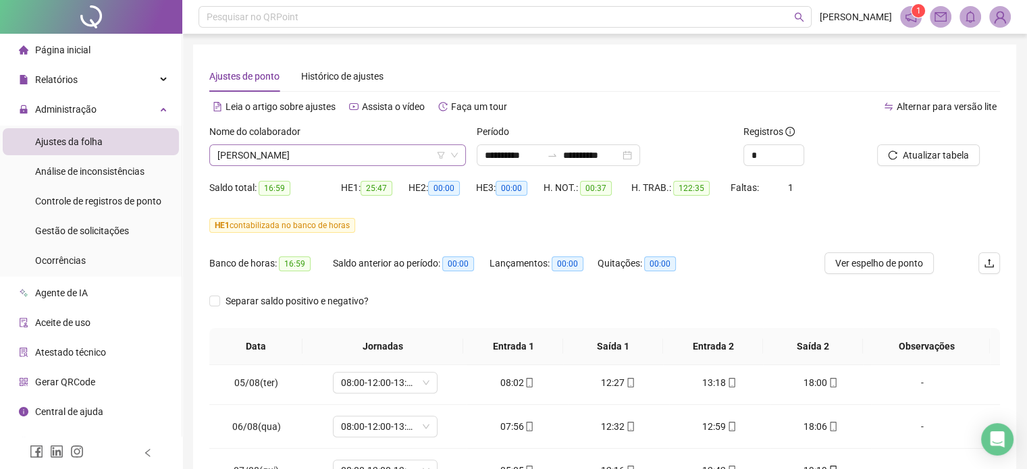
click at [346, 162] on span "[PERSON_NAME]" at bounding box center [337, 155] width 240 height 20
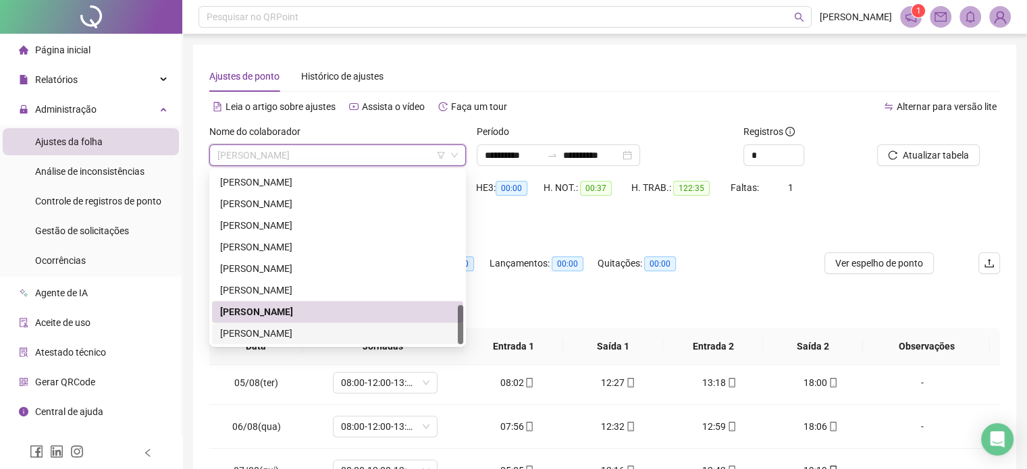
drag, startPoint x: 302, startPoint y: 329, endPoint x: 492, endPoint y: 335, distance: 189.9
click at [301, 329] on div "[PERSON_NAME]" at bounding box center [337, 333] width 235 height 15
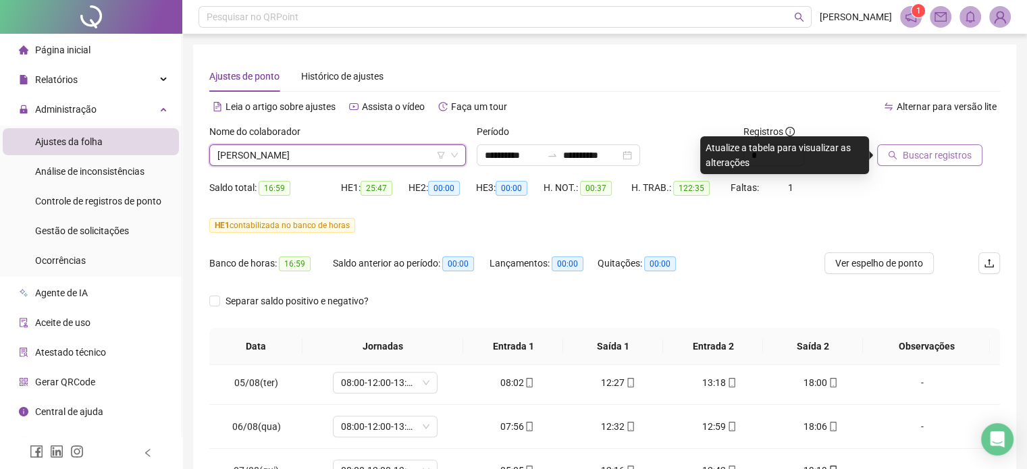
click at [945, 161] on span "Buscar registros" at bounding box center [937, 155] width 69 height 15
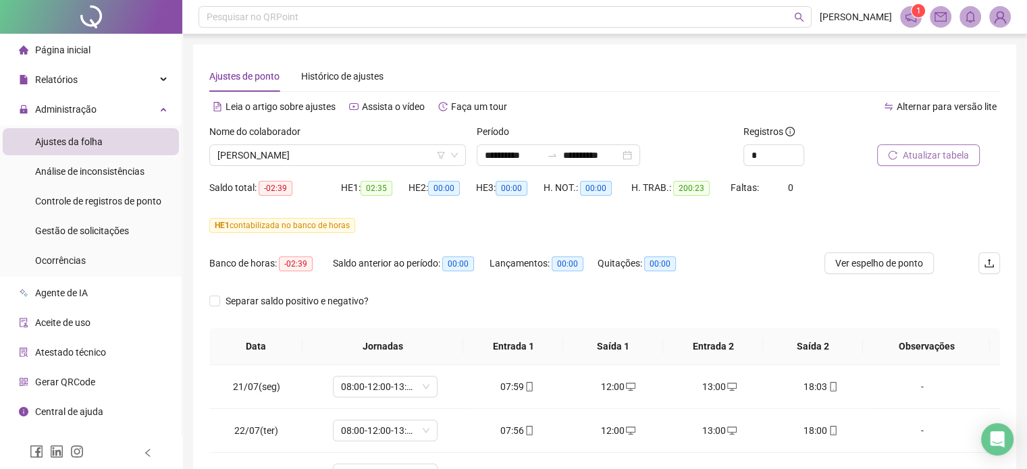
click at [906, 150] on button "Atualizar tabela" at bounding box center [928, 156] width 103 height 22
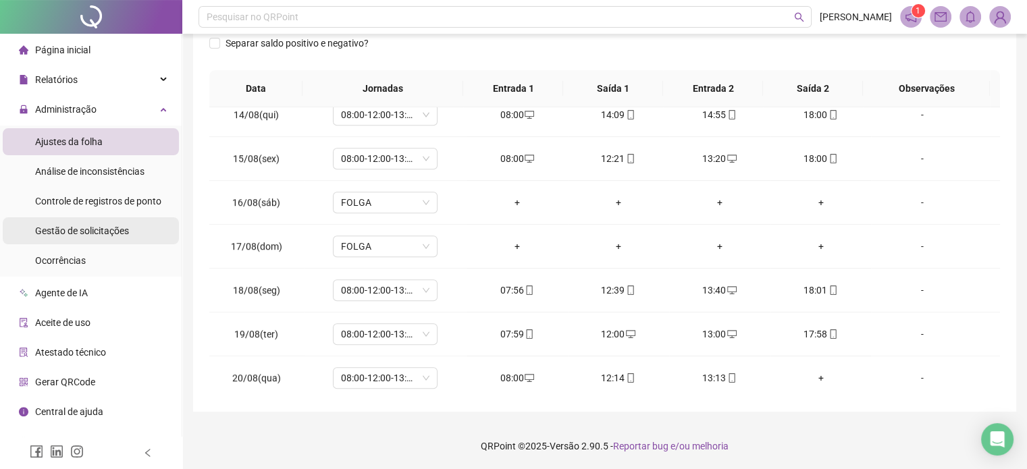
click at [93, 237] on div "Gestão de solicitações" at bounding box center [82, 230] width 94 height 27
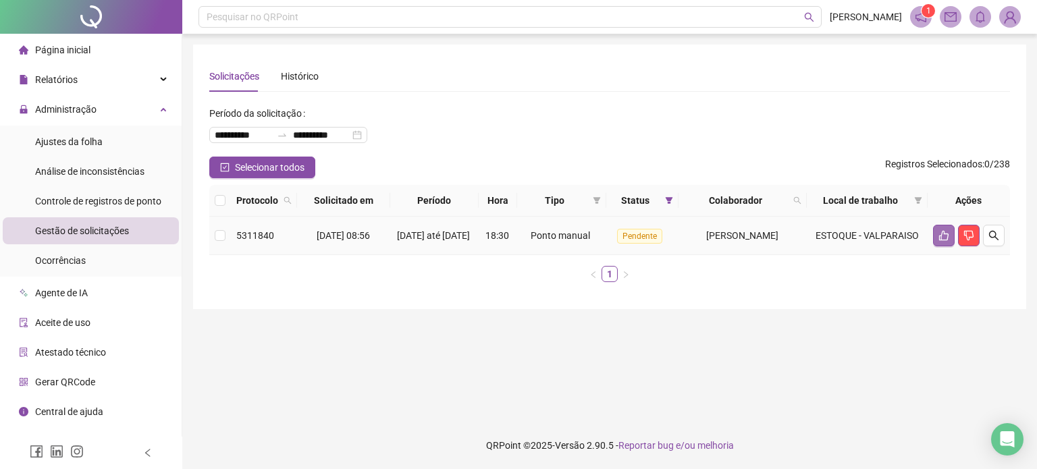
click at [943, 240] on icon "like" at bounding box center [944, 235] width 11 height 11
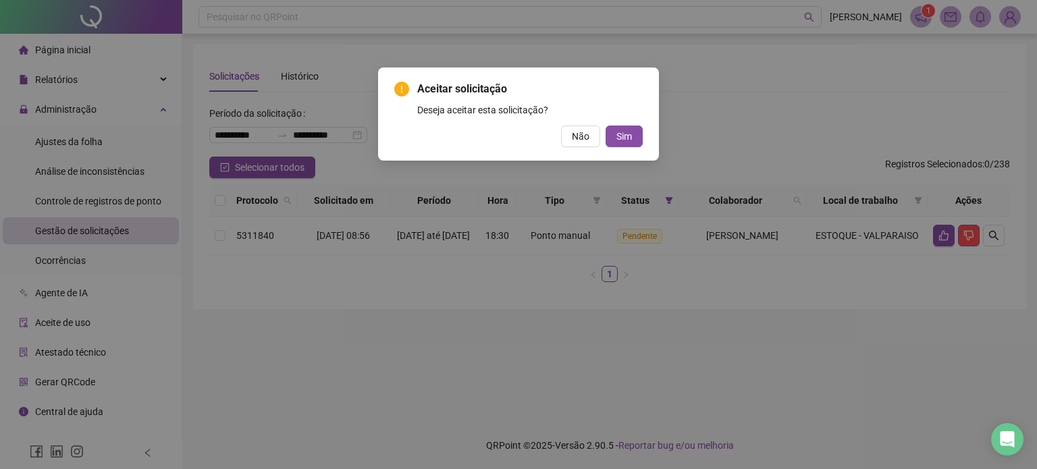
click at [642, 159] on div "Aceitar solicitação Deseja aceitar esta solicitação? Não Sim" at bounding box center [518, 114] width 281 height 93
click at [640, 147] on div "Não Sim" at bounding box center [518, 137] width 249 height 22
click at [638, 142] on button "Sim" at bounding box center [624, 137] width 37 height 22
click at [611, 137] on div "Aceitar solicitação Deseja aceitar esta solicitação? Não Sim" at bounding box center [518, 234] width 1037 height 469
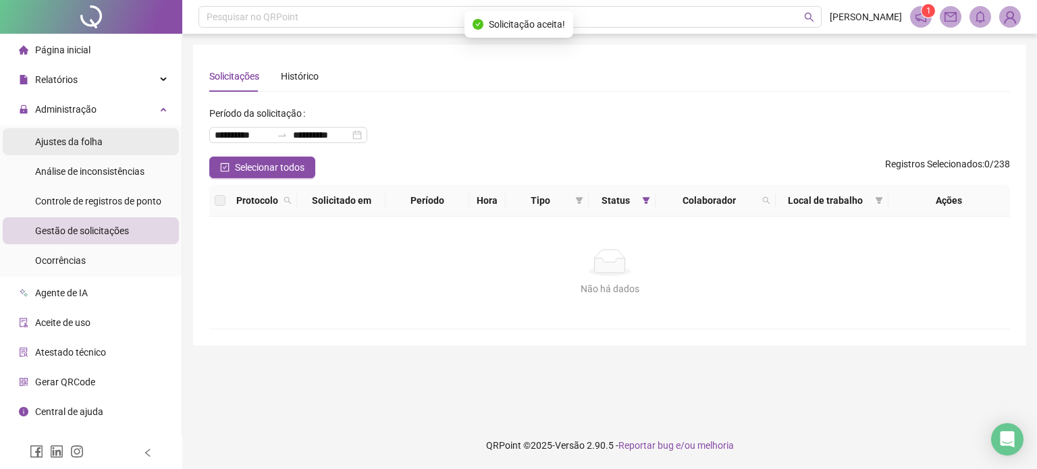
click at [116, 141] on li "Ajustes da folha" at bounding box center [91, 141] width 176 height 27
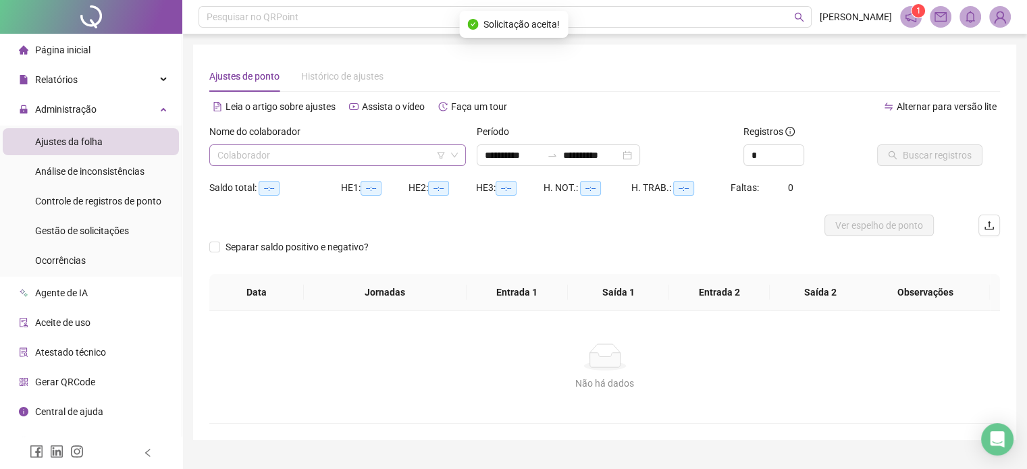
click at [359, 152] on input "search" at bounding box center [331, 155] width 228 height 20
type input "**********"
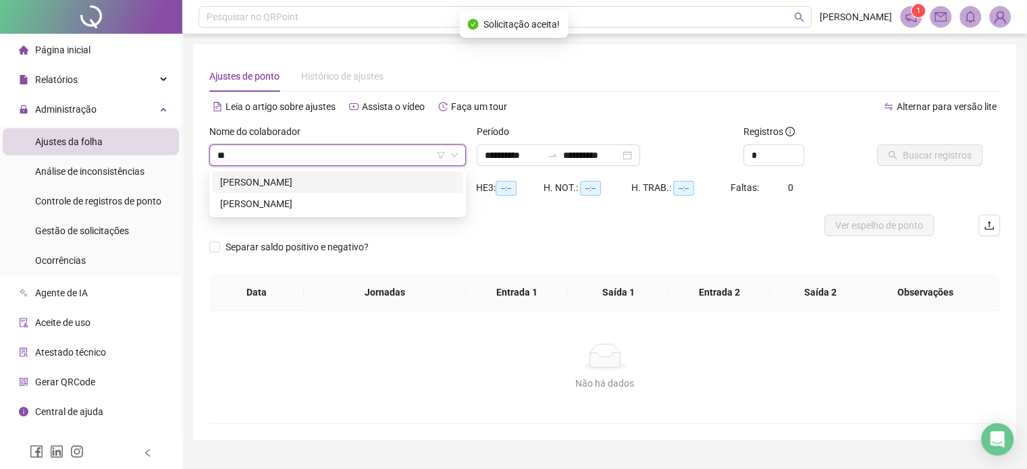
type input "***"
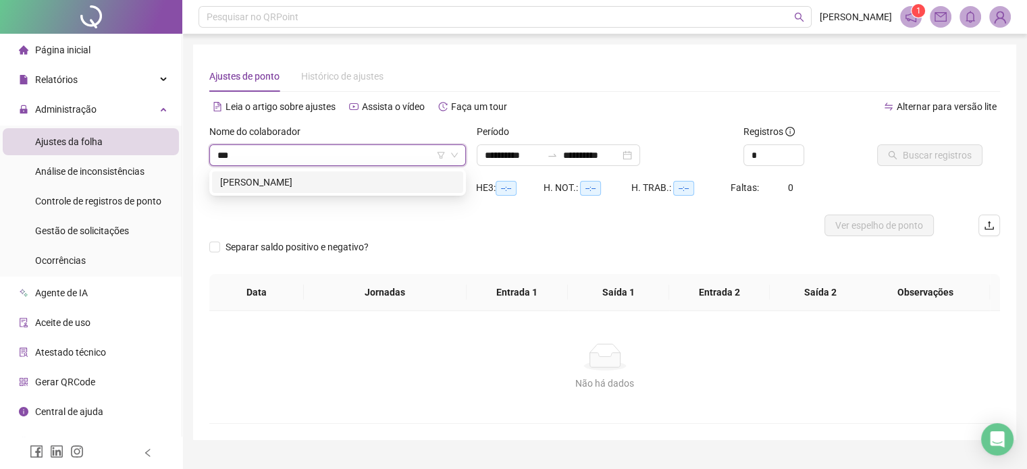
click at [313, 188] on div "[PERSON_NAME]" at bounding box center [337, 182] width 235 height 15
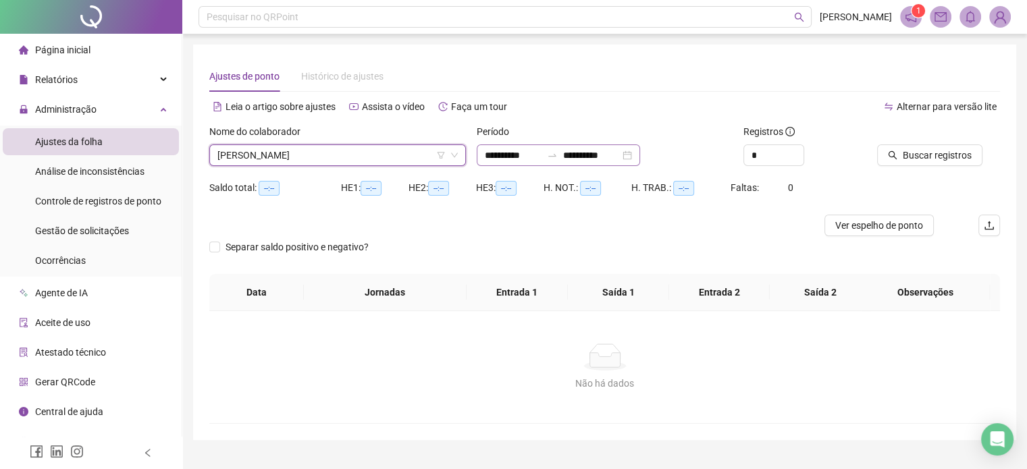
click at [640, 159] on div "**********" at bounding box center [558, 156] width 163 height 22
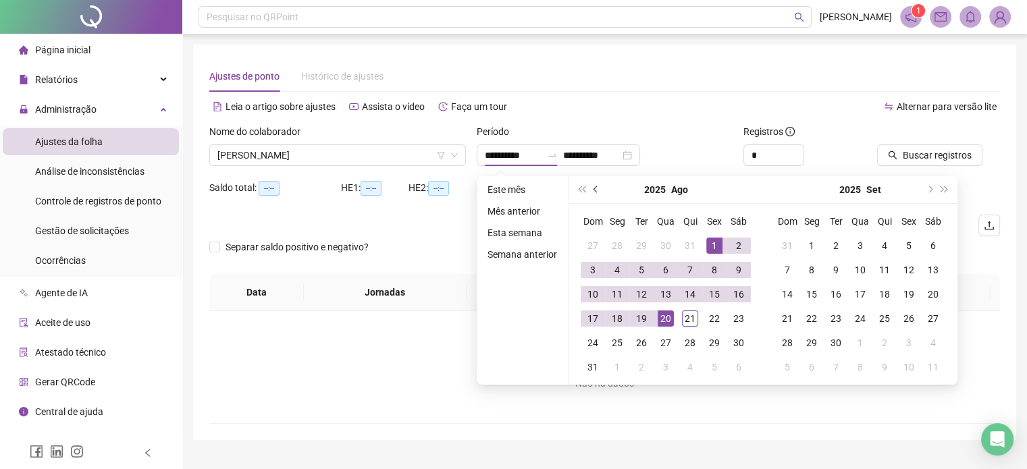
click at [598, 188] on button "prev-year" at bounding box center [596, 189] width 15 height 27
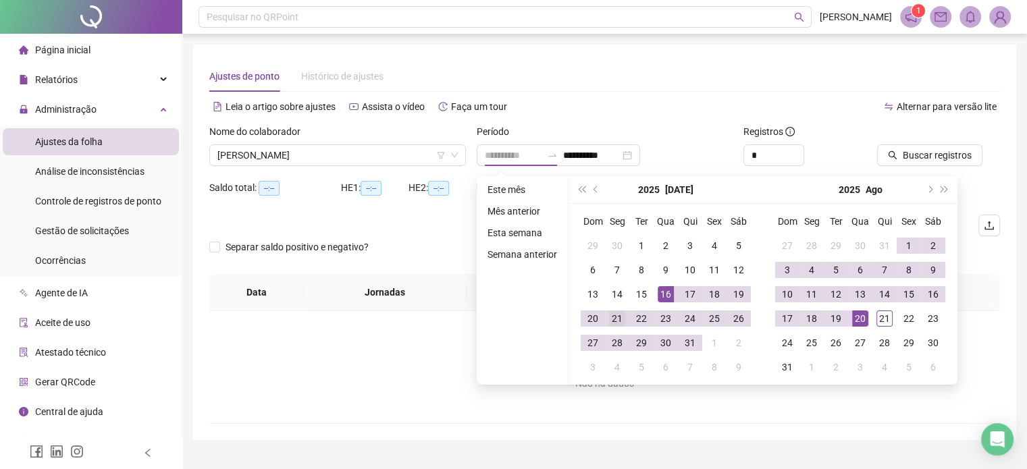
type input "**********"
click at [616, 325] on div "21" at bounding box center [617, 319] width 16 height 16
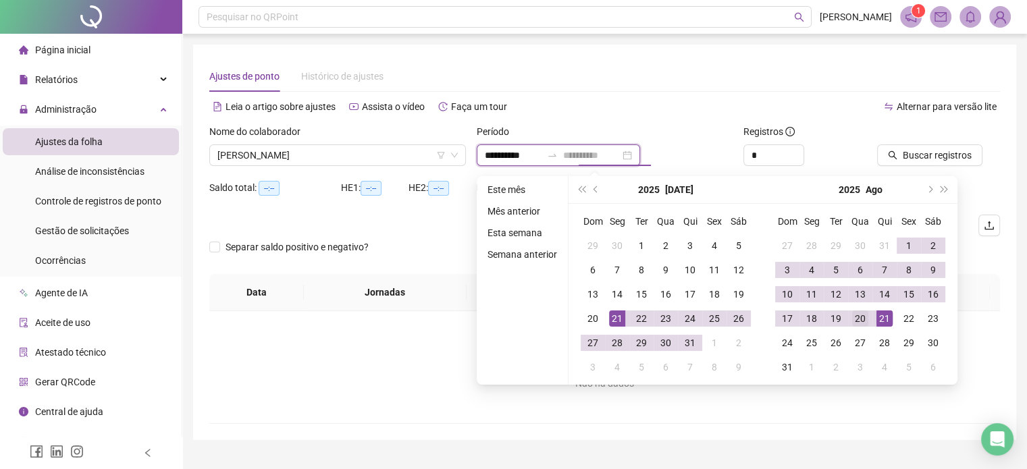
type input "**********"
click at [856, 320] on div "20" at bounding box center [860, 319] width 16 height 16
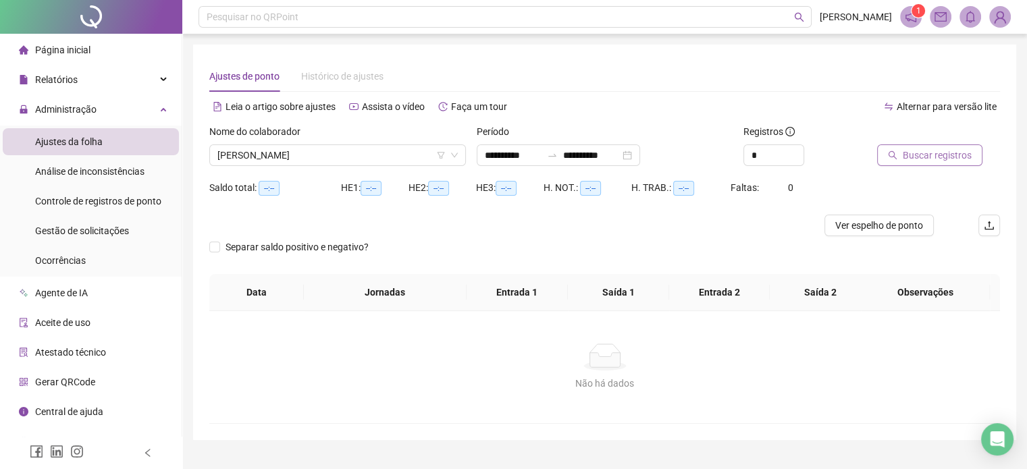
click at [926, 155] on span "Buscar registros" at bounding box center [937, 155] width 69 height 15
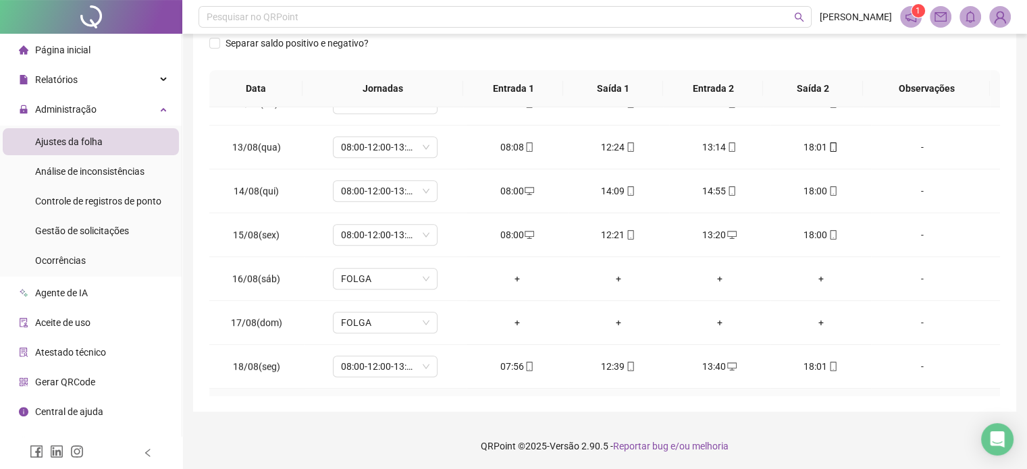
scroll to position [1068, 0]
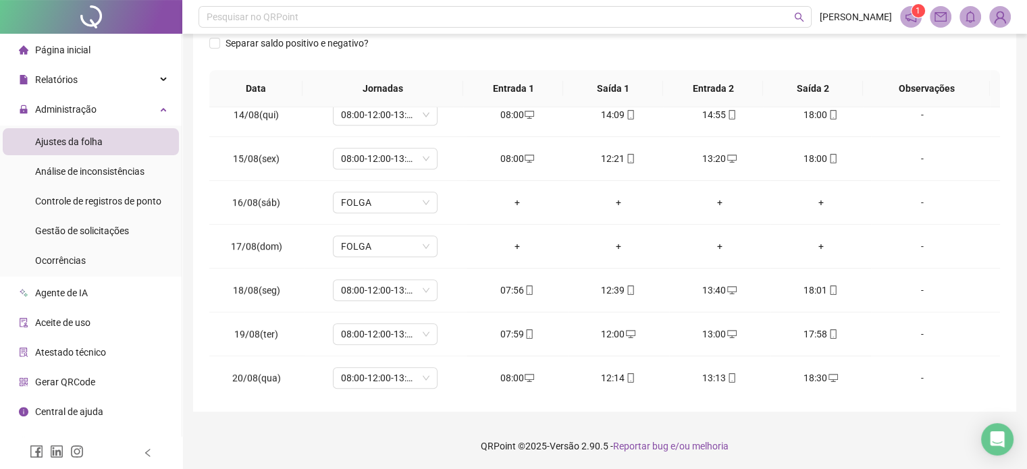
click at [816, 428] on footer "QRPoint © 2025 - Versão 2.90.5 - Reportar bug e/ou melhoria" at bounding box center [604, 446] width 845 height 47
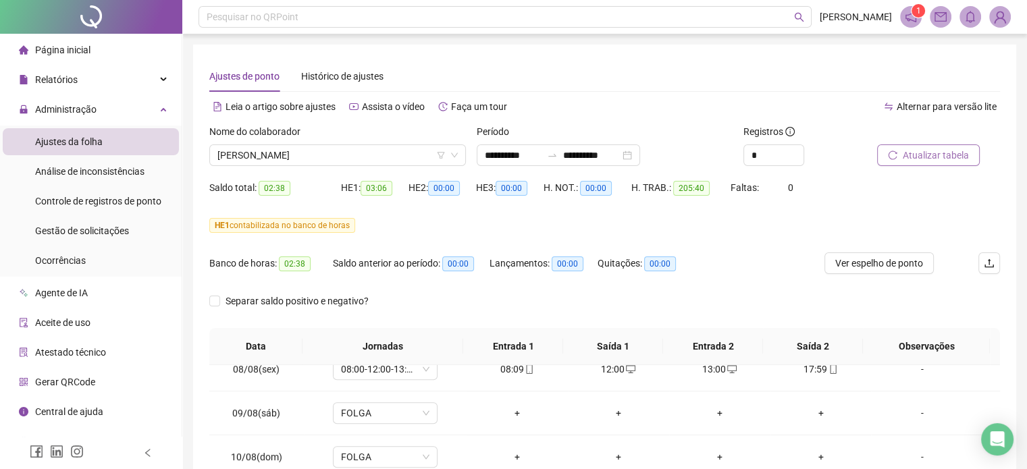
scroll to position [798, 0]
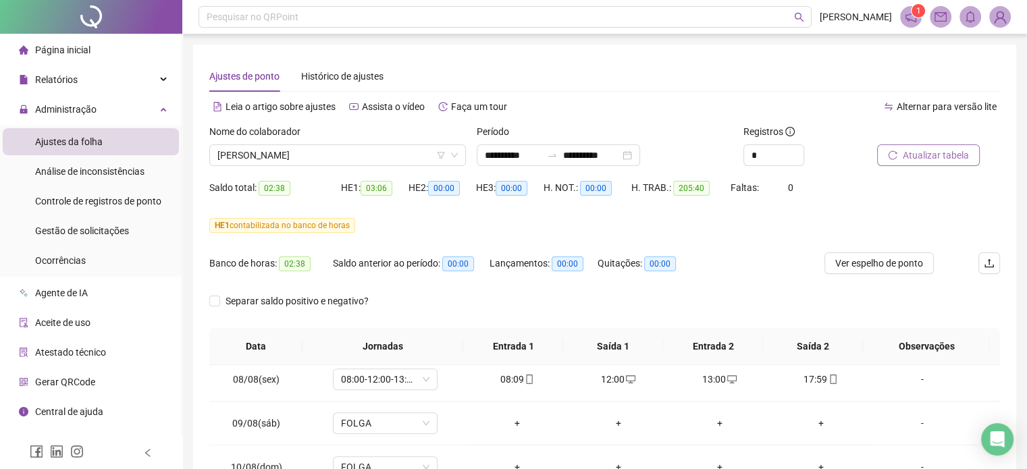
click at [938, 158] on span "Atualizar tabela" at bounding box center [936, 155] width 66 height 15
drag, startPoint x: 167, startPoint y: 105, endPoint x: 165, endPoint y: 91, distance: 14.3
click at [166, 105] on div "Administração" at bounding box center [91, 109] width 176 height 27
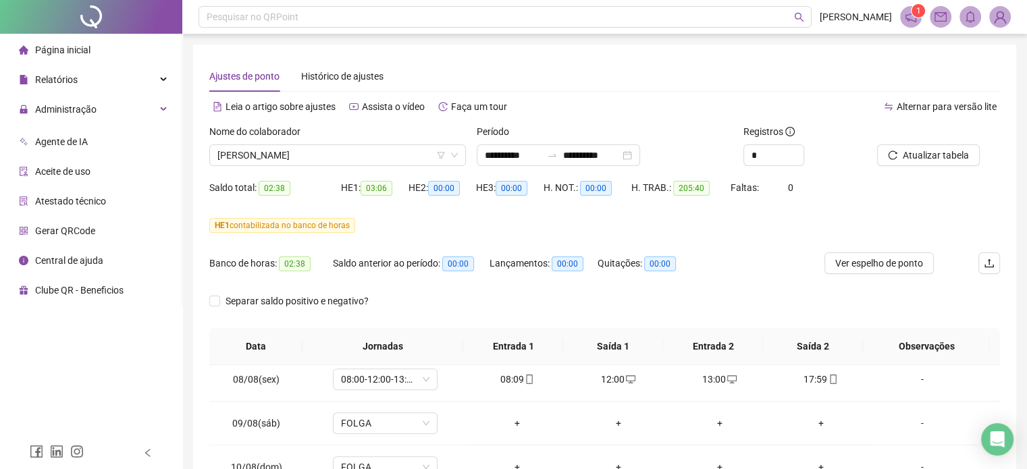
click at [163, 65] on ul "Página inicial Relatórios Listagem de colaboradores Listagem de atrasos Folha d…" at bounding box center [91, 170] width 182 height 273
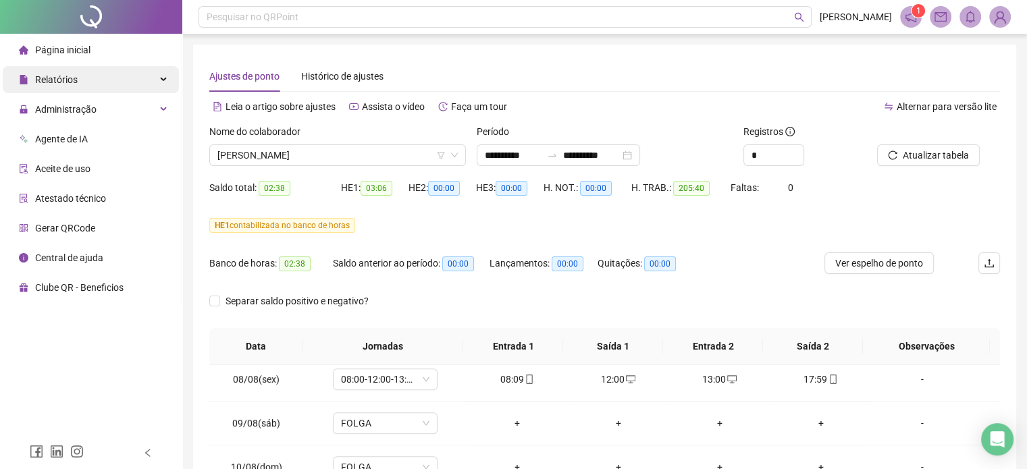
click at [161, 80] on icon at bounding box center [164, 80] width 7 height 0
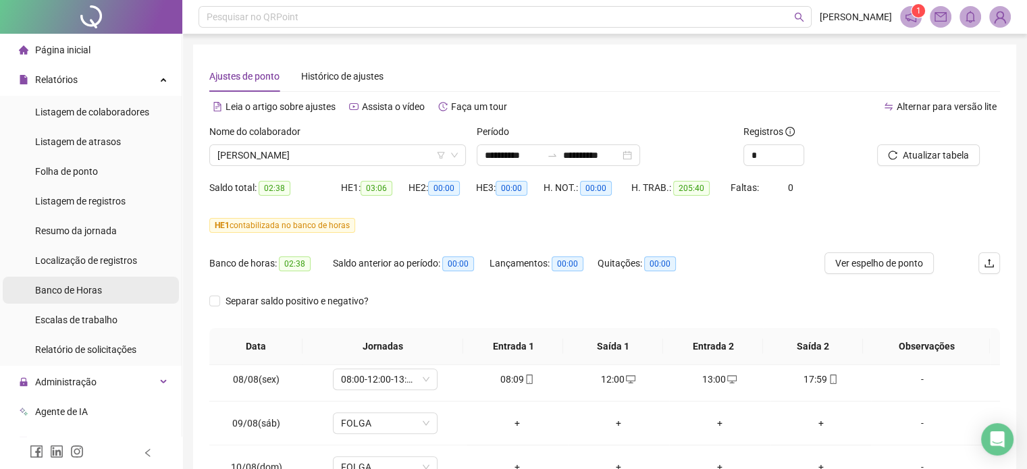
click at [78, 288] on span "Banco de Horas" at bounding box center [68, 290] width 67 height 11
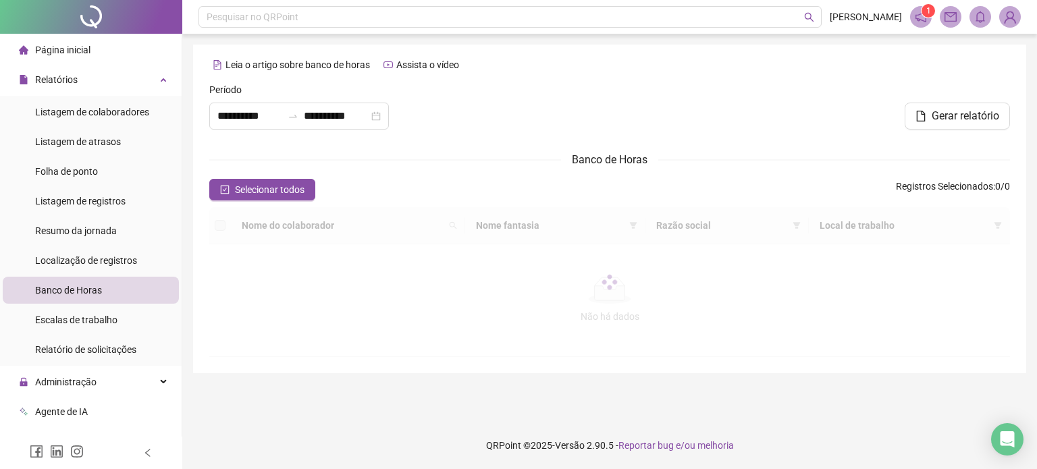
type input "**********"
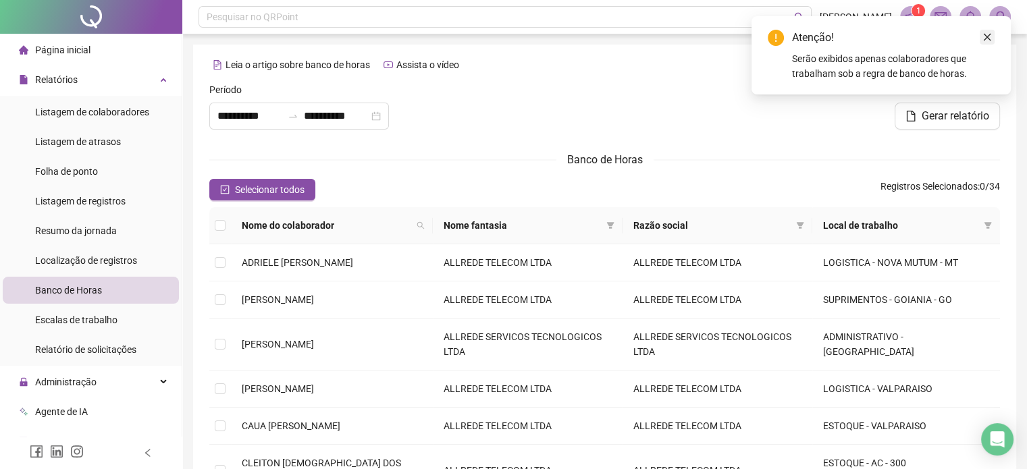
click at [983, 36] on icon "close" at bounding box center [987, 36] width 9 height 9
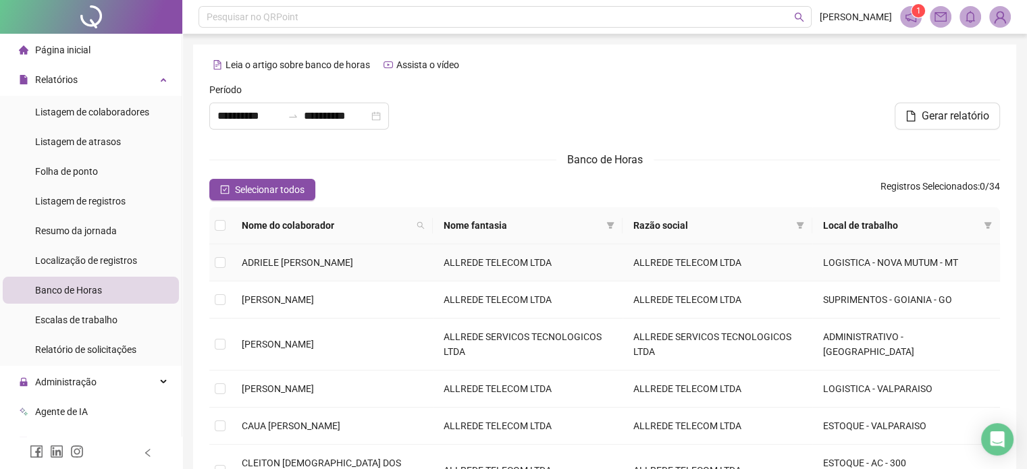
click at [268, 260] on span "ADRIELE [PERSON_NAME]" at bounding box center [297, 262] width 111 height 11
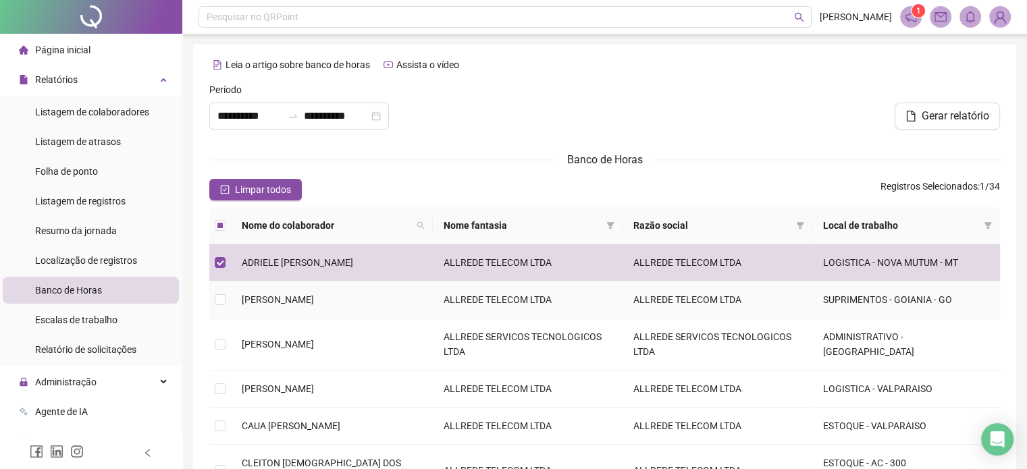
click at [278, 301] on span "[PERSON_NAME]" at bounding box center [278, 299] width 72 height 11
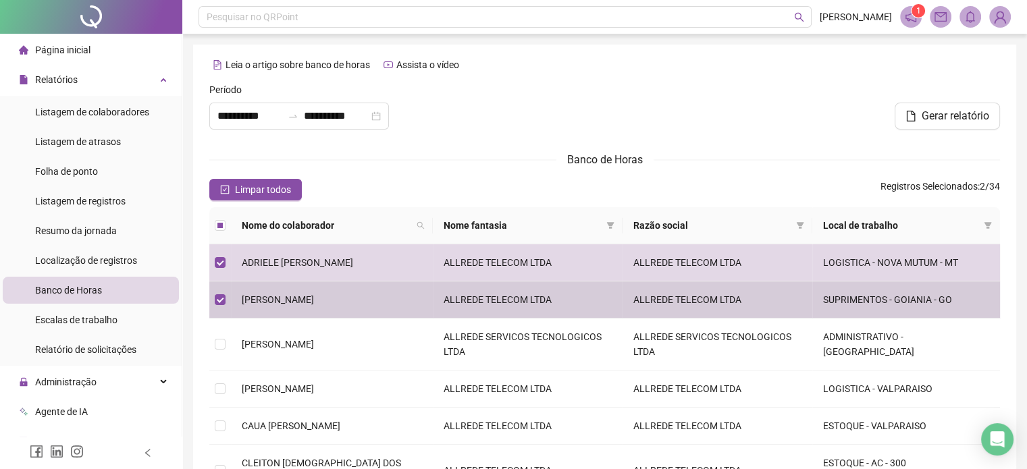
click at [300, 348] on td "[PERSON_NAME]" at bounding box center [332, 345] width 202 height 52
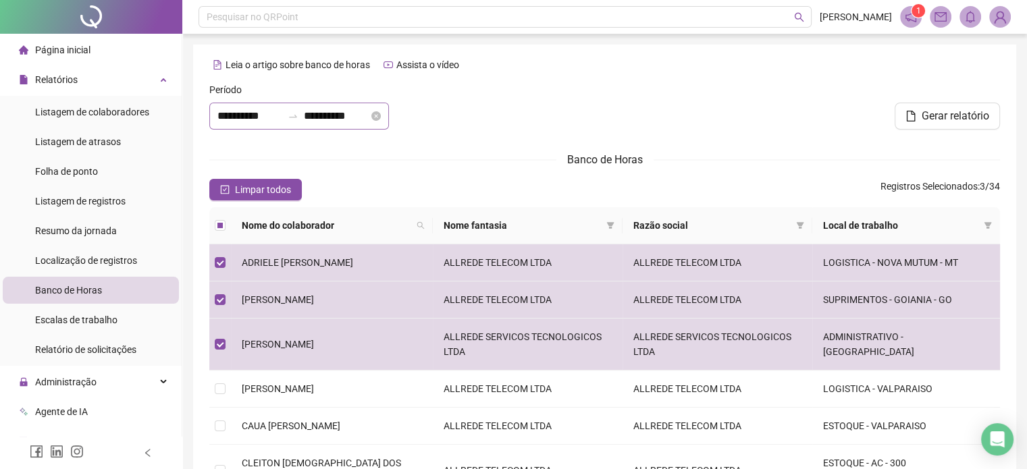
click at [389, 115] on div "**********" at bounding box center [299, 116] width 180 height 27
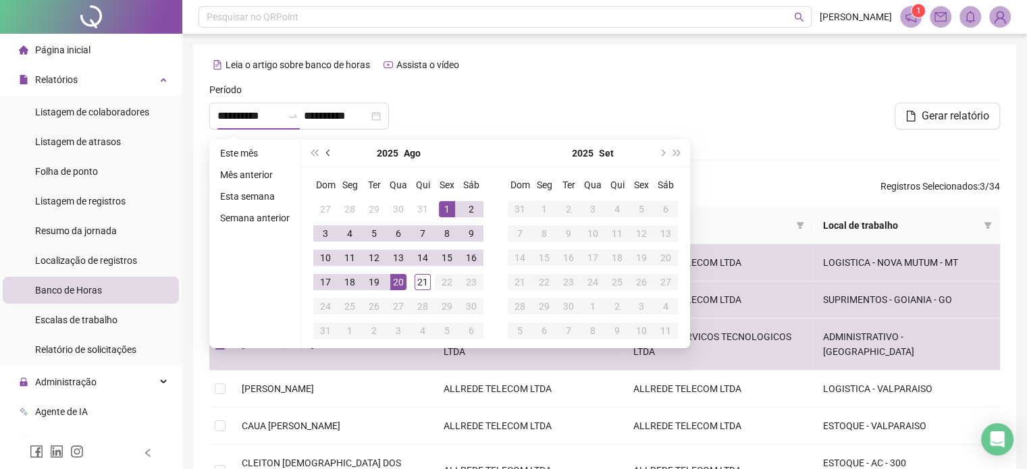
click at [332, 152] on button "prev-year" at bounding box center [329, 153] width 15 height 27
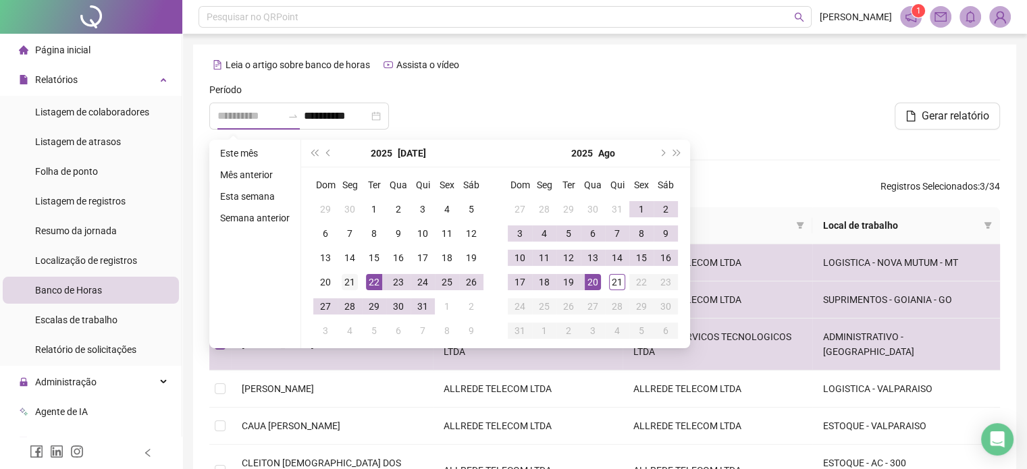
type input "**********"
drag, startPoint x: 349, startPoint y: 285, endPoint x: 356, endPoint y: 284, distance: 6.8
click at [349, 285] on div "21" at bounding box center [350, 282] width 16 height 16
type input "**********"
click at [594, 282] on div "20" at bounding box center [593, 282] width 16 height 16
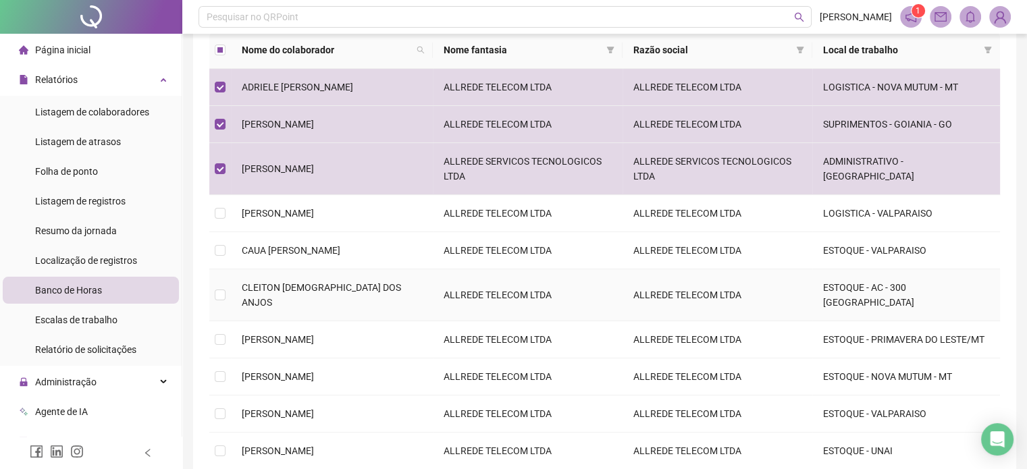
scroll to position [203, 0]
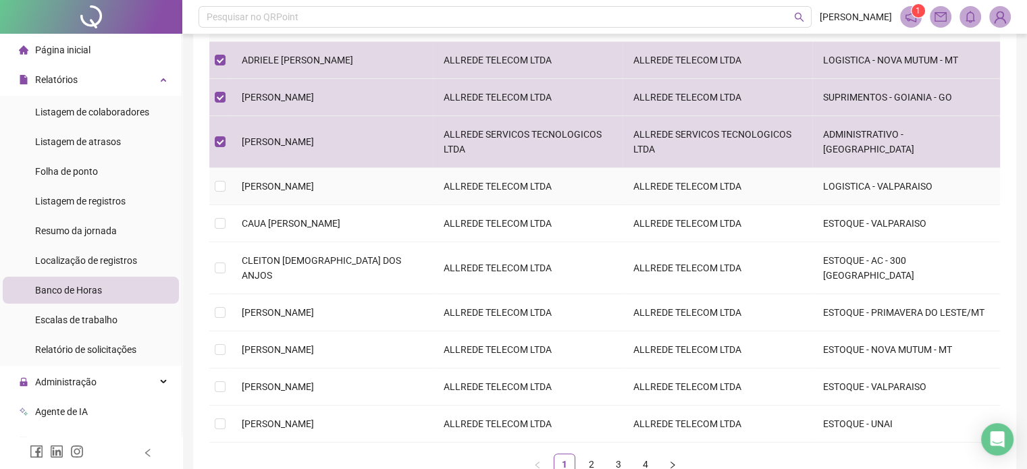
click at [314, 181] on span "[PERSON_NAME]" at bounding box center [278, 186] width 72 height 11
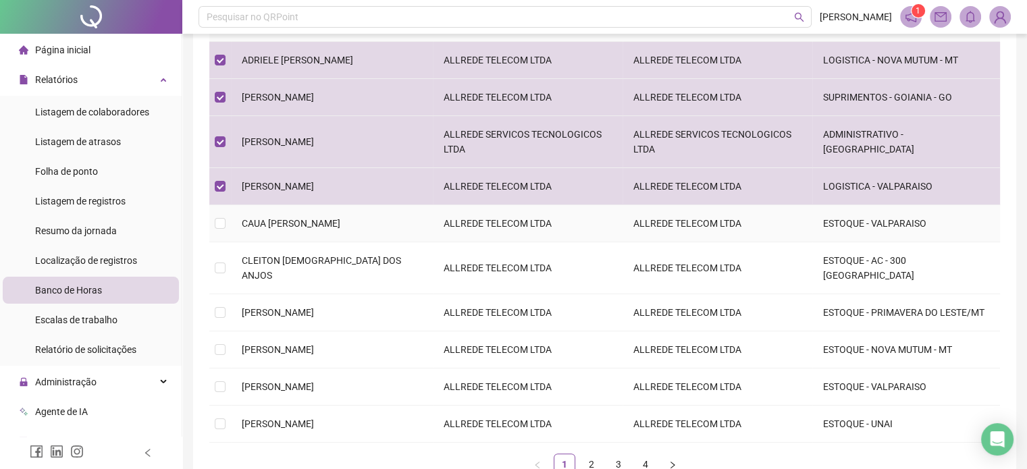
click at [326, 218] on span "CAUA [PERSON_NAME]" at bounding box center [291, 223] width 99 height 11
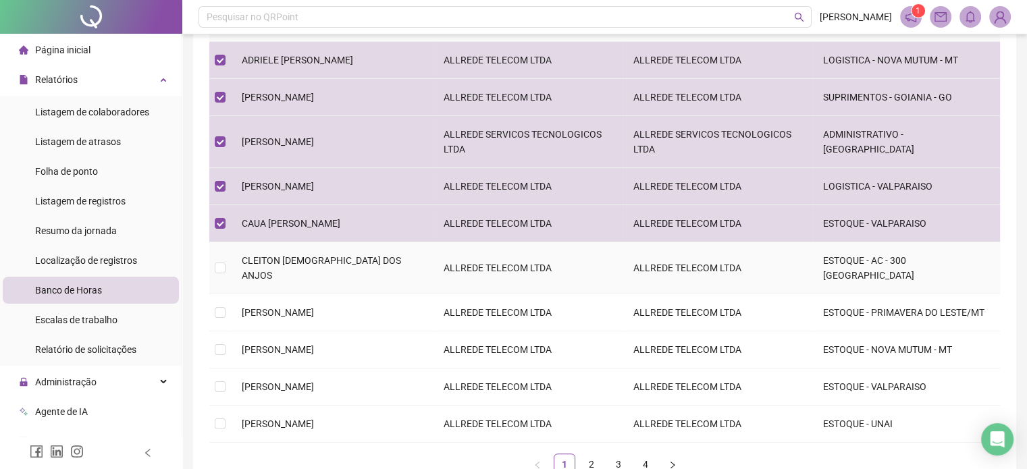
click at [301, 255] on span "CLEITON [DEMOGRAPHIC_DATA] DOS ANJOS" at bounding box center [321, 268] width 159 height 26
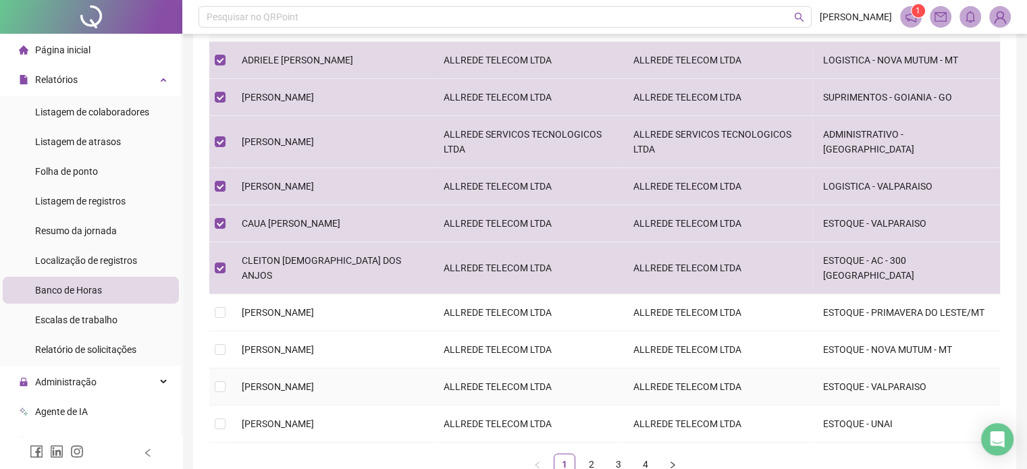
click at [308, 369] on td "[PERSON_NAME]" at bounding box center [332, 387] width 202 height 37
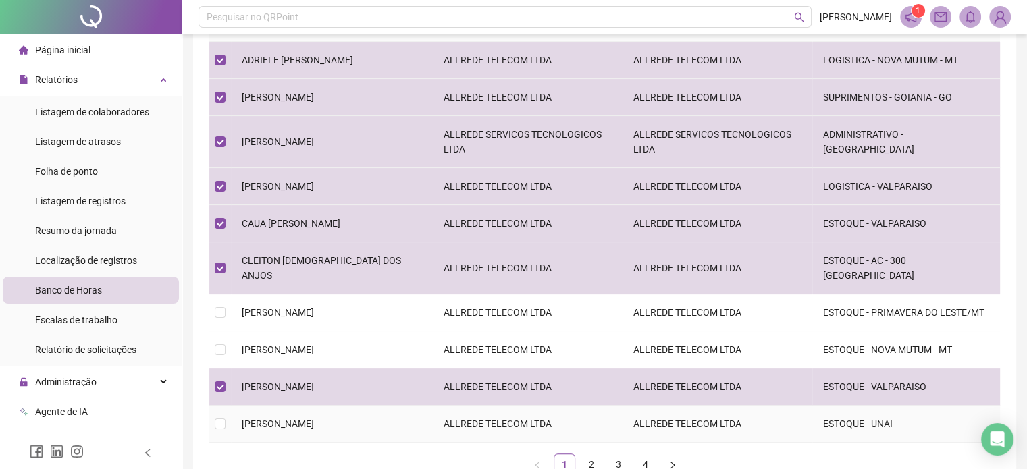
click at [315, 406] on td "[PERSON_NAME]" at bounding box center [332, 424] width 202 height 37
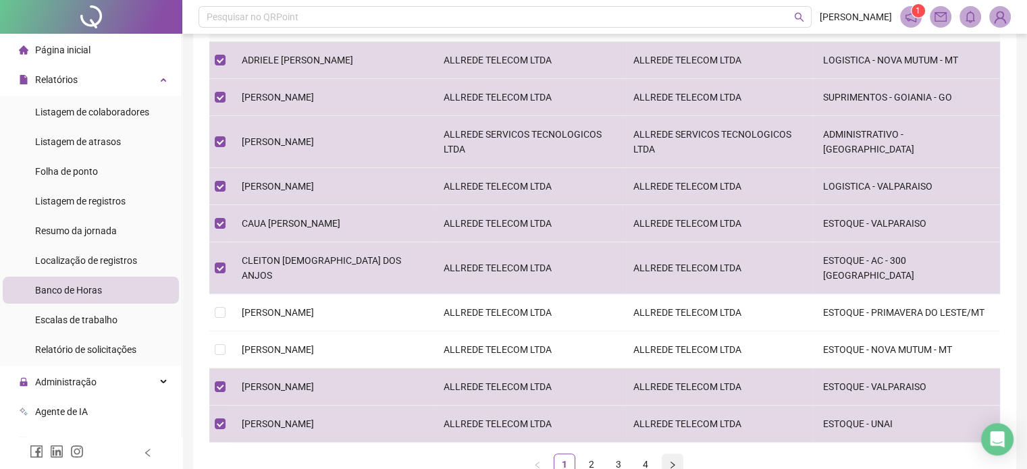
click at [676, 454] on button "button" at bounding box center [673, 465] width 22 height 22
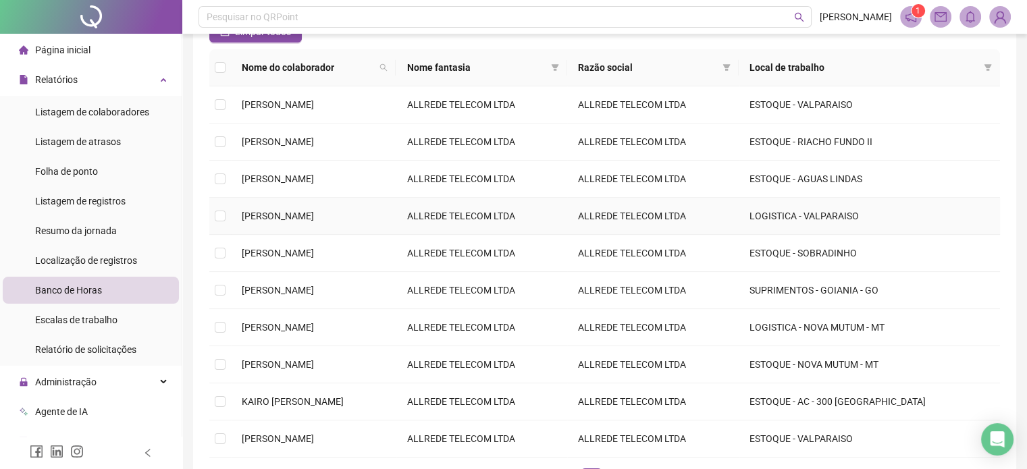
scroll to position [135, 0]
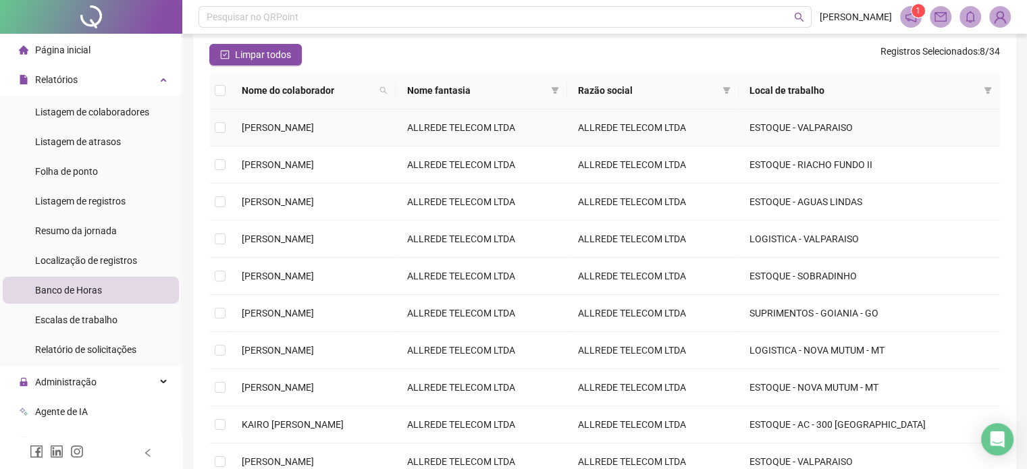
drag, startPoint x: 315, startPoint y: 116, endPoint x: 311, endPoint y: 138, distance: 22.5
click at [314, 116] on td "[PERSON_NAME]" at bounding box center [313, 127] width 165 height 37
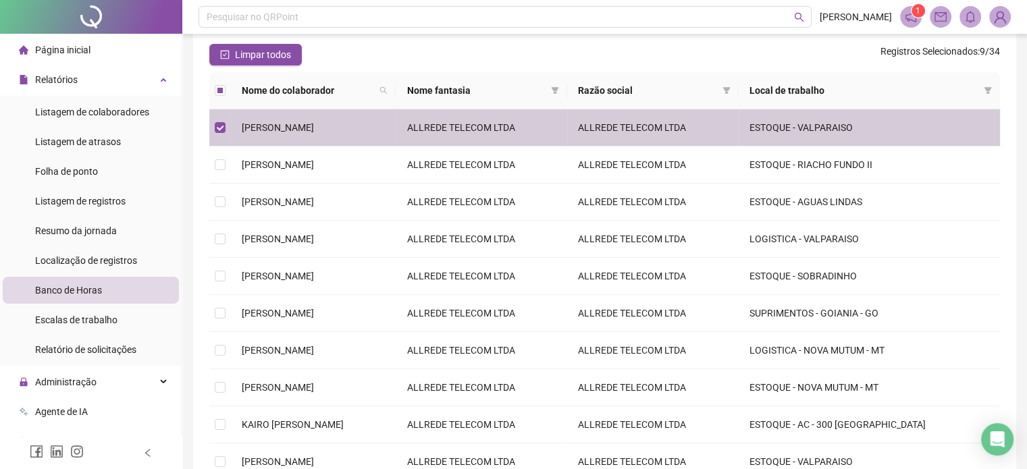
click at [305, 159] on span "[PERSON_NAME]" at bounding box center [278, 164] width 72 height 11
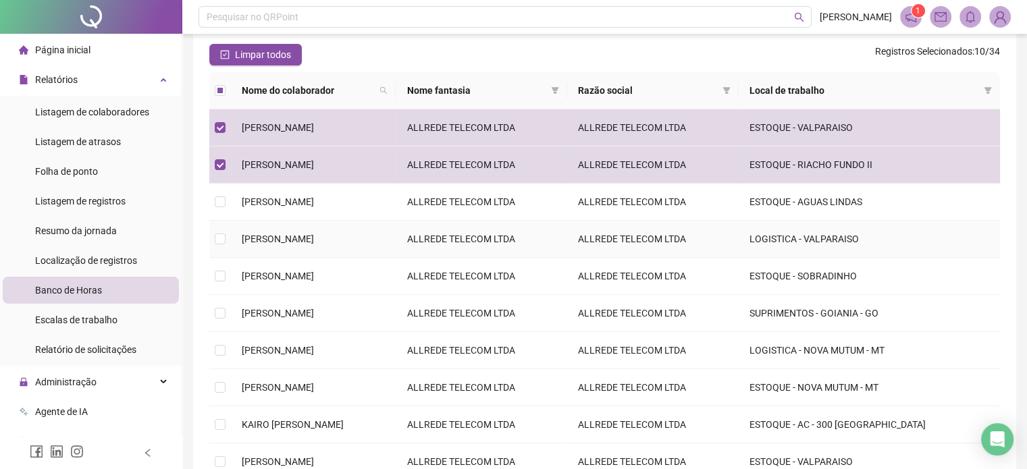
click at [311, 197] on span "[PERSON_NAME]" at bounding box center [278, 202] width 72 height 11
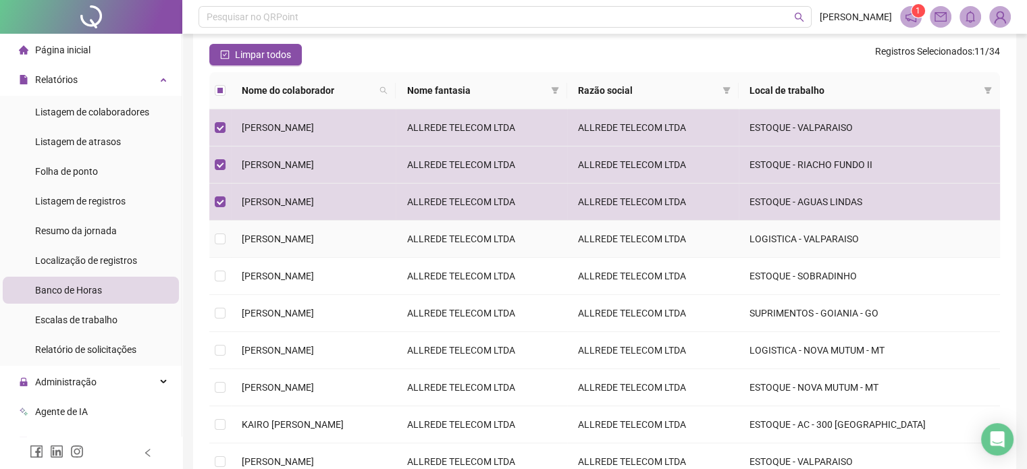
click at [314, 245] on span "[PERSON_NAME]" at bounding box center [278, 239] width 72 height 11
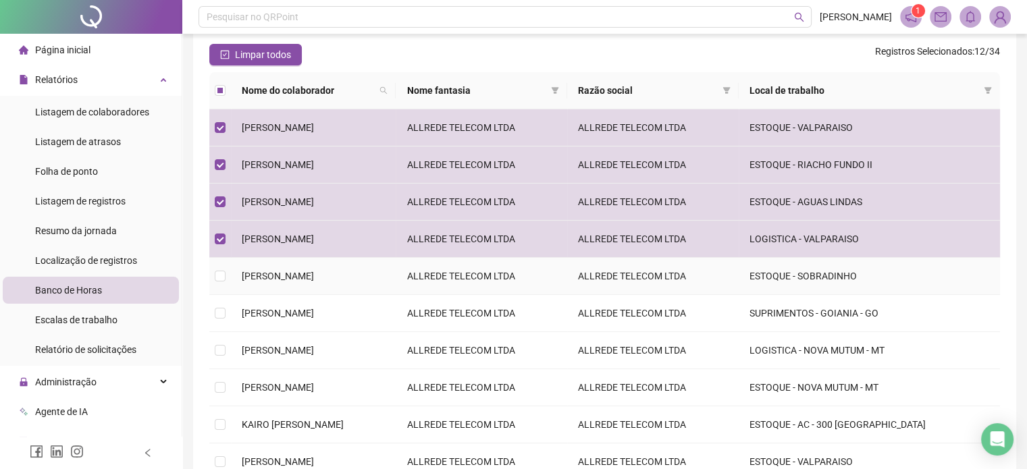
click at [314, 276] on span "[PERSON_NAME]" at bounding box center [278, 276] width 72 height 11
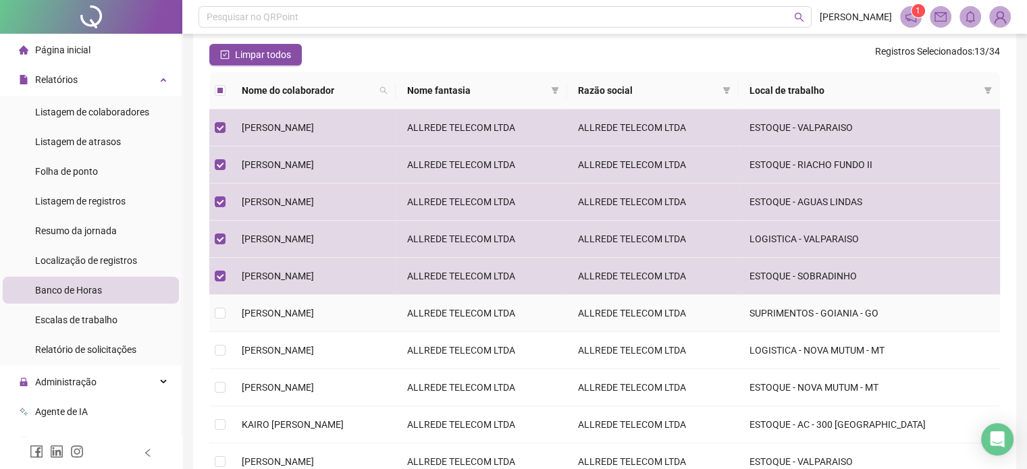
click at [314, 315] on span "[PERSON_NAME]" at bounding box center [278, 313] width 72 height 11
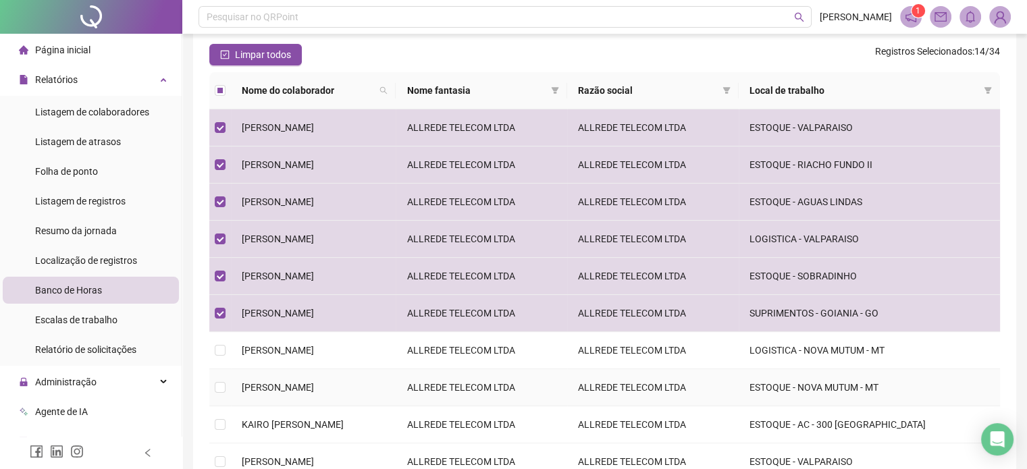
click at [314, 345] on span "[PERSON_NAME]" at bounding box center [278, 350] width 72 height 11
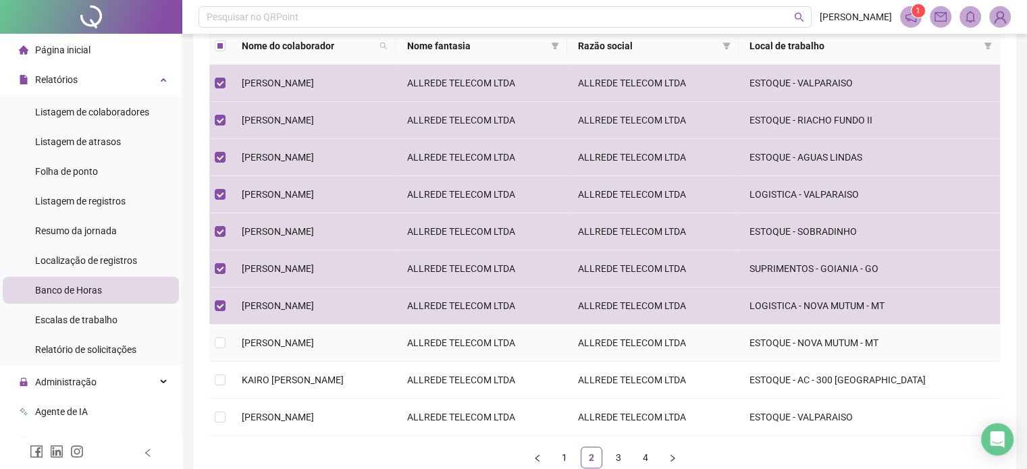
scroll to position [203, 0]
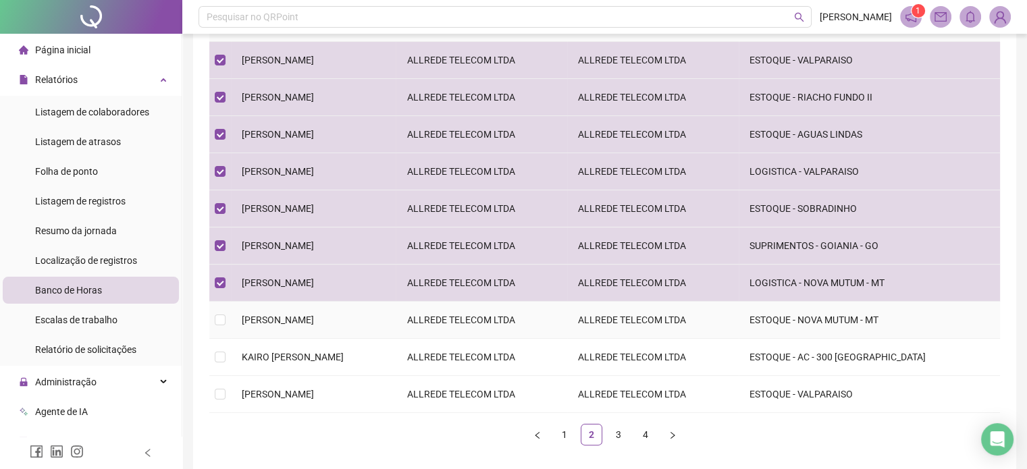
click at [324, 311] on td "[PERSON_NAME]" at bounding box center [313, 320] width 165 height 37
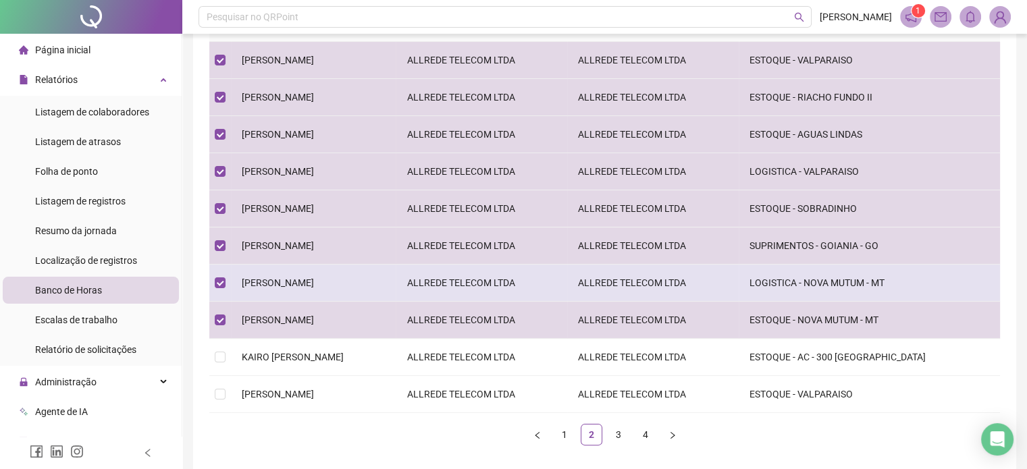
click at [314, 282] on span "[PERSON_NAME]" at bounding box center [278, 283] width 72 height 11
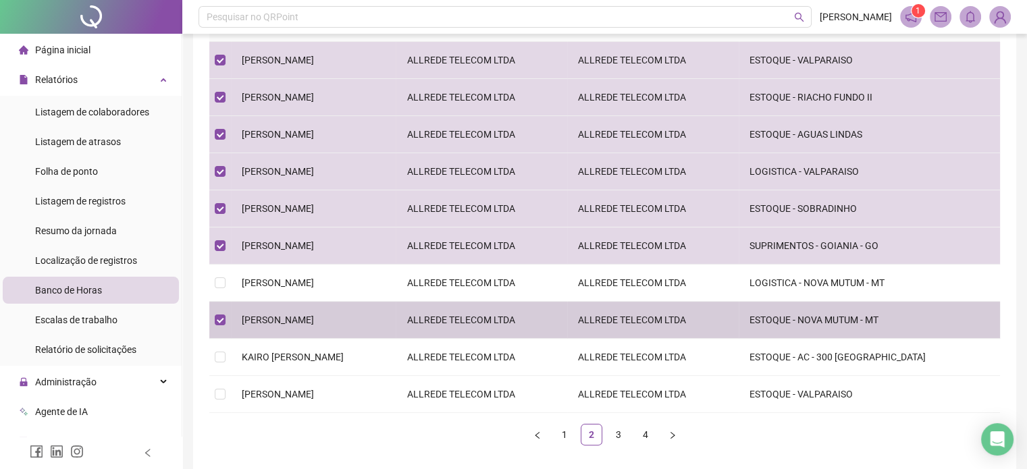
drag, startPoint x: 328, startPoint y: 321, endPoint x: 332, endPoint y: 288, distance: 32.8
click at [314, 322] on span "[PERSON_NAME]" at bounding box center [278, 320] width 72 height 11
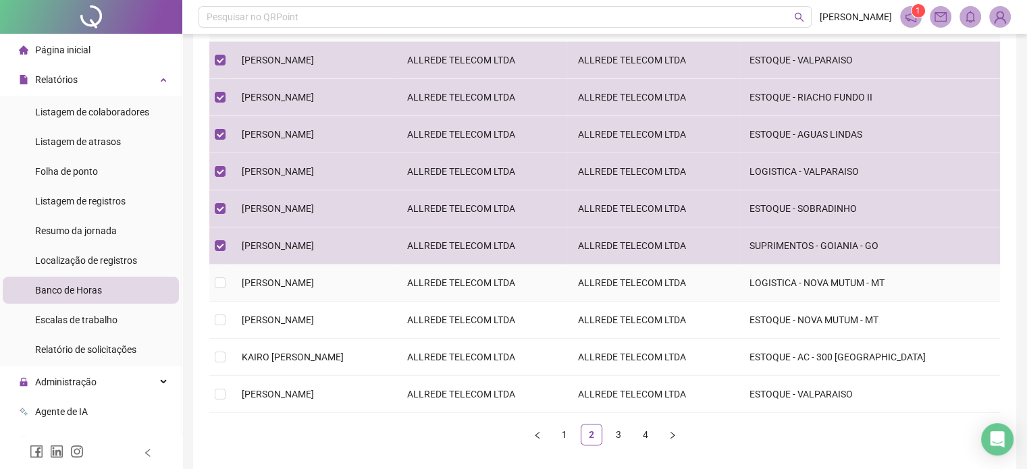
click at [314, 288] on span "[PERSON_NAME]" at bounding box center [278, 283] width 72 height 11
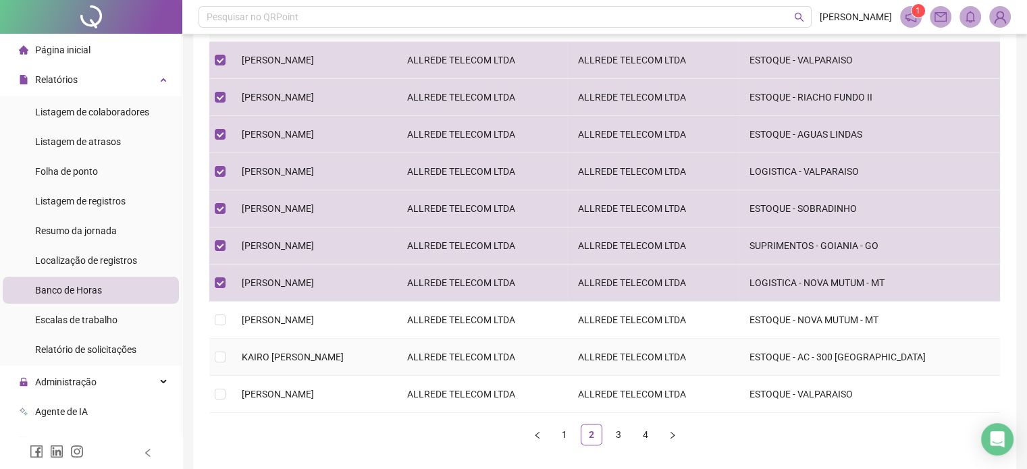
click at [335, 359] on span "KAIRO [PERSON_NAME]" at bounding box center [293, 357] width 102 height 11
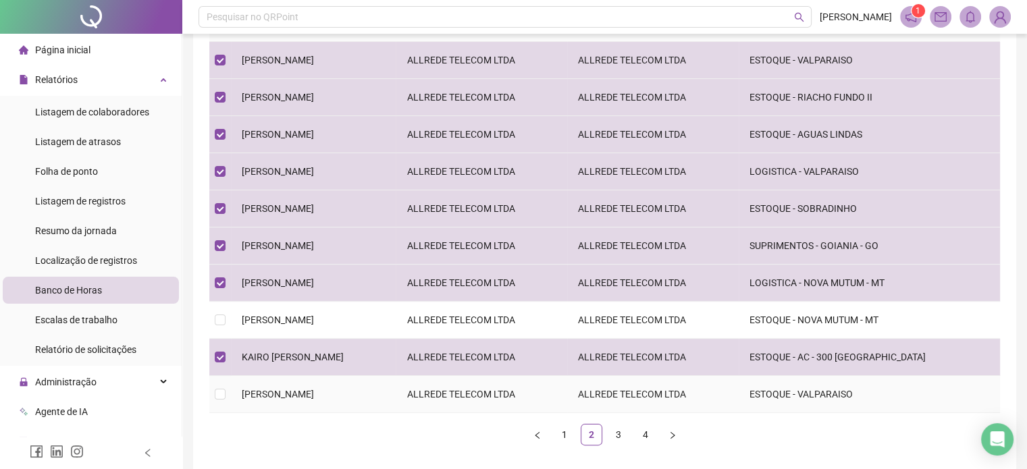
click at [329, 402] on td "[PERSON_NAME]" at bounding box center [313, 394] width 165 height 37
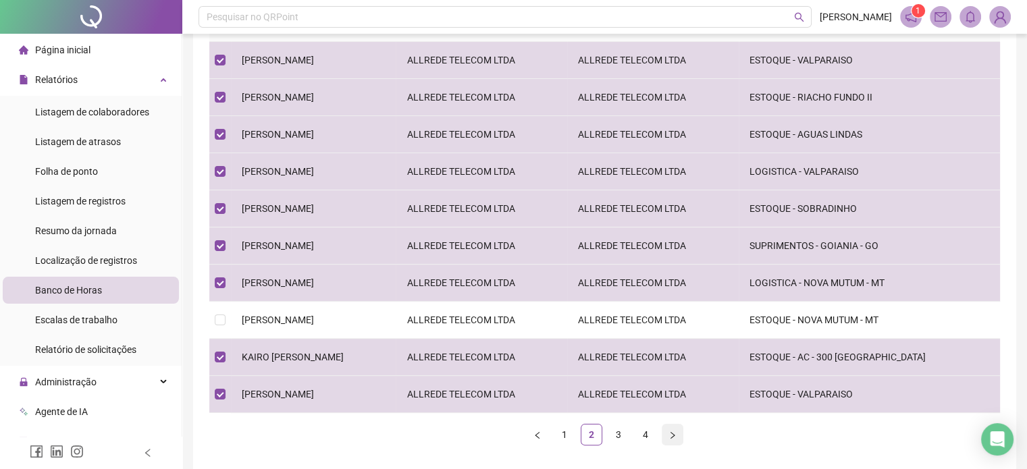
click at [674, 434] on icon "right" at bounding box center [673, 436] width 8 height 8
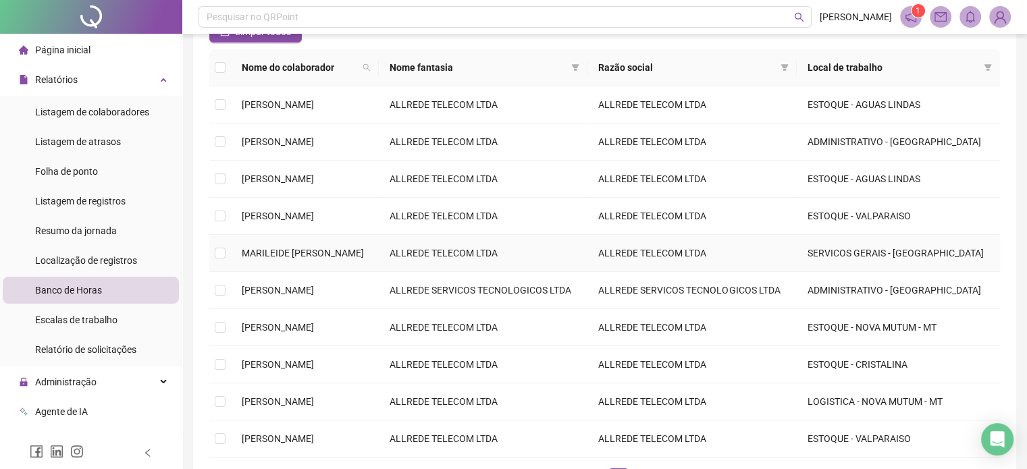
scroll to position [135, 0]
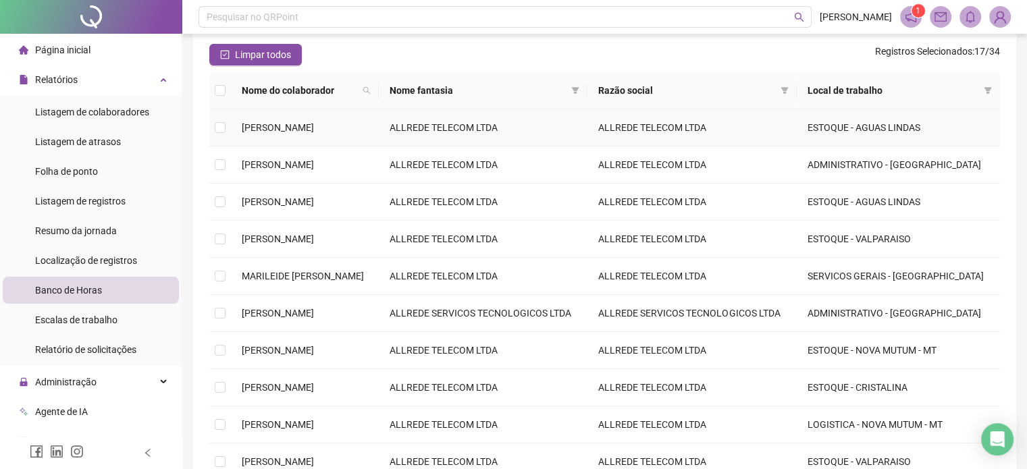
click at [314, 125] on span "[PERSON_NAME]" at bounding box center [278, 127] width 72 height 11
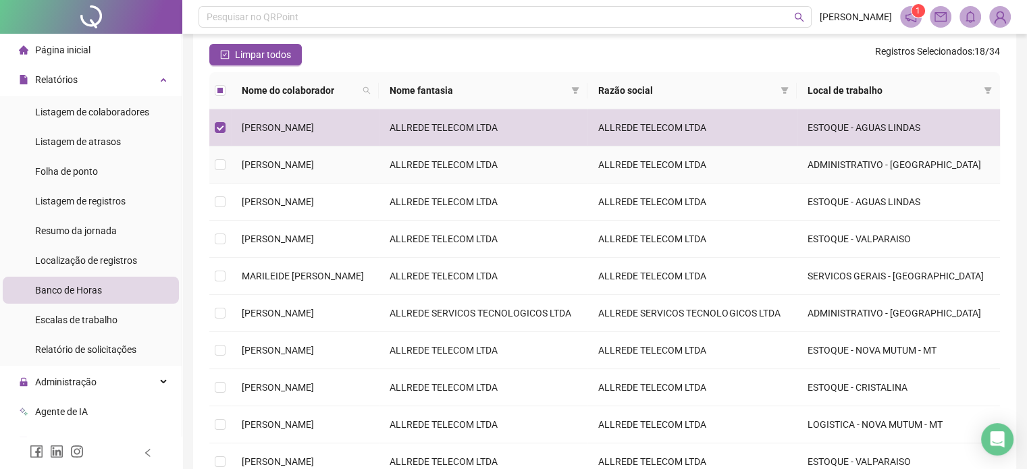
click at [314, 159] on span "[PERSON_NAME]" at bounding box center [278, 164] width 72 height 11
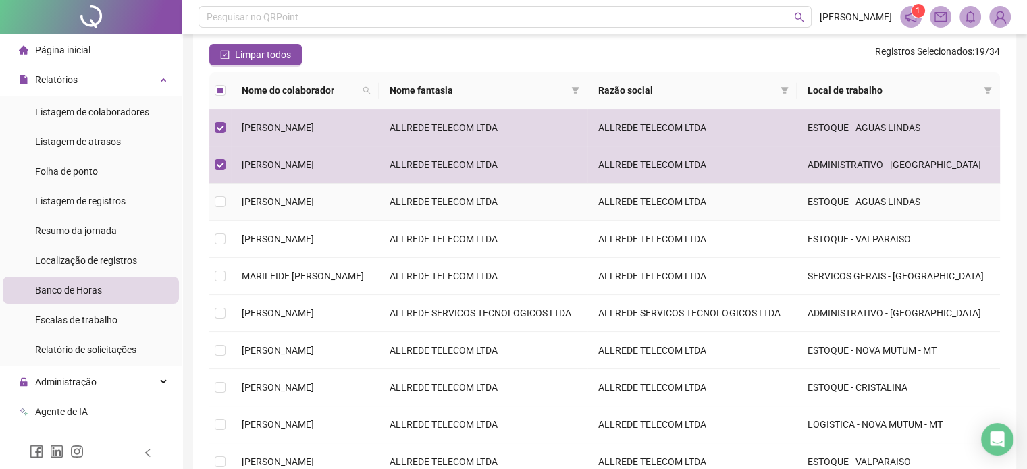
click at [314, 205] on span "[PERSON_NAME]" at bounding box center [278, 202] width 72 height 11
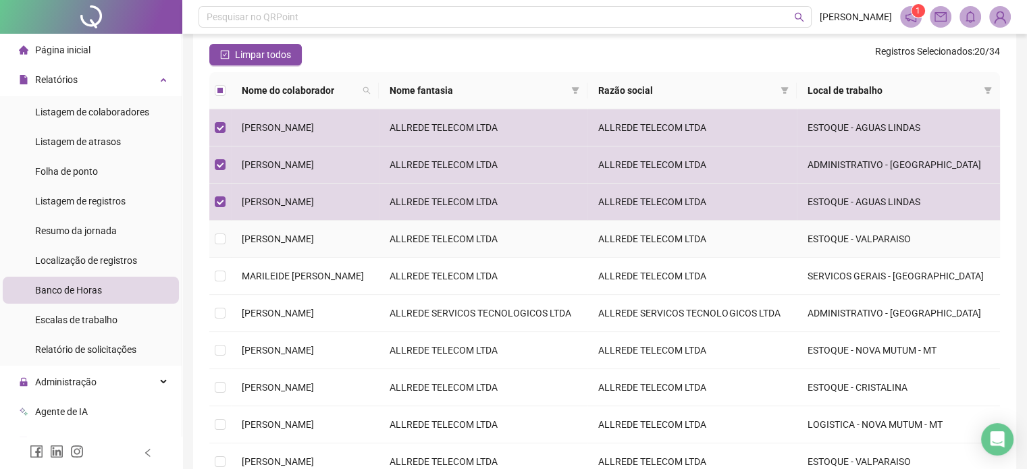
click at [314, 245] on span "[PERSON_NAME]" at bounding box center [278, 239] width 72 height 11
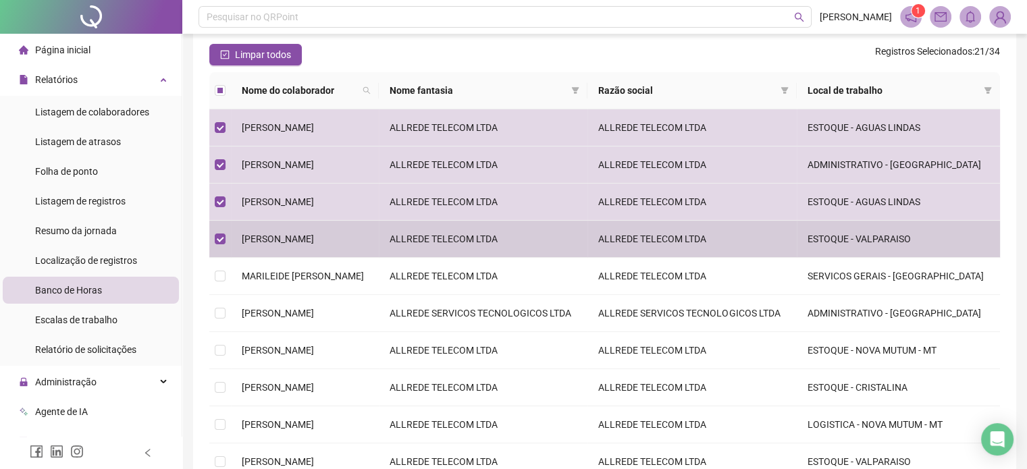
click at [320, 259] on td "MARILEIDE [PERSON_NAME]" at bounding box center [305, 276] width 148 height 37
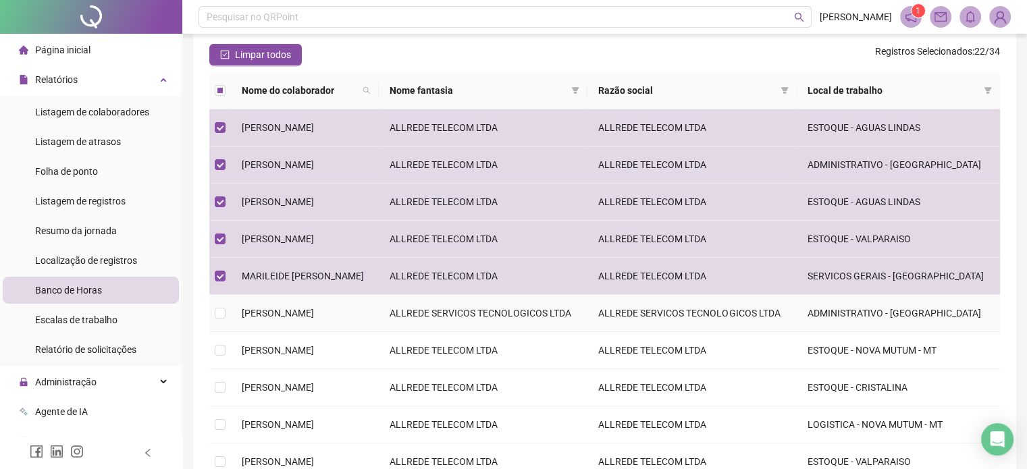
click at [313, 311] on span "[PERSON_NAME]" at bounding box center [278, 313] width 72 height 11
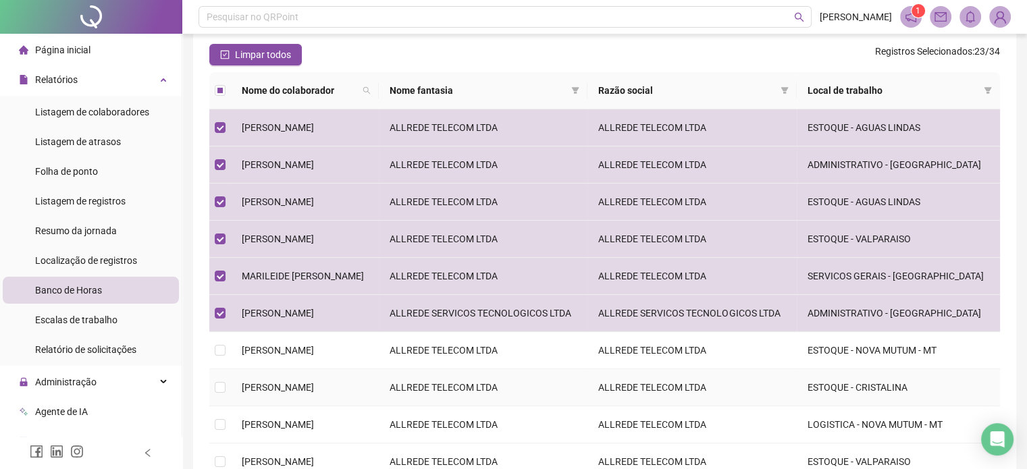
click at [314, 390] on span "[PERSON_NAME]" at bounding box center [278, 387] width 72 height 11
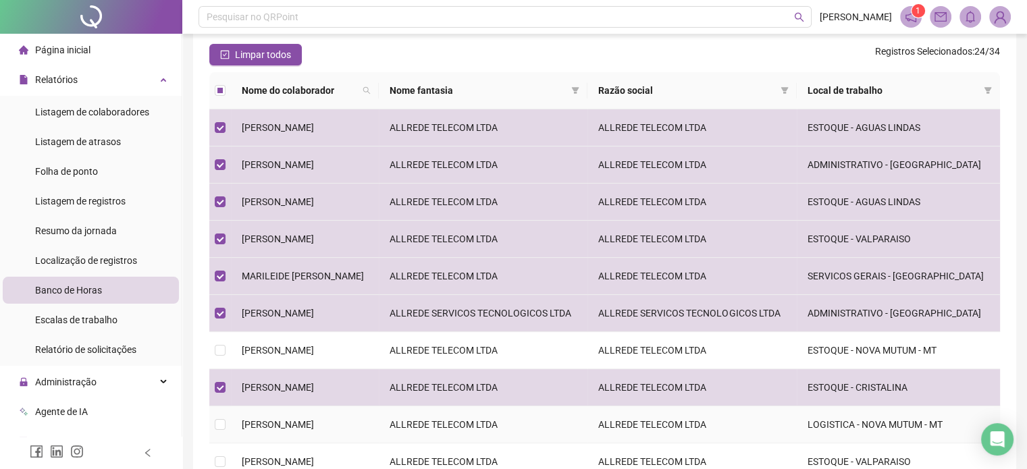
click at [314, 429] on span "[PERSON_NAME]" at bounding box center [278, 424] width 72 height 11
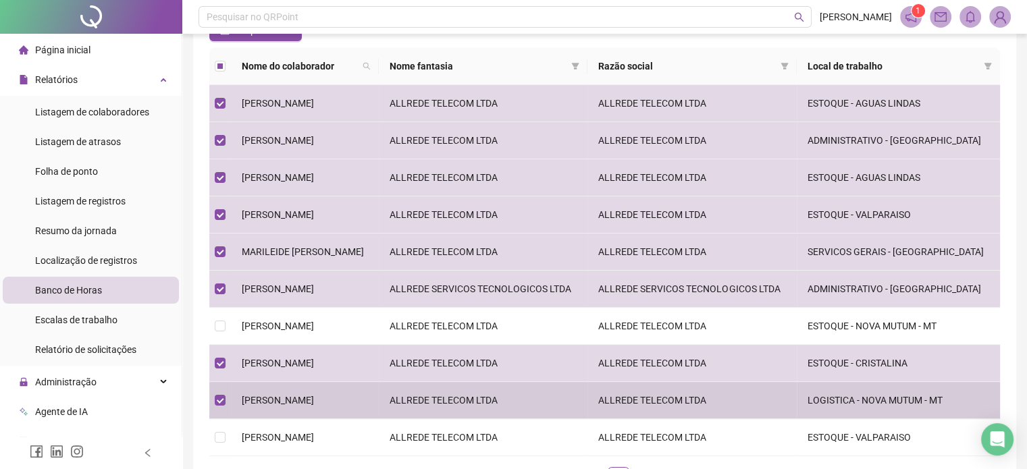
scroll to position [203, 0]
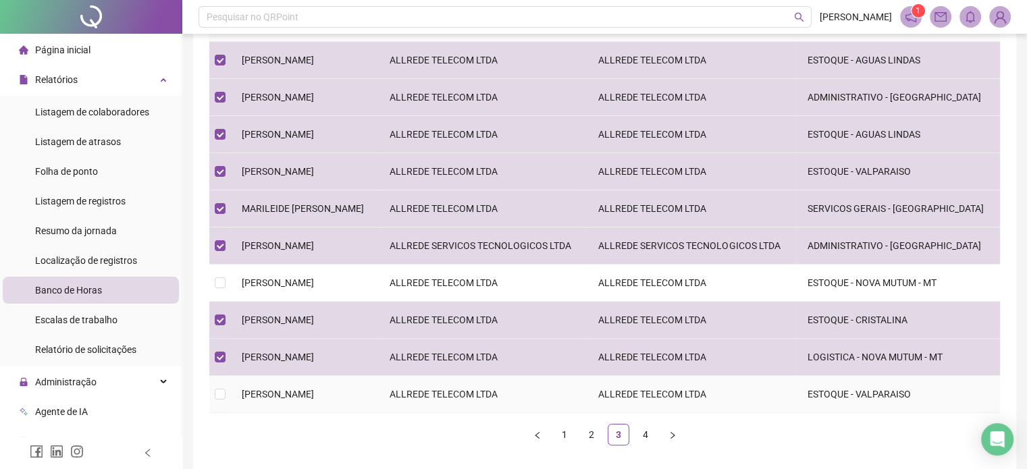
click at [314, 390] on span "[PERSON_NAME]" at bounding box center [278, 394] width 72 height 11
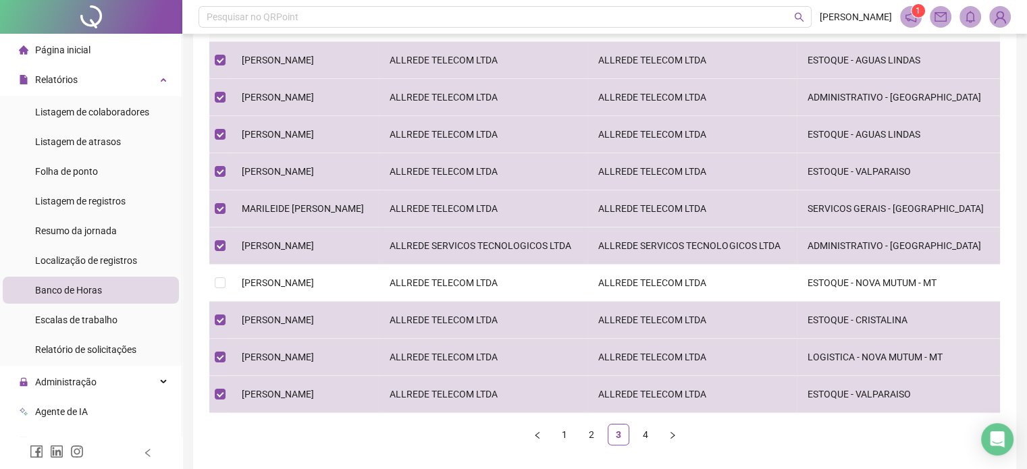
click at [684, 437] on ul "1 2 3 4" at bounding box center [604, 435] width 791 height 22
click at [671, 438] on button "button" at bounding box center [673, 435] width 22 height 22
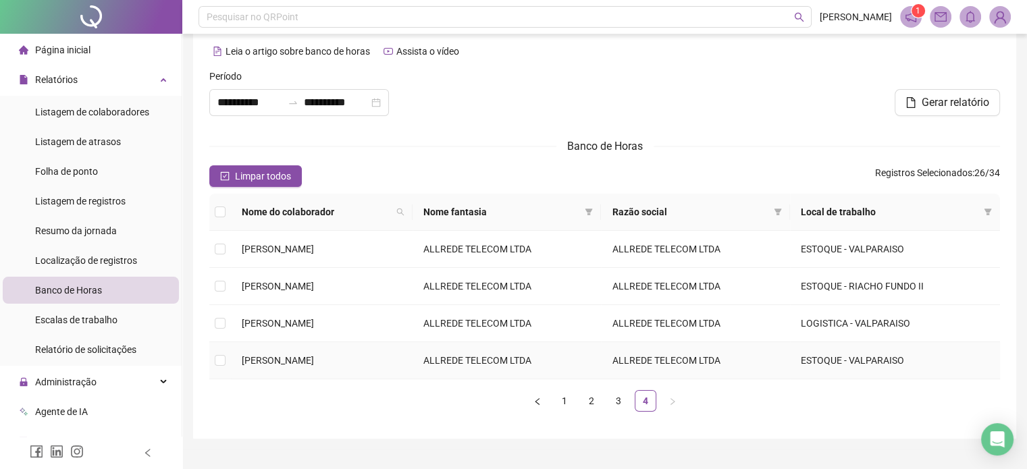
scroll to position [0, 0]
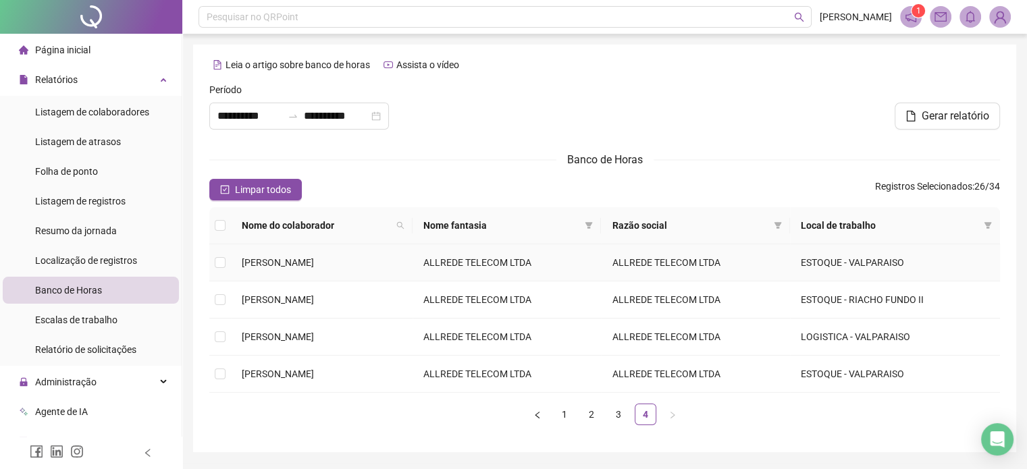
click at [333, 269] on td "[PERSON_NAME]" at bounding box center [322, 263] width 182 height 37
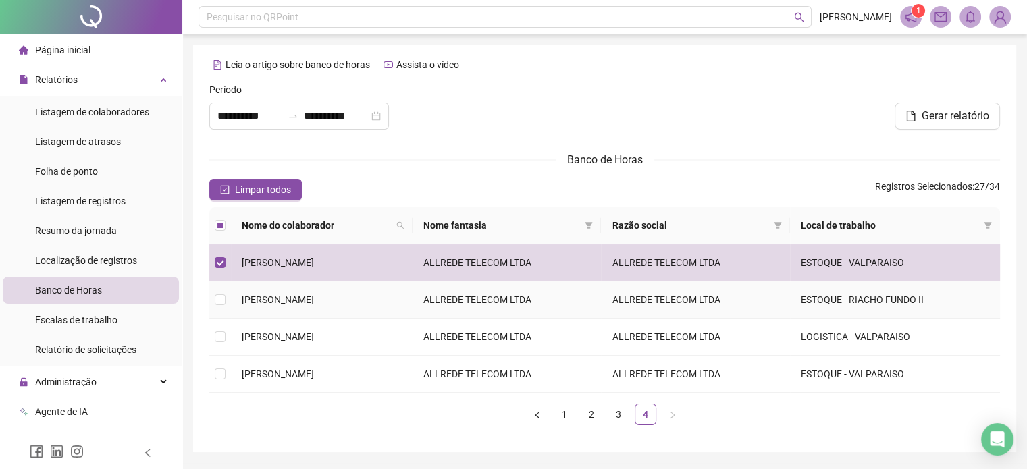
click at [337, 311] on td "[PERSON_NAME]" at bounding box center [322, 300] width 182 height 37
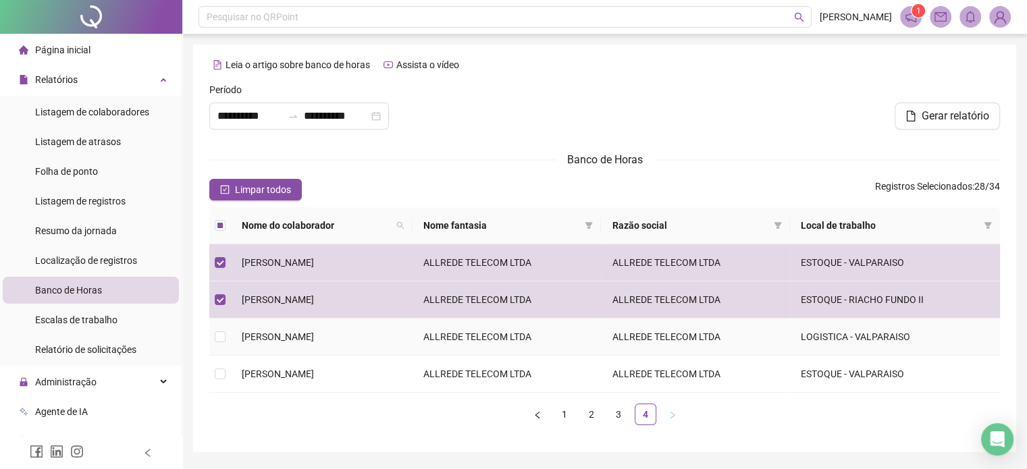
click at [314, 336] on span "[PERSON_NAME]" at bounding box center [278, 337] width 72 height 11
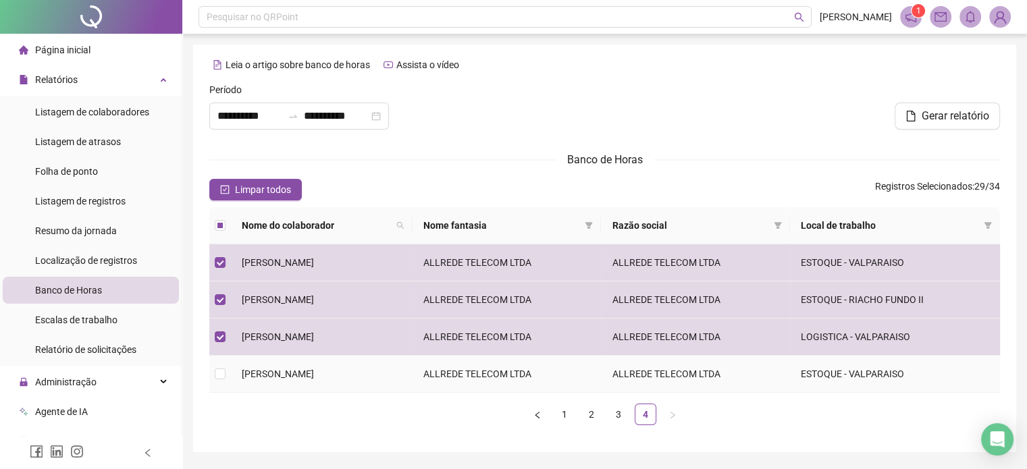
click at [295, 374] on span "[PERSON_NAME]" at bounding box center [278, 374] width 72 height 11
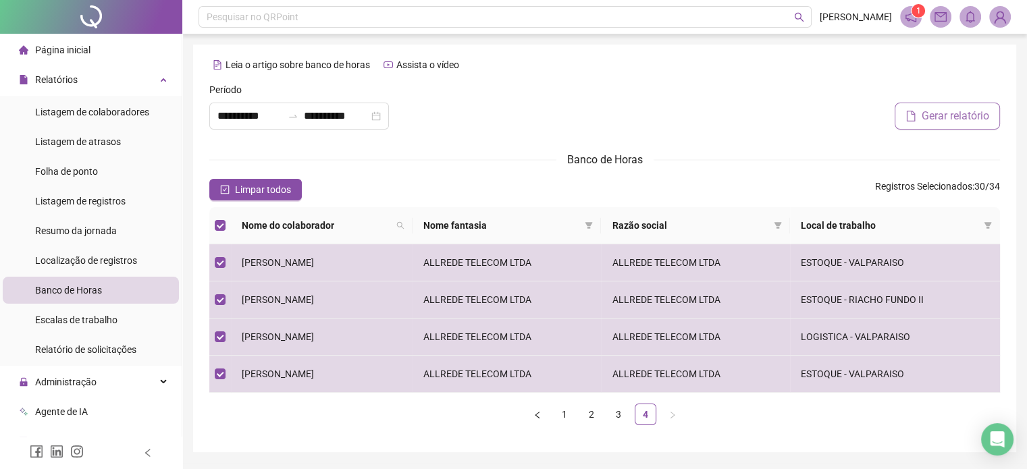
click at [948, 118] on span "Gerar relatório" at bounding box center [956, 116] width 68 height 16
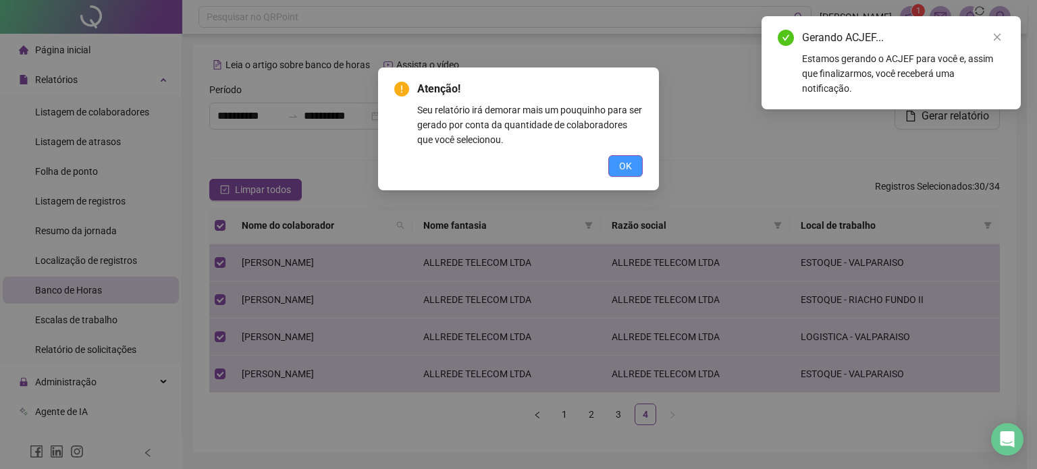
click at [623, 167] on span "OK" at bounding box center [625, 166] width 13 height 15
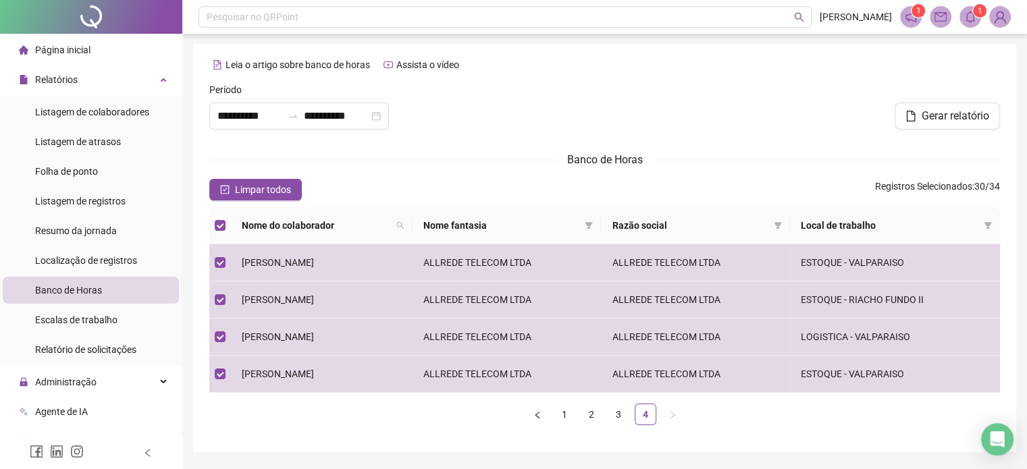
click at [967, 16] on icon "bell" at bounding box center [971, 17] width 12 height 12
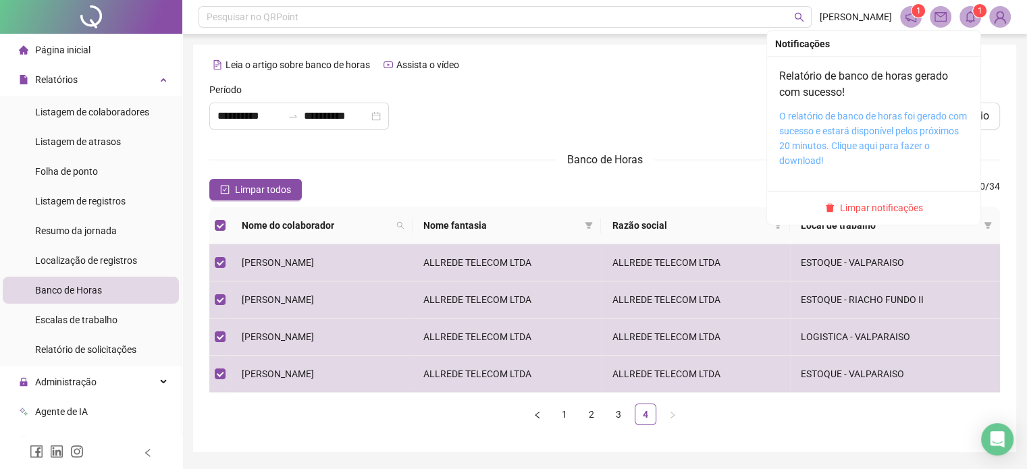
click at [838, 126] on link "O relatório de banco de horas foi gerado com sucesso e estará disponível pelos …" at bounding box center [873, 138] width 188 height 55
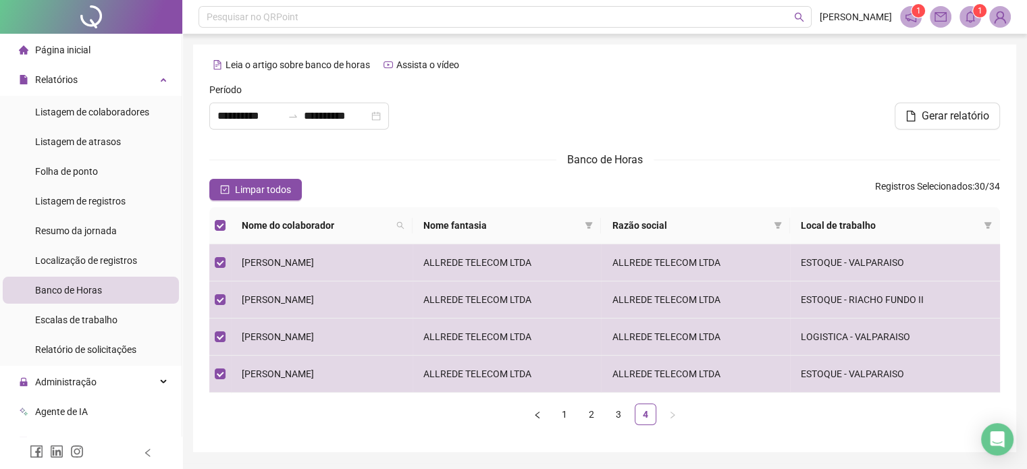
drag, startPoint x: 393, startPoint y: 176, endPoint x: 190, endPoint y: 188, distance: 203.0
click at [393, 176] on form "**********" at bounding box center [604, 259] width 791 height 354
click at [146, 77] on div "Relatórios" at bounding box center [91, 79] width 176 height 27
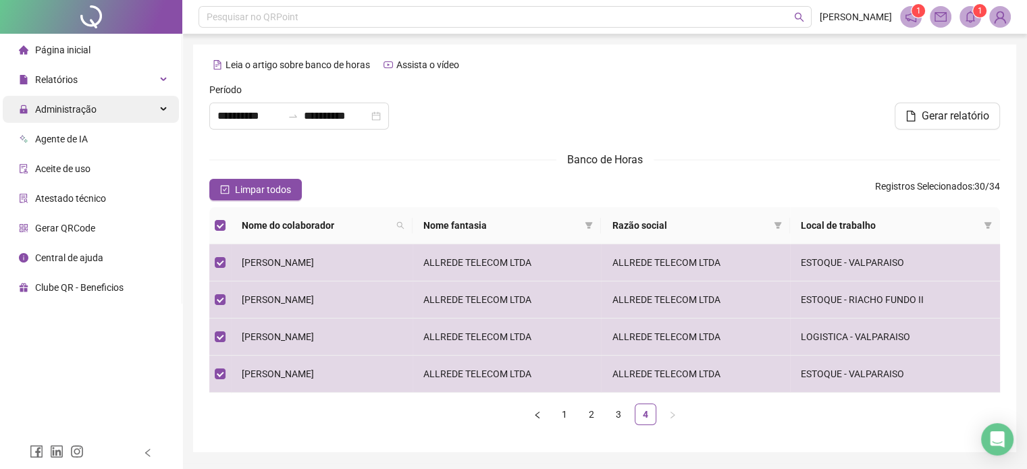
click at [165, 113] on div "Administração" at bounding box center [91, 109] width 176 height 27
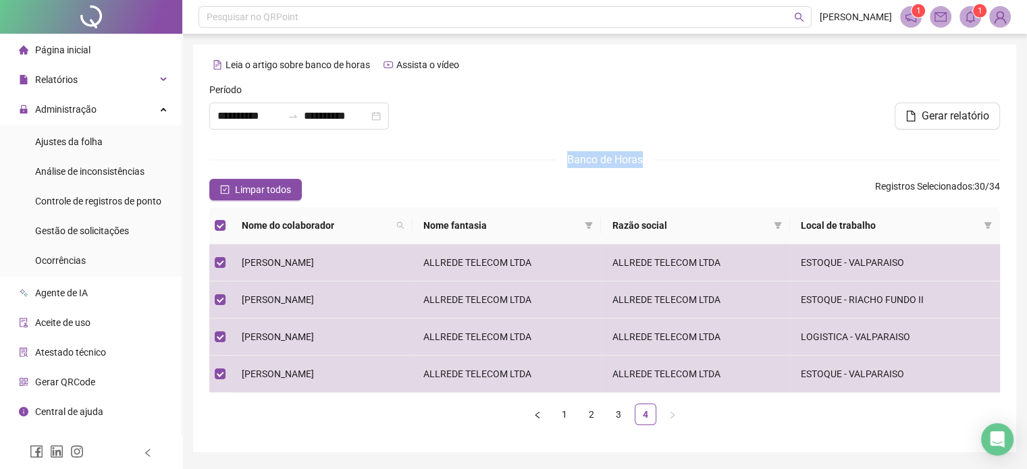
drag, startPoint x: 573, startPoint y: 156, endPoint x: 651, endPoint y: 157, distance: 78.4
click at [651, 157] on span "Banco de Horas" at bounding box center [605, 159] width 97 height 17
click at [634, 169] on form "**********" at bounding box center [604, 259] width 791 height 354
drag, startPoint x: 640, startPoint y: 156, endPoint x: 563, endPoint y: 157, distance: 77.0
click at [563, 157] on span "Banco de Horas" at bounding box center [605, 159] width 97 height 17
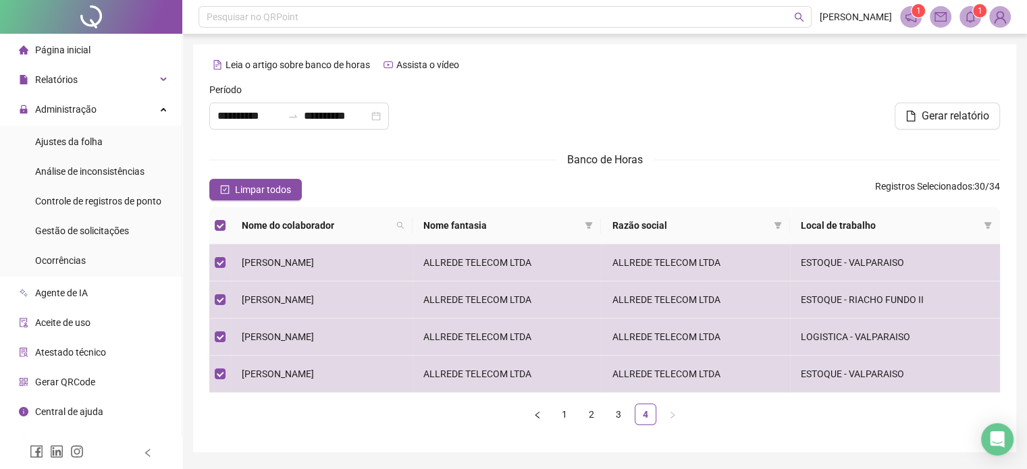
click at [488, 179] on div "Limpar todos Registros Selecionados : 30 / 34" at bounding box center [604, 190] width 791 height 22
drag, startPoint x: 647, startPoint y: 161, endPoint x: 545, endPoint y: 159, distance: 102.0
click at [545, 159] on div "Banco de Horas" at bounding box center [604, 159] width 791 height 17
drag, startPoint x: 412, startPoint y: 180, endPoint x: 214, endPoint y: 156, distance: 199.3
click at [411, 179] on div "Limpar todos Registros Selecionados : 30 / 34" at bounding box center [604, 190] width 791 height 22
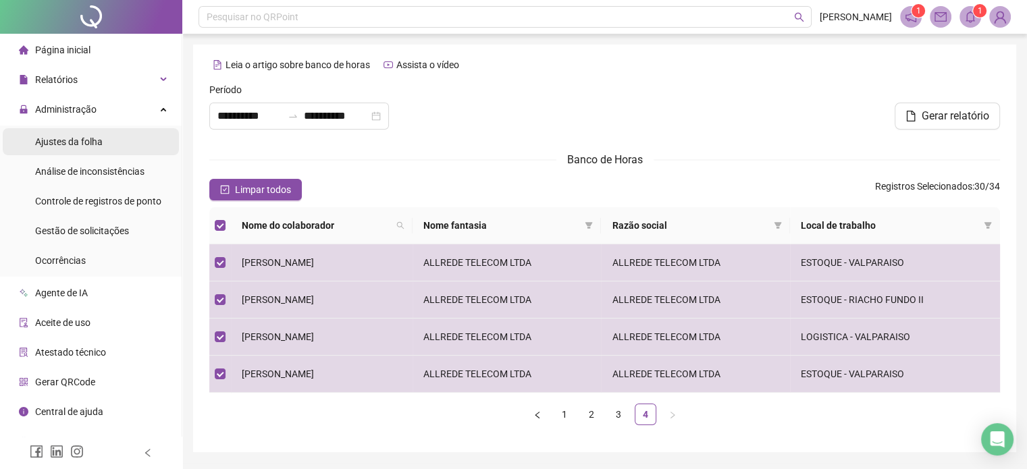
click at [104, 150] on li "Ajustes da folha" at bounding box center [91, 141] width 176 height 27
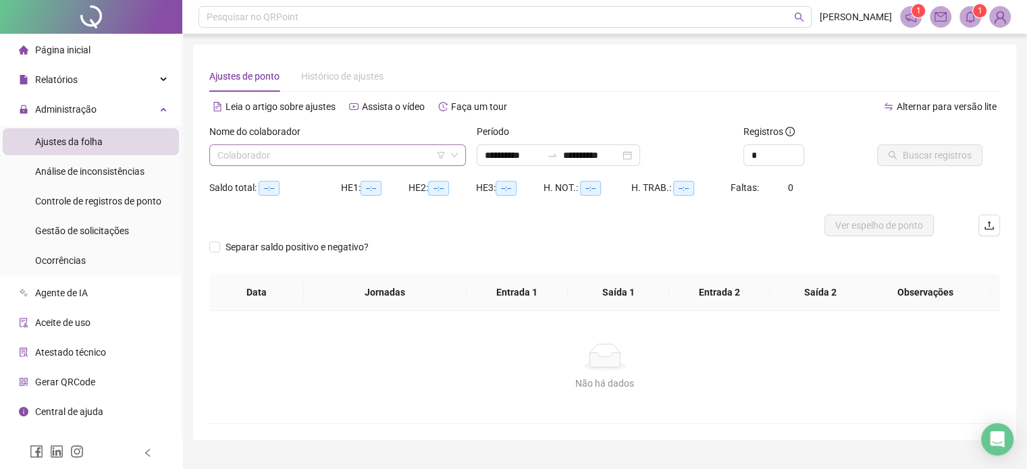
click at [355, 159] on input "search" at bounding box center [331, 155] width 228 height 20
type input "**********"
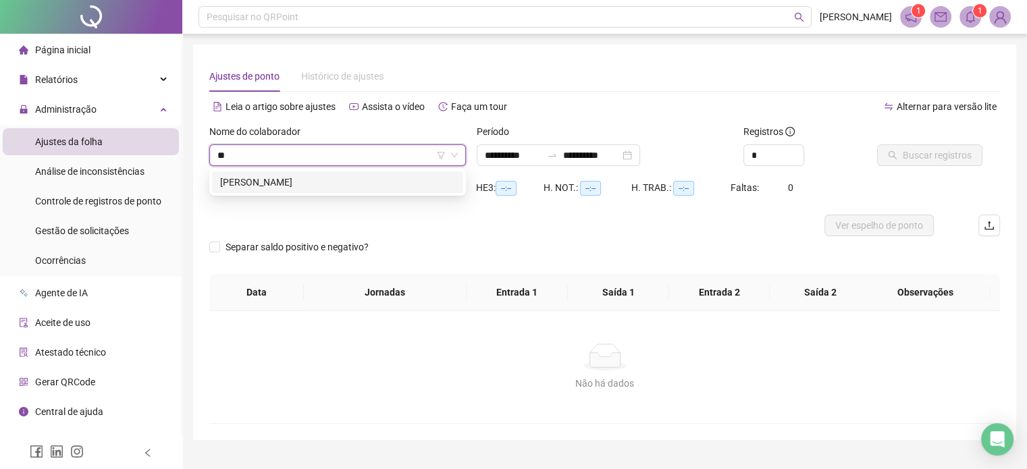
type input "***"
click at [300, 178] on div "[PERSON_NAME]" at bounding box center [337, 182] width 235 height 15
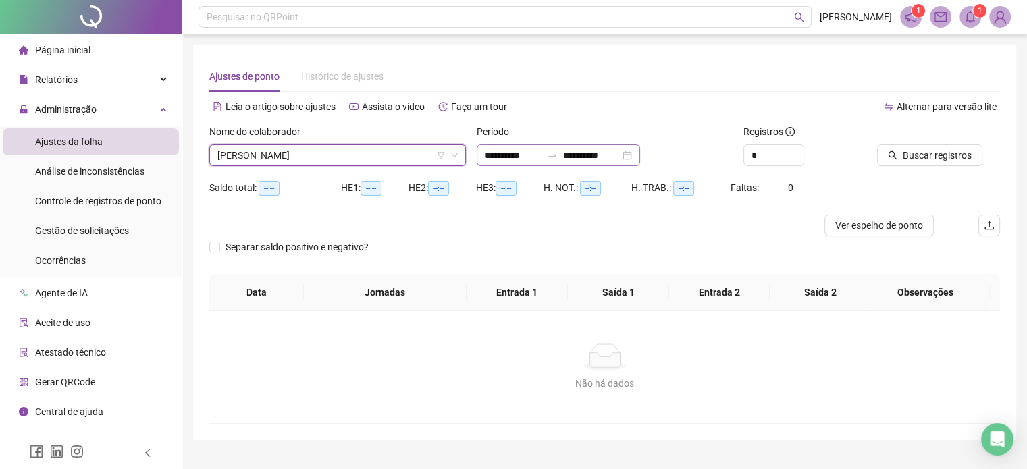
click at [640, 152] on div "**********" at bounding box center [558, 156] width 163 height 22
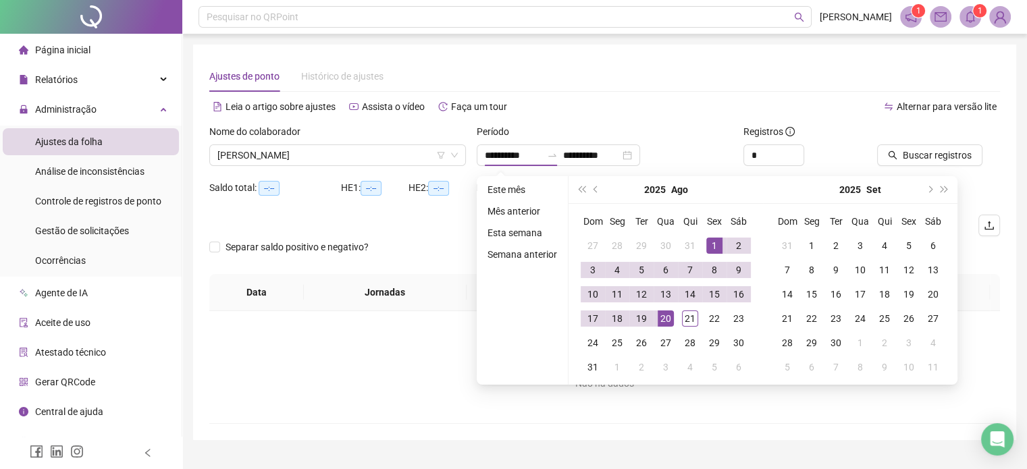
click at [605, 191] on div "2025 Ago" at bounding box center [666, 189] width 123 height 27
click at [597, 188] on span "prev-year" at bounding box center [597, 189] width 7 height 7
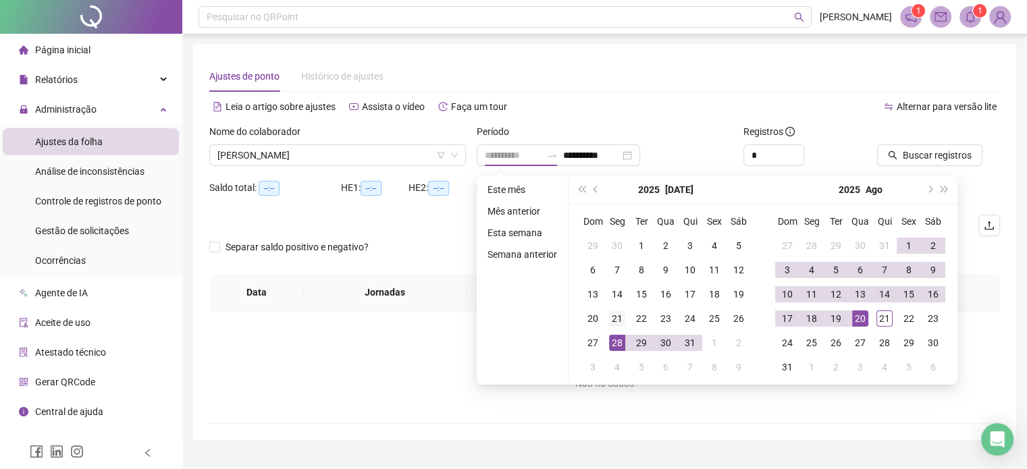
type input "**********"
click at [617, 318] on div "21" at bounding box center [617, 319] width 16 height 16
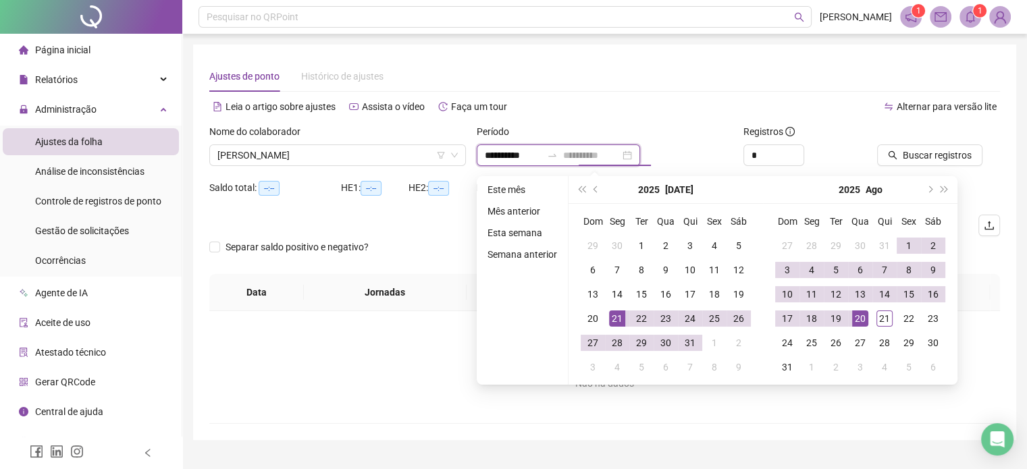
type input "**********"
click at [860, 317] on div "20" at bounding box center [860, 319] width 16 height 16
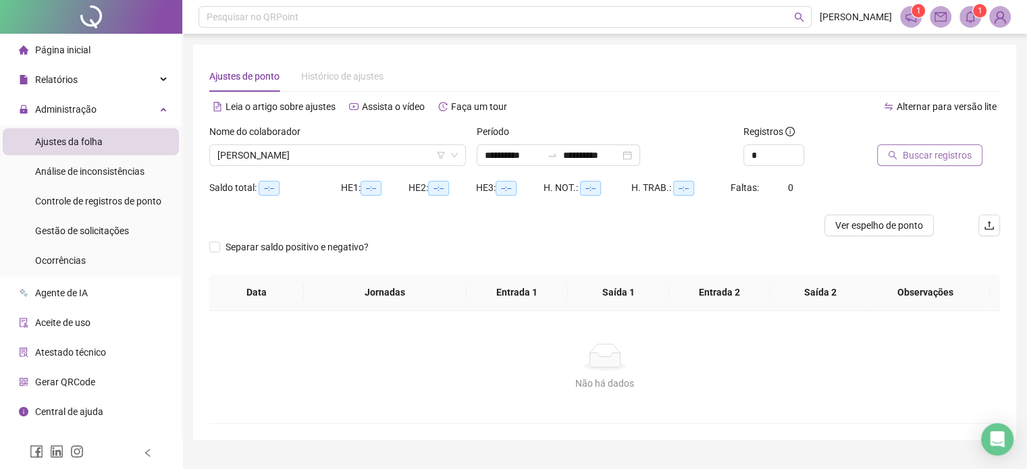
click at [916, 156] on span "Buscar registros" at bounding box center [937, 155] width 69 height 15
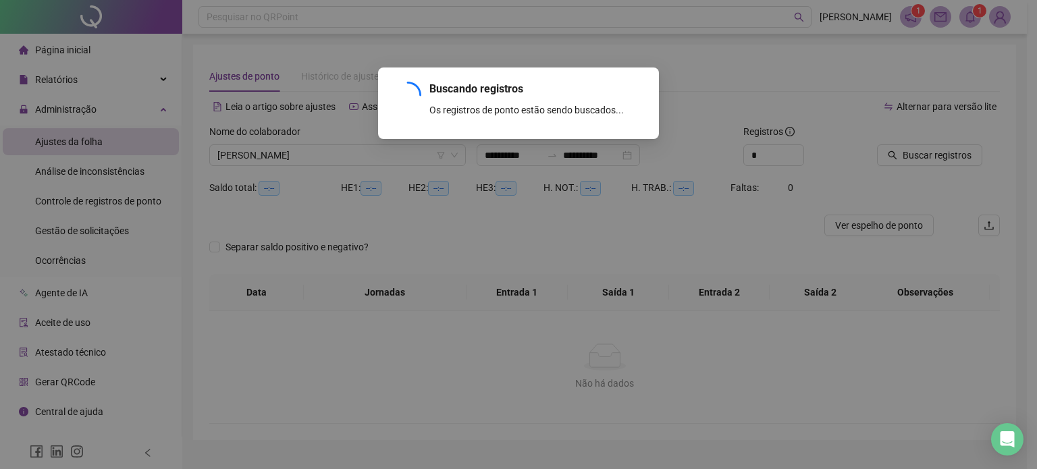
click at [614, 252] on div "Buscando registros Os registros de ponto estão sendo buscados... OK" at bounding box center [518, 234] width 1037 height 469
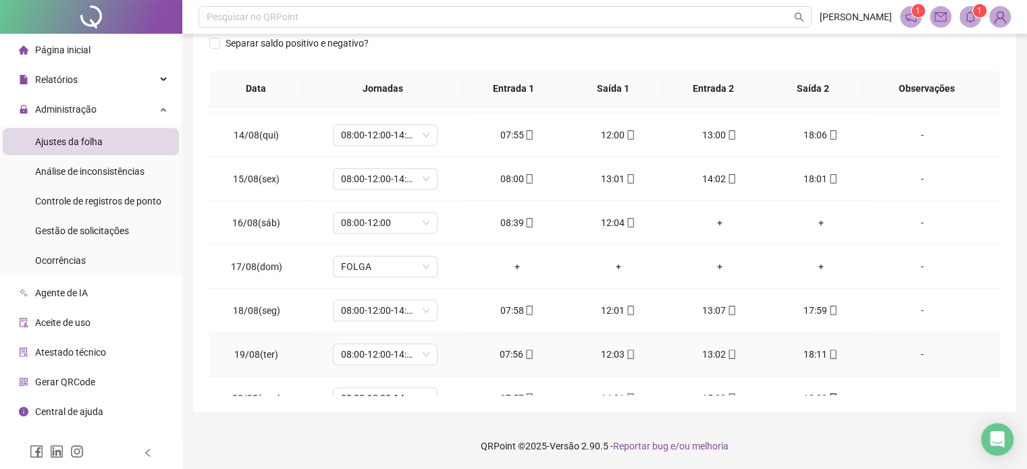
scroll to position [1068, 0]
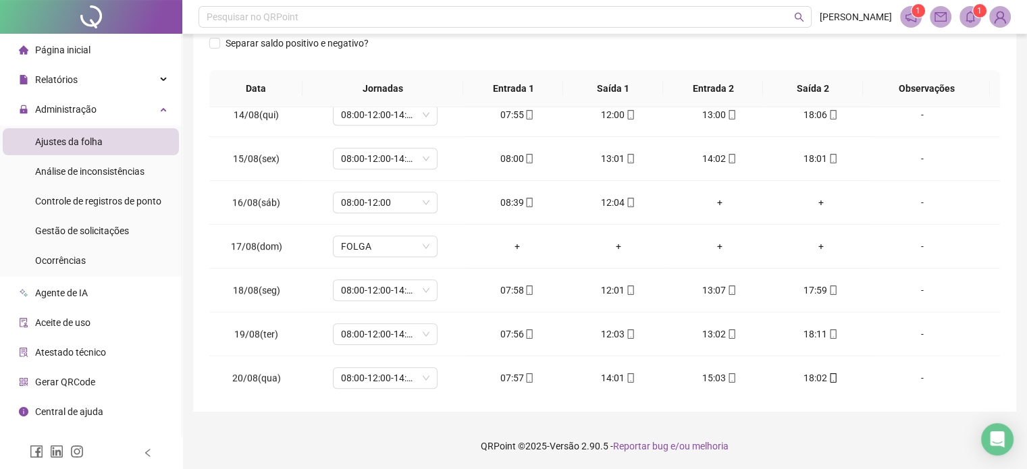
drag, startPoint x: 832, startPoint y: 437, endPoint x: 819, endPoint y: 437, distance: 13.5
click at [832, 437] on footer "QRPoint © 2025 - Versão 2.90.5 - Reportar bug e/ou melhoria" at bounding box center [604, 446] width 845 height 47
click at [838, 421] on div "**********" at bounding box center [604, 125] width 845 height 690
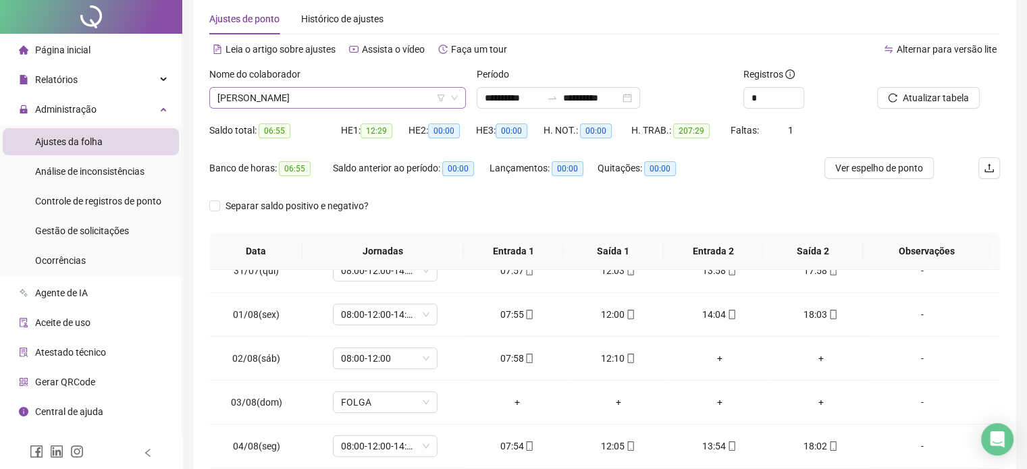
scroll to position [0, 0]
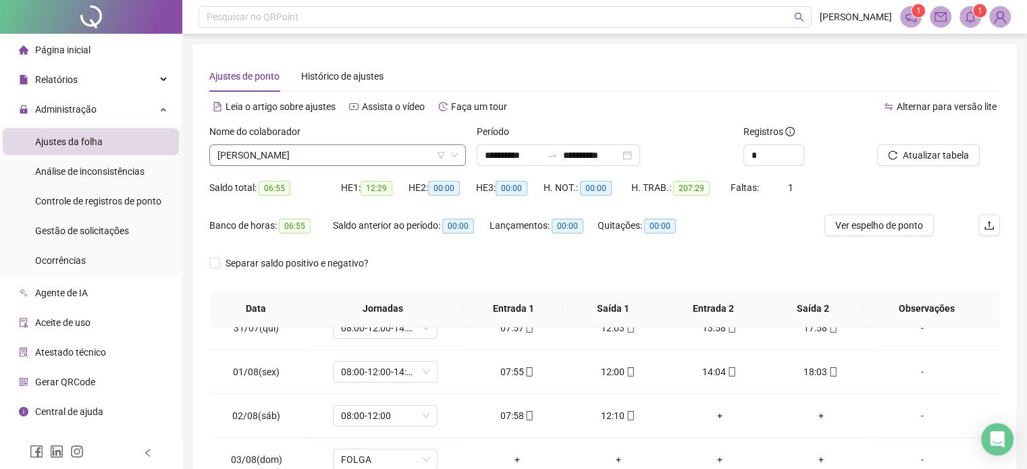
click at [308, 156] on span "[PERSON_NAME]" at bounding box center [337, 155] width 240 height 20
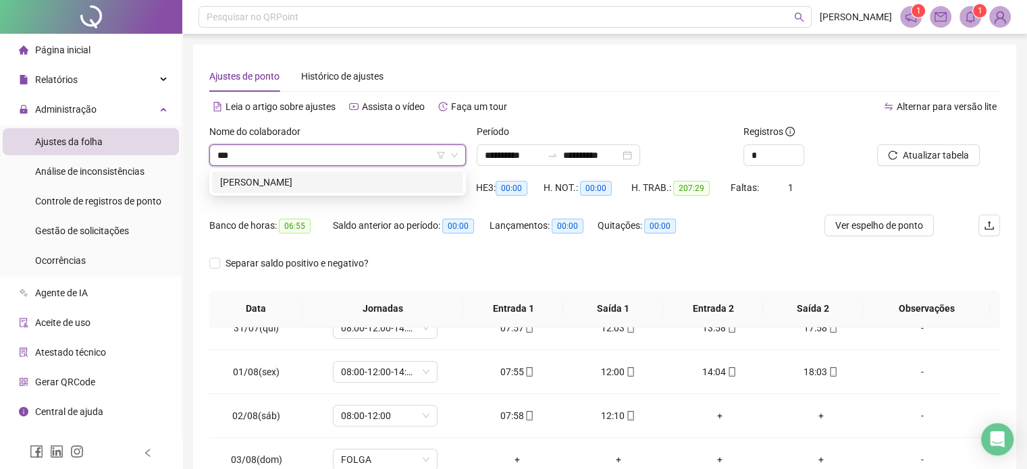
type input "****"
click at [328, 178] on div "[PERSON_NAME]" at bounding box center [337, 182] width 235 height 15
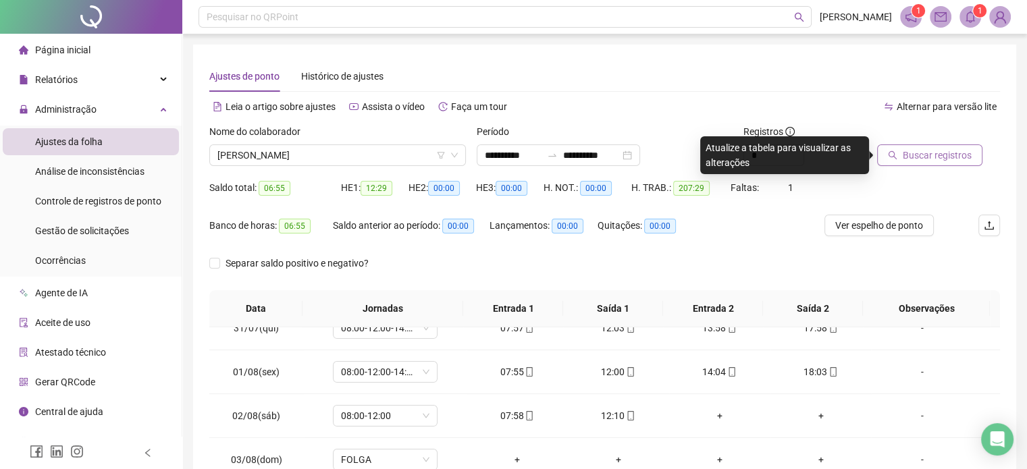
click at [946, 154] on span "Buscar registros" at bounding box center [937, 155] width 69 height 15
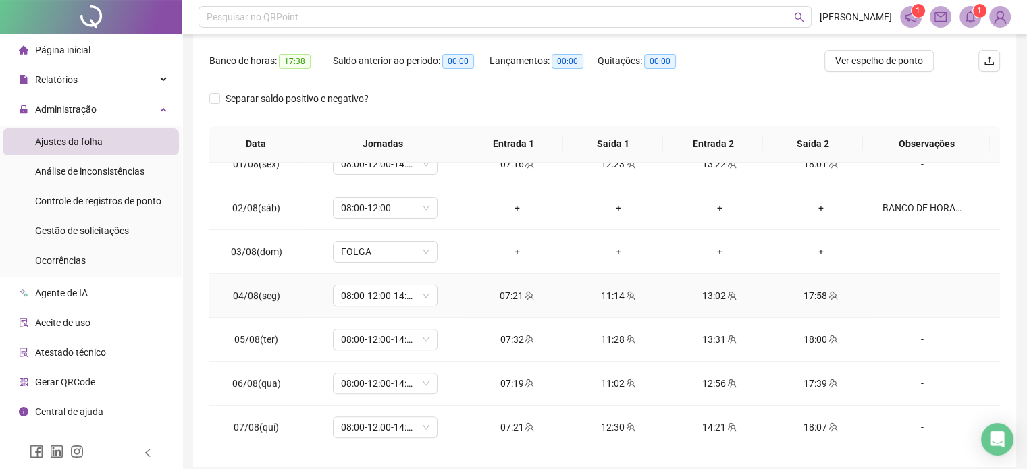
scroll to position [595, 0]
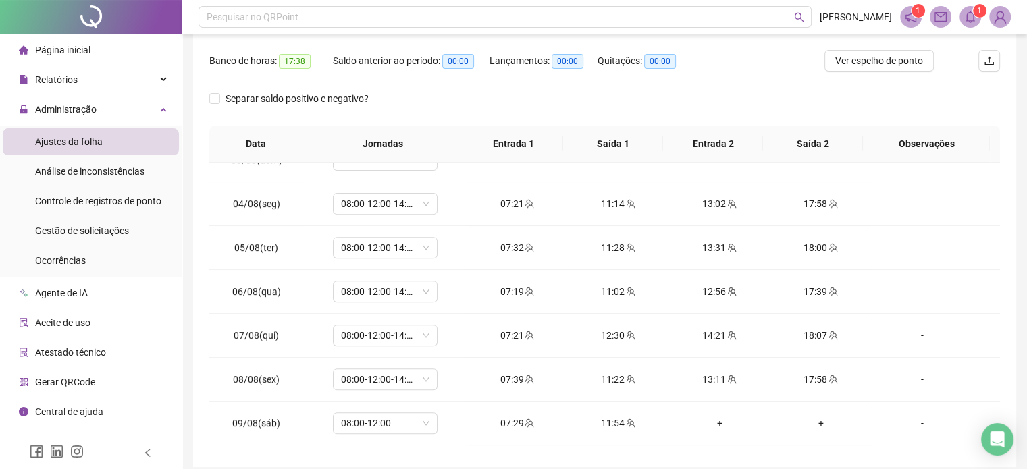
click at [633, 272] on td "11:02" at bounding box center [618, 292] width 101 height 44
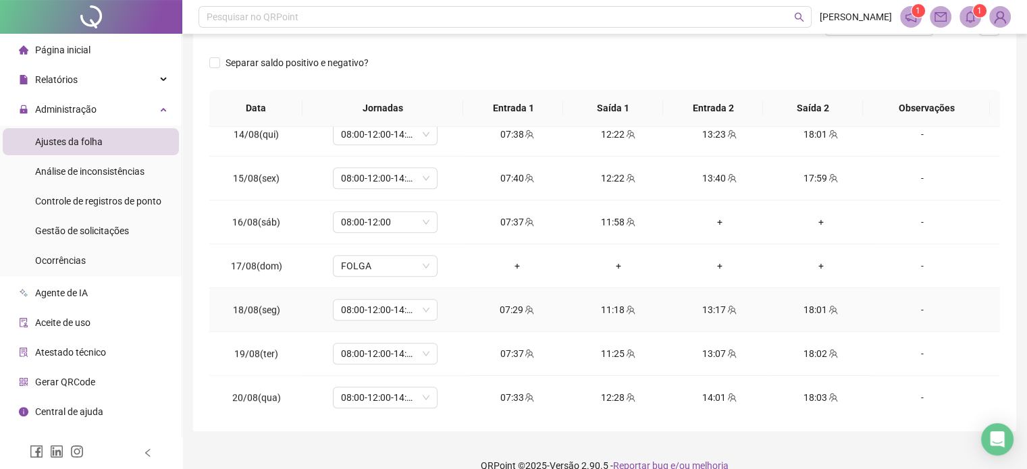
scroll to position [258, 0]
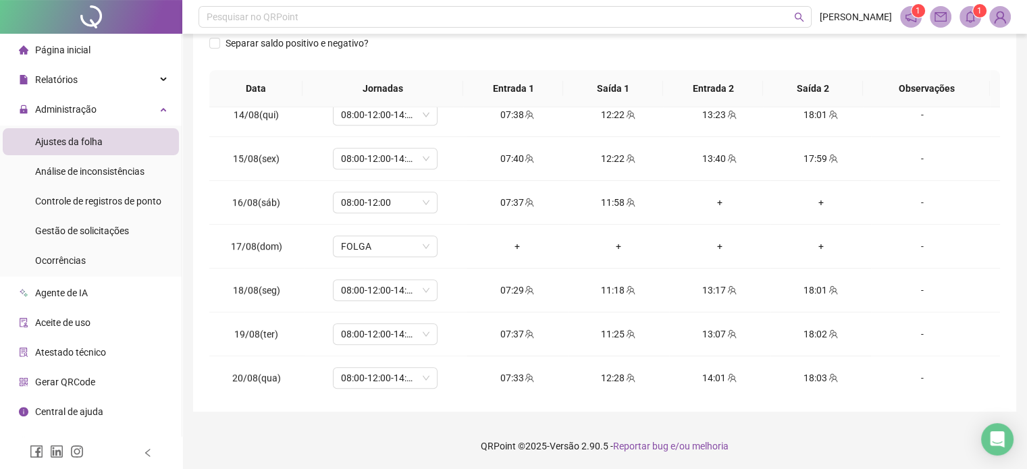
click at [406, 426] on footer "QRPoint © 2025 - Versão 2.90.5 - Reportar bug e/ou melhoria" at bounding box center [604, 446] width 845 height 47
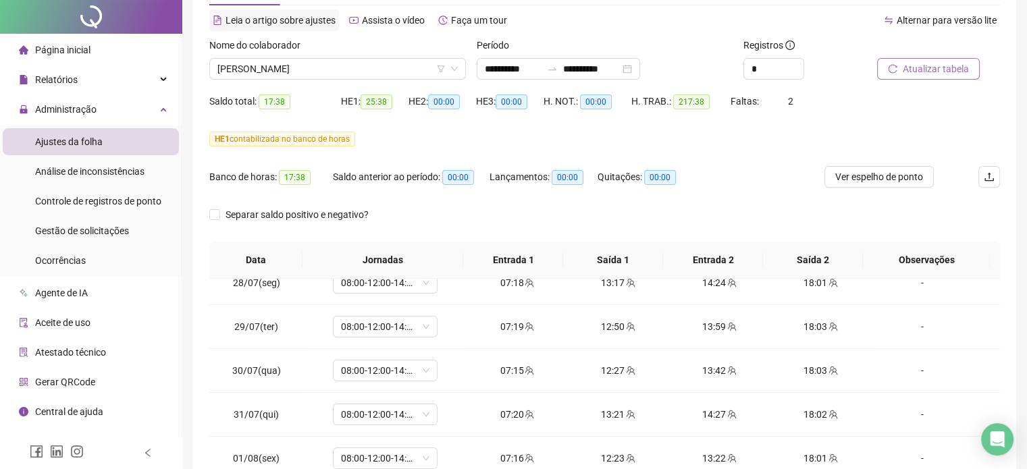
scroll to position [0, 0]
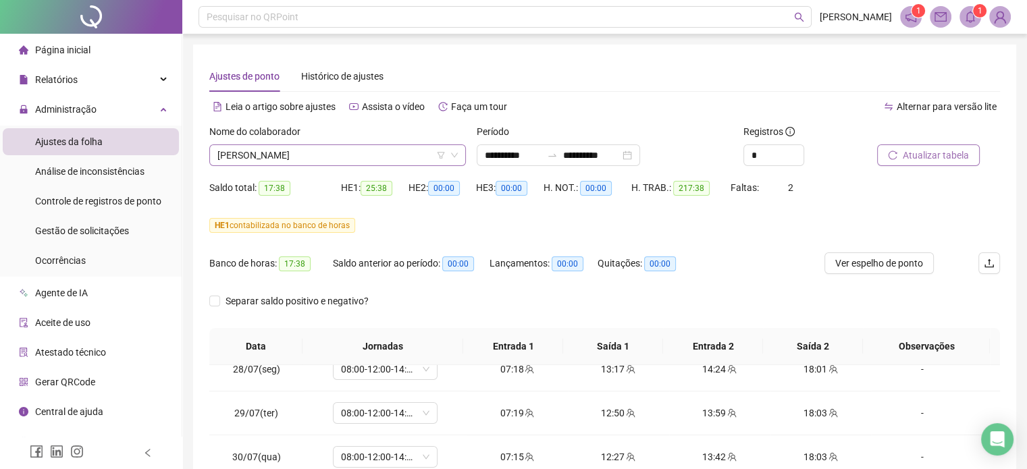
click at [303, 162] on span "[PERSON_NAME]" at bounding box center [337, 155] width 240 height 20
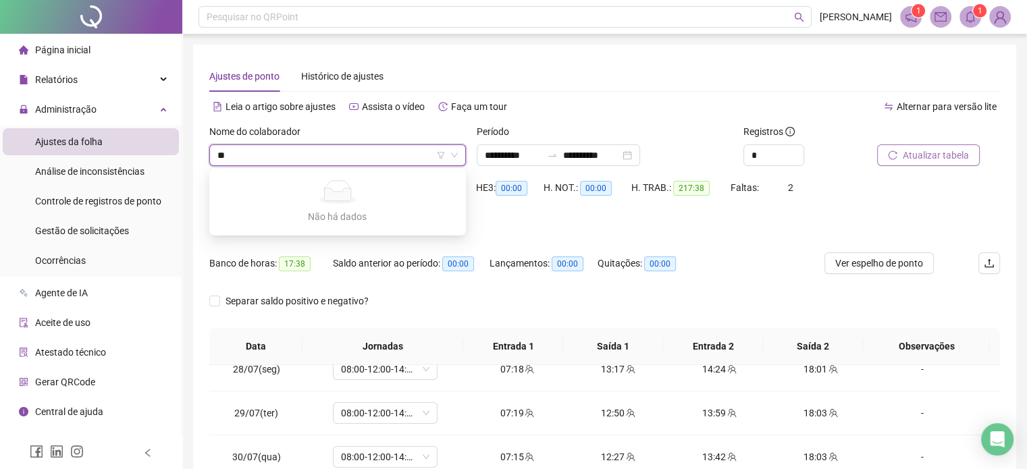
type input "*"
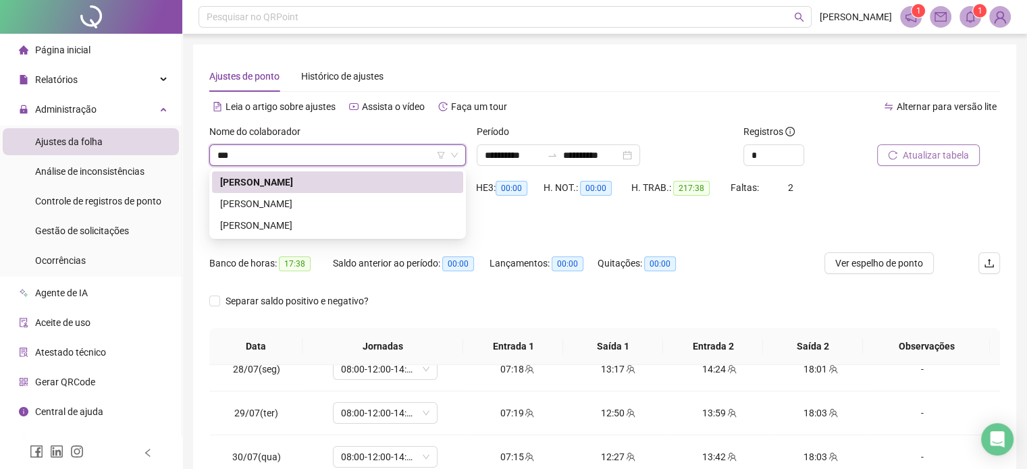
type input "****"
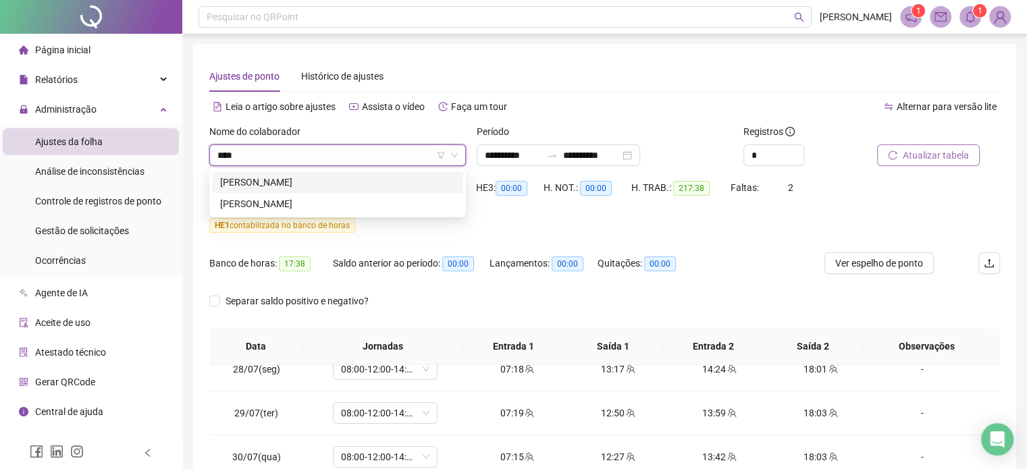
click at [300, 188] on div "[PERSON_NAME]" at bounding box center [337, 182] width 235 height 15
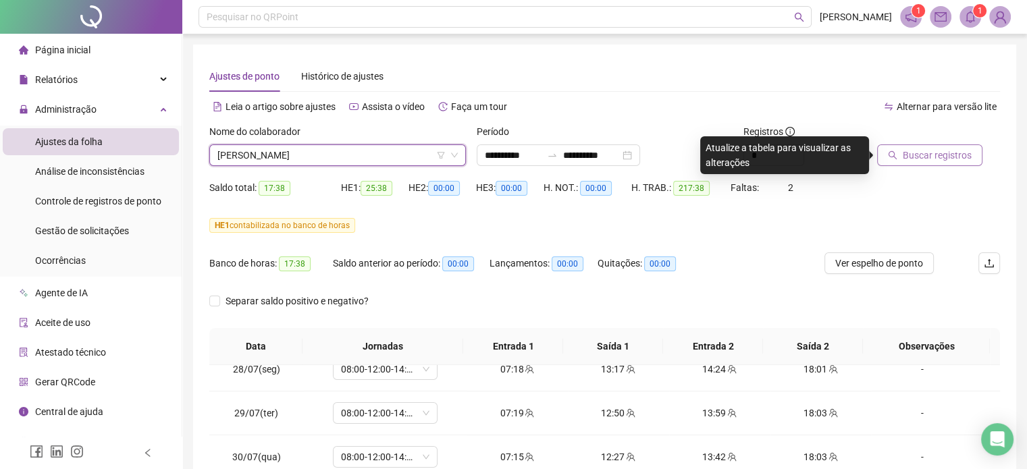
click at [940, 156] on span "Buscar registros" at bounding box center [937, 155] width 69 height 15
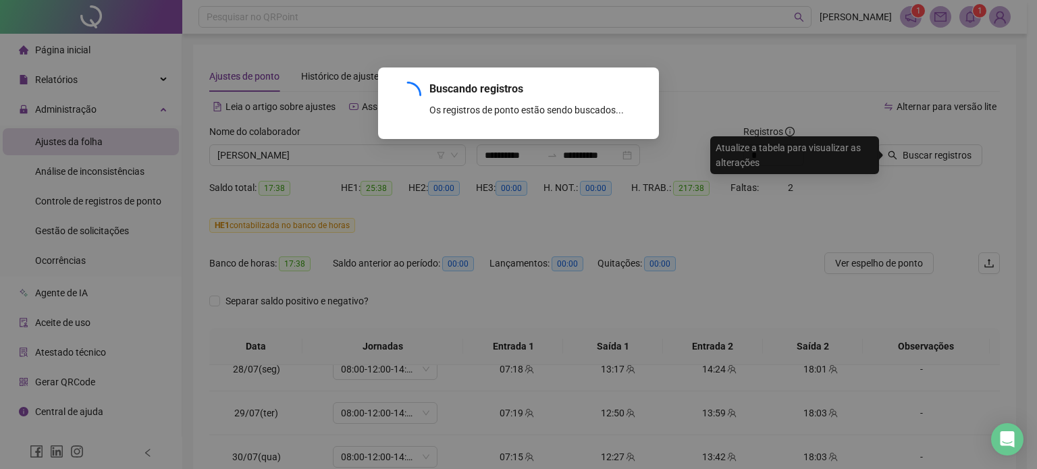
click at [761, 262] on div "Buscando registros Os registros de ponto estão sendo buscados... OK" at bounding box center [518, 234] width 1037 height 469
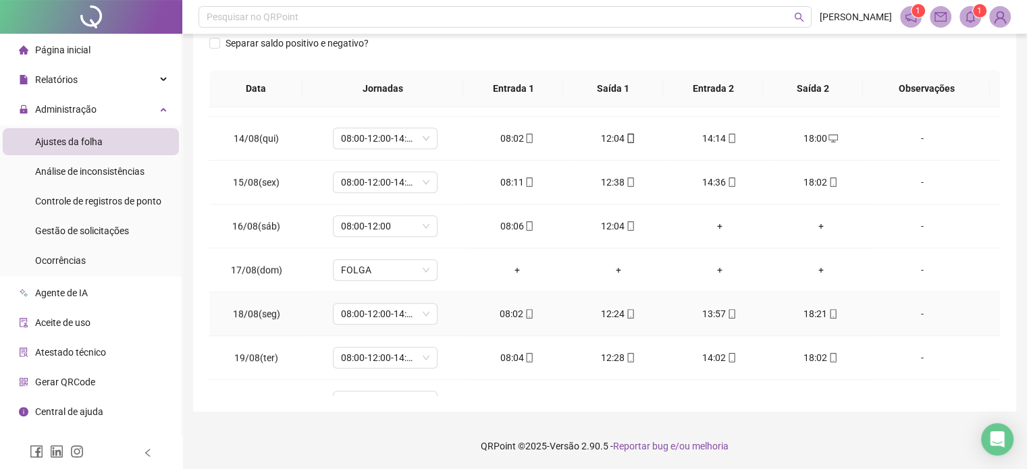
scroll to position [1068, 0]
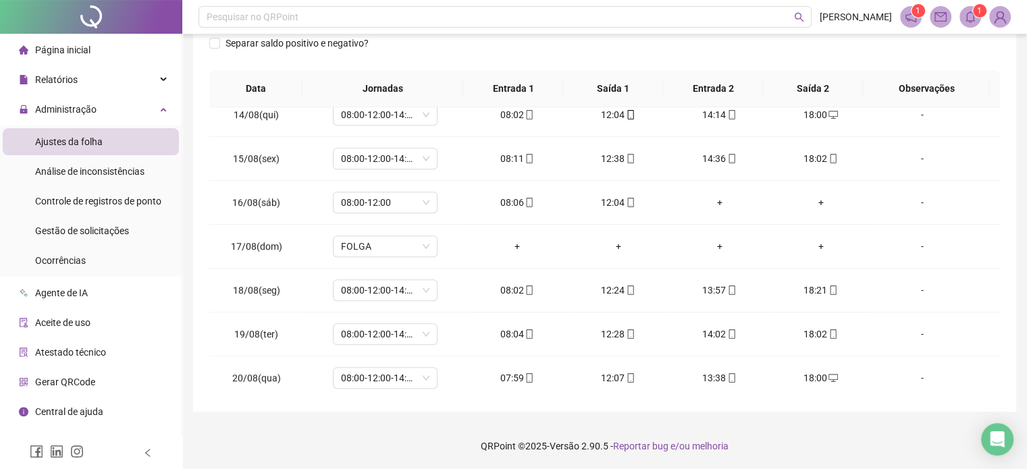
click at [813, 423] on footer "QRPoint © 2025 - Versão 2.90.5 - Reportar bug e/ou melhoria" at bounding box center [604, 446] width 845 height 47
click at [810, 431] on footer "QRPoint © 2025 - Versão 2.90.5 - Reportar bug e/ou melhoria" at bounding box center [604, 446] width 845 height 47
click at [219, 282] on td "18/08(seg)" at bounding box center [256, 291] width 95 height 44
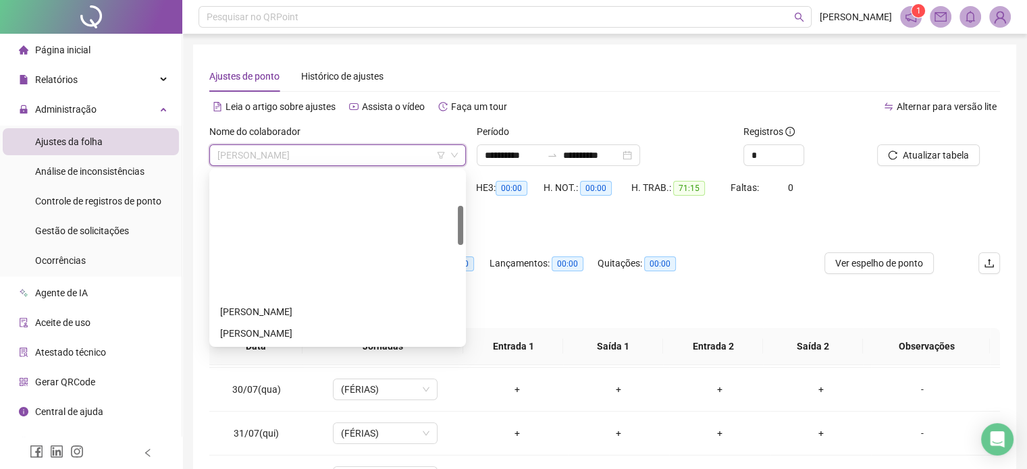
scroll to position [151, 0]
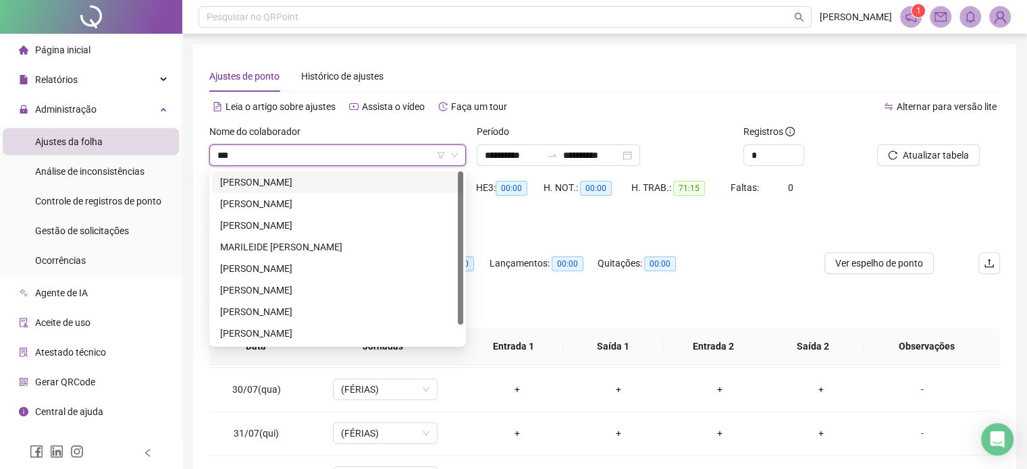
type input "****"
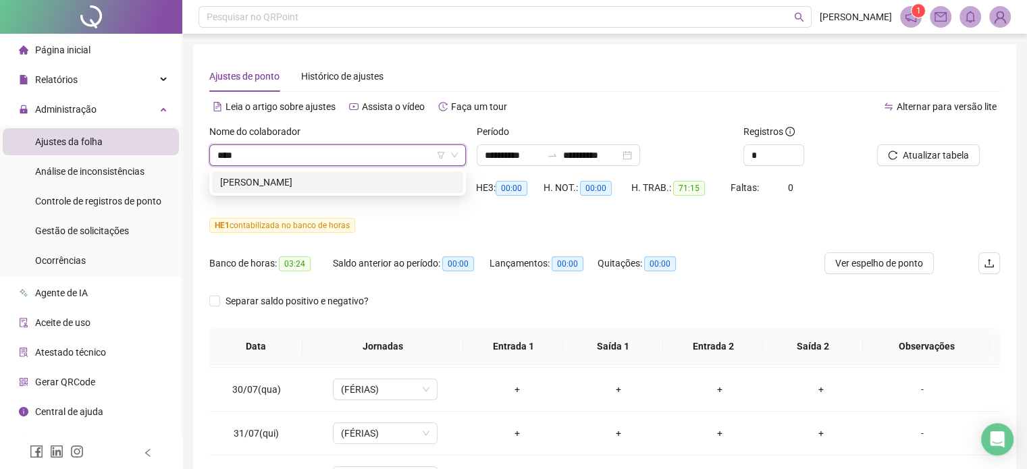
click at [340, 179] on div "[PERSON_NAME]" at bounding box center [337, 182] width 235 height 15
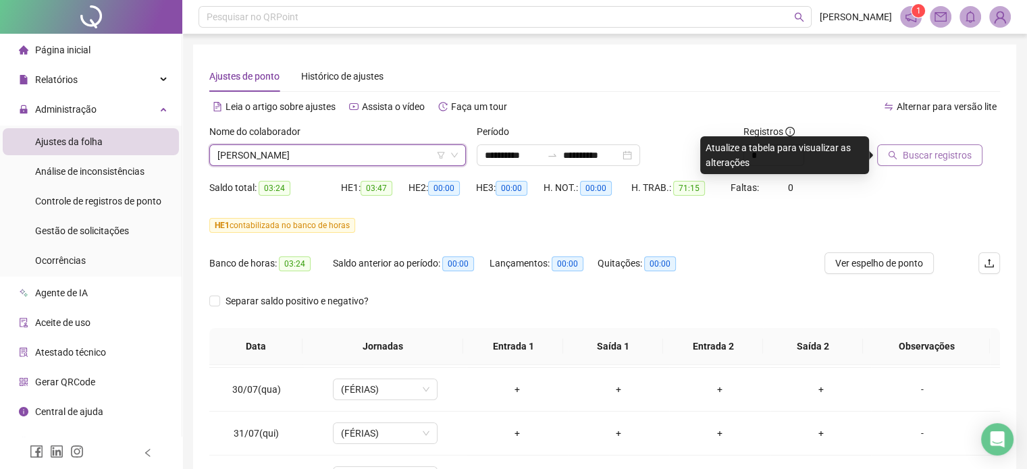
click at [902, 153] on button "Buscar registros" at bounding box center [929, 156] width 105 height 22
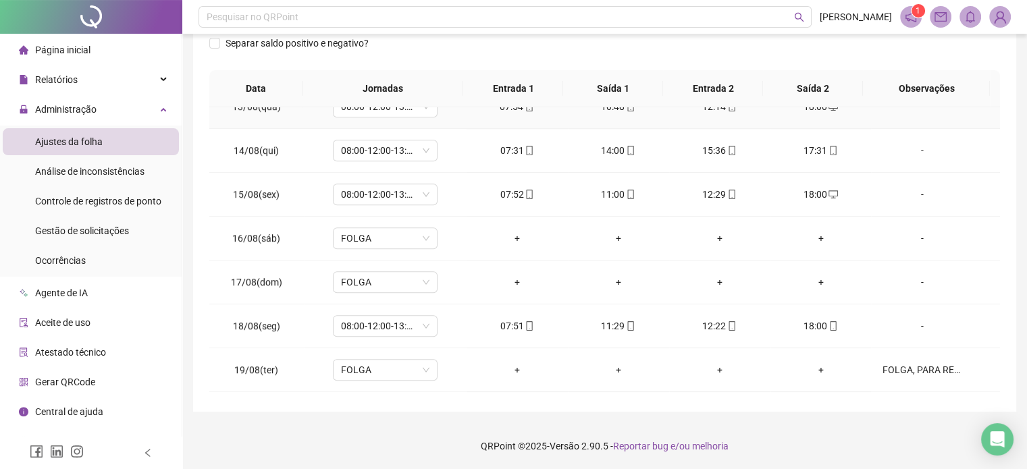
scroll to position [1068, 0]
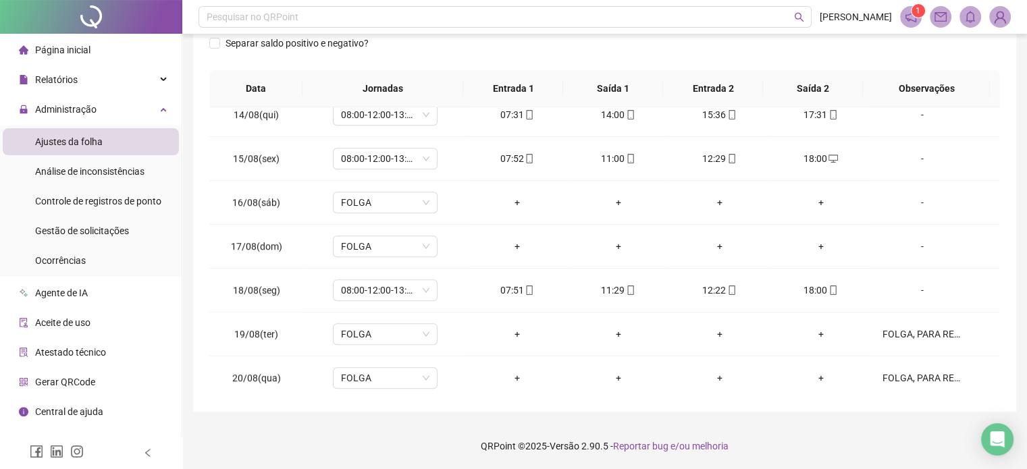
click at [867, 467] on footer "QRPoint © 2025 - Versão 2.90.5 - Reportar bug e/ou melhoria" at bounding box center [604, 446] width 845 height 47
click at [378, 376] on span "FOLGA" at bounding box center [385, 378] width 88 height 20
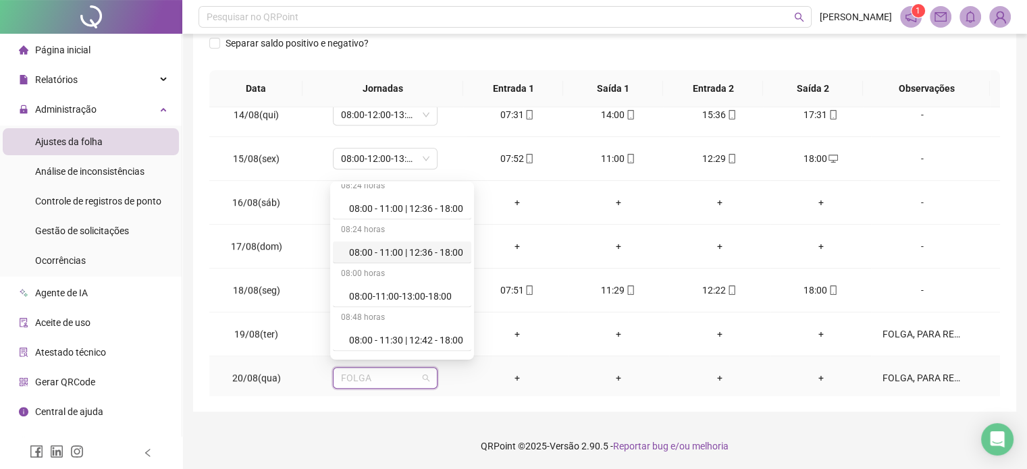
scroll to position [2702, 0]
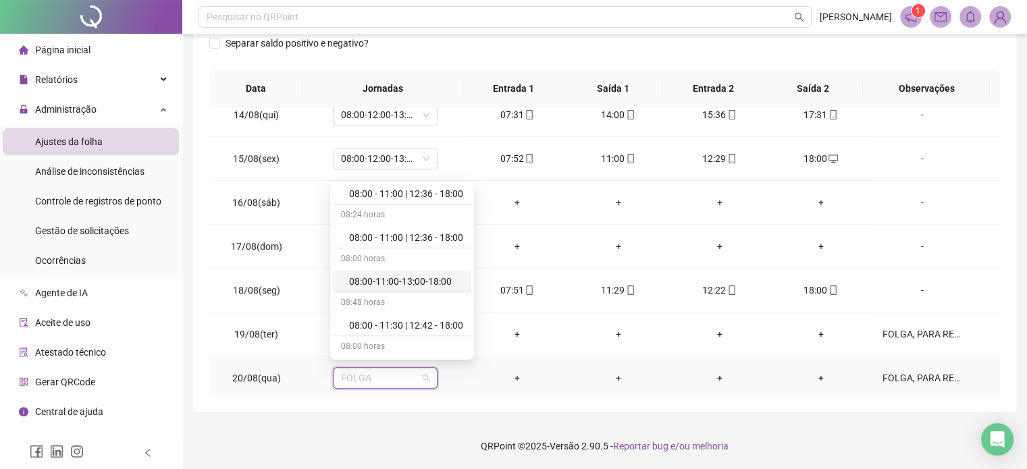
click at [403, 274] on div "08:00-11:00-13:00-18:00" at bounding box center [406, 281] width 114 height 15
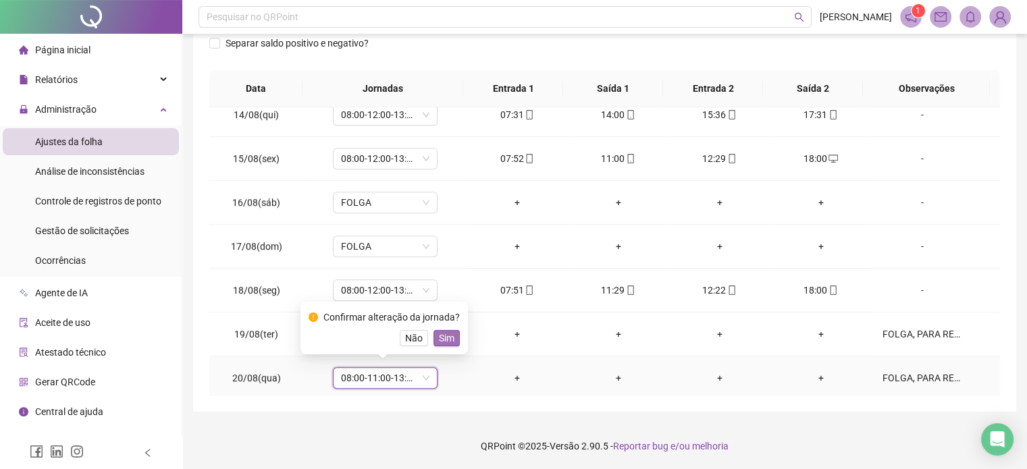
click at [454, 334] on button "Sim" at bounding box center [447, 338] width 26 height 16
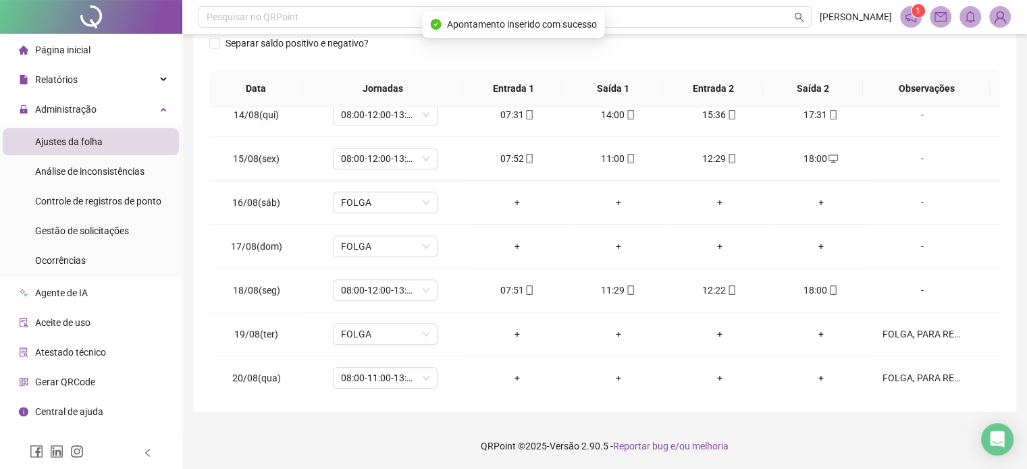
click at [851, 447] on footer "QRPoint © 2025 - Versão 2.90.5 - Reportar bug e/ou melhoria" at bounding box center [604, 446] width 845 height 47
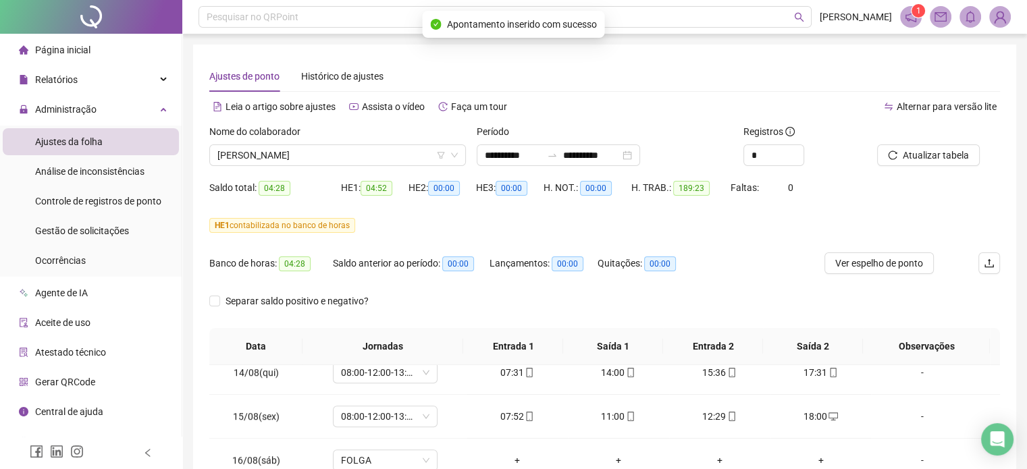
click at [971, 168] on div "Atualizar tabela" at bounding box center [939, 150] width 134 height 53
click at [954, 152] on span "Atualizar tabela" at bounding box center [936, 155] width 66 height 15
click at [569, 288] on div "Lançamentos: 00:00" at bounding box center [544, 272] width 108 height 38
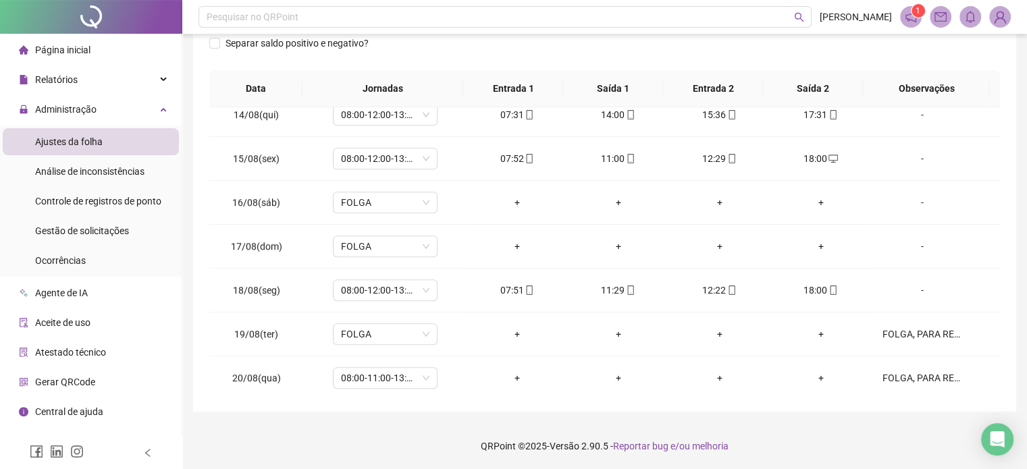
click at [848, 405] on div "**********" at bounding box center [604, 99] width 823 height 625
click at [833, 432] on footer "QRPoint © 2025 - Versão 2.90.5 - Reportar bug e/ou melhoria" at bounding box center [604, 446] width 845 height 47
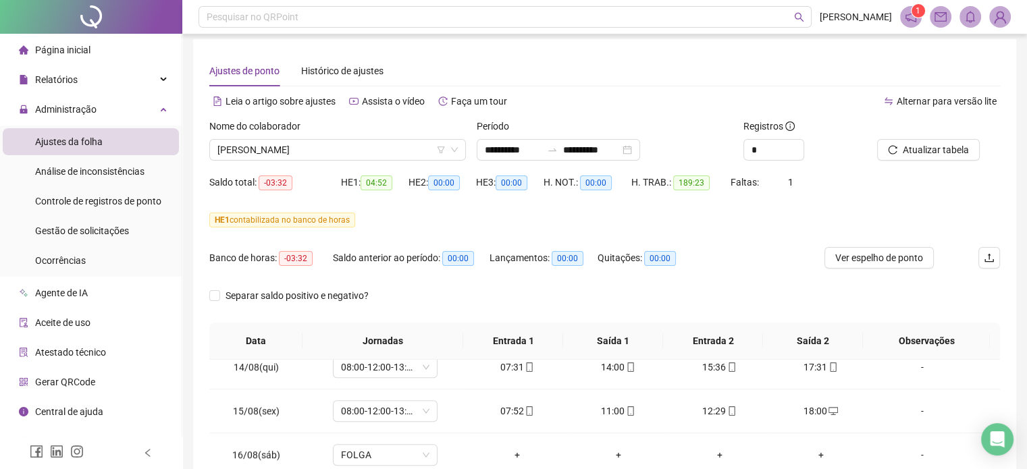
scroll to position [0, 0]
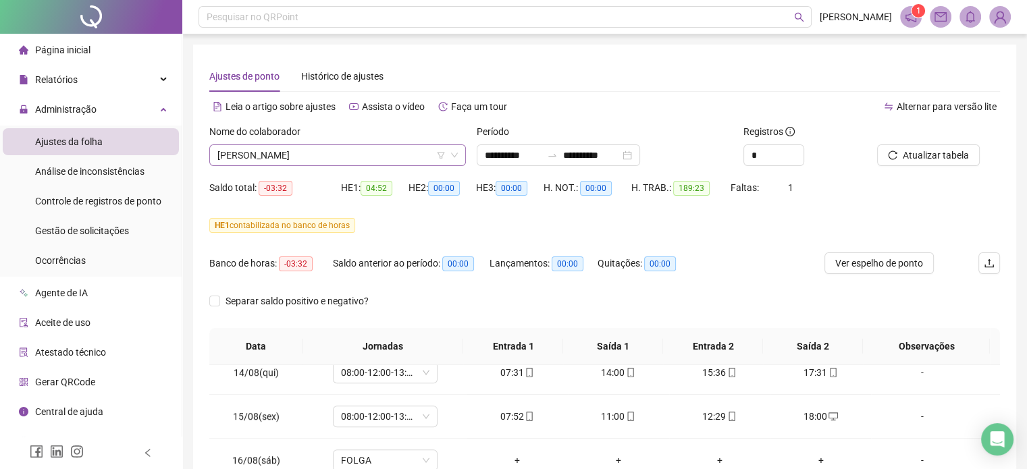
click at [297, 145] on span "[PERSON_NAME]" at bounding box center [337, 155] width 240 height 20
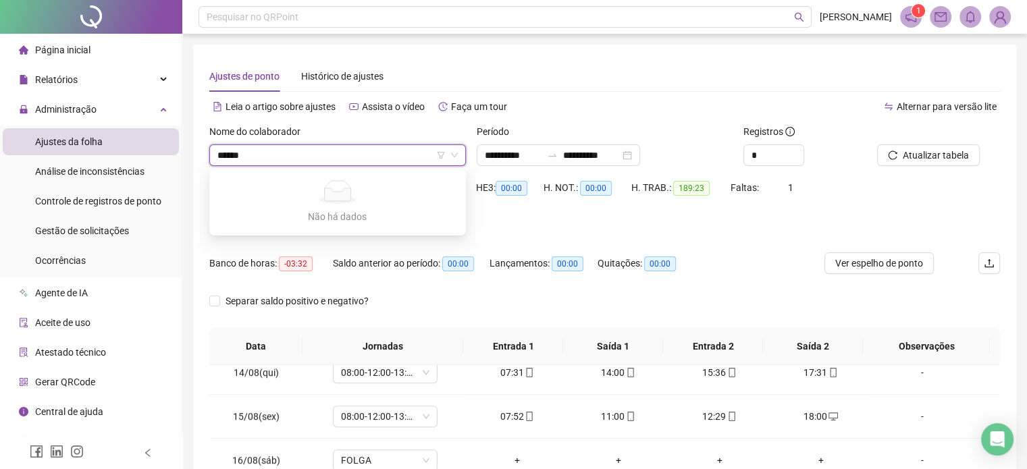
type input "*****"
click at [298, 225] on div "[PERSON_NAME]" at bounding box center [337, 225] width 235 height 15
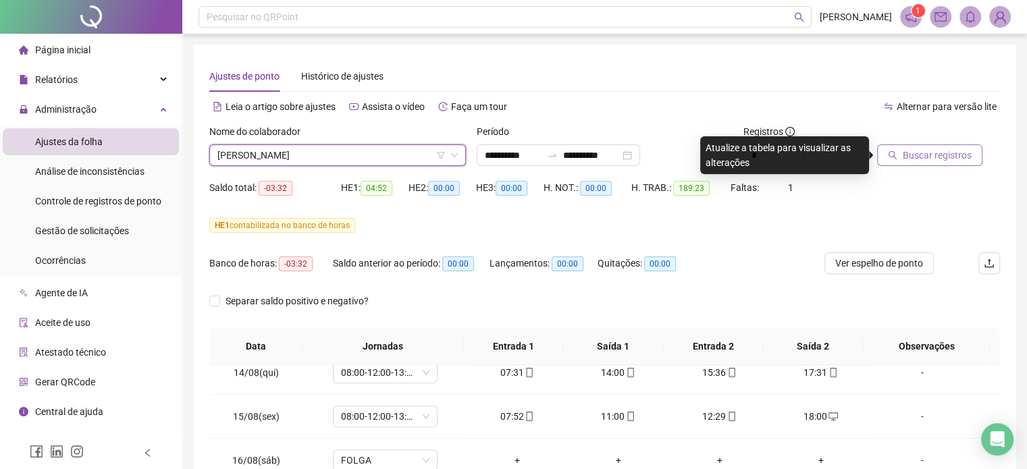
scroll to position [1, 0]
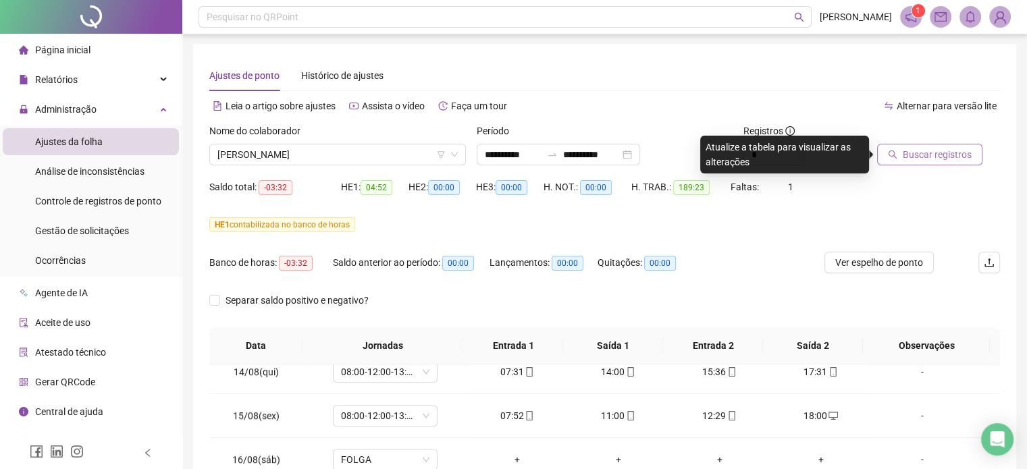
click at [969, 145] on button "Buscar registros" at bounding box center [929, 155] width 105 height 22
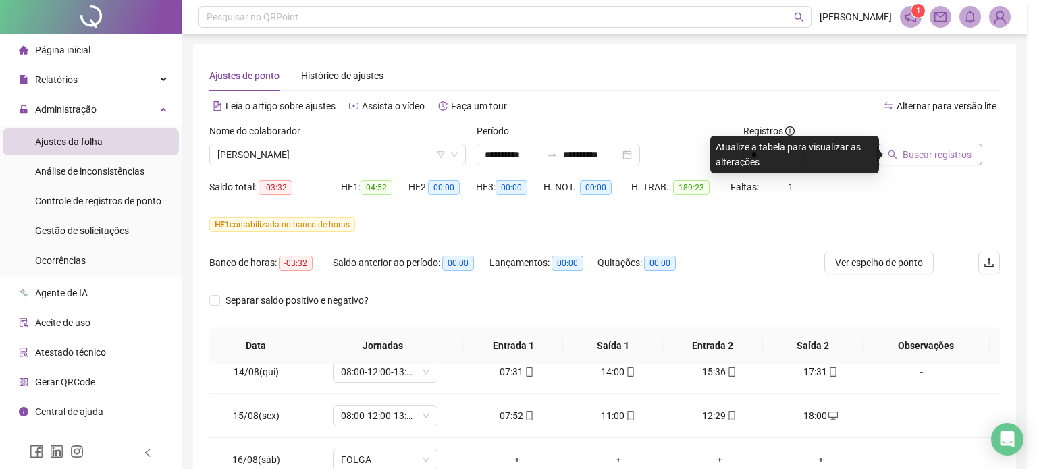
click at [946, 157] on div "Buscando registros Os registros de ponto estão sendo buscados... OK" at bounding box center [518, 234] width 1037 height 469
click at [917, 159] on div "Buscando registros Os registros de ponto estão sendo buscados... OK" at bounding box center [518, 234] width 1037 height 469
click at [884, 221] on div "Buscando registros Os registros de ponto estão sendo buscados... OK" at bounding box center [518, 234] width 1037 height 469
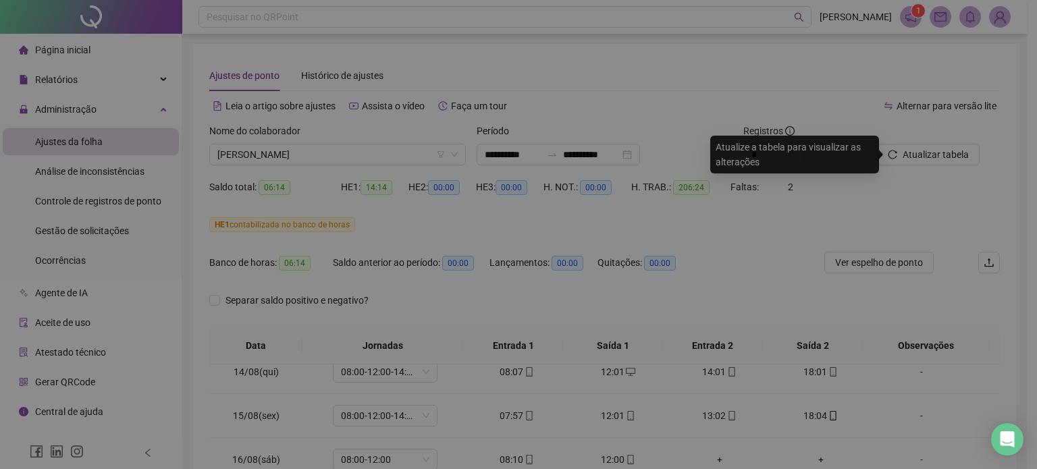
drag, startPoint x: 726, startPoint y: 288, endPoint x: 714, endPoint y: 286, distance: 12.3
click at [725, 287] on div "Buscando registros Os registros de ponto estão sendo buscados... OK" at bounding box center [518, 234] width 1037 height 469
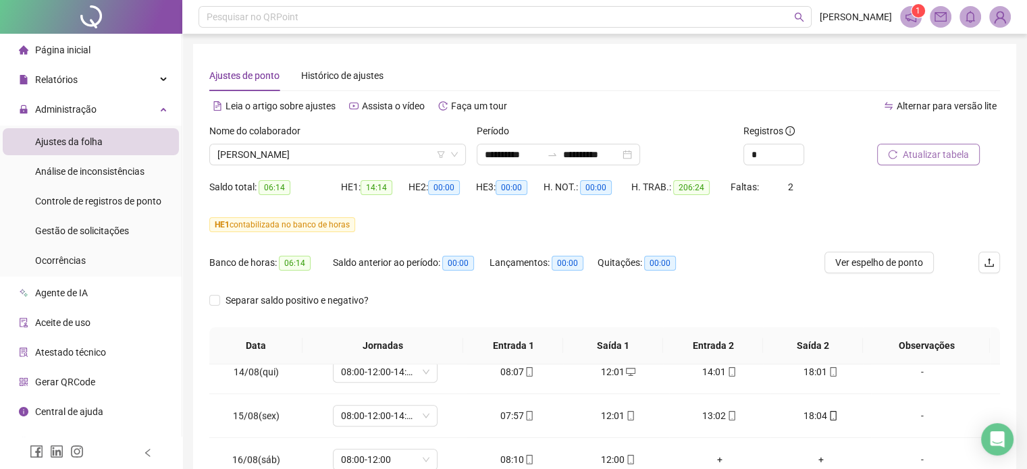
click at [918, 156] on span "Atualizar tabela" at bounding box center [936, 154] width 66 height 15
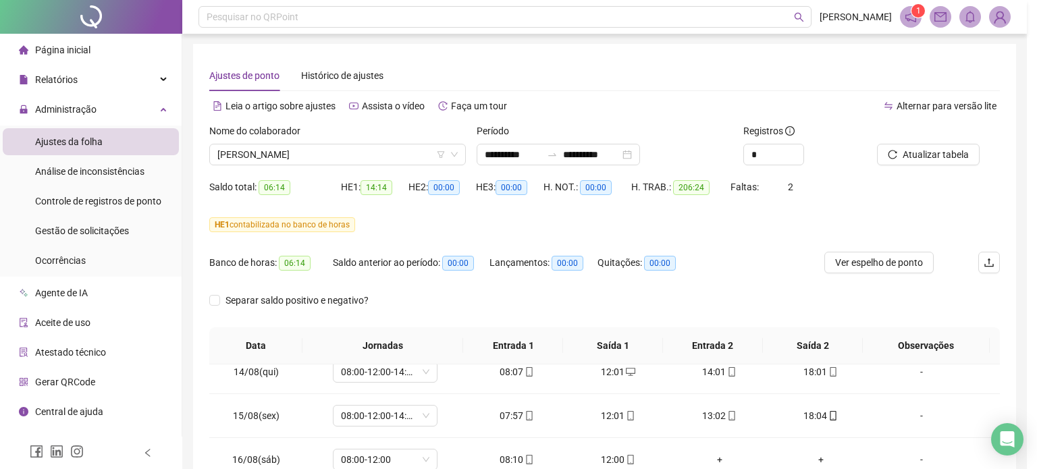
click at [731, 259] on div "Atualizando tabela Atualizando e reorganizando os registros... OK" at bounding box center [518, 234] width 1037 height 469
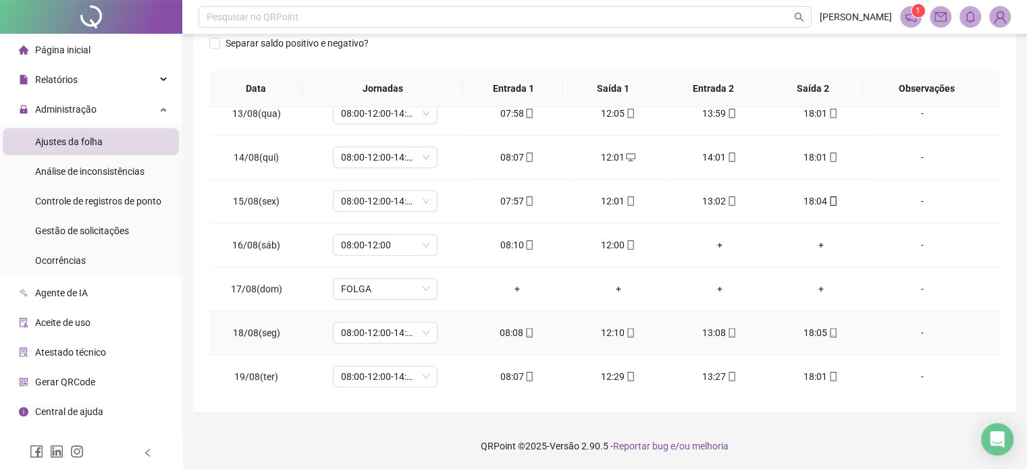
scroll to position [1068, 0]
